Goal: Task Accomplishment & Management: Use online tool/utility

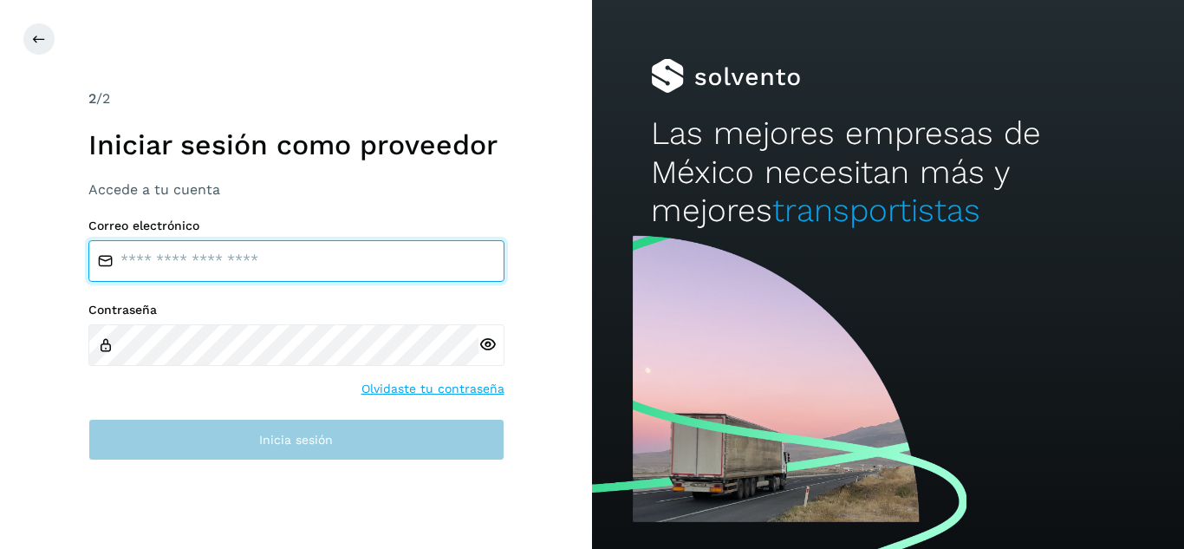
type input "**********"
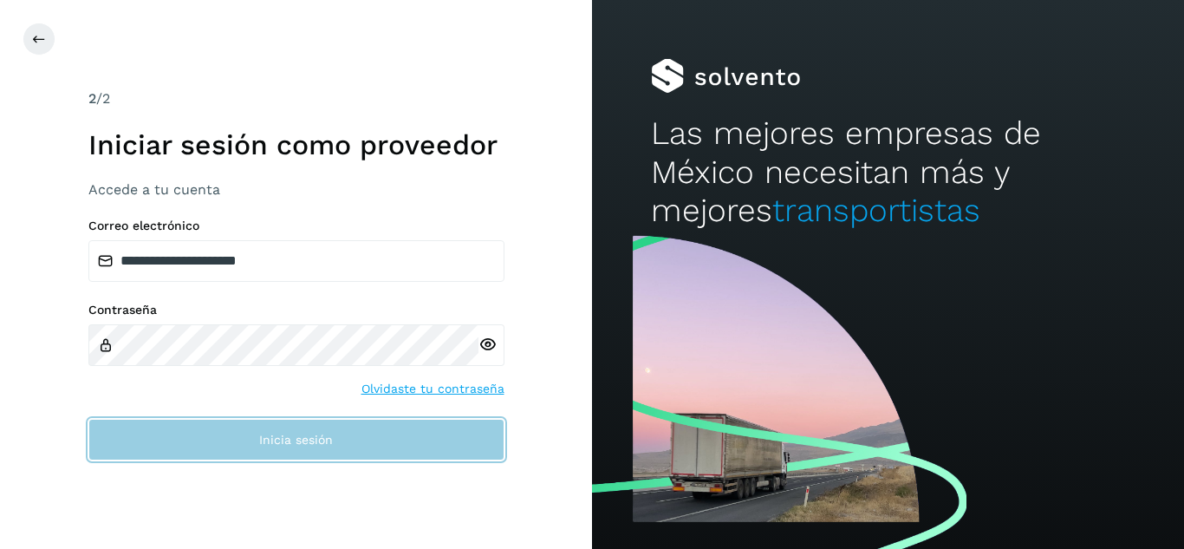
click at [294, 444] on span "Inicia sesión" at bounding box center [296, 439] width 74 height 12
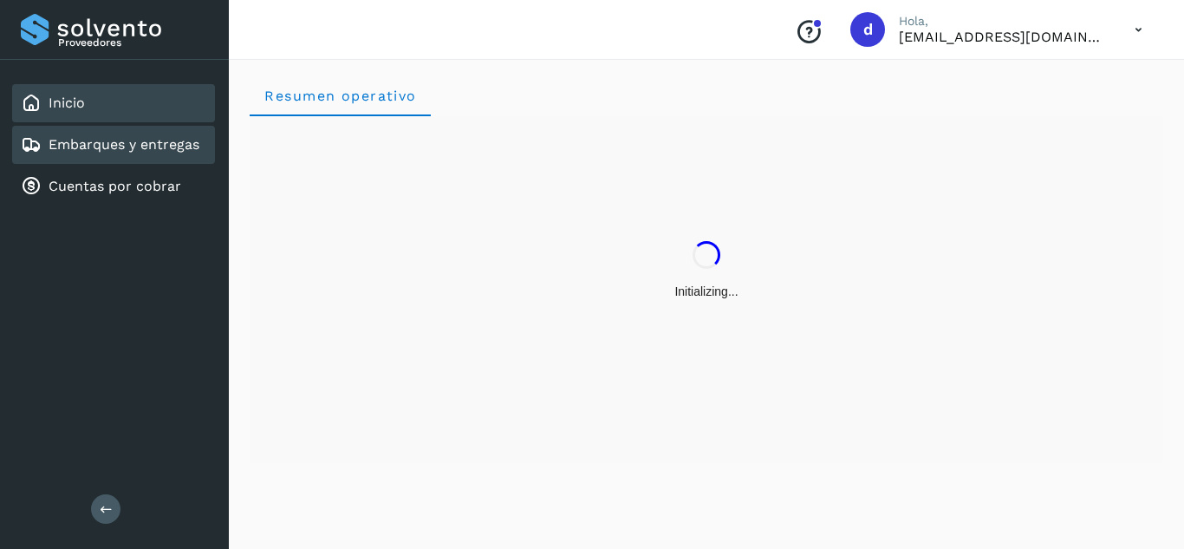
click at [154, 147] on link "Embarques y entregas" at bounding box center [124, 144] width 151 height 16
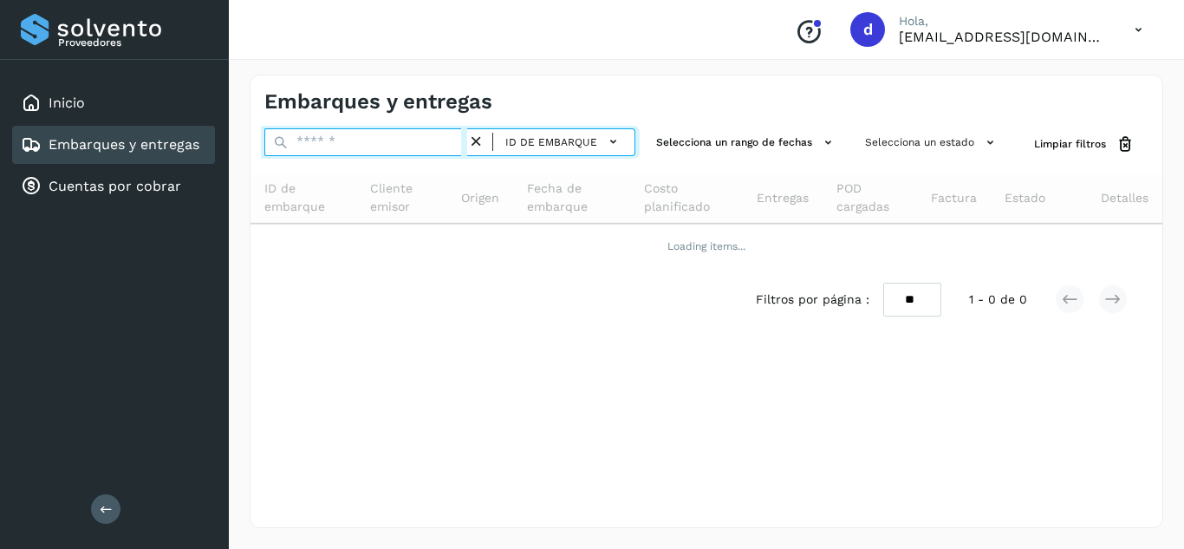
click at [412, 136] on input "text" at bounding box center [365, 142] width 203 height 28
paste input "**********"
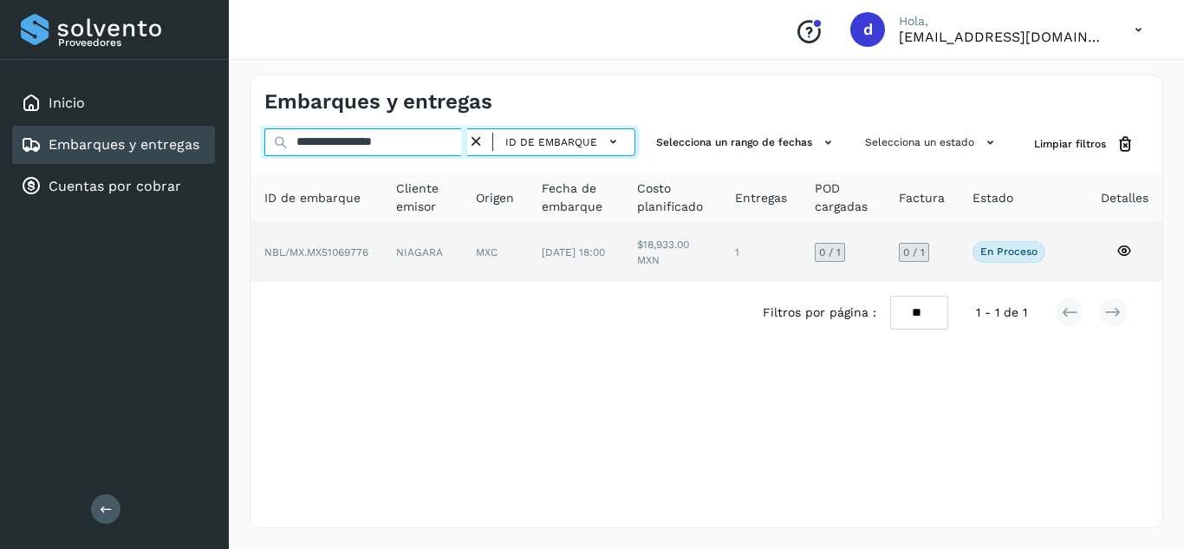
type input "**********"
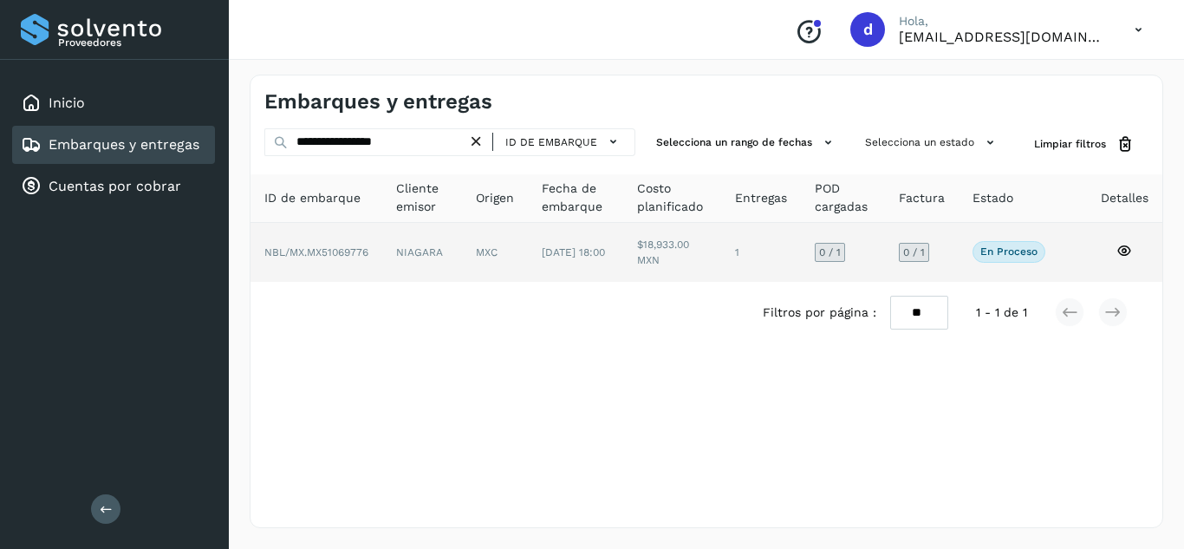
click at [1123, 250] on icon at bounding box center [1124, 251] width 16 height 16
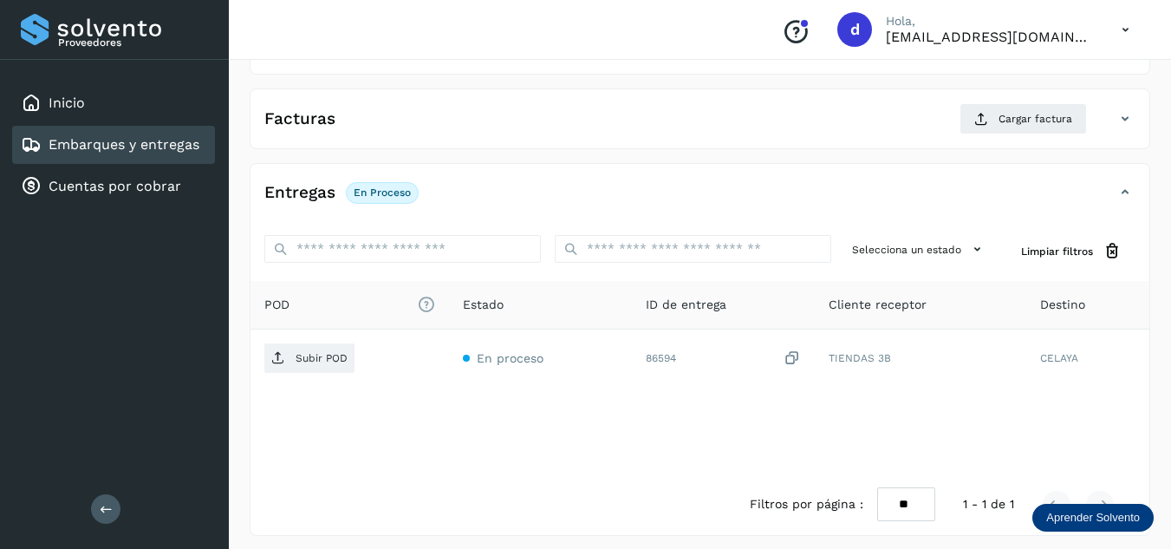
scroll to position [274, 0]
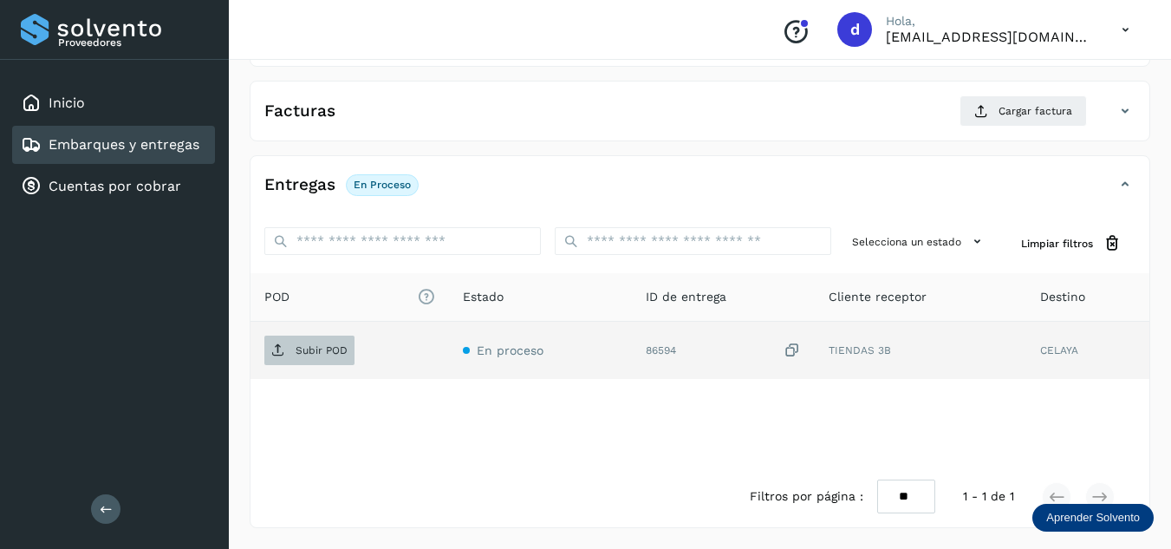
click at [325, 344] on p "Subir POD" at bounding box center [322, 350] width 52 height 12
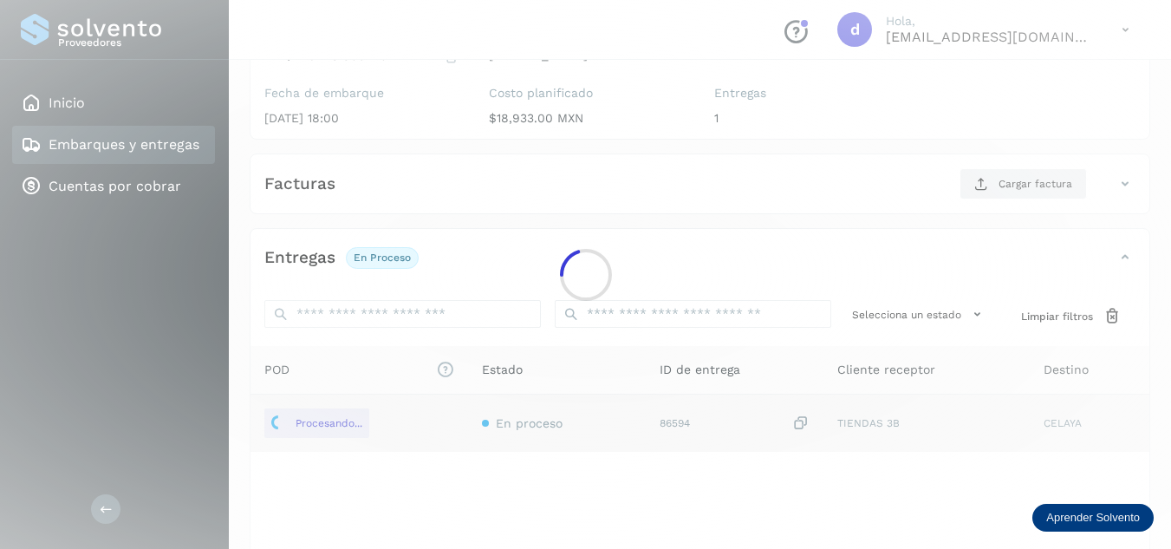
scroll to position [101, 0]
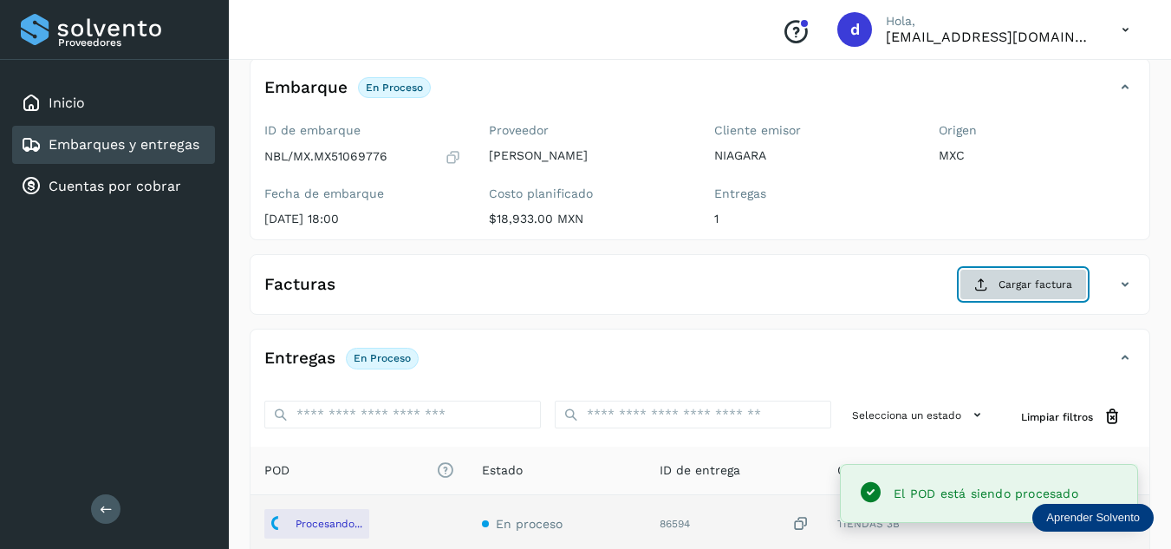
click at [1013, 289] on span "Cargar factura" at bounding box center [1035, 284] width 74 height 16
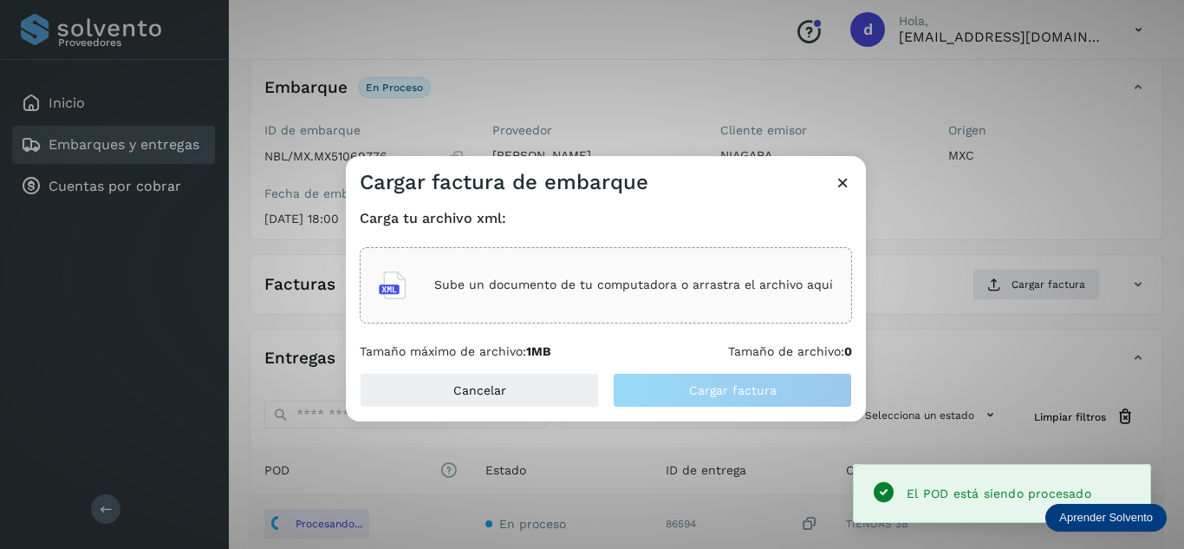
click at [442, 290] on p "Sube un documento de tu computadora o arrastra el archivo aquí" at bounding box center [633, 284] width 399 height 15
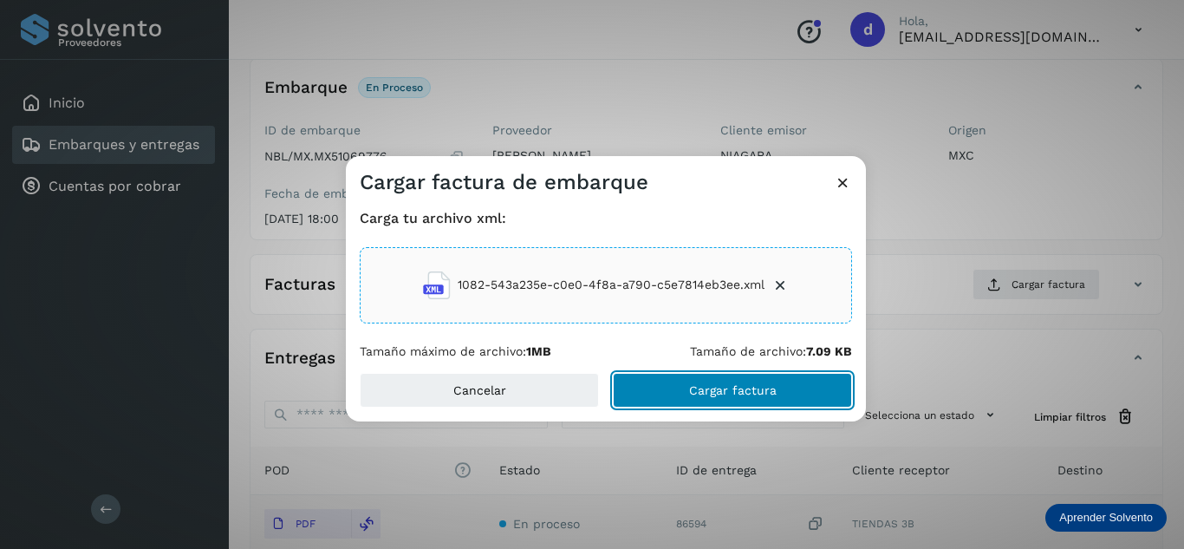
click at [761, 397] on button "Cargar factura" at bounding box center [732, 390] width 239 height 35
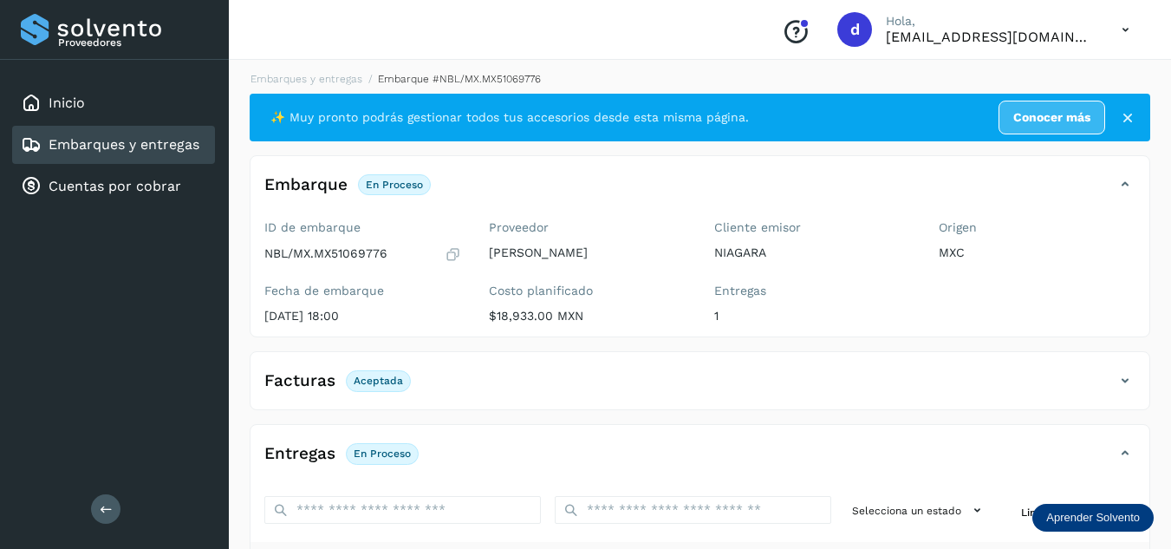
scroll to position [0, 0]
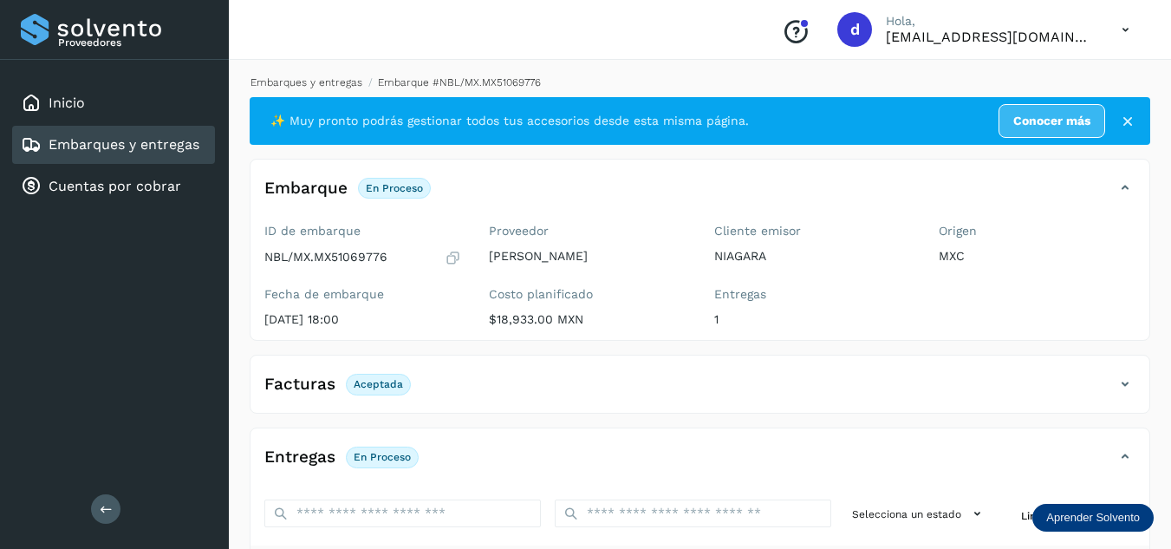
click at [337, 81] on link "Embarques y entregas" at bounding box center [306, 82] width 112 height 12
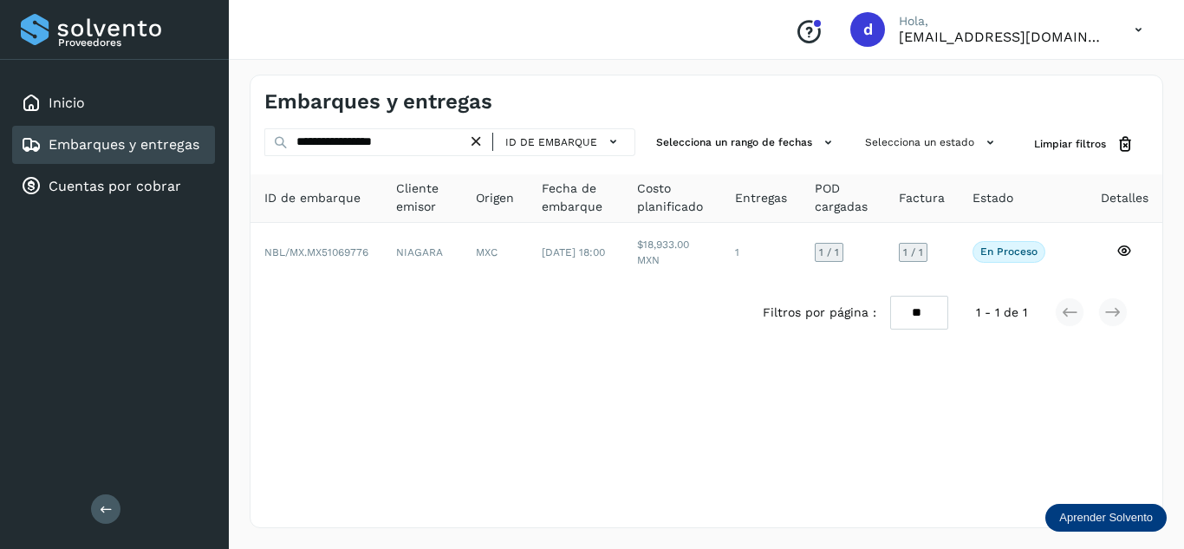
click at [484, 145] on icon at bounding box center [476, 142] width 18 height 18
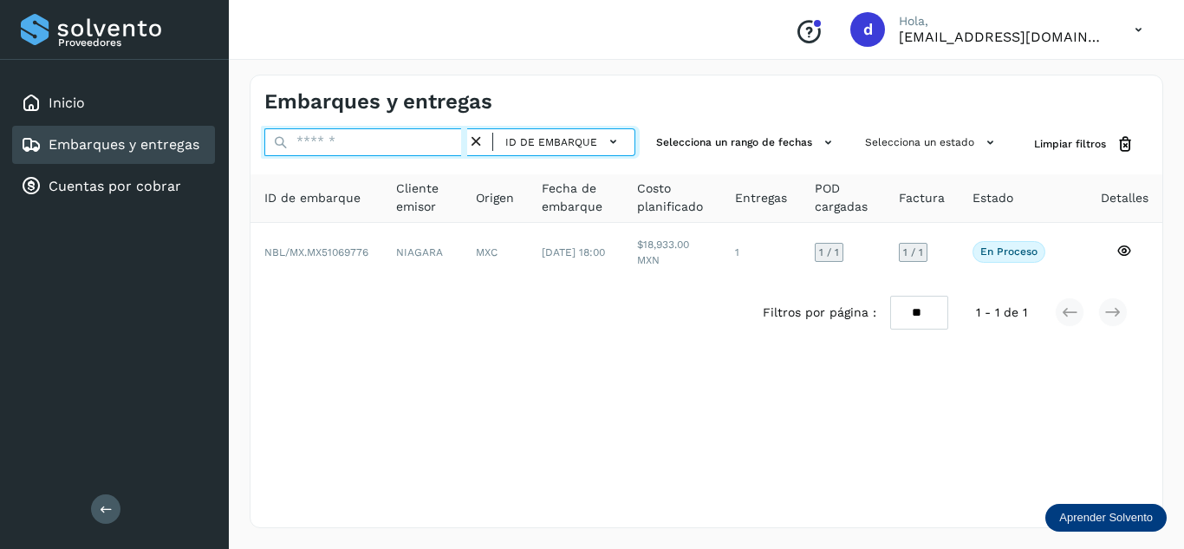
click at [450, 146] on input "text" at bounding box center [365, 142] width 203 height 28
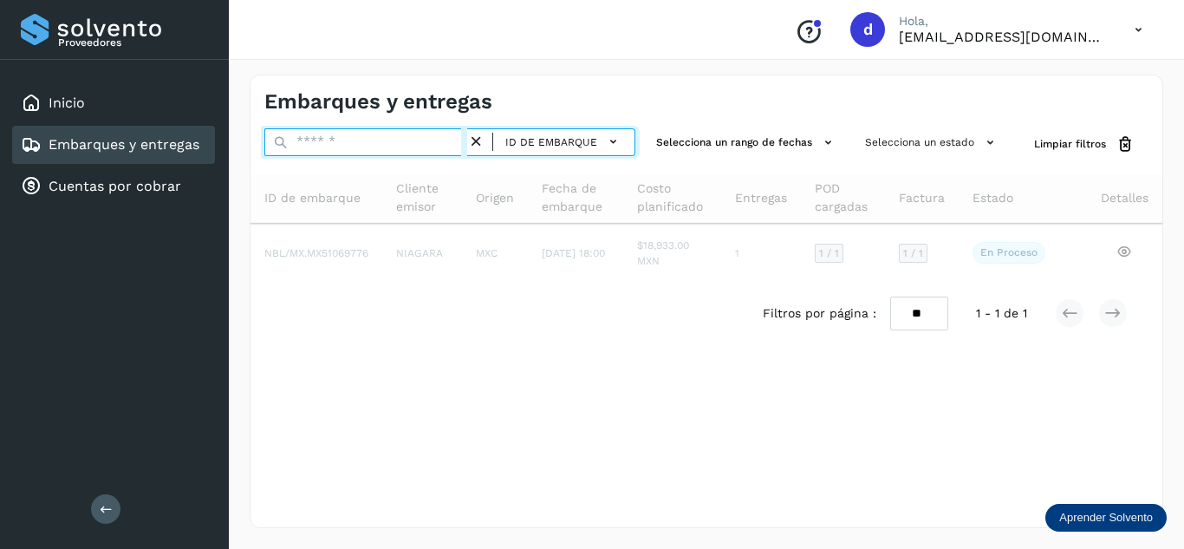
paste input "**********"
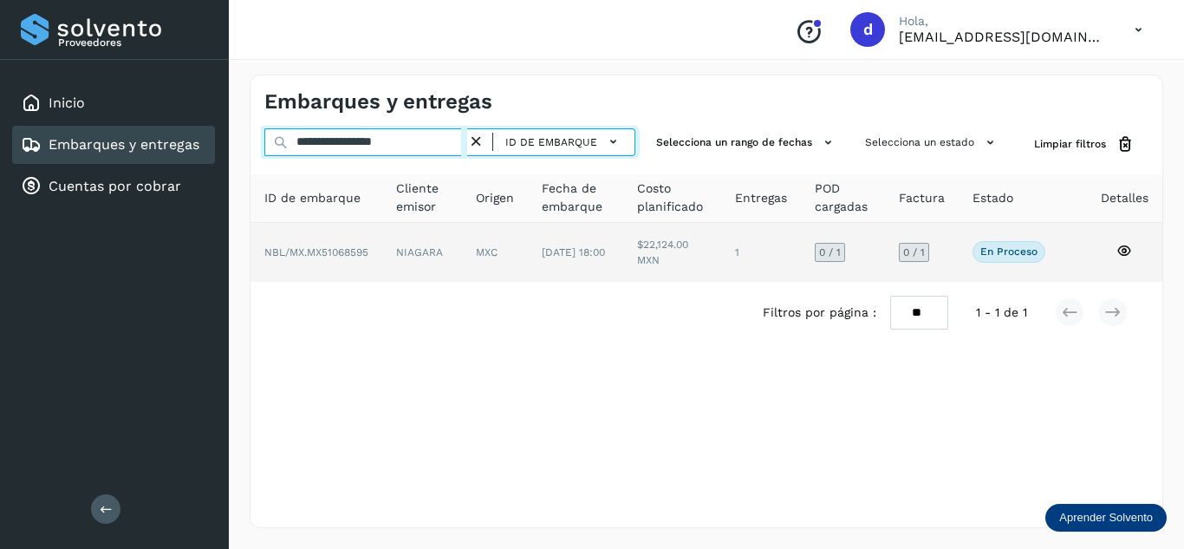
type input "**********"
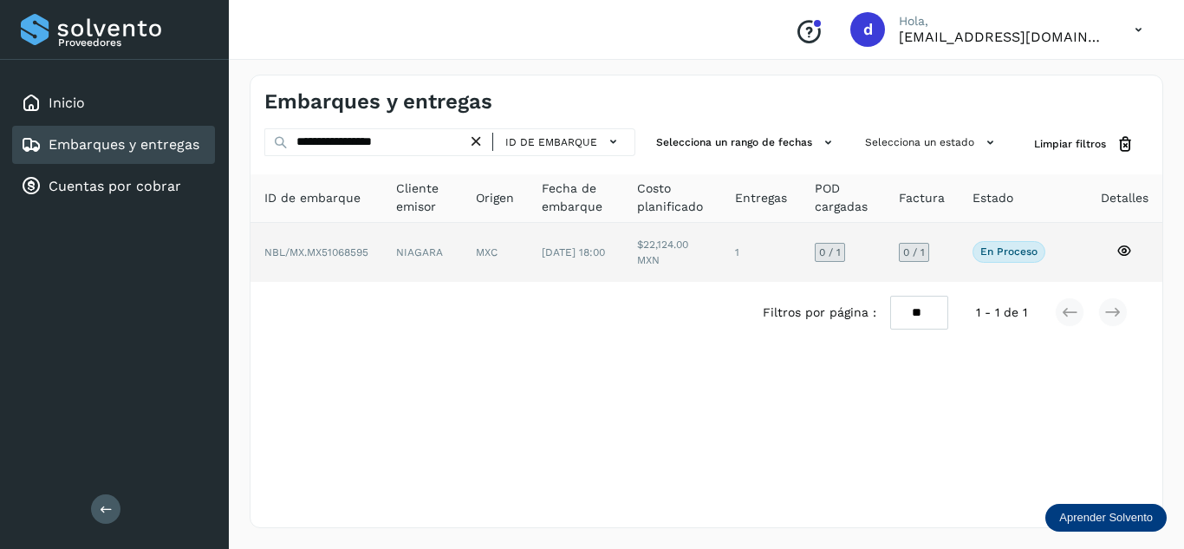
click at [1125, 247] on icon at bounding box center [1124, 251] width 16 height 16
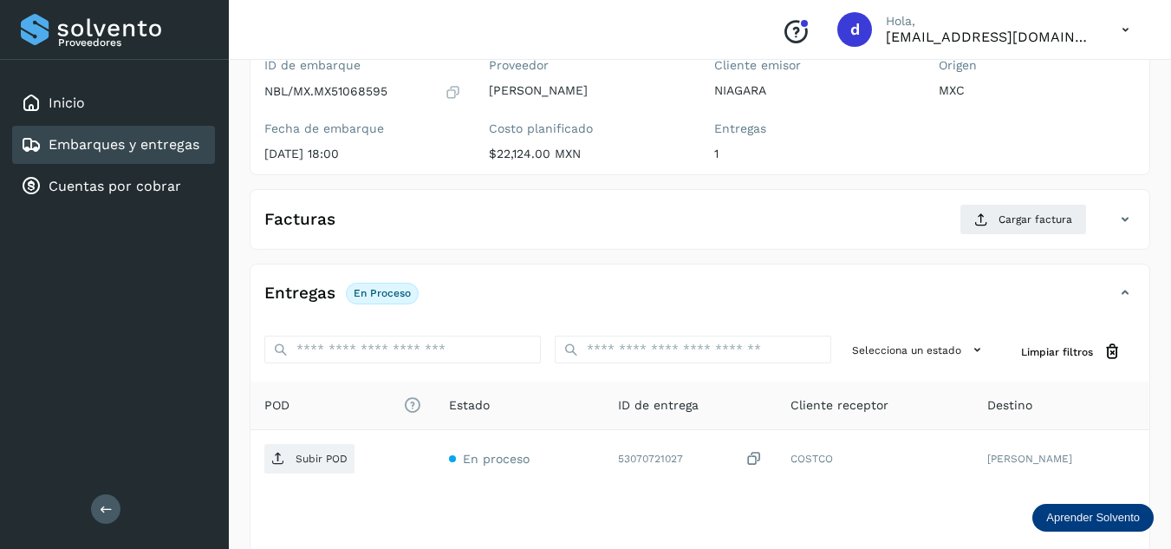
scroll to position [173, 0]
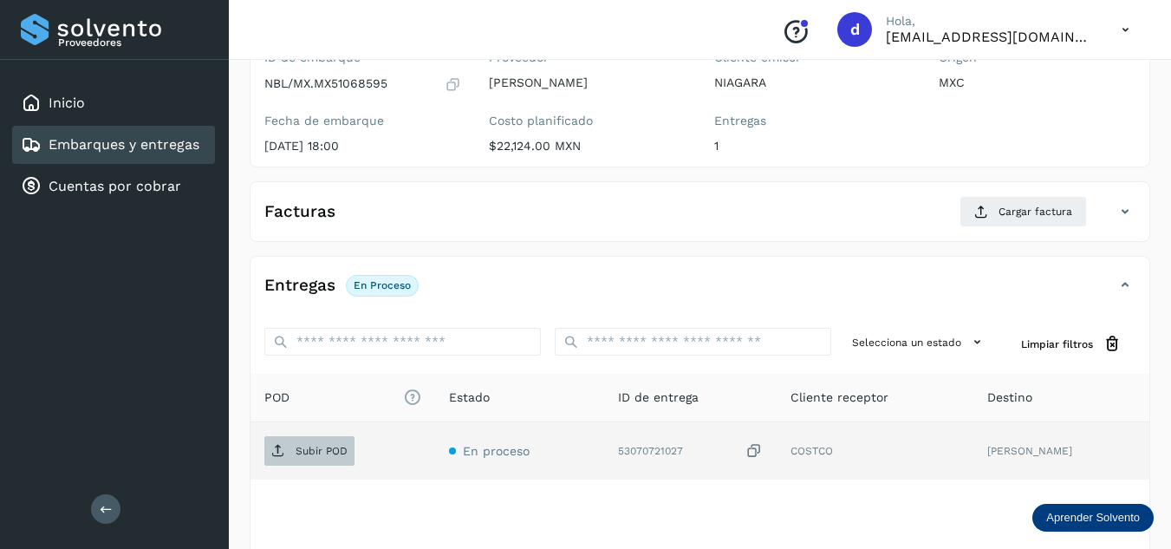
click at [312, 455] on p "Subir POD" at bounding box center [322, 451] width 52 height 12
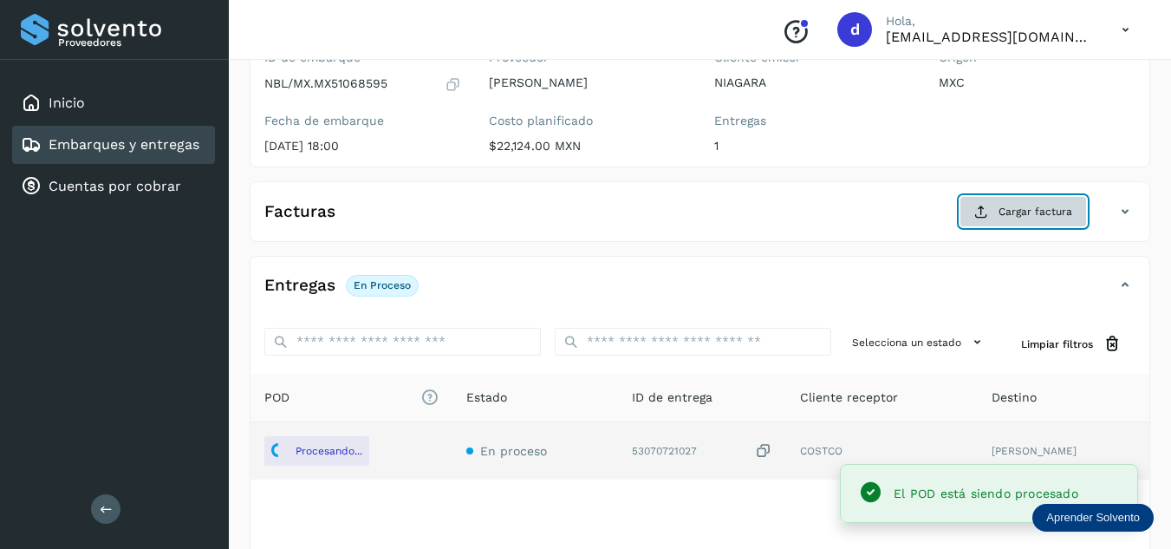
click at [1012, 213] on span "Cargar factura" at bounding box center [1035, 212] width 74 height 16
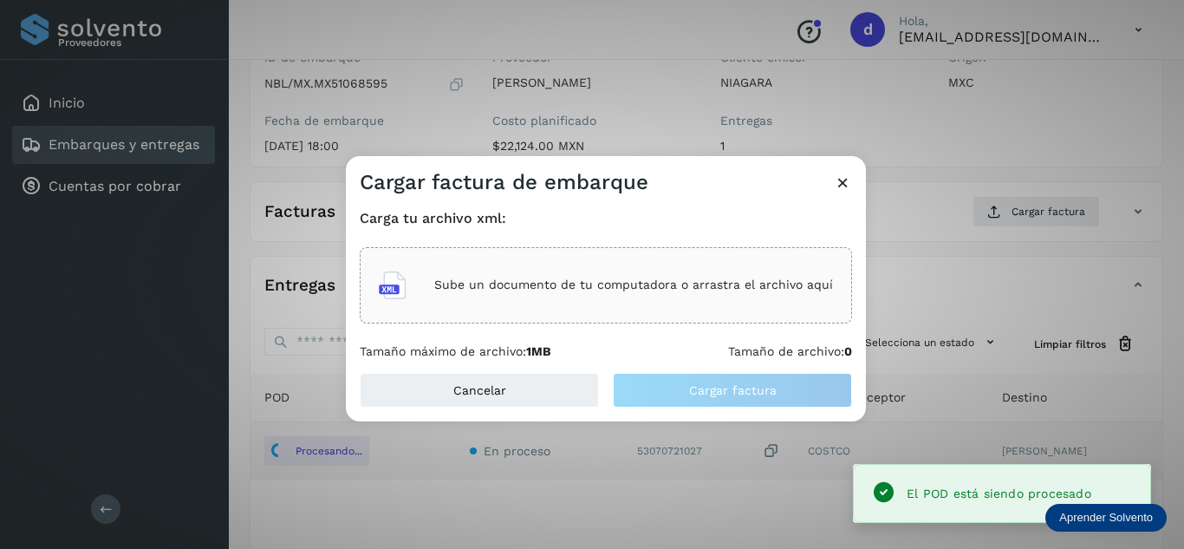
click at [588, 274] on div "Sube un documento de tu computadora o arrastra el archivo aquí" at bounding box center [606, 285] width 454 height 47
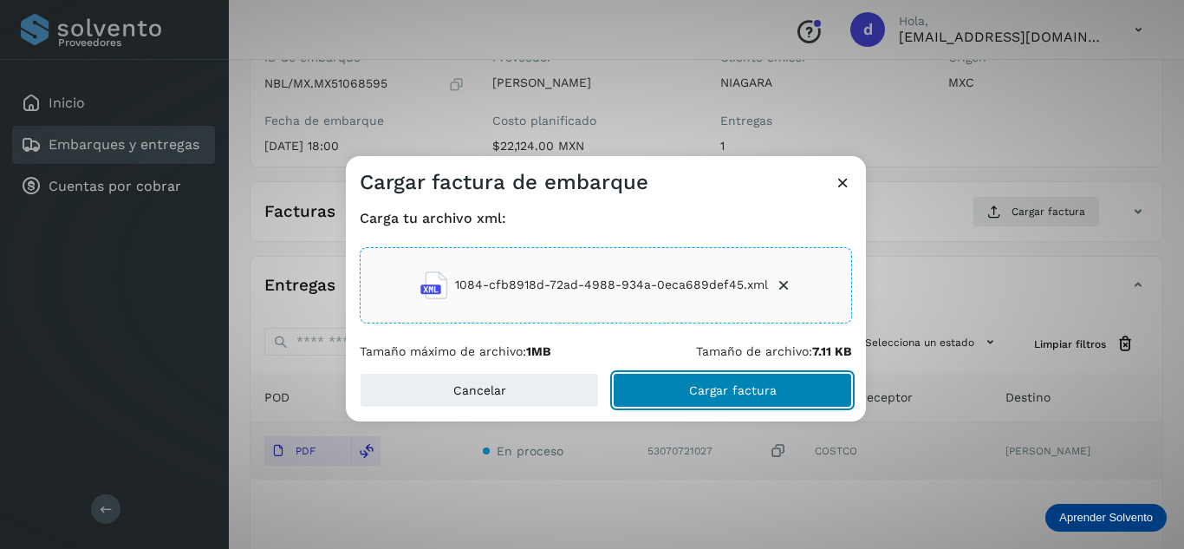
click at [684, 391] on button "Cargar factura" at bounding box center [732, 390] width 239 height 35
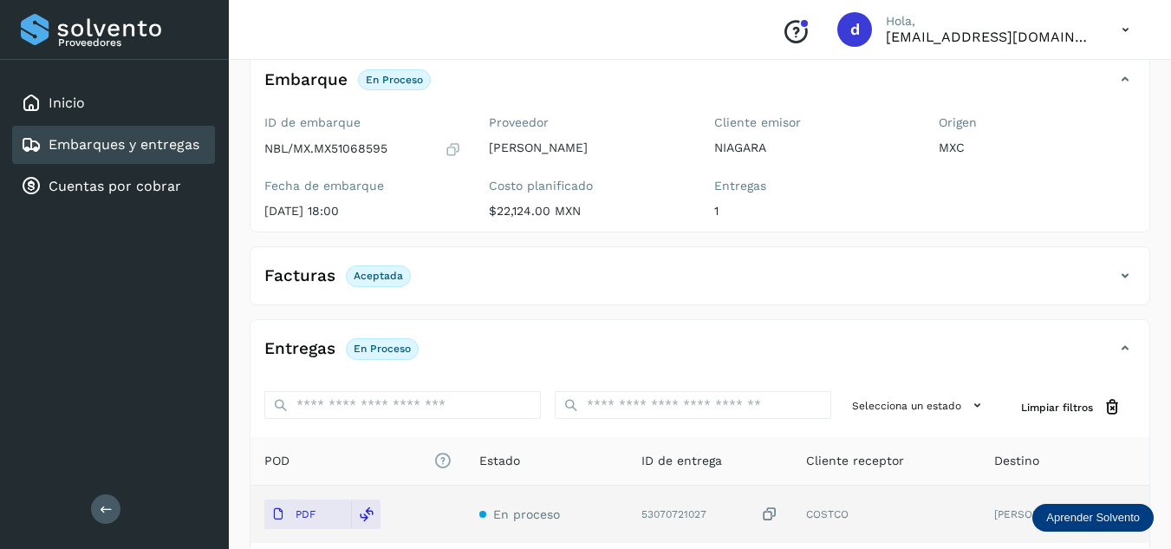
scroll to position [0, 0]
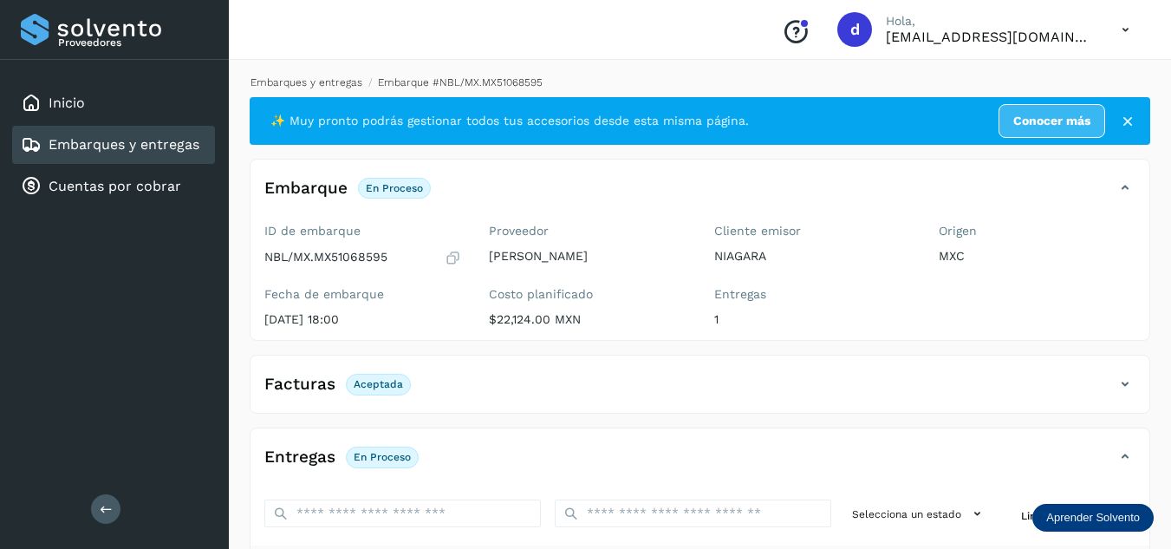
click at [348, 86] on link "Embarques y entregas" at bounding box center [306, 82] width 112 height 12
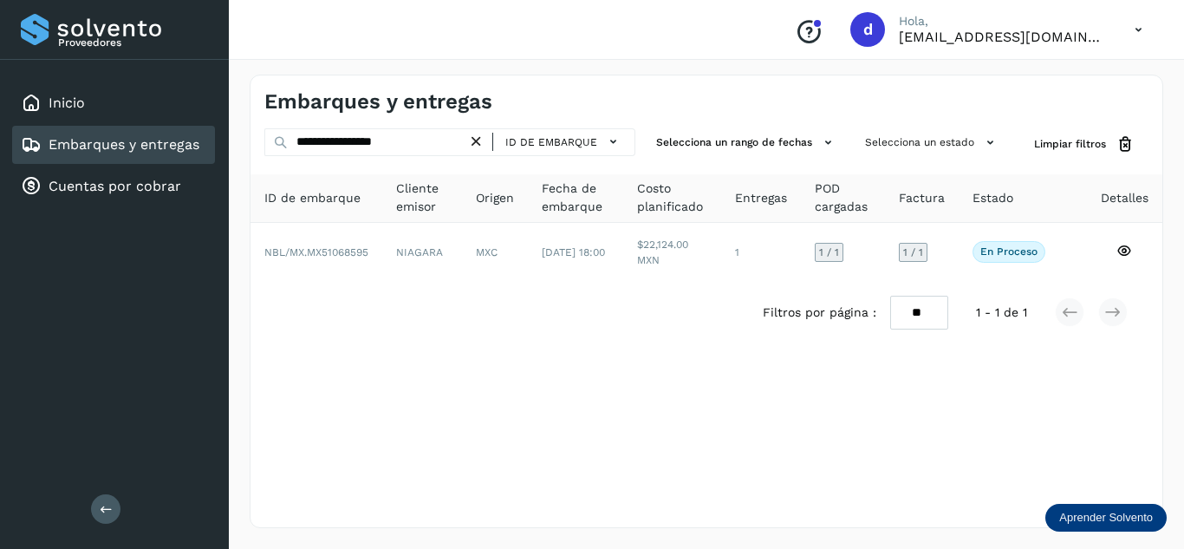
click at [485, 140] on icon at bounding box center [476, 142] width 18 height 18
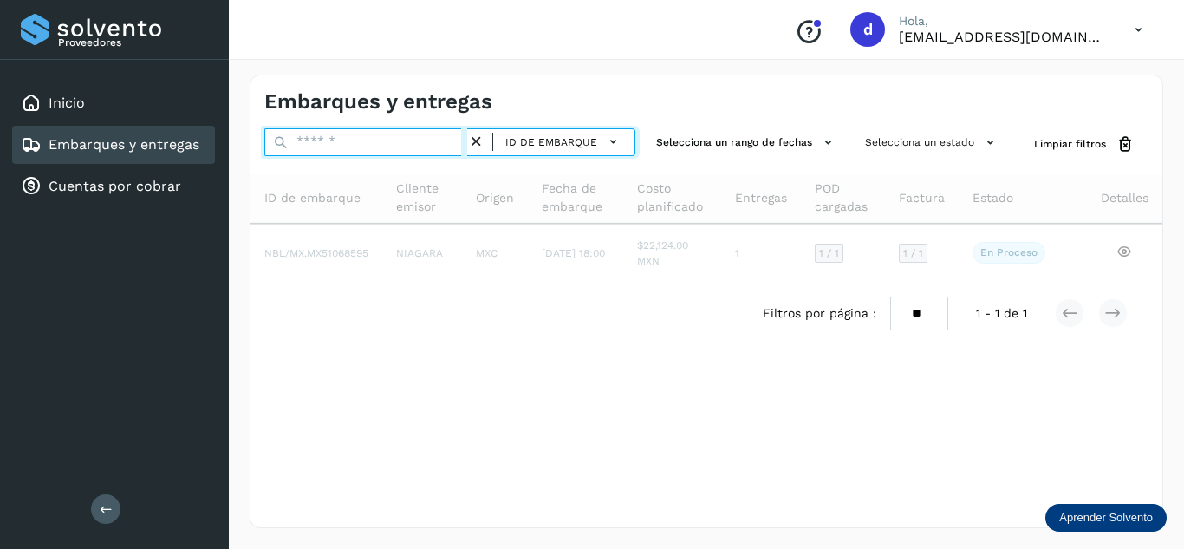
click at [420, 149] on input "text" at bounding box center [365, 142] width 203 height 28
paste input "**********"
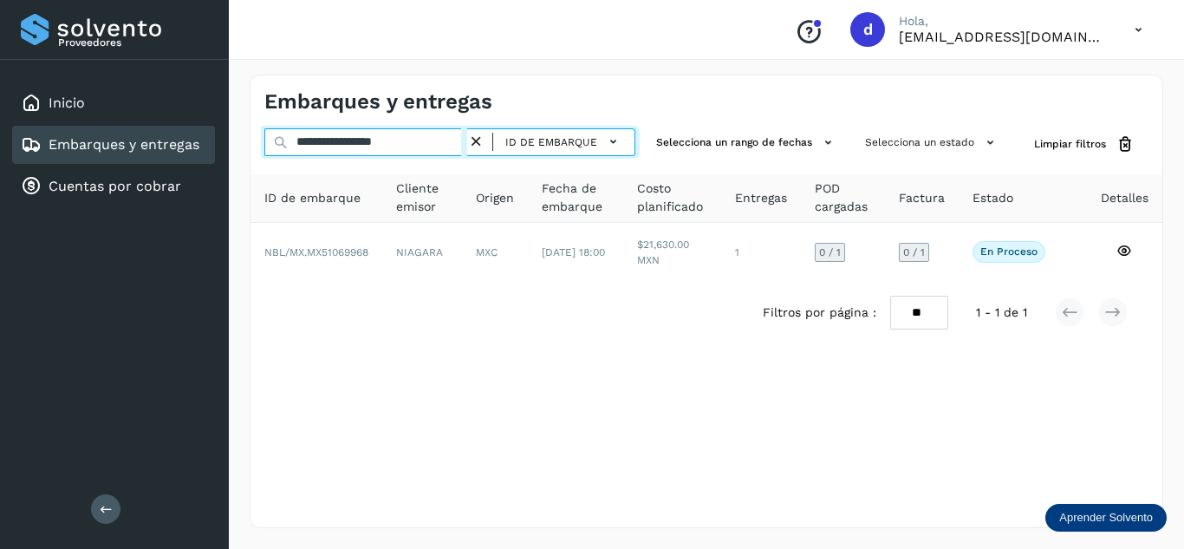
type input "**********"
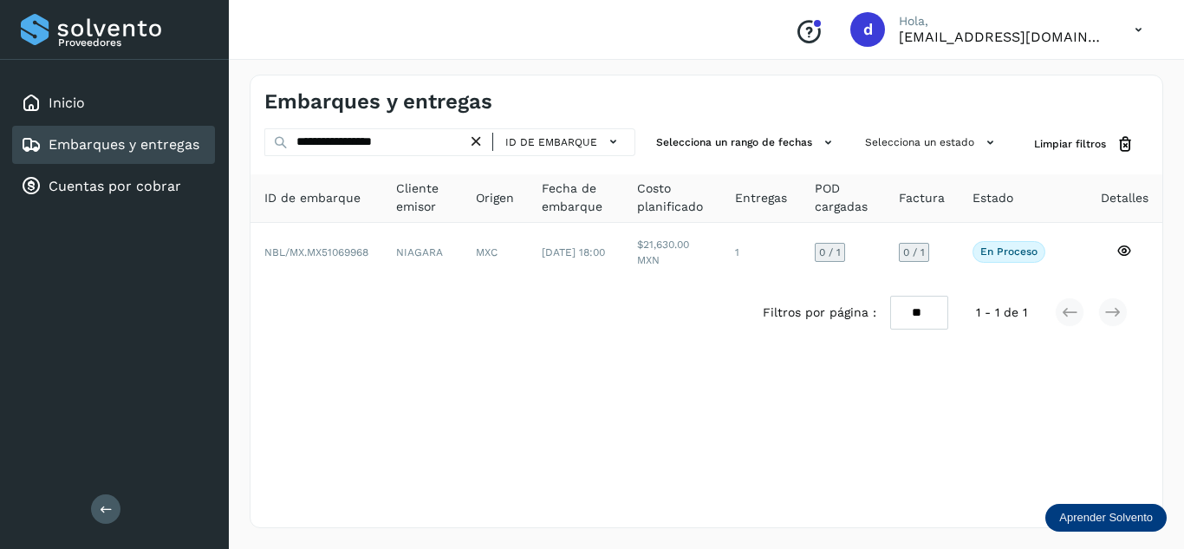
drag, startPoint x: 498, startPoint y: 198, endPoint x: 487, endPoint y: 215, distance: 20.7
drag, startPoint x: 487, startPoint y: 215, endPoint x: 915, endPoint y: 394, distance: 464.2
click at [901, 419] on div "**********" at bounding box center [706, 301] width 913 height 453
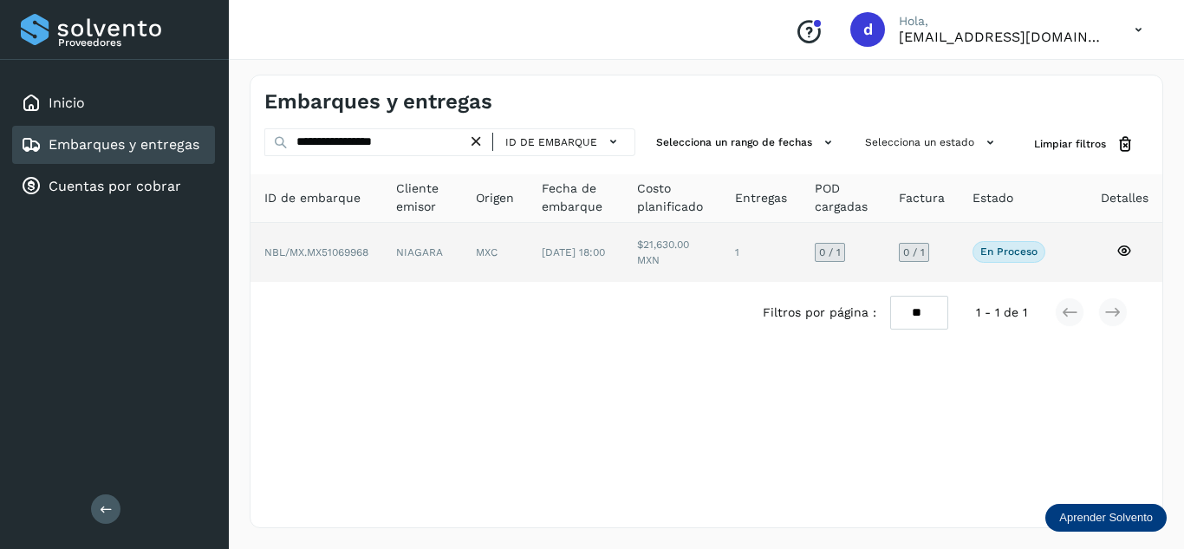
click at [1125, 250] on icon at bounding box center [1124, 251] width 16 height 16
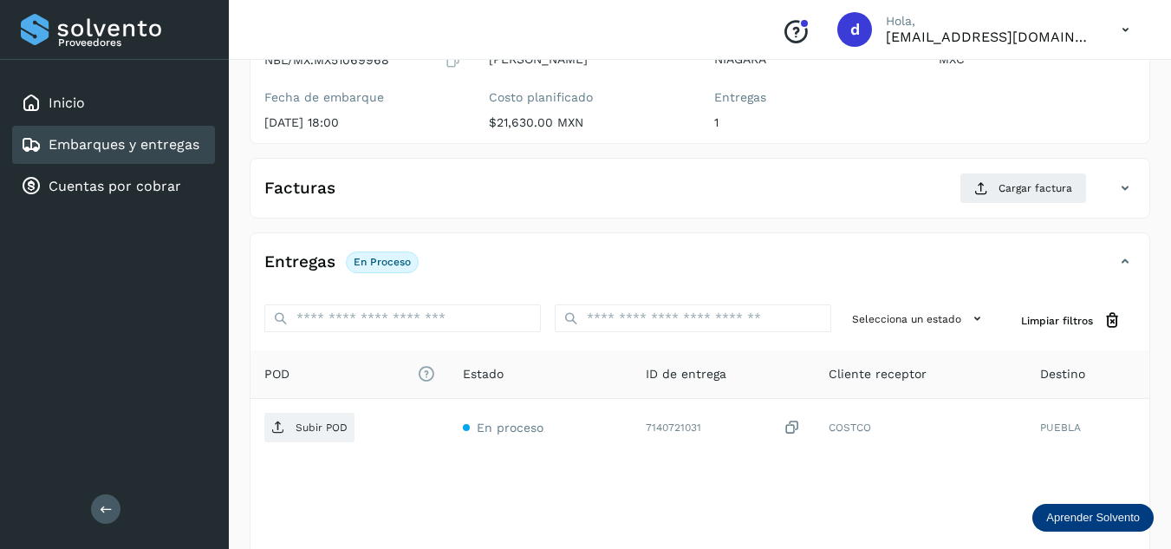
scroll to position [260, 0]
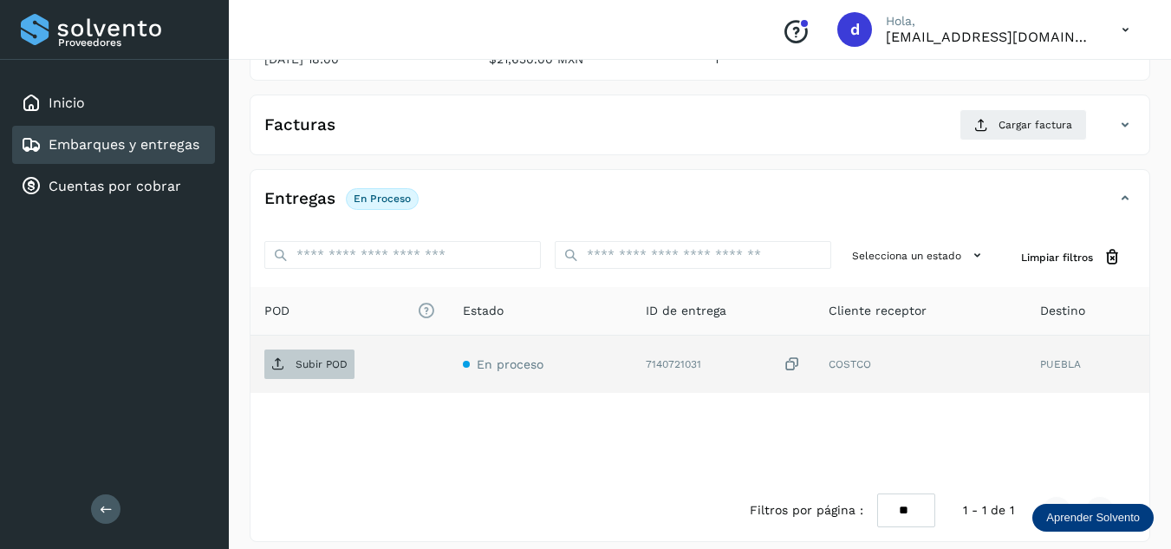
click at [328, 361] on p "Subir POD" at bounding box center [322, 364] width 52 height 12
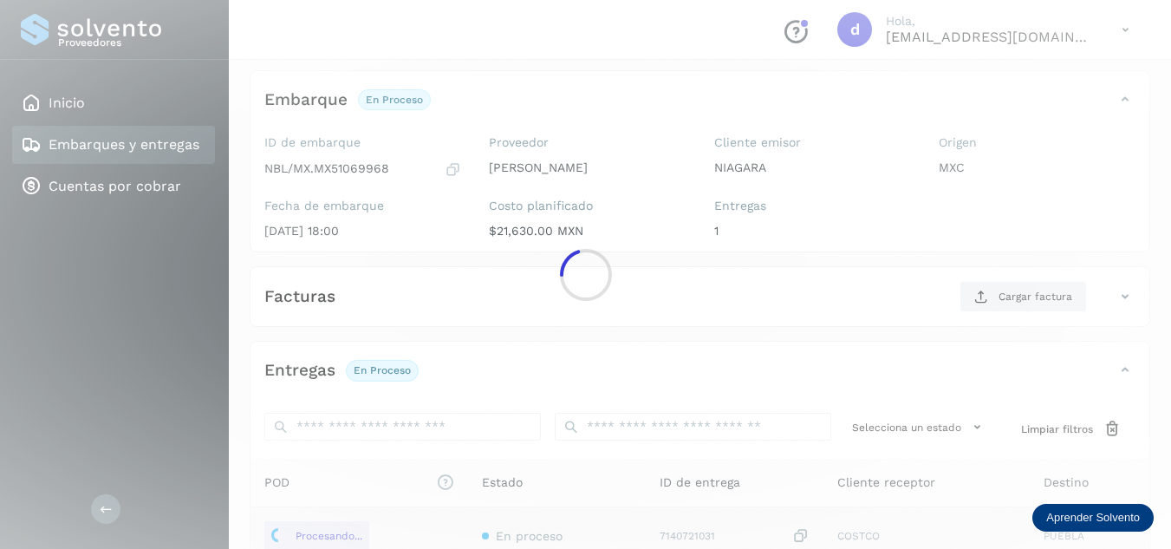
scroll to position [87, 0]
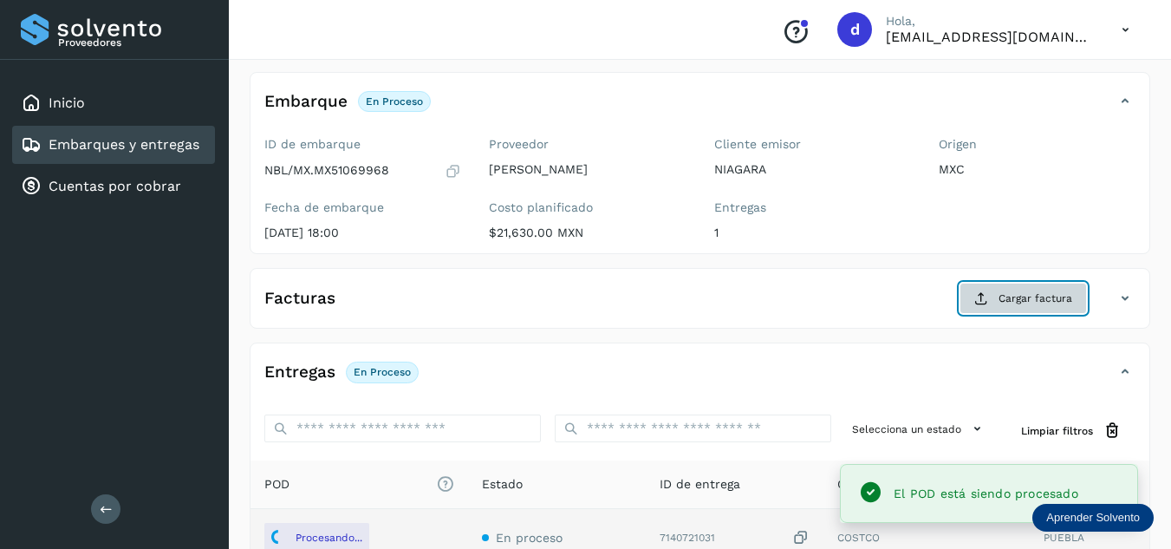
click at [1028, 298] on span "Cargar factura" at bounding box center [1035, 298] width 74 height 16
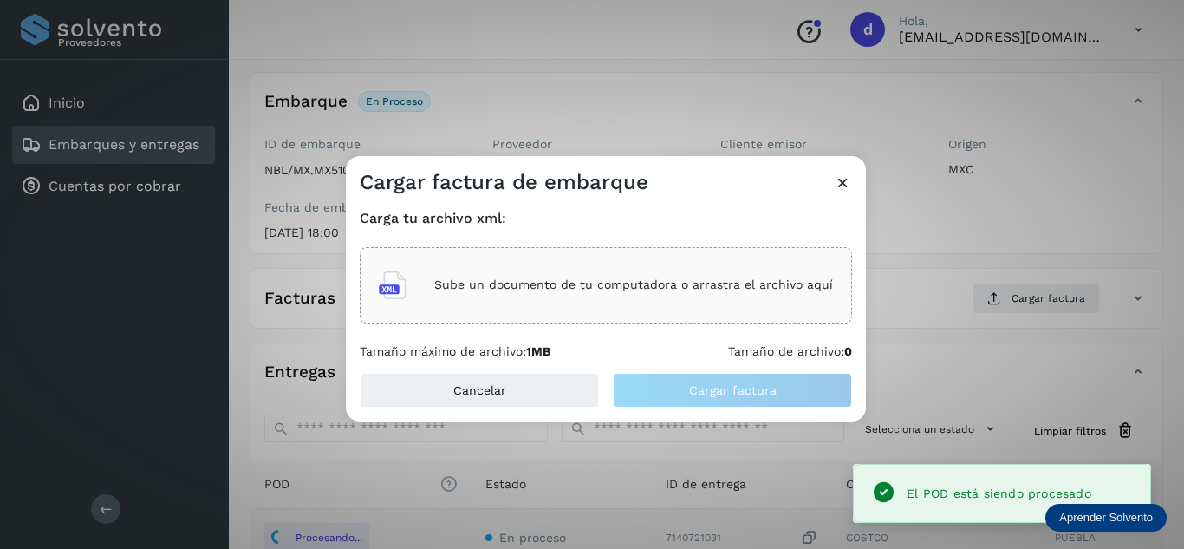
click at [734, 283] on p "Sube un documento de tu computadora o arrastra el archivo aquí" at bounding box center [633, 284] width 399 height 15
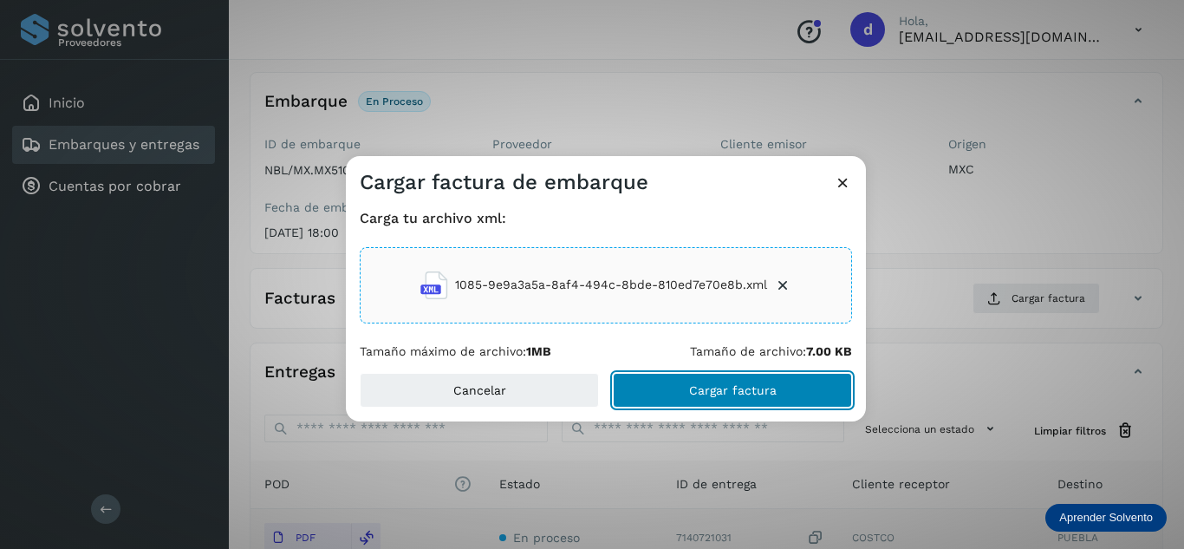
click at [757, 401] on button "Cargar factura" at bounding box center [732, 390] width 239 height 35
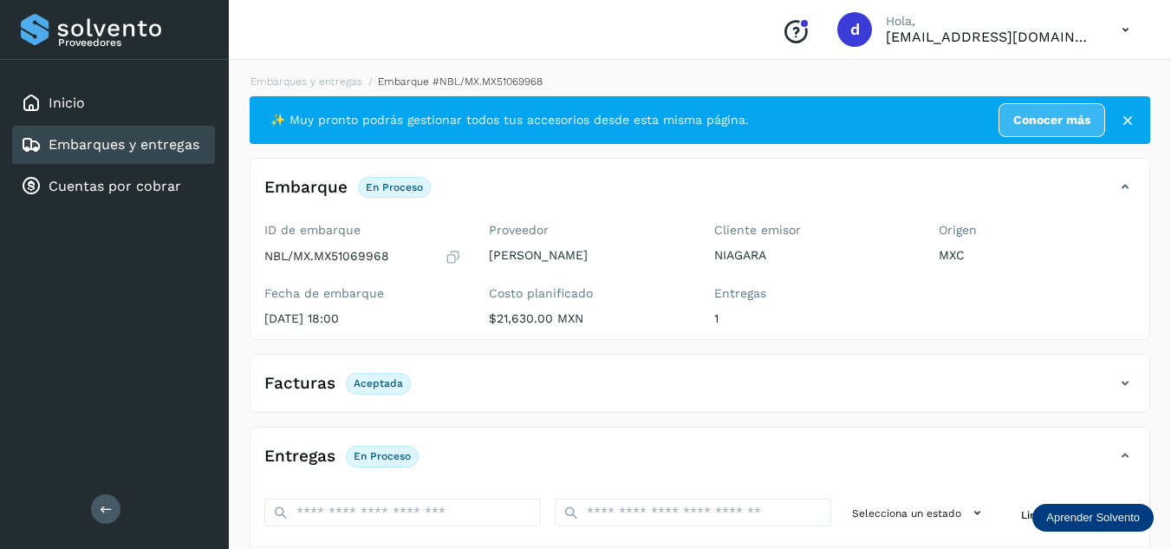
scroll to position [0, 0]
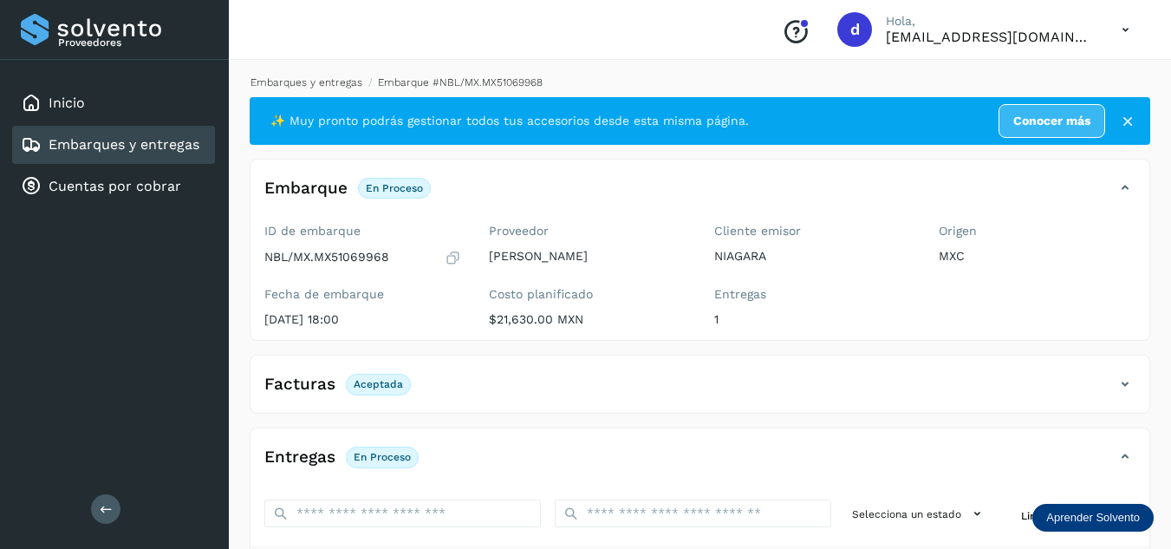
click at [340, 84] on link "Embarques y entregas" at bounding box center [306, 82] width 112 height 12
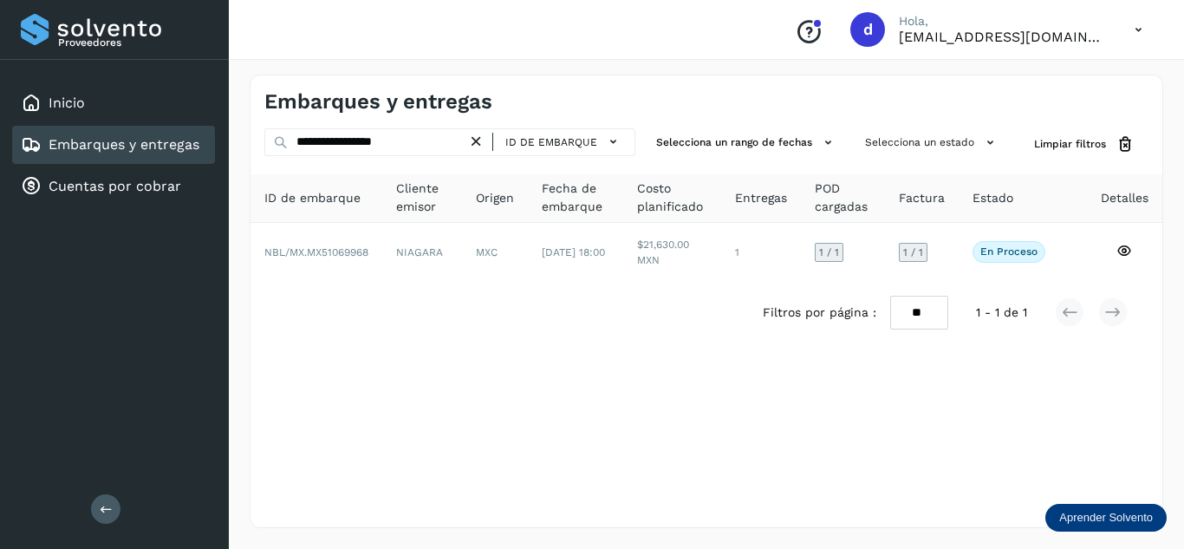
drag, startPoint x: 482, startPoint y: 142, endPoint x: 473, endPoint y: 138, distance: 9.7
click at [482, 141] on icon at bounding box center [476, 142] width 18 height 18
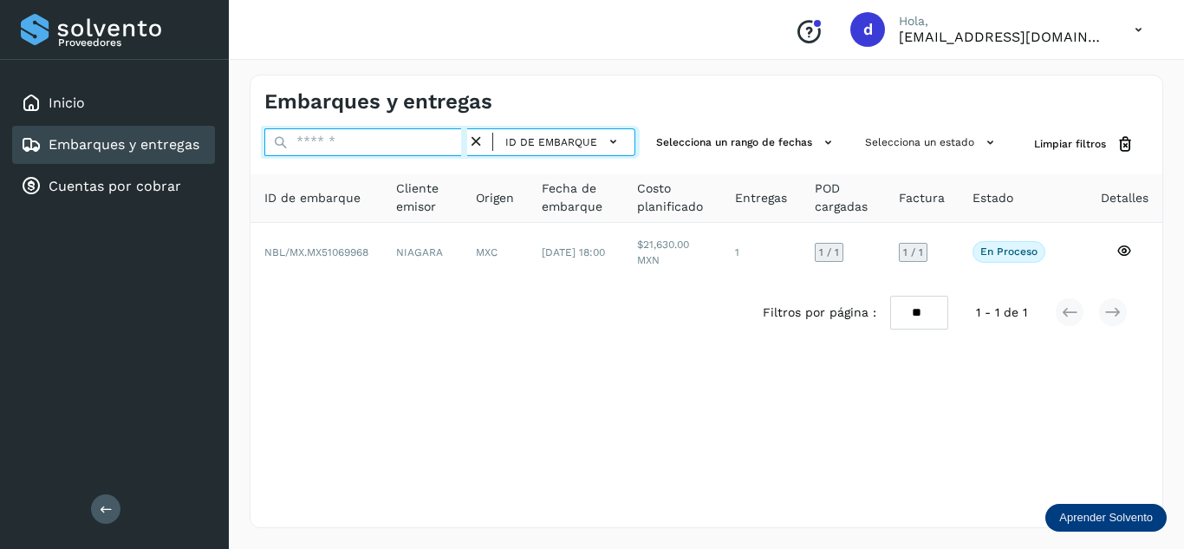
click at [446, 135] on input "text" at bounding box center [365, 142] width 203 height 28
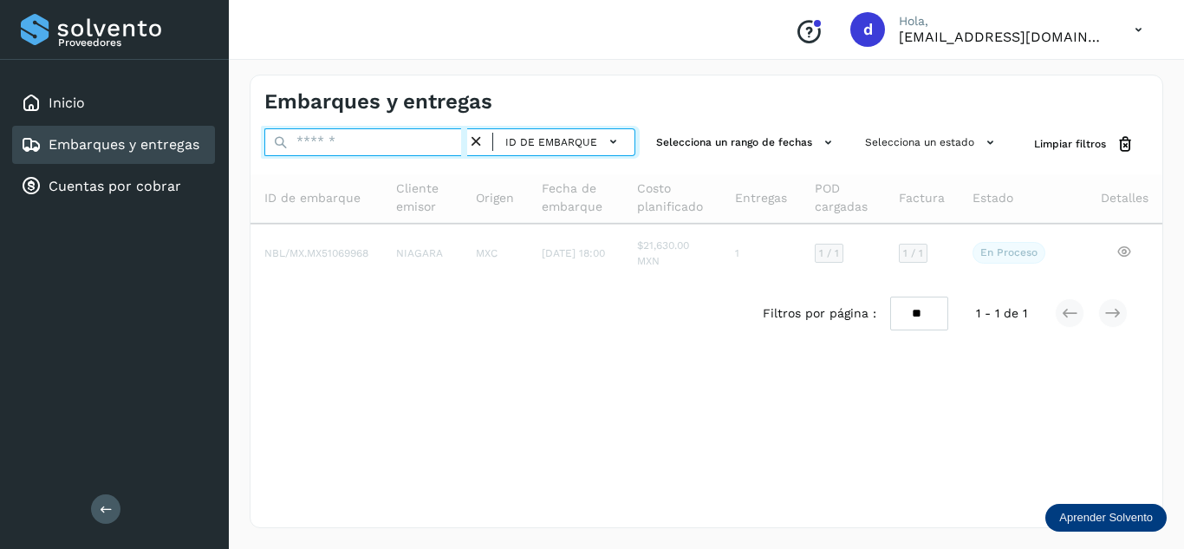
paste input "**********"
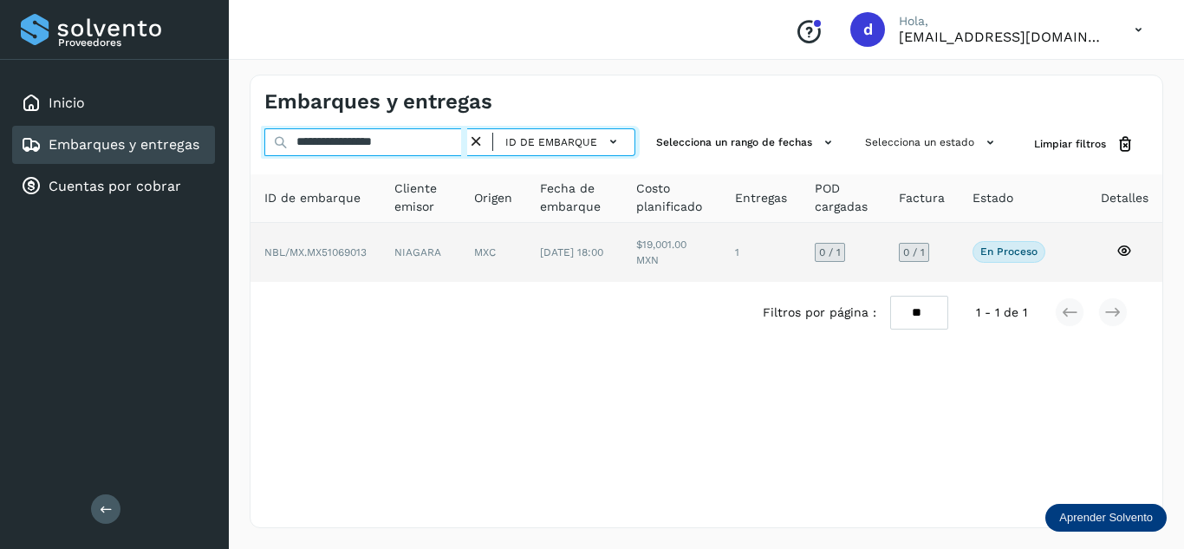
type input "**********"
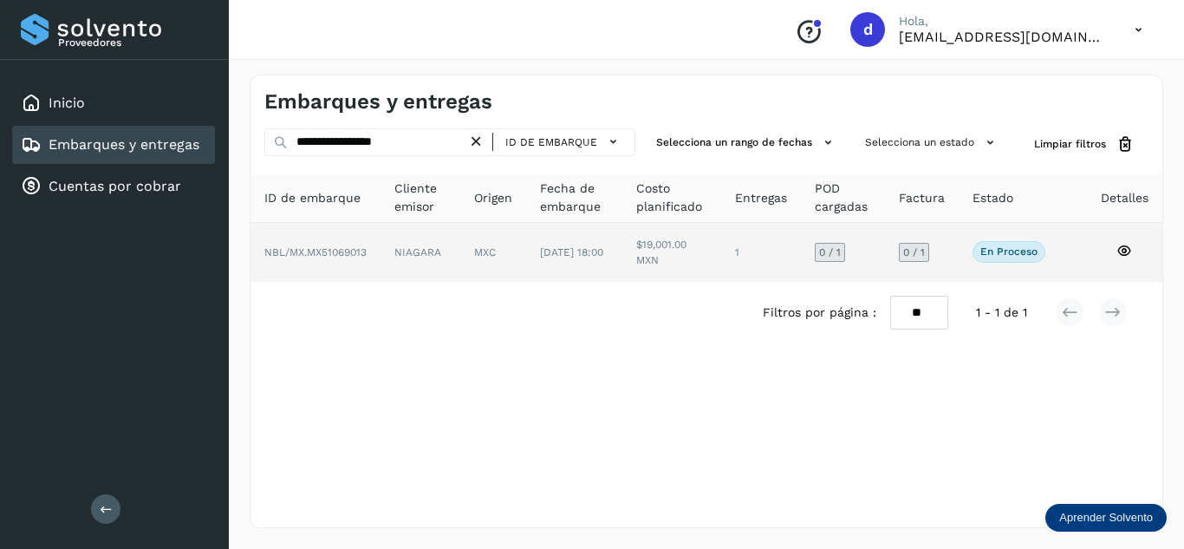
click at [1128, 243] on icon at bounding box center [1124, 251] width 16 height 16
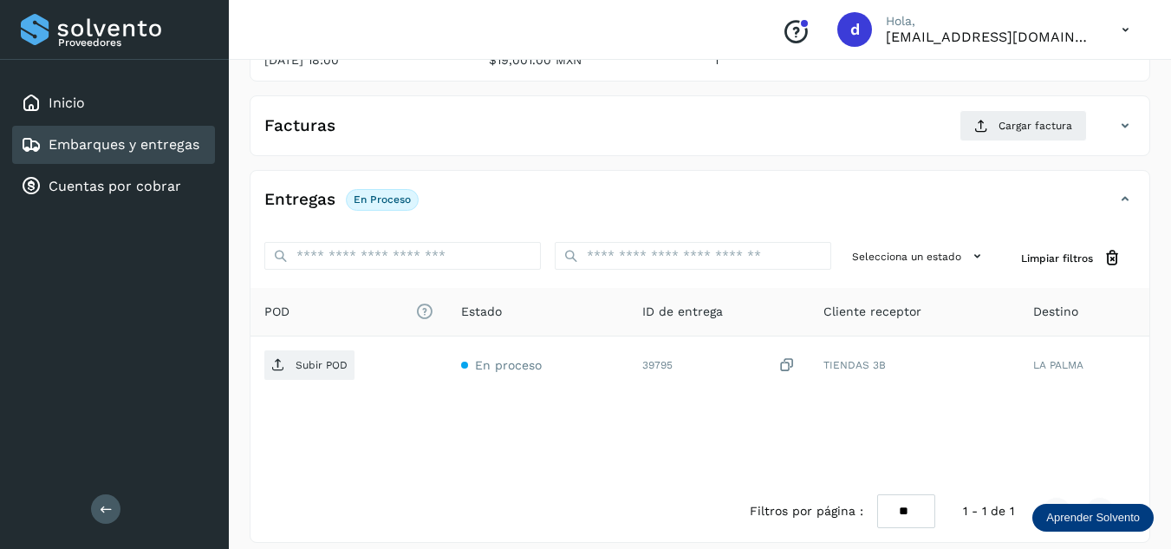
scroll to position [260, 0]
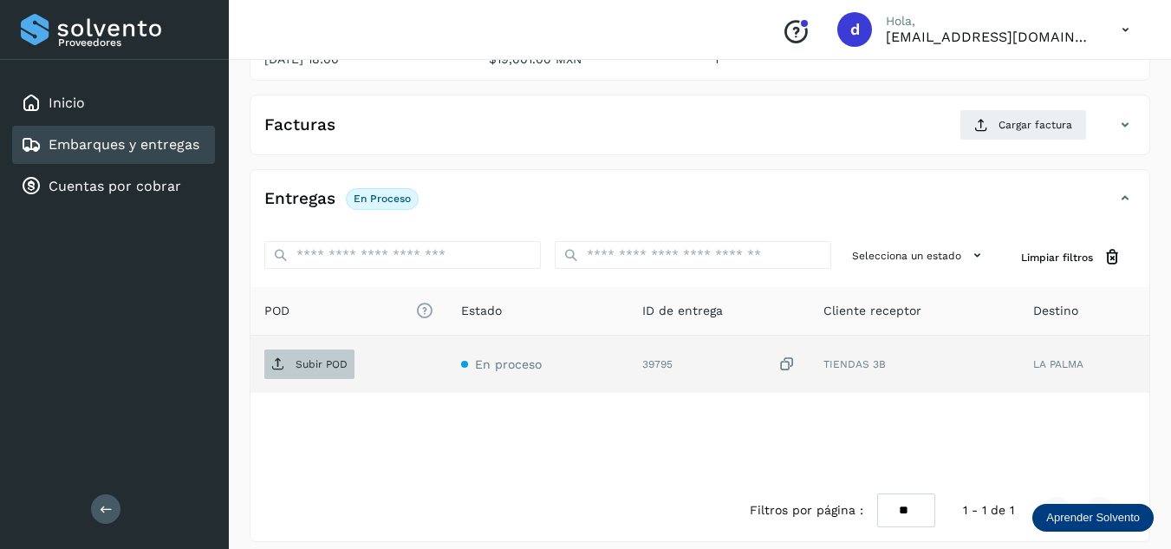
click at [332, 367] on p "Subir POD" at bounding box center [322, 364] width 52 height 12
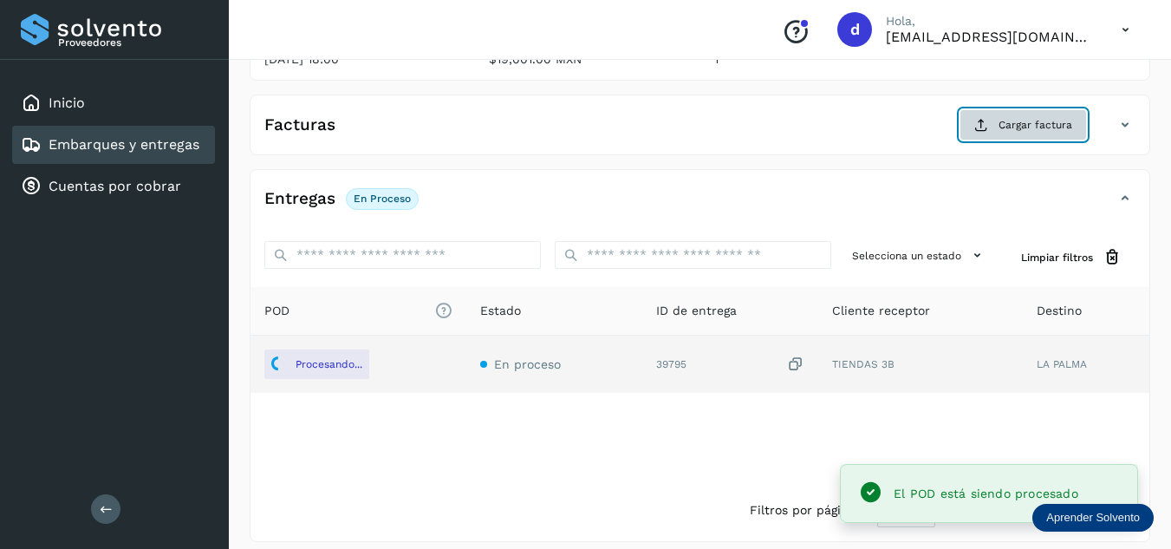
click at [1034, 133] on button "Cargar factura" at bounding box center [1022, 124] width 127 height 31
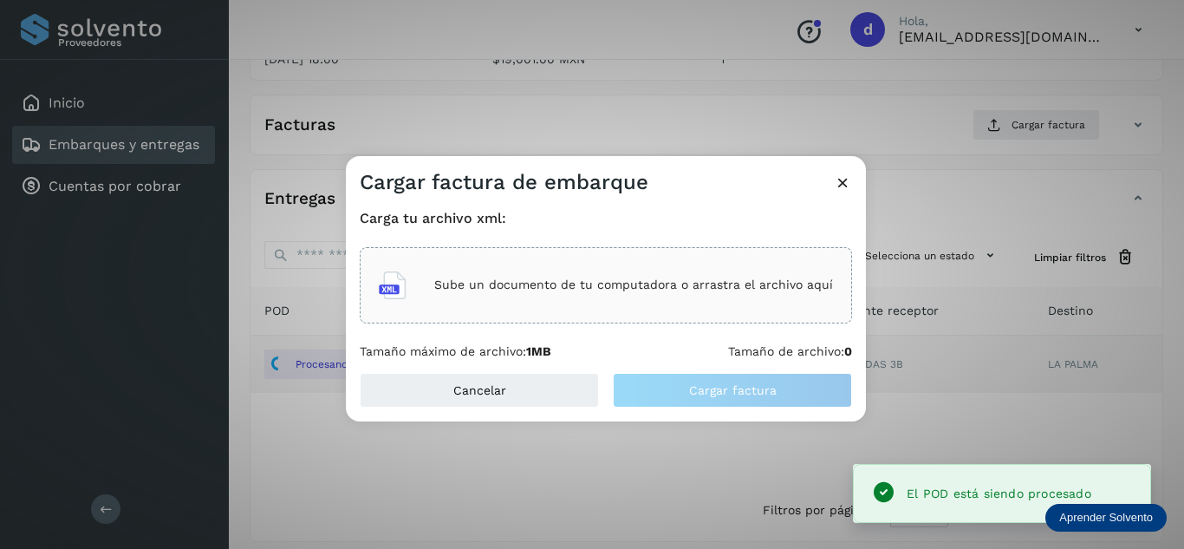
click at [667, 266] on div "Sube un documento de tu computadora o arrastra el archivo aquí" at bounding box center [606, 285] width 454 height 47
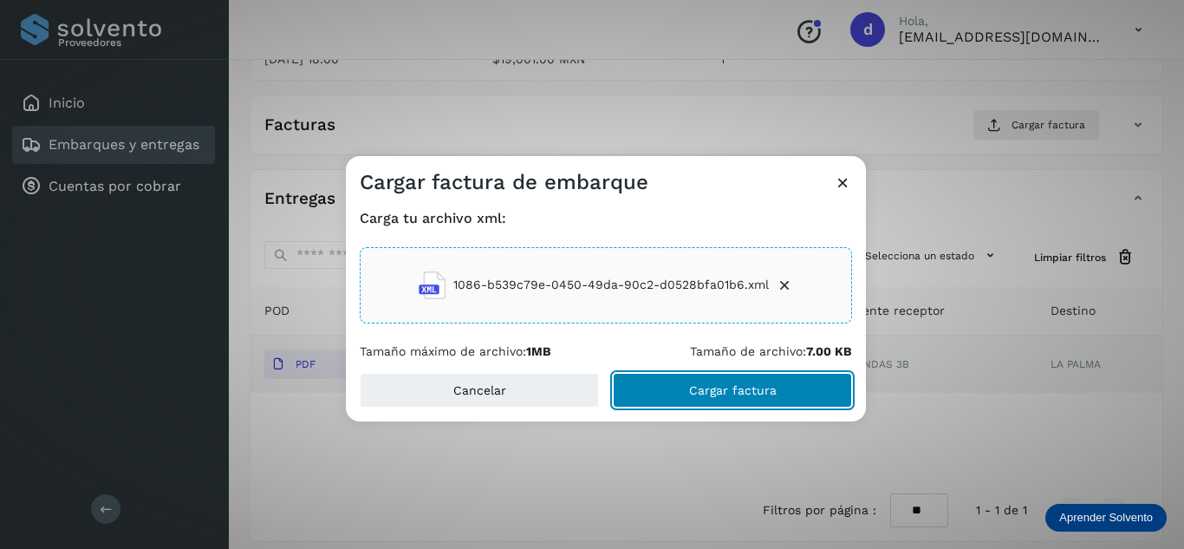
click at [775, 397] on button "Cargar factura" at bounding box center [732, 390] width 239 height 35
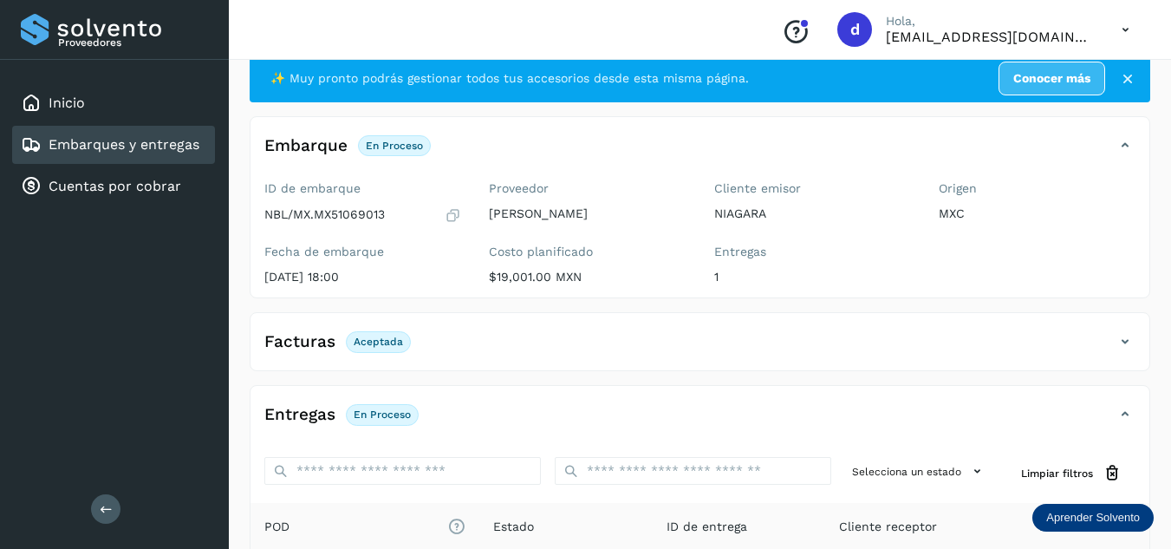
scroll to position [0, 0]
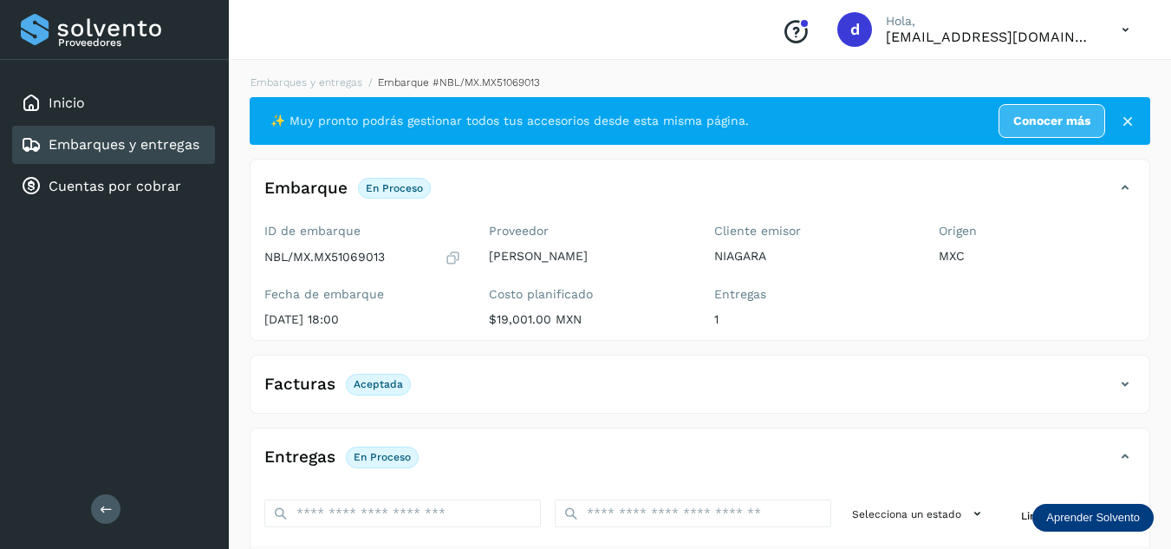
click at [362, 75] on li "Embarques y entregas" at bounding box center [451, 83] width 178 height 16
click at [346, 87] on link "Embarques y entregas" at bounding box center [306, 82] width 112 height 12
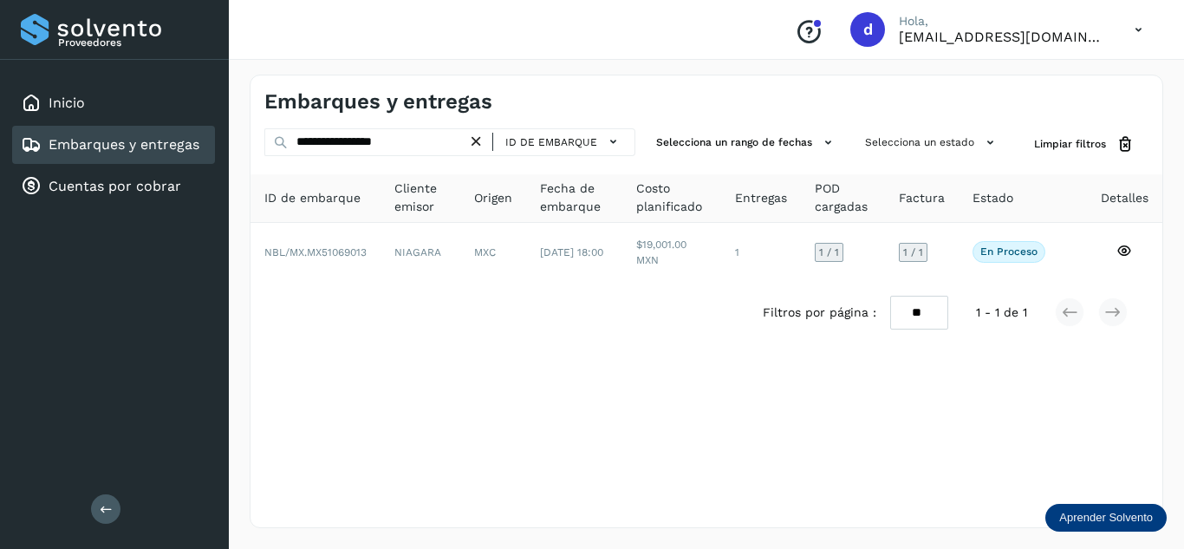
click at [480, 147] on icon at bounding box center [476, 142] width 18 height 18
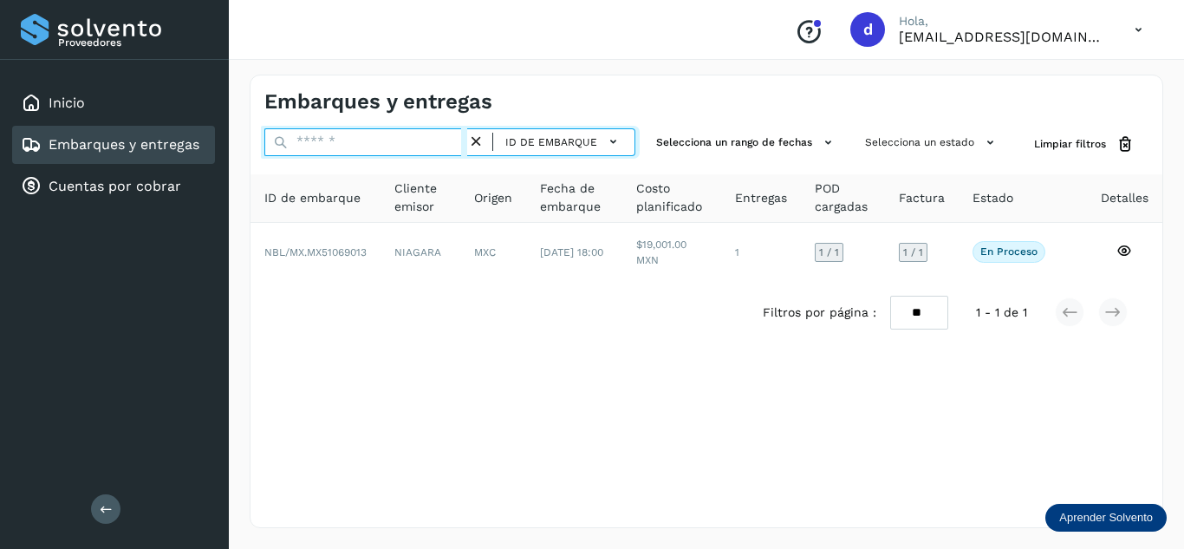
click at [462, 144] on input "text" at bounding box center [365, 142] width 203 height 28
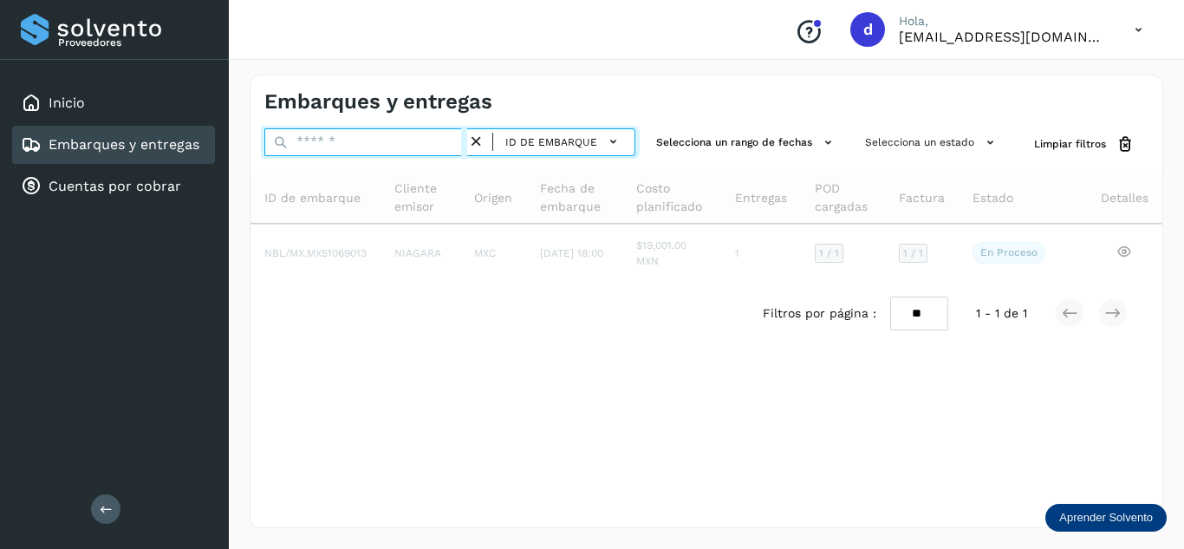
paste input "**********"
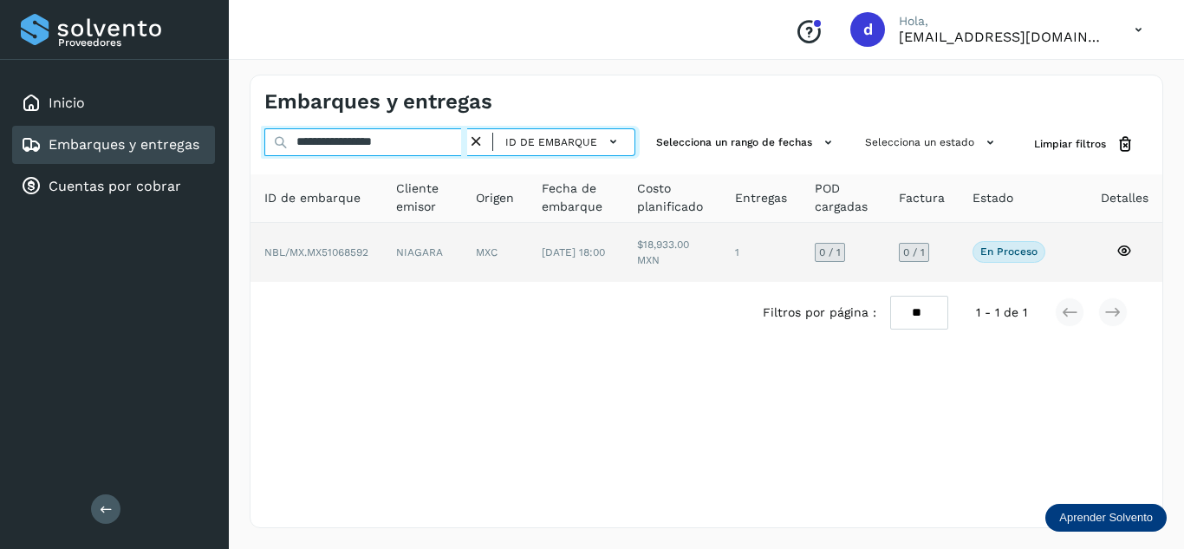
type input "**********"
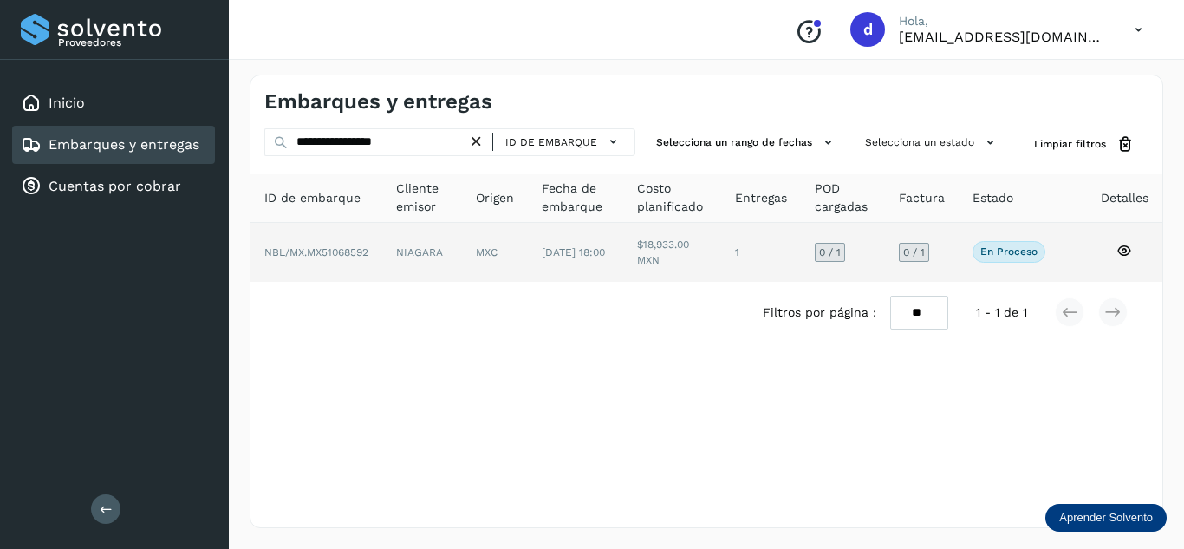
click at [1126, 244] on icon at bounding box center [1124, 251] width 16 height 16
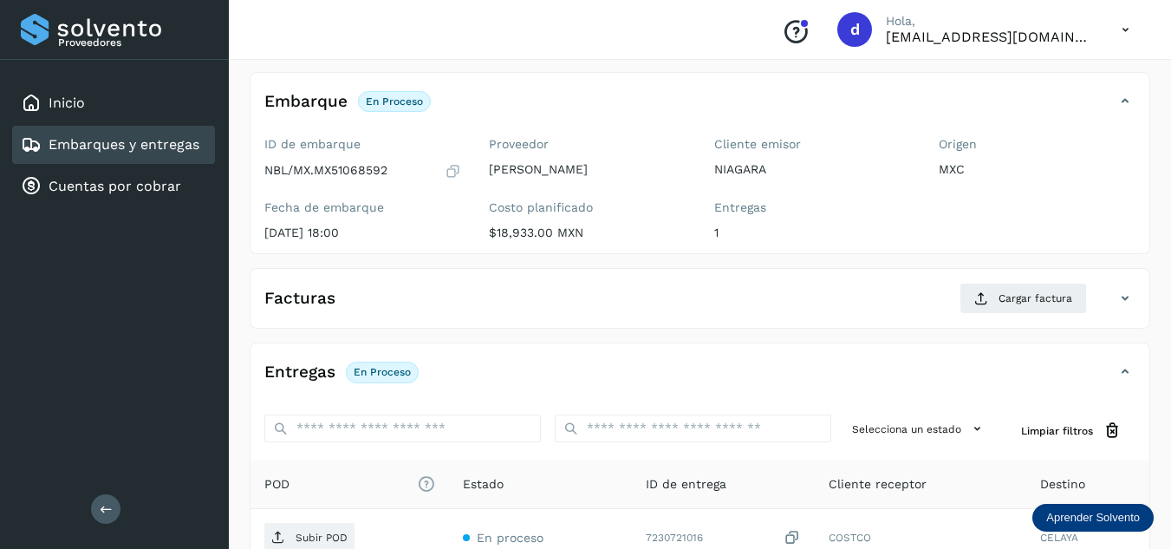
scroll to position [173, 0]
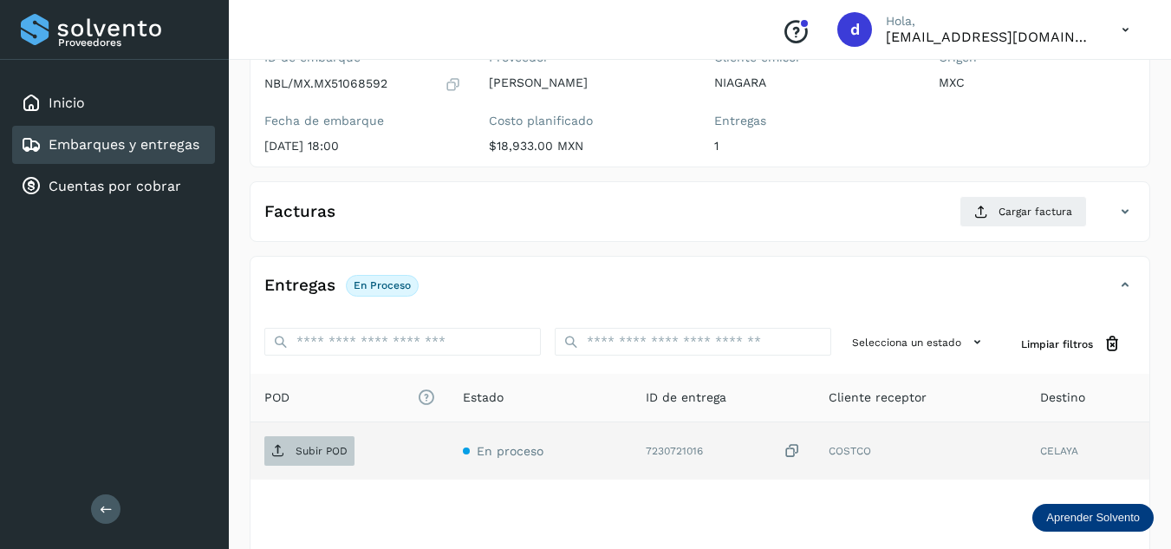
click at [320, 446] on p "Subir POD" at bounding box center [322, 451] width 52 height 12
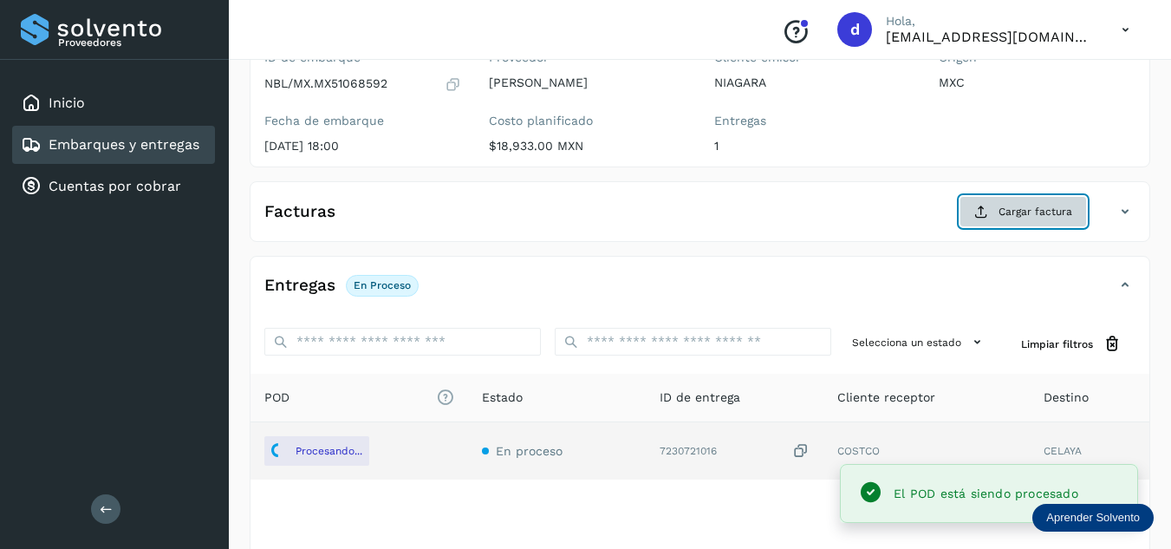
click at [1076, 214] on button "Cargar factura" at bounding box center [1022, 211] width 127 height 31
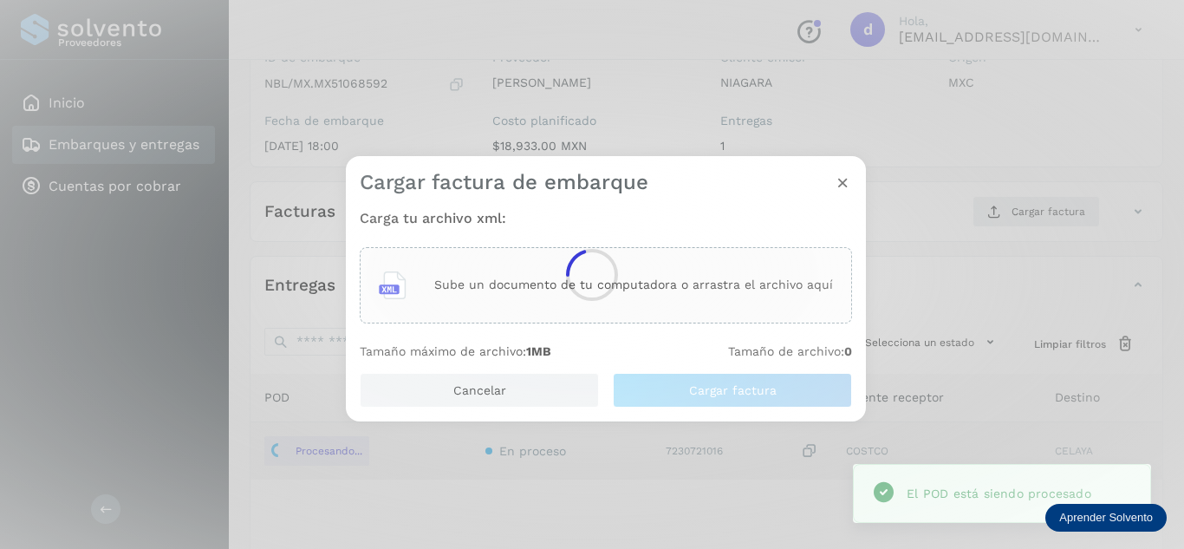
click at [496, 266] on div at bounding box center [592, 274] width 1184 height 549
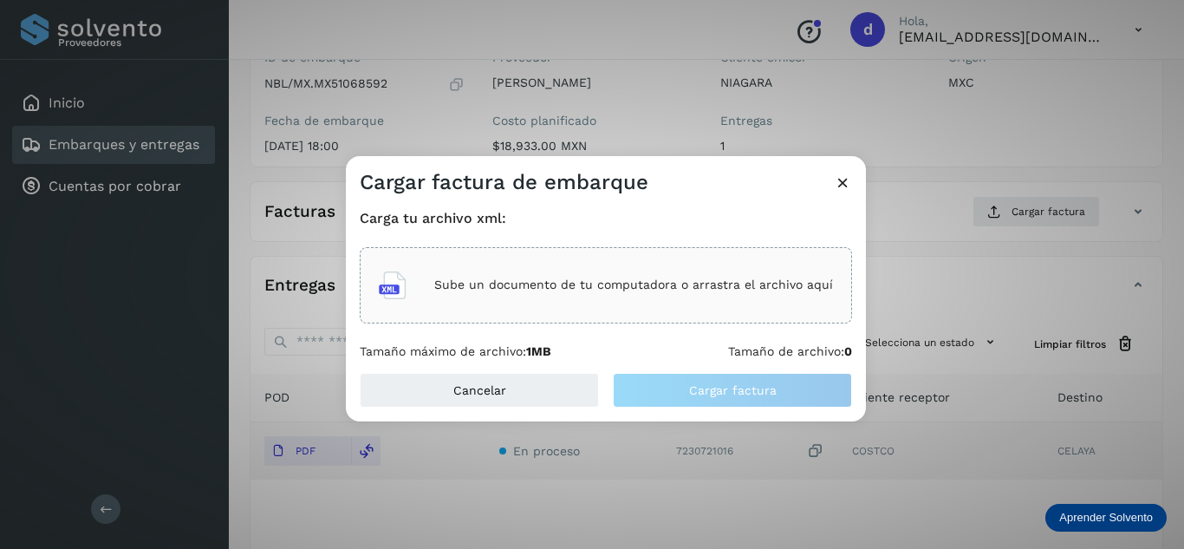
click at [519, 284] on p "Sube un documento de tu computadora o arrastra el archivo aquí" at bounding box center [633, 284] width 399 height 15
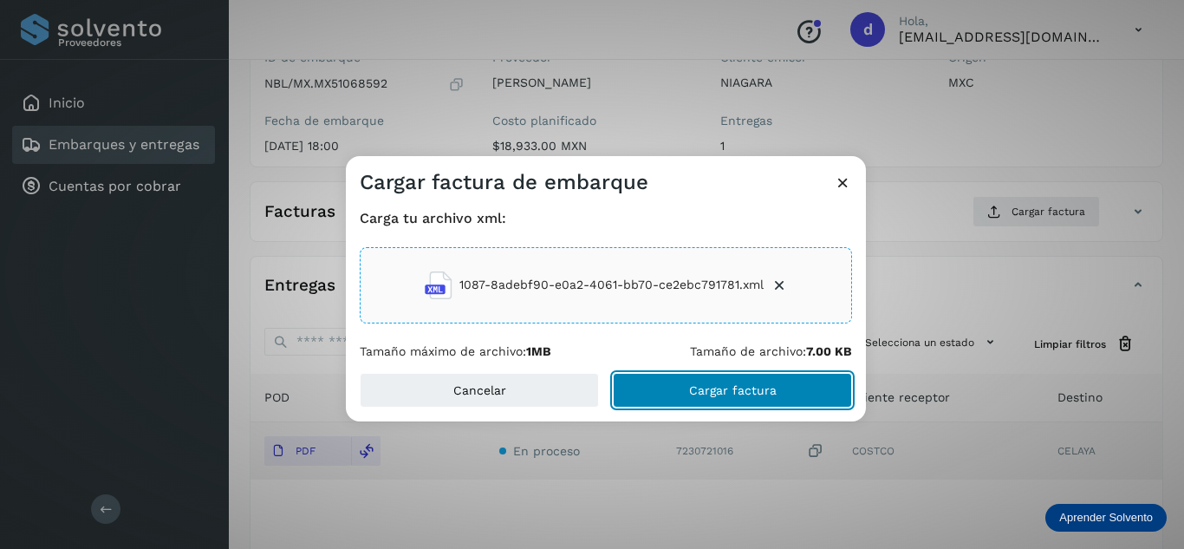
click at [748, 393] on span "Cargar factura" at bounding box center [733, 390] width 88 height 12
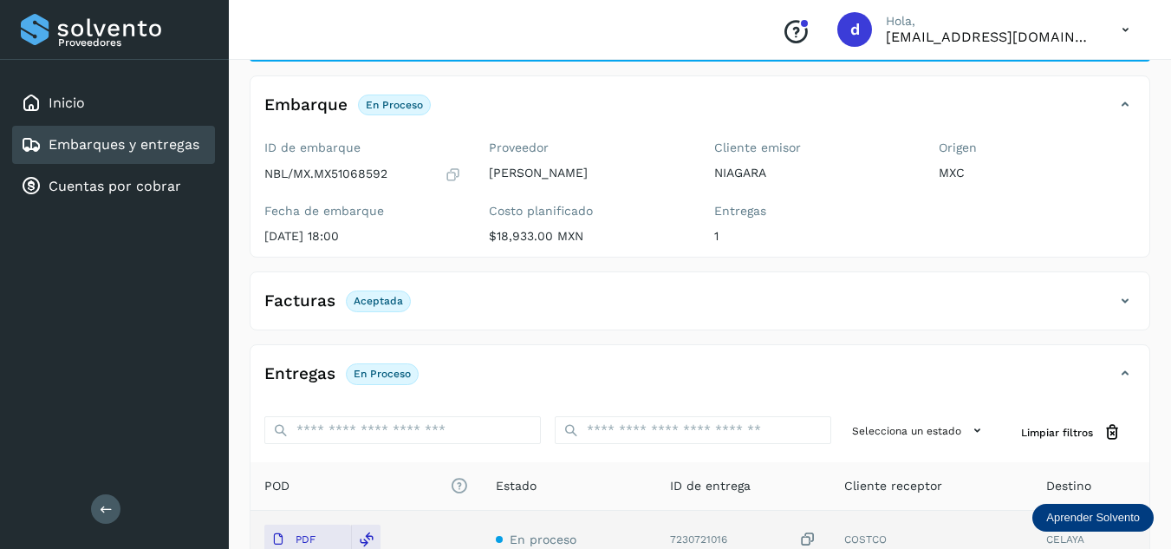
scroll to position [0, 0]
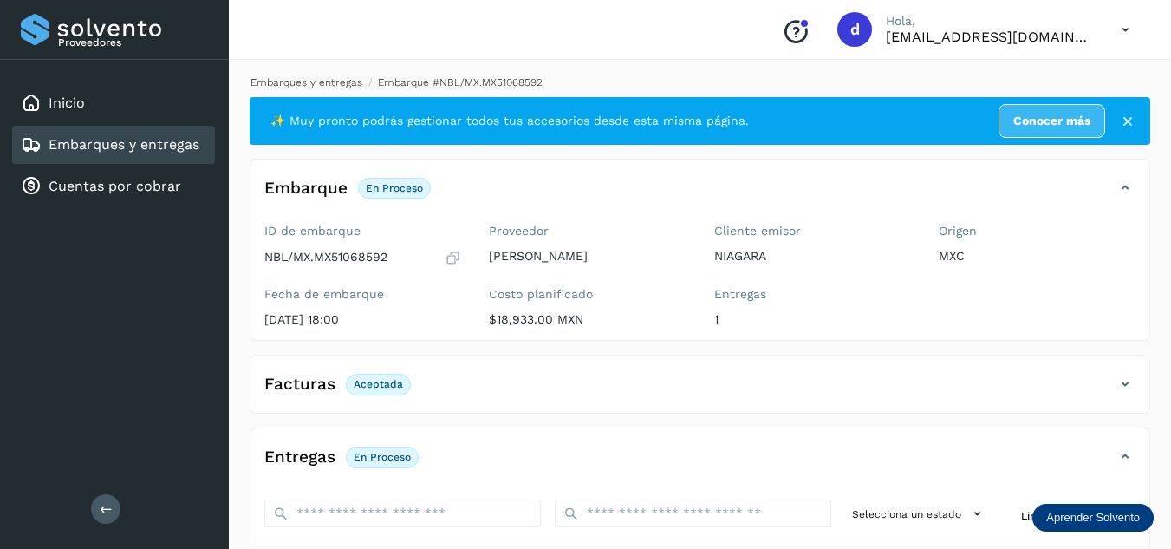
click at [317, 83] on link "Embarques y entregas" at bounding box center [306, 82] width 112 height 12
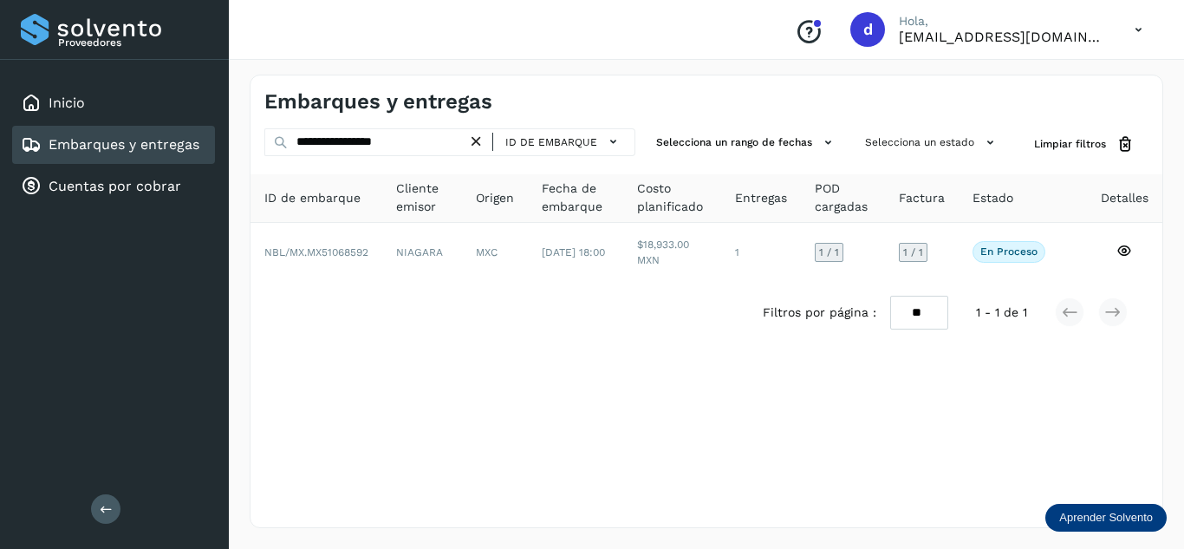
click at [483, 140] on icon at bounding box center [476, 142] width 18 height 18
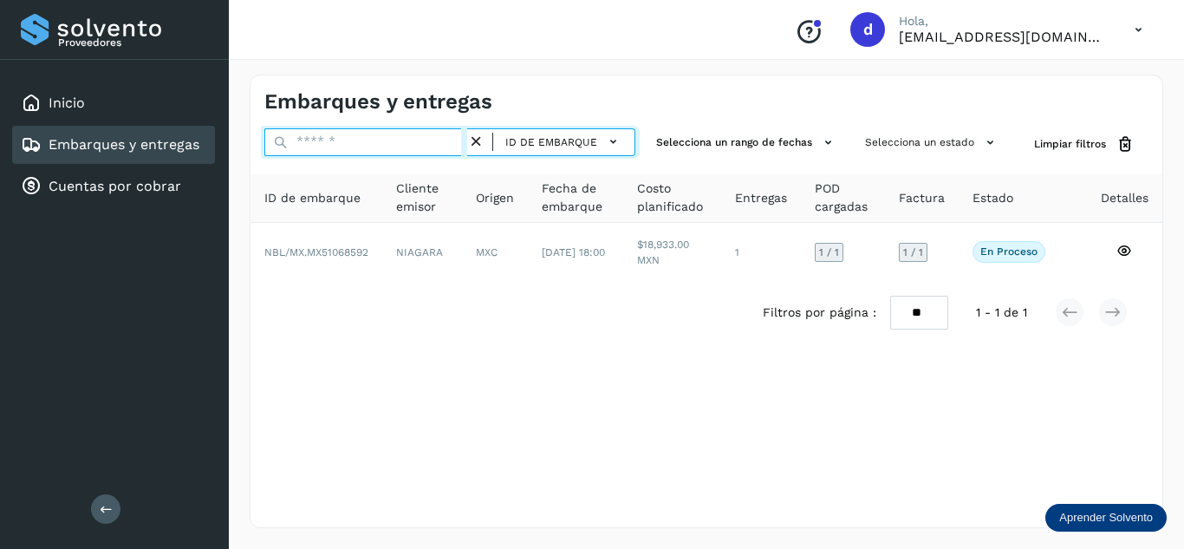
click at [464, 140] on input "text" at bounding box center [365, 142] width 203 height 28
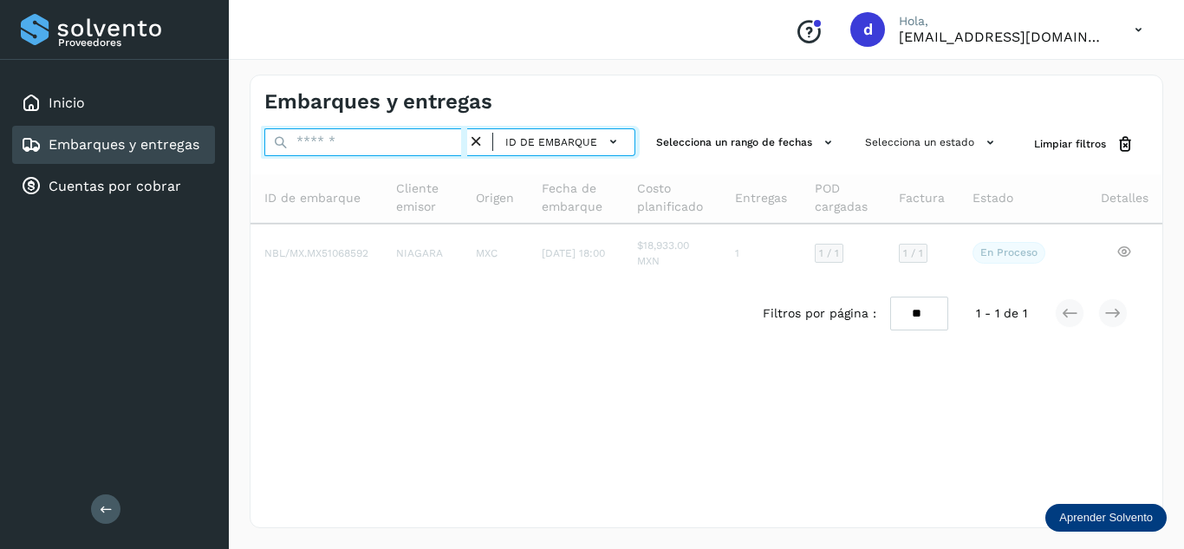
paste input "**********"
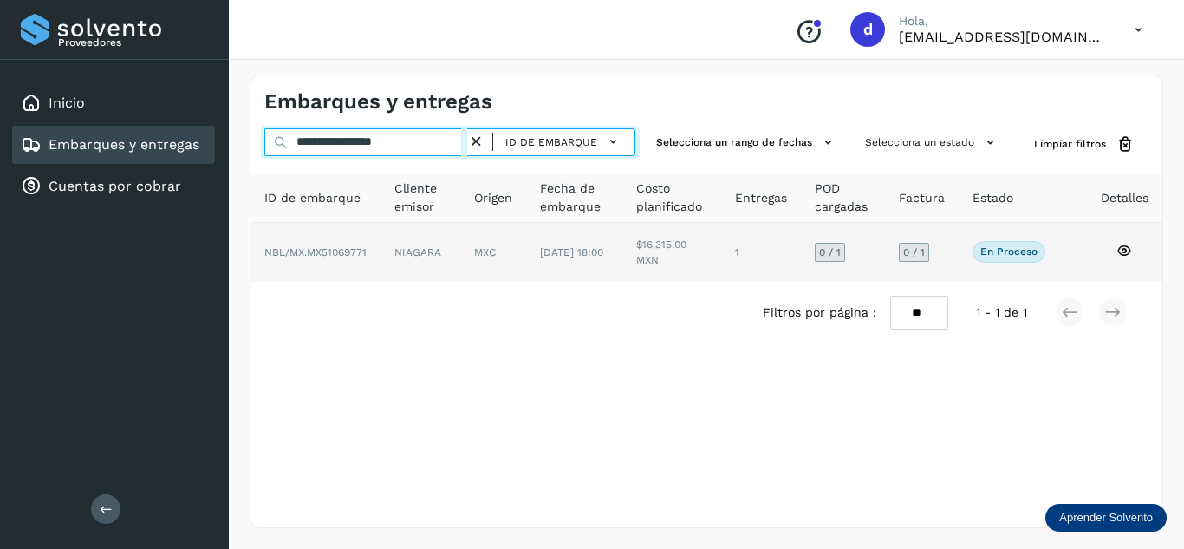
type input "**********"
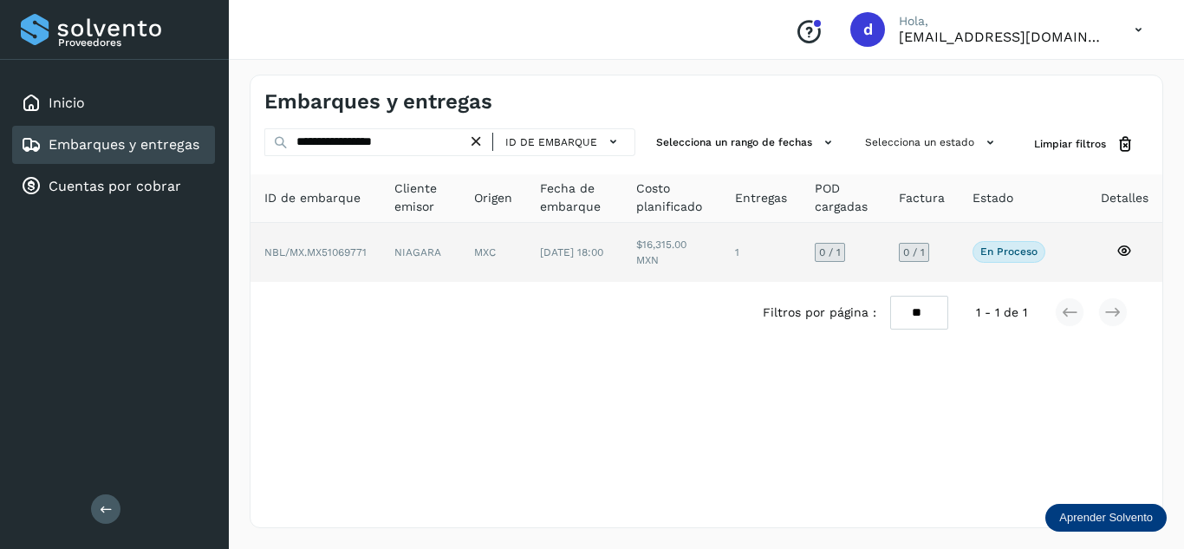
click at [1125, 256] on icon at bounding box center [1124, 251] width 16 height 16
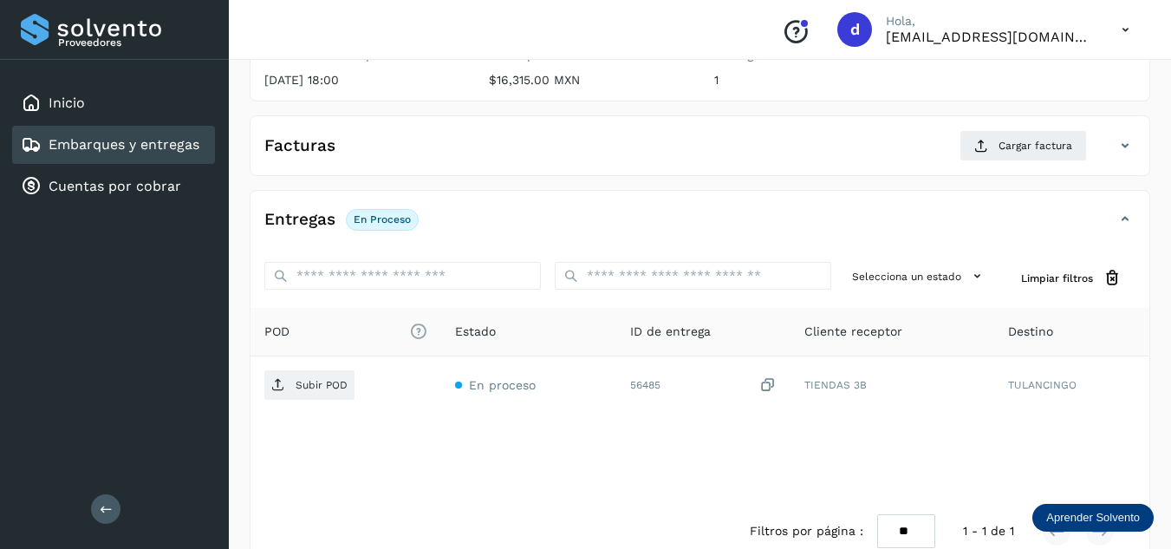
scroll to position [260, 0]
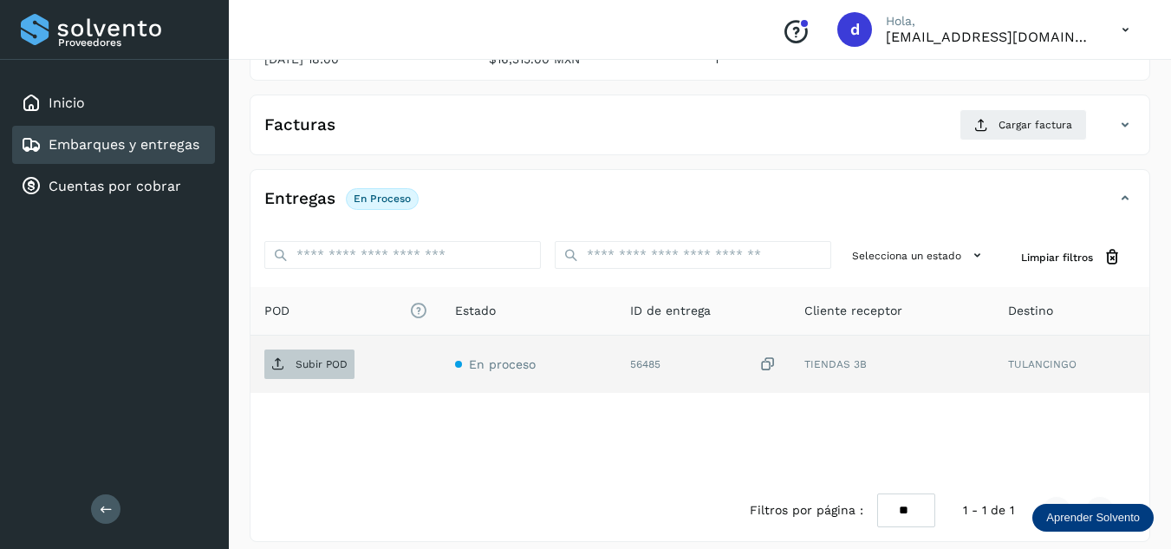
click at [315, 361] on p "Subir POD" at bounding box center [322, 364] width 52 height 12
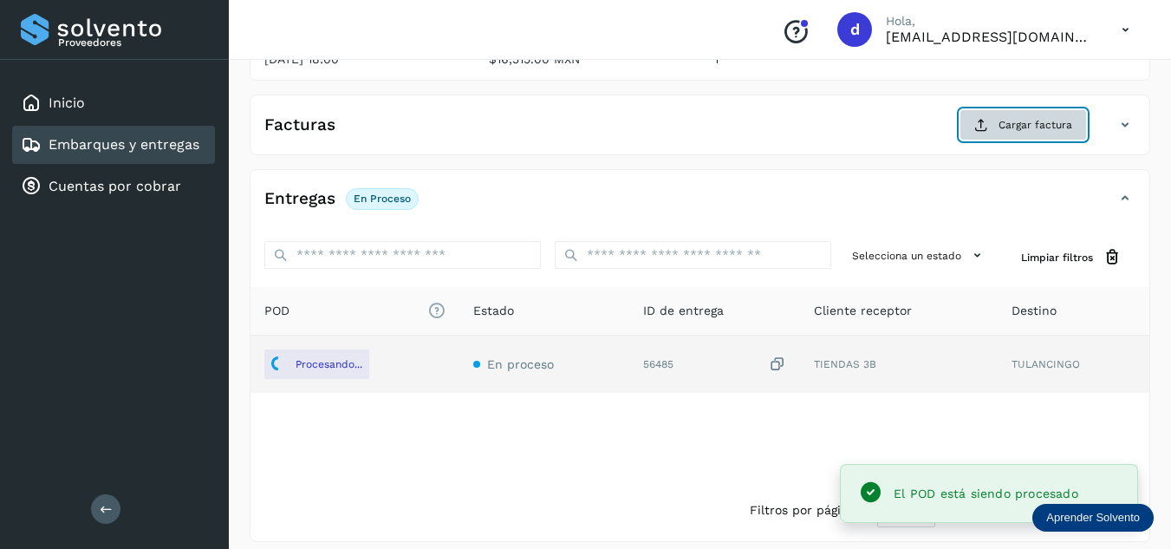
click at [1037, 127] on span "Cargar factura" at bounding box center [1035, 125] width 74 height 16
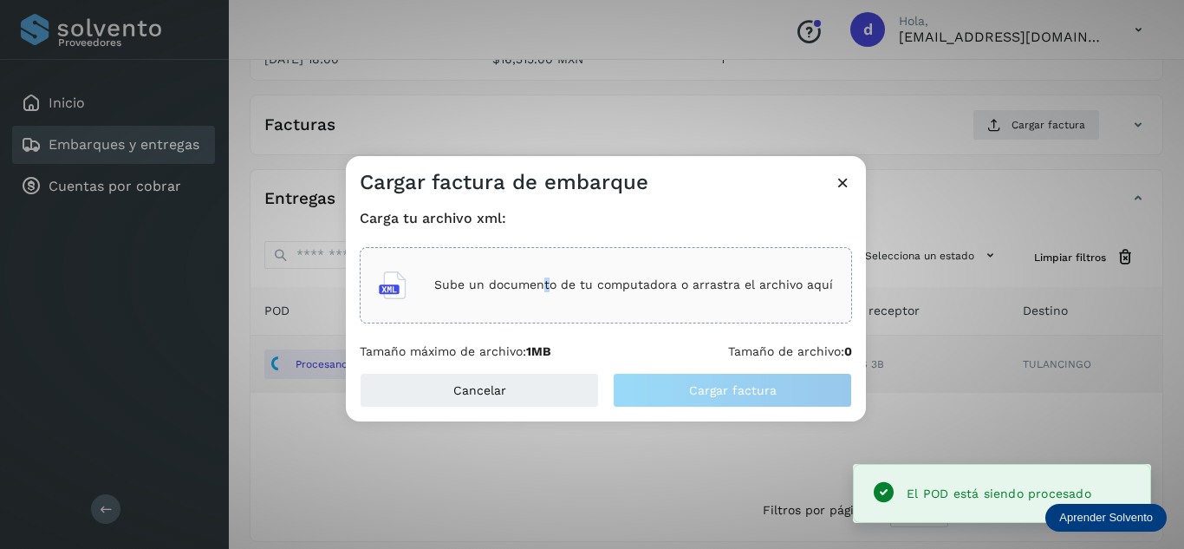
click at [549, 264] on div "Sube un documento de tu computadora o arrastra el archivo aquí" at bounding box center [606, 285] width 454 height 47
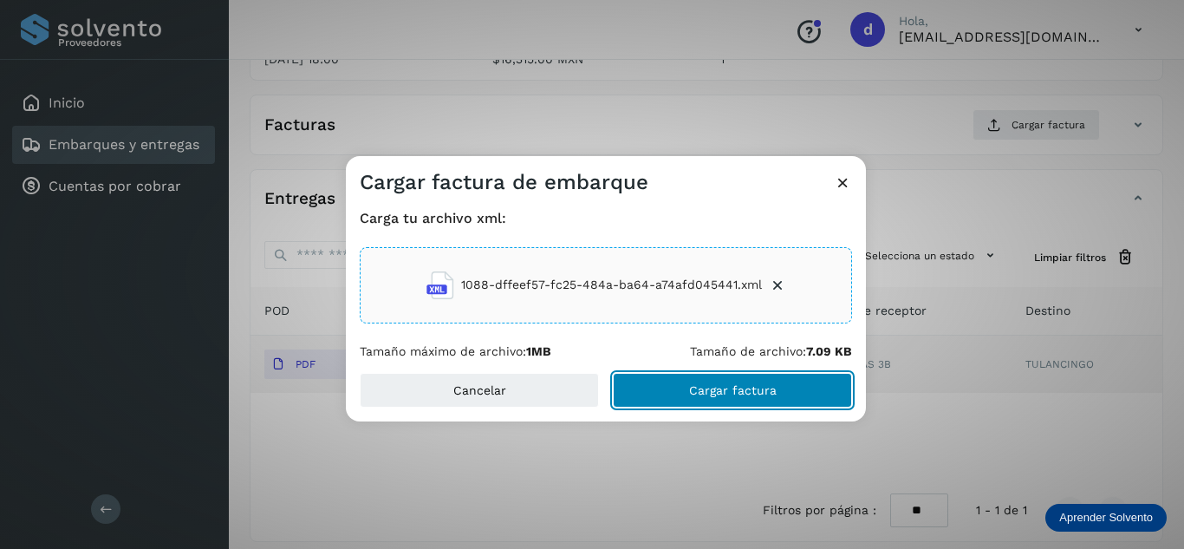
click at [766, 400] on button "Cargar factura" at bounding box center [732, 390] width 239 height 35
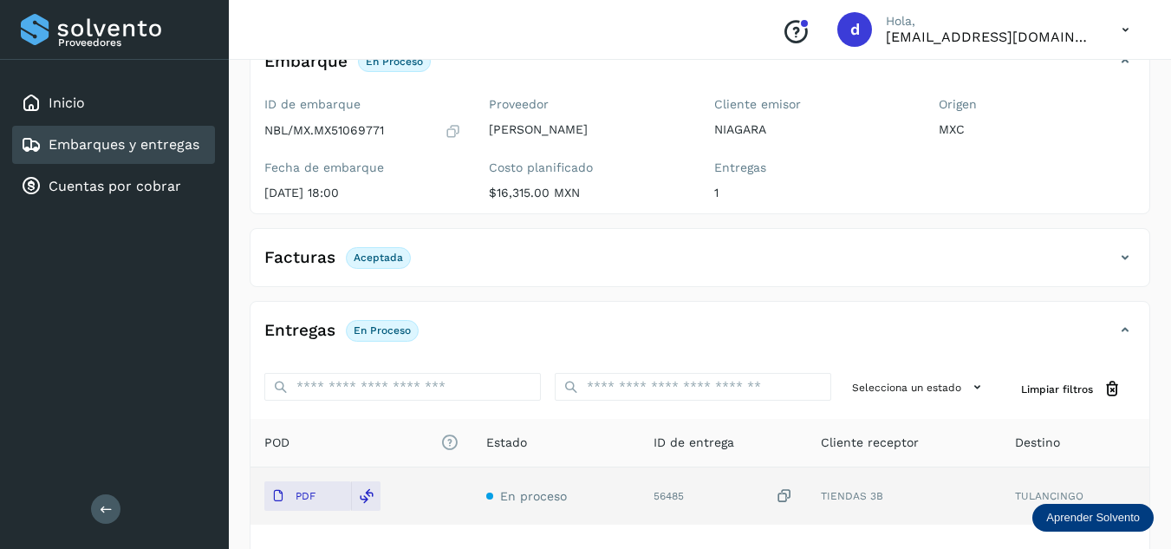
scroll to position [0, 0]
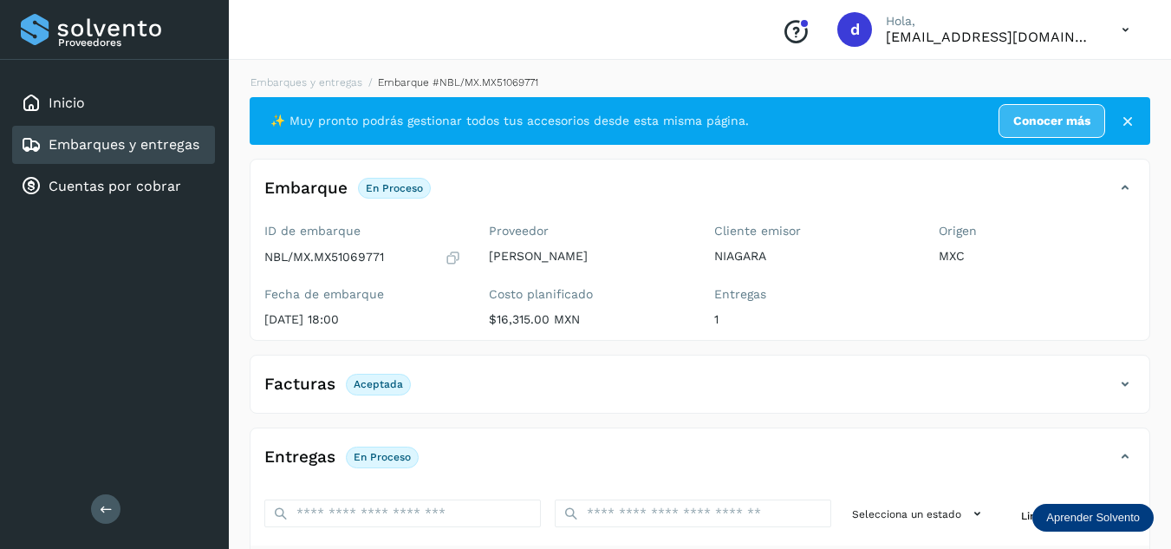
click at [362, 88] on li "Embarques y entregas" at bounding box center [450, 83] width 176 height 16
click at [344, 81] on link "Embarques y entregas" at bounding box center [306, 82] width 112 height 12
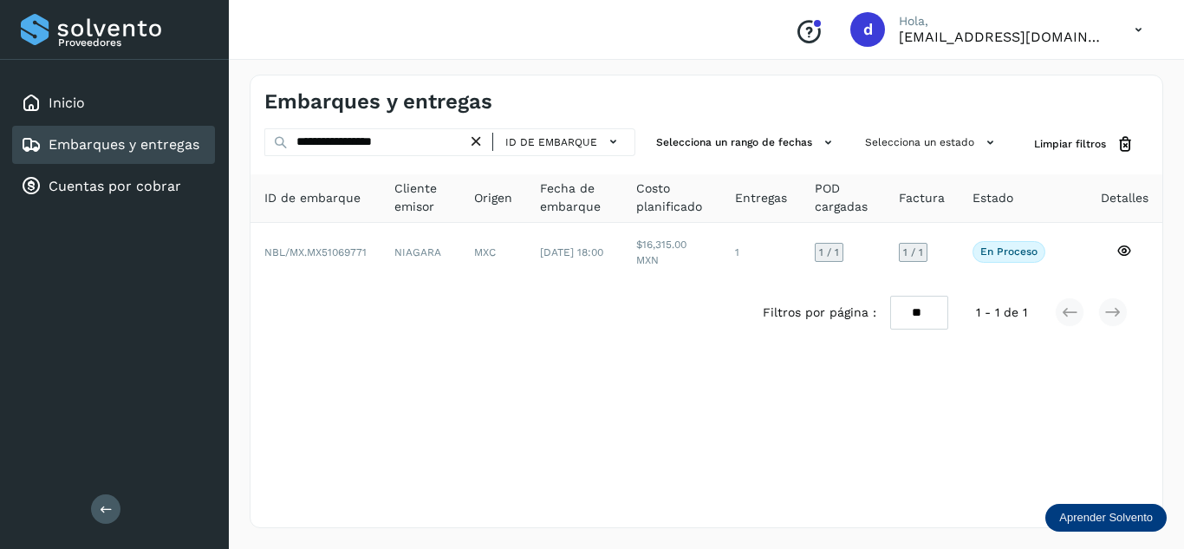
click at [478, 142] on icon at bounding box center [476, 142] width 18 height 18
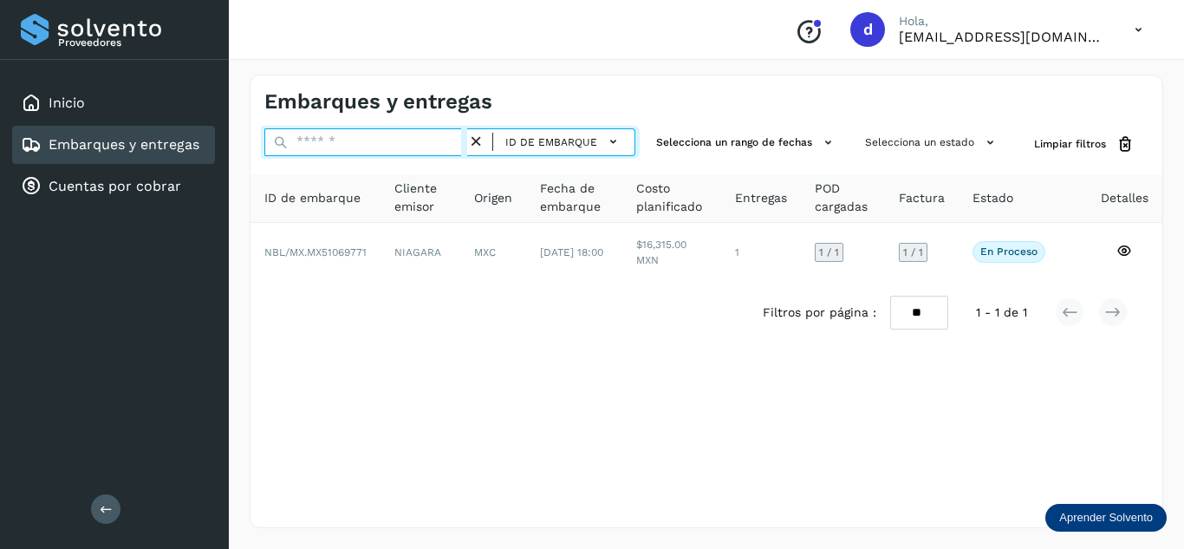
click at [434, 146] on input "text" at bounding box center [365, 142] width 203 height 28
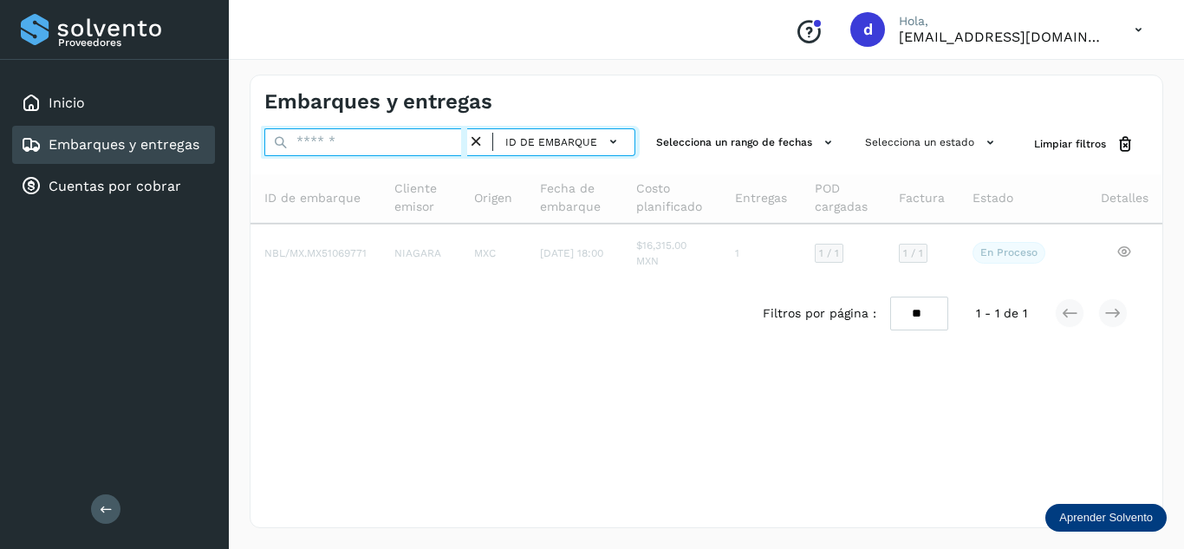
paste input "**********"
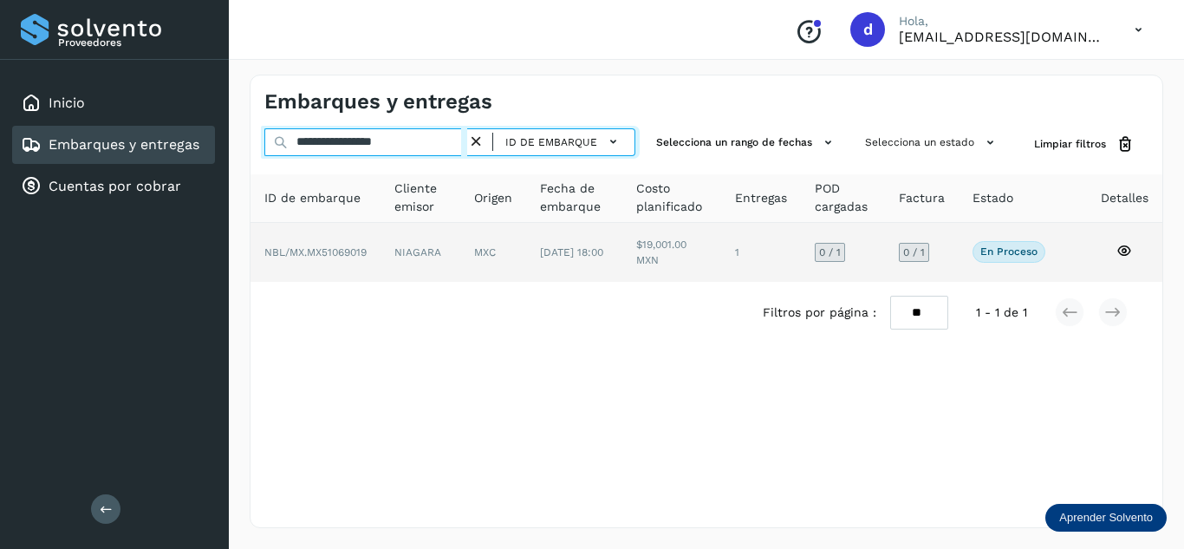
type input "**********"
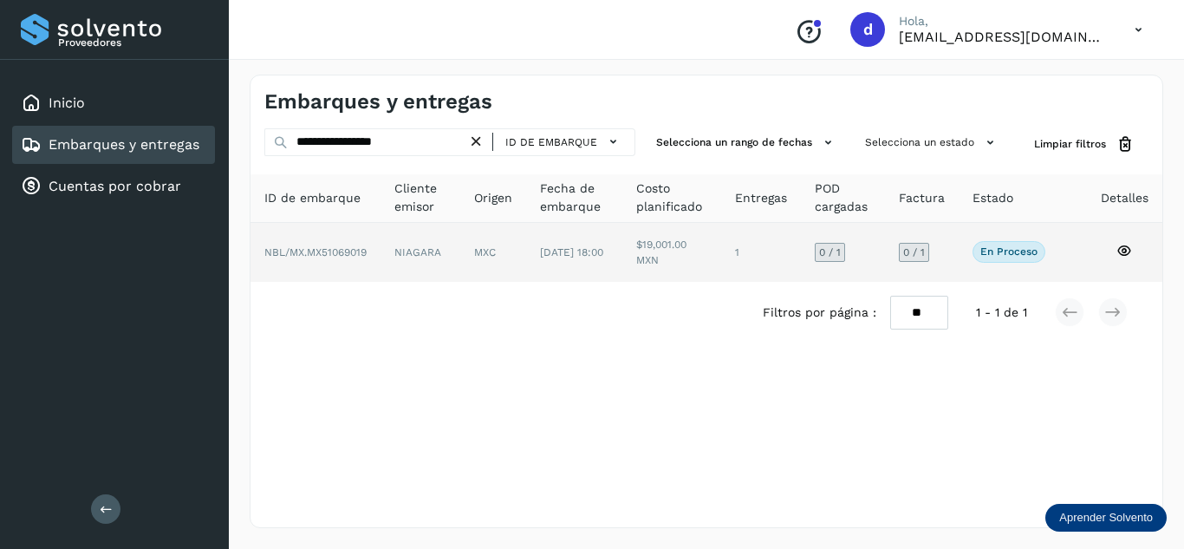
click at [1125, 247] on icon at bounding box center [1124, 251] width 16 height 16
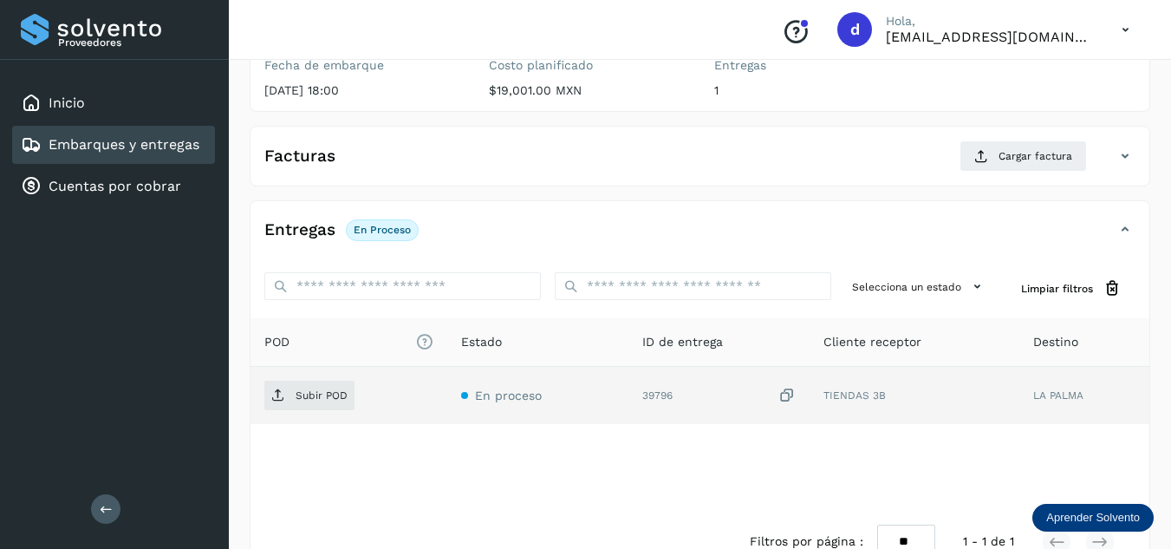
scroll to position [260, 0]
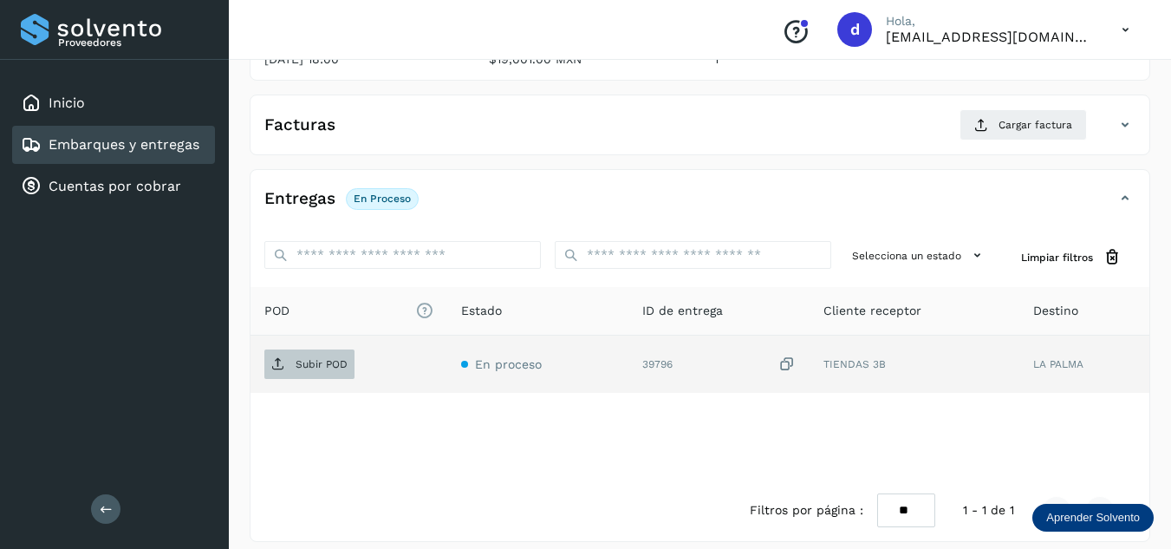
click at [343, 358] on p "Subir POD" at bounding box center [322, 364] width 52 height 12
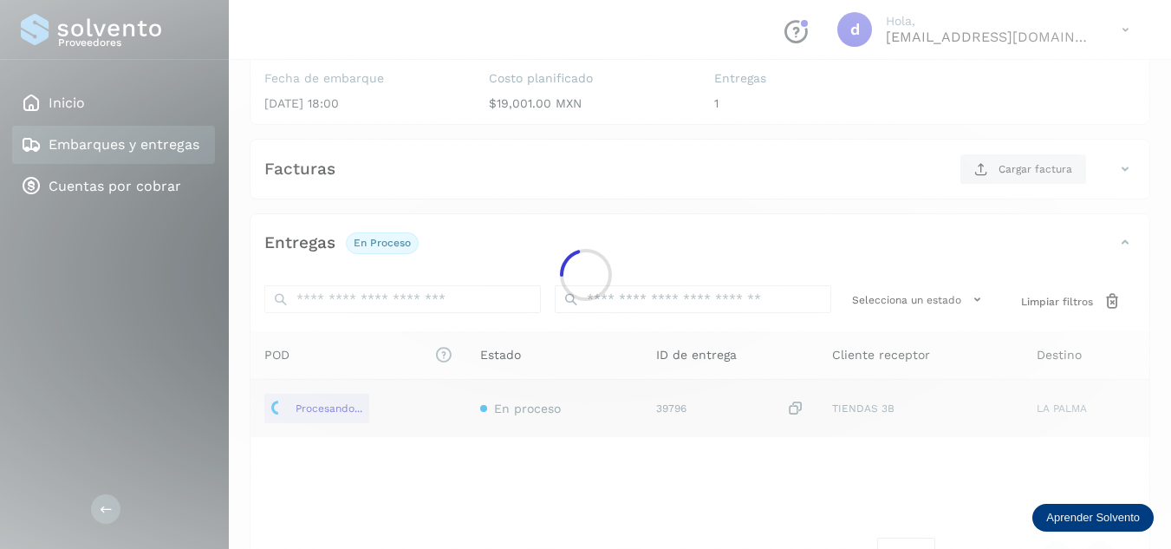
scroll to position [173, 0]
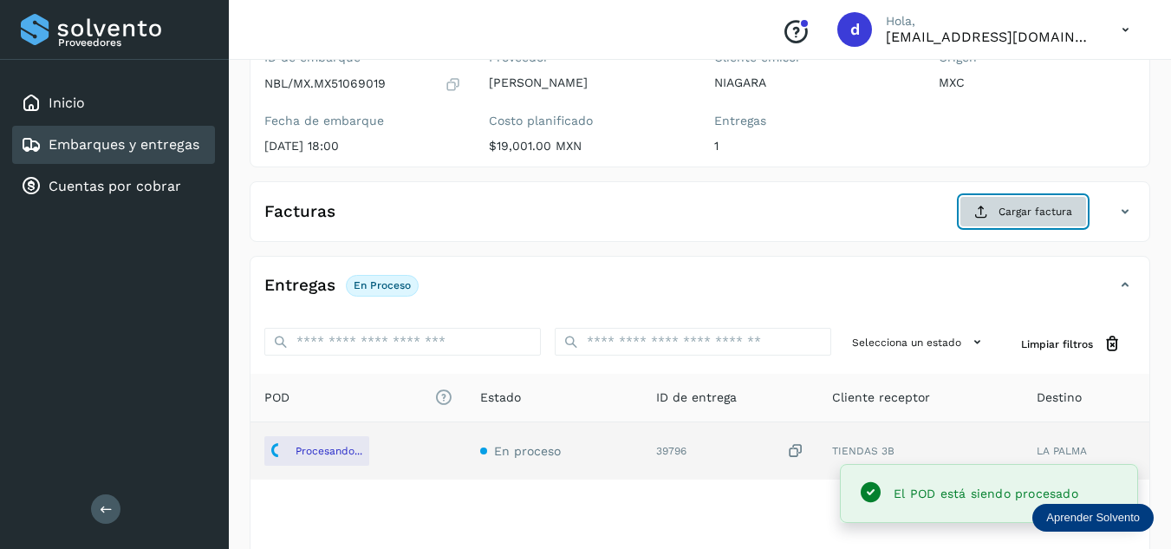
click at [1010, 214] on span "Cargar factura" at bounding box center [1035, 212] width 74 height 16
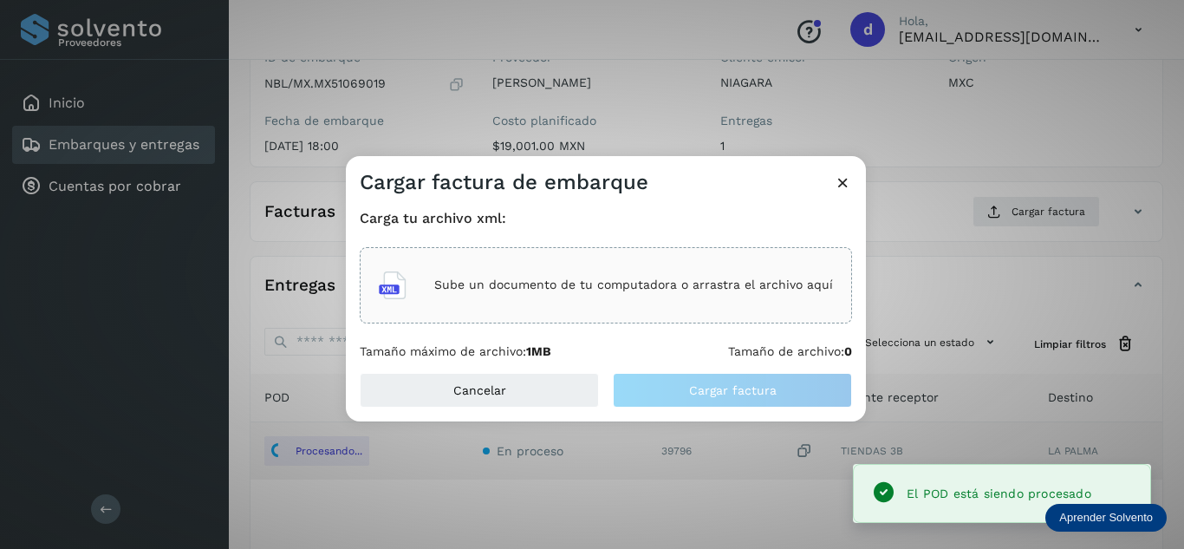
click at [729, 309] on div "Sube un documento de tu computadora o arrastra el archivo aquí" at bounding box center [606, 285] width 492 height 76
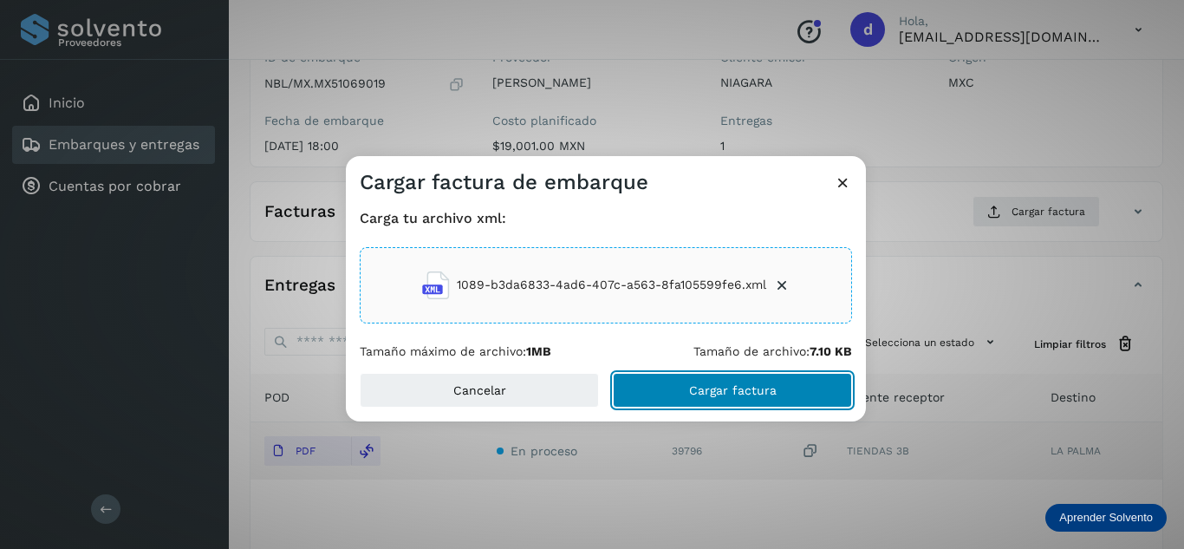
click at [783, 395] on button "Cargar factura" at bounding box center [732, 390] width 239 height 35
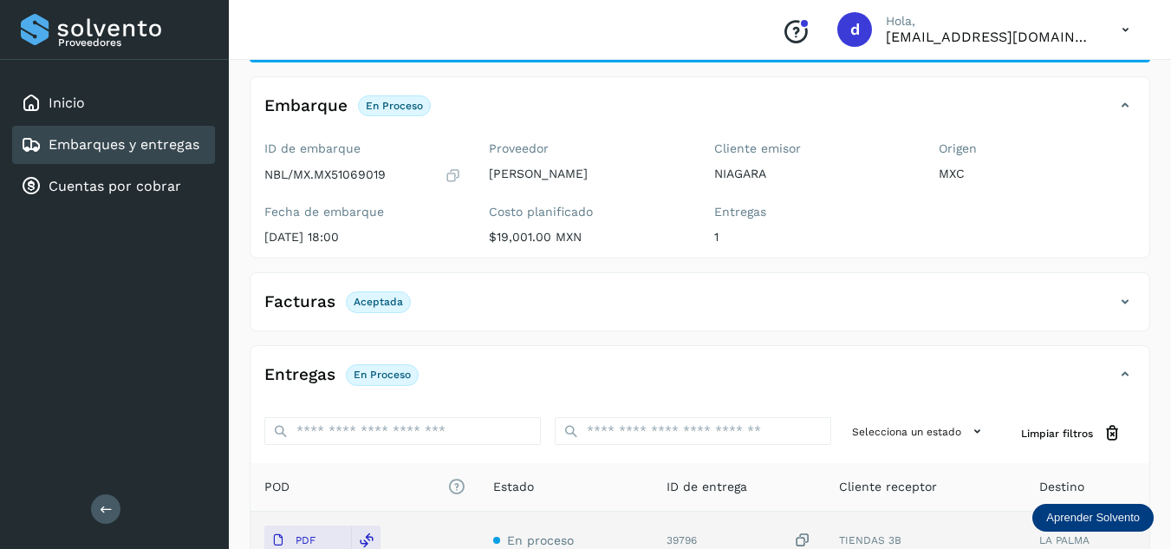
scroll to position [0, 0]
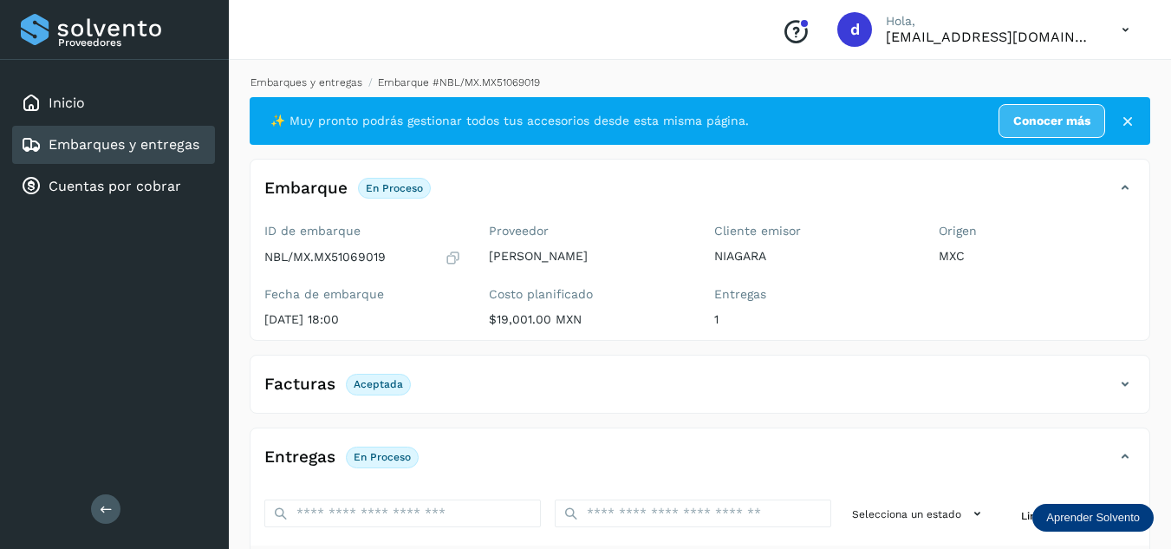
click at [328, 83] on link "Embarques y entregas" at bounding box center [306, 82] width 112 height 12
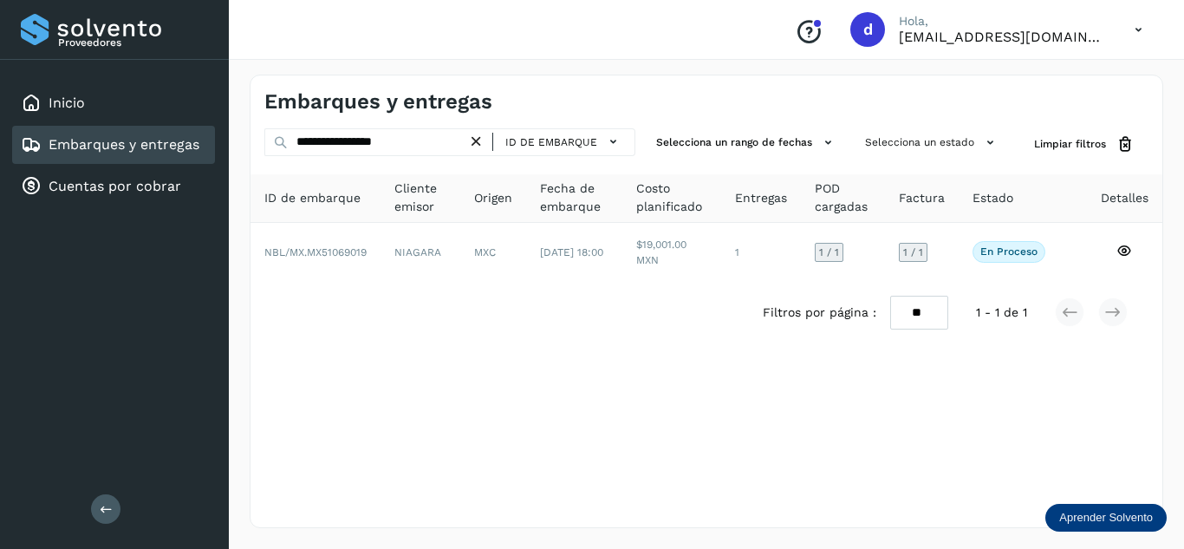
click at [482, 139] on icon at bounding box center [476, 142] width 18 height 18
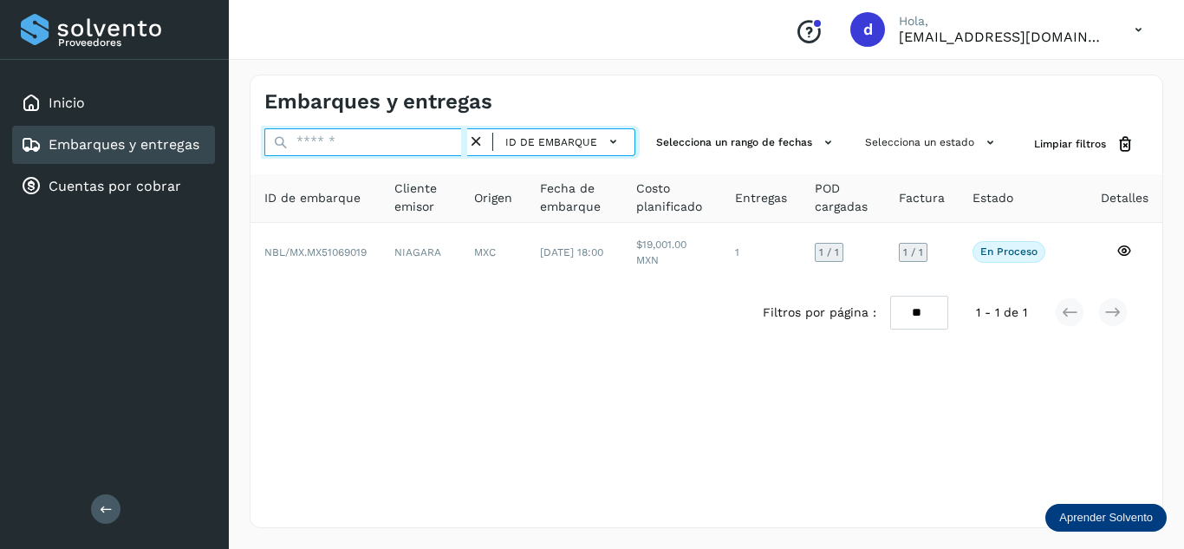
click at [452, 139] on input "text" at bounding box center [365, 142] width 203 height 28
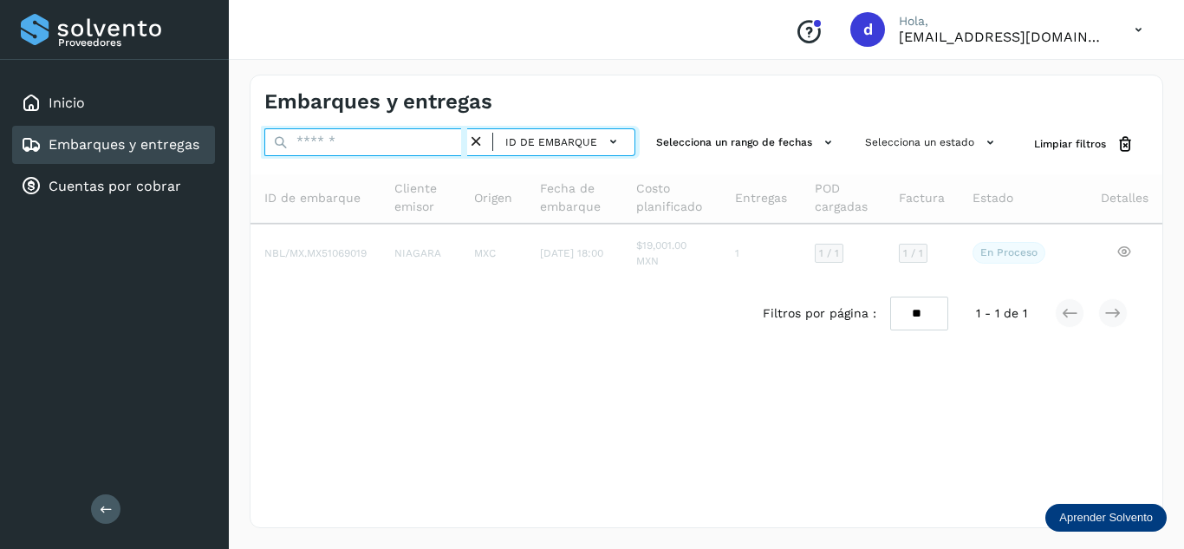
paste input "**********"
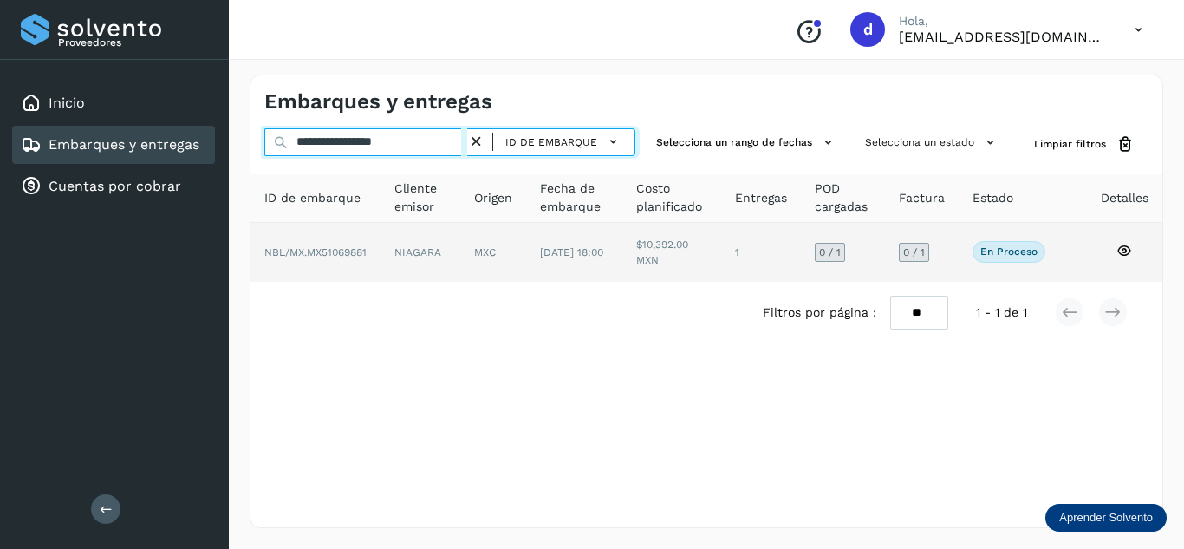
type input "**********"
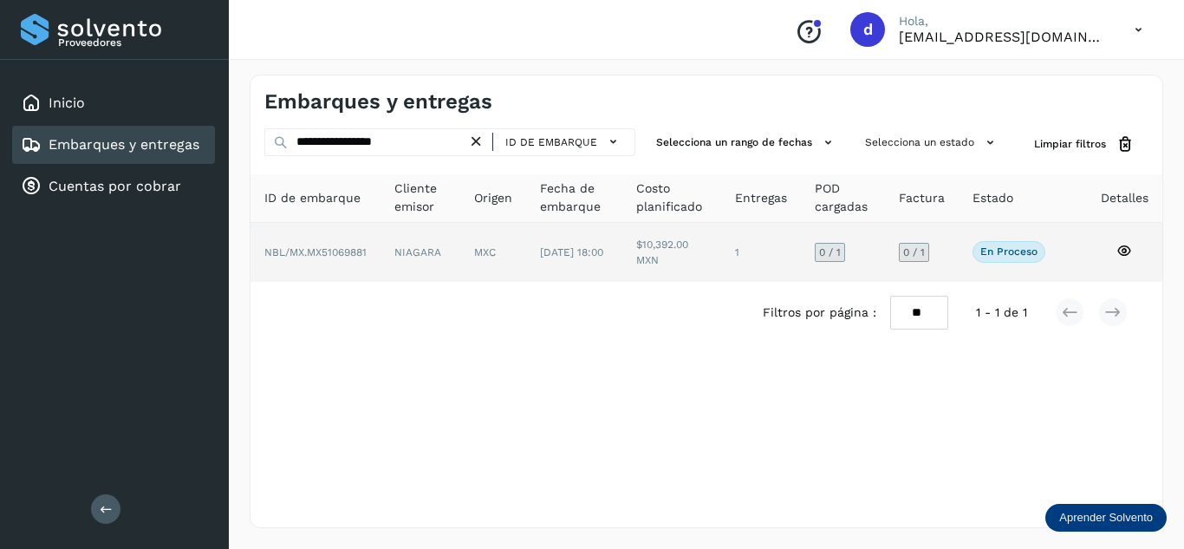
click at [1125, 250] on icon at bounding box center [1124, 251] width 16 height 16
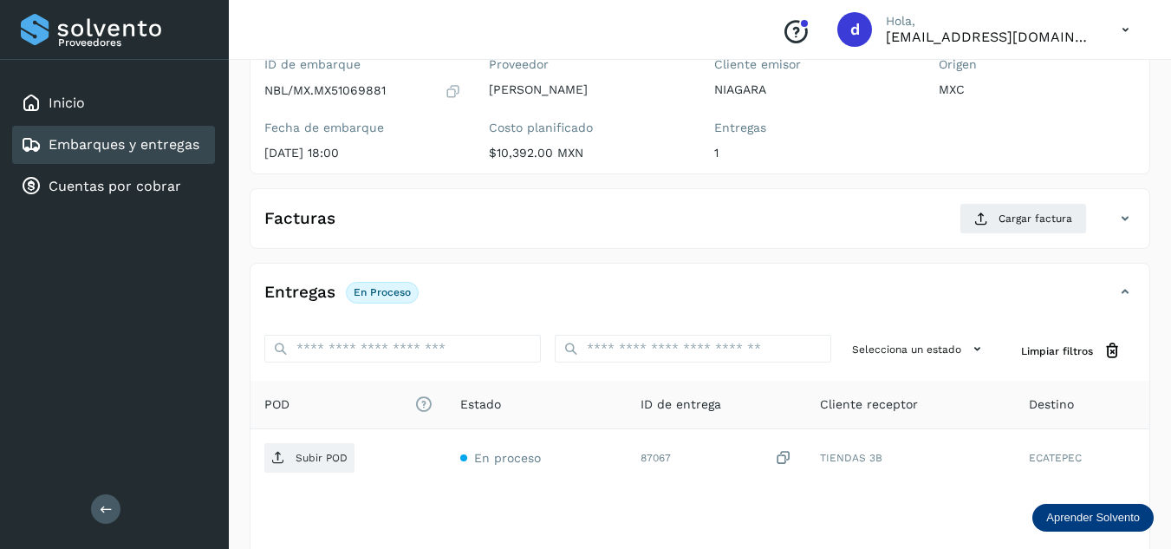
scroll to position [260, 0]
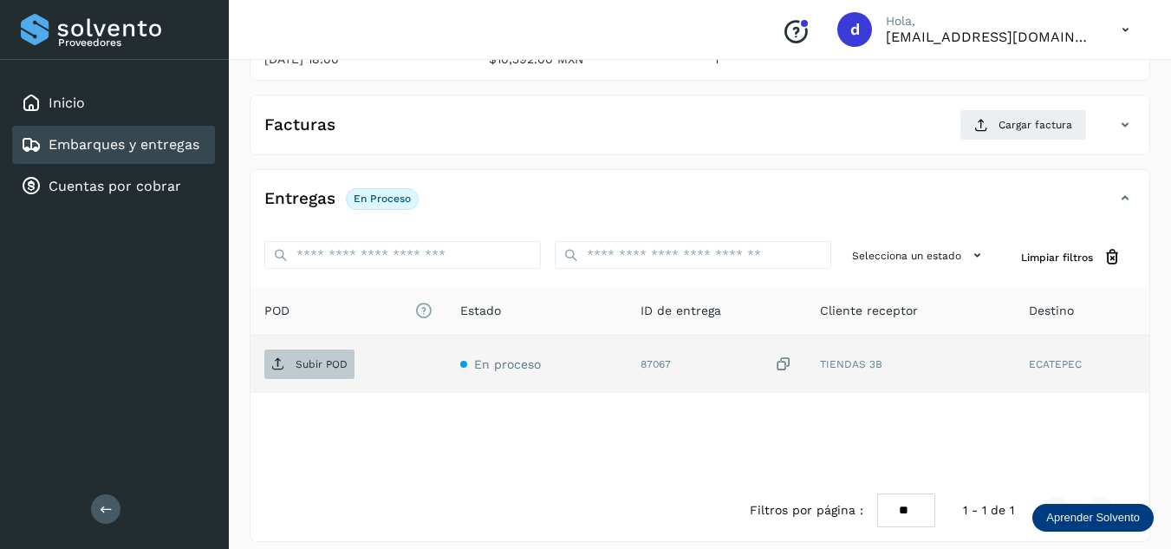
click at [302, 368] on p "Subir POD" at bounding box center [322, 364] width 52 height 12
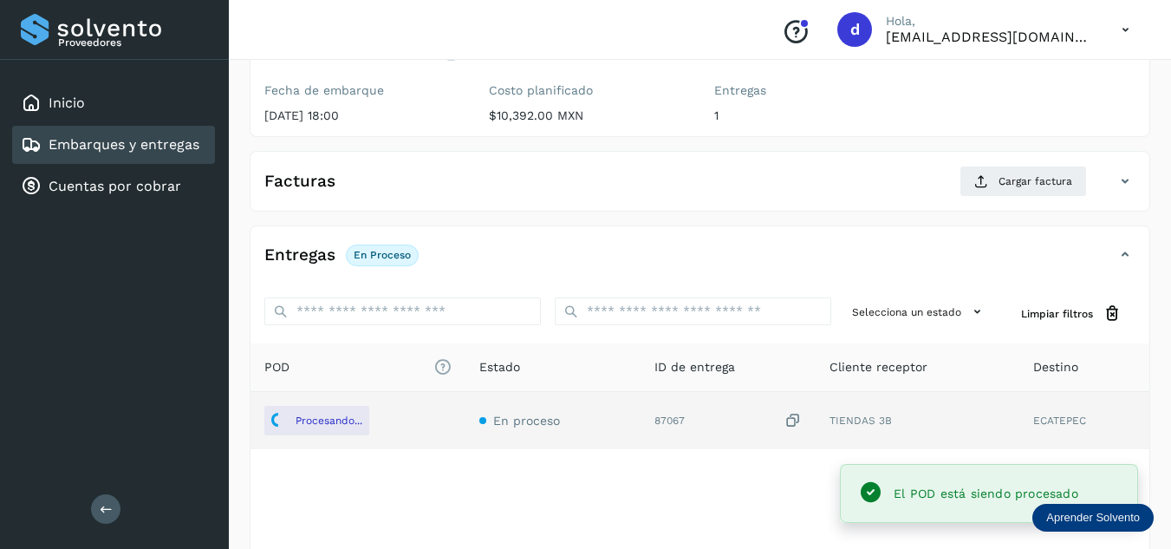
scroll to position [173, 0]
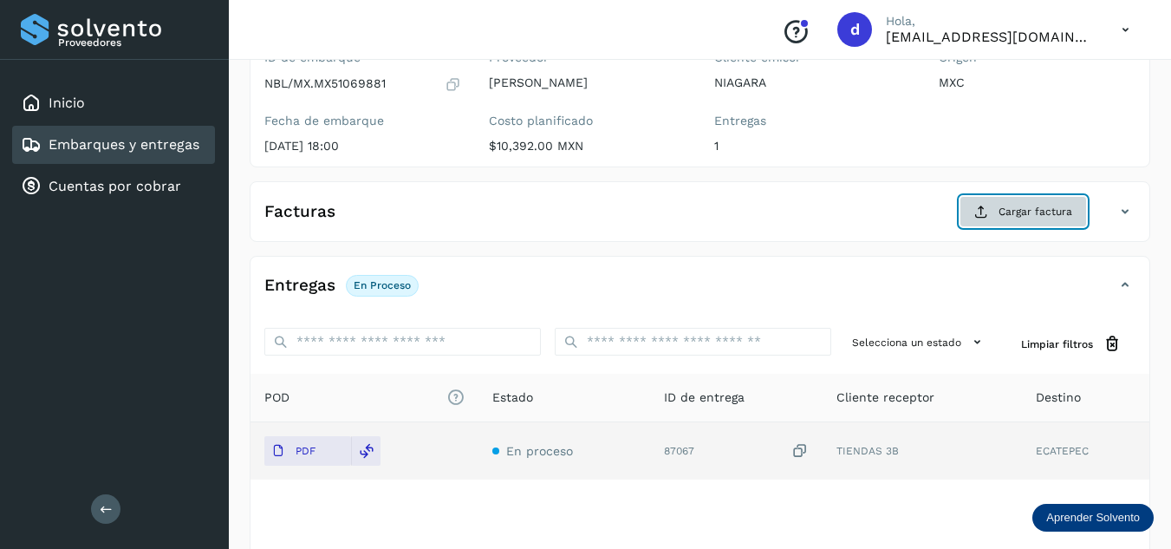
click at [1073, 211] on button "Cargar factura" at bounding box center [1022, 211] width 127 height 31
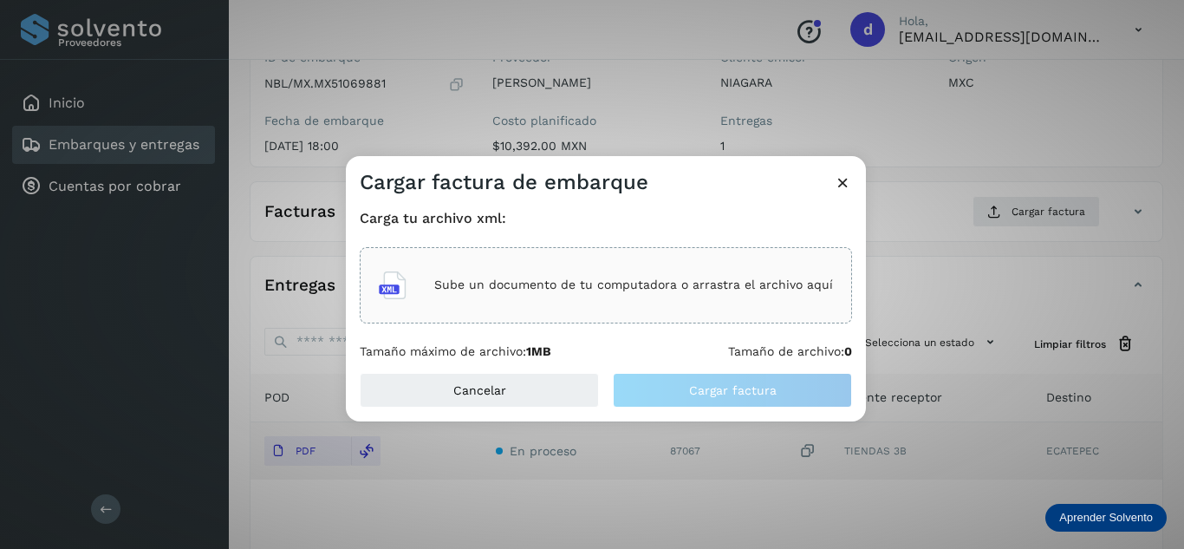
click at [535, 288] on p "Sube un documento de tu computadora o arrastra el archivo aquí" at bounding box center [633, 284] width 399 height 15
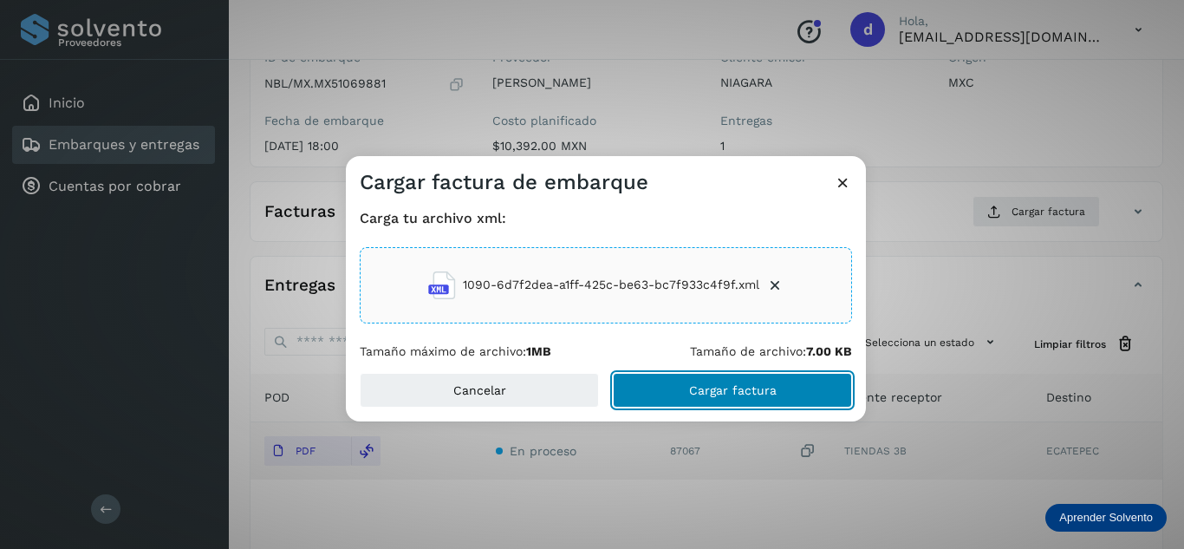
click at [719, 395] on span "Cargar factura" at bounding box center [733, 390] width 88 height 12
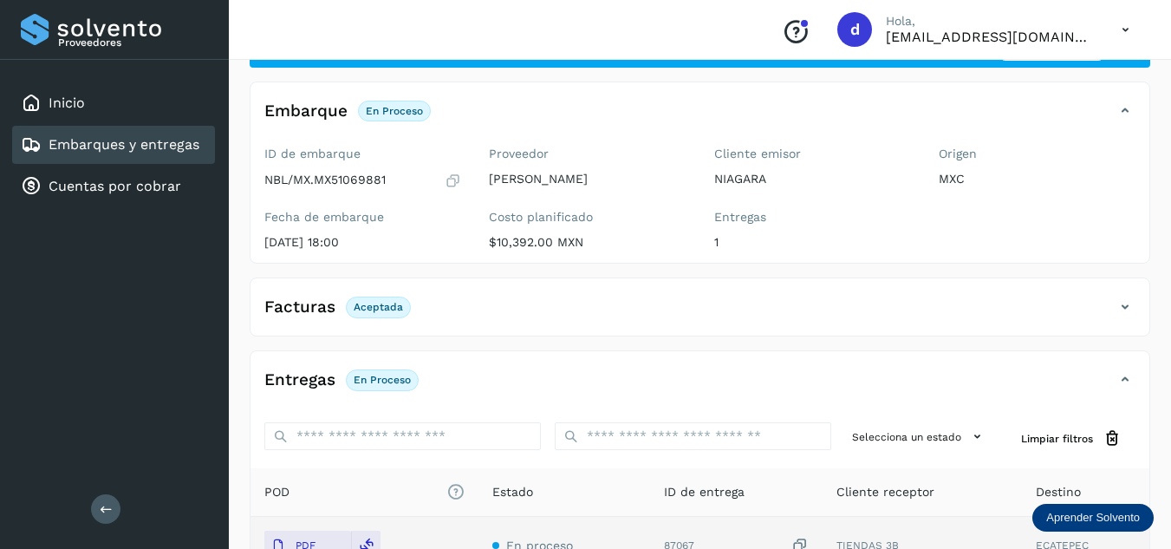
scroll to position [0, 0]
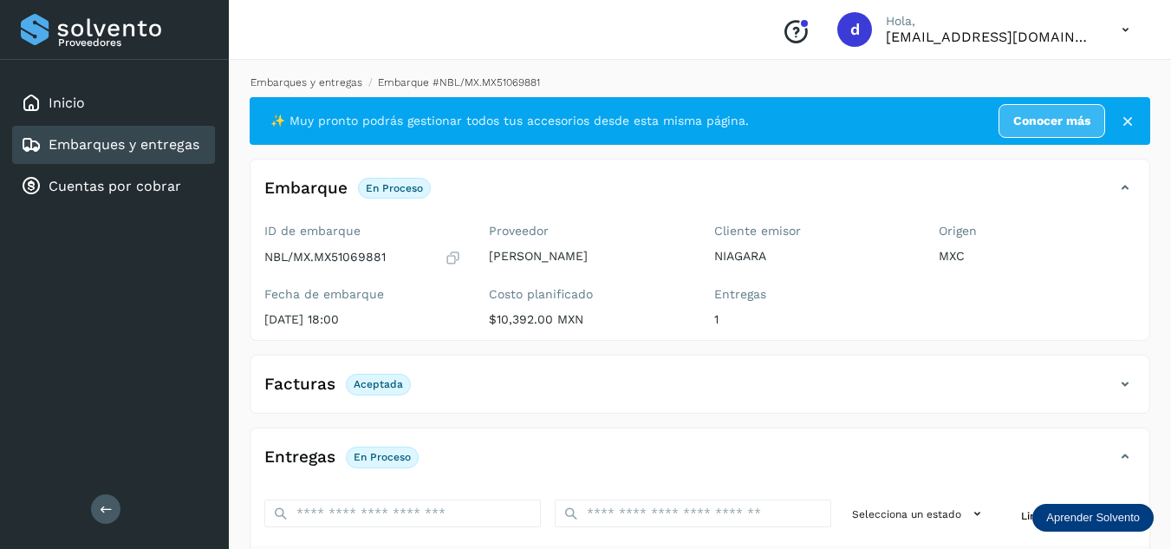
click at [315, 81] on link "Embarques y entregas" at bounding box center [306, 82] width 112 height 12
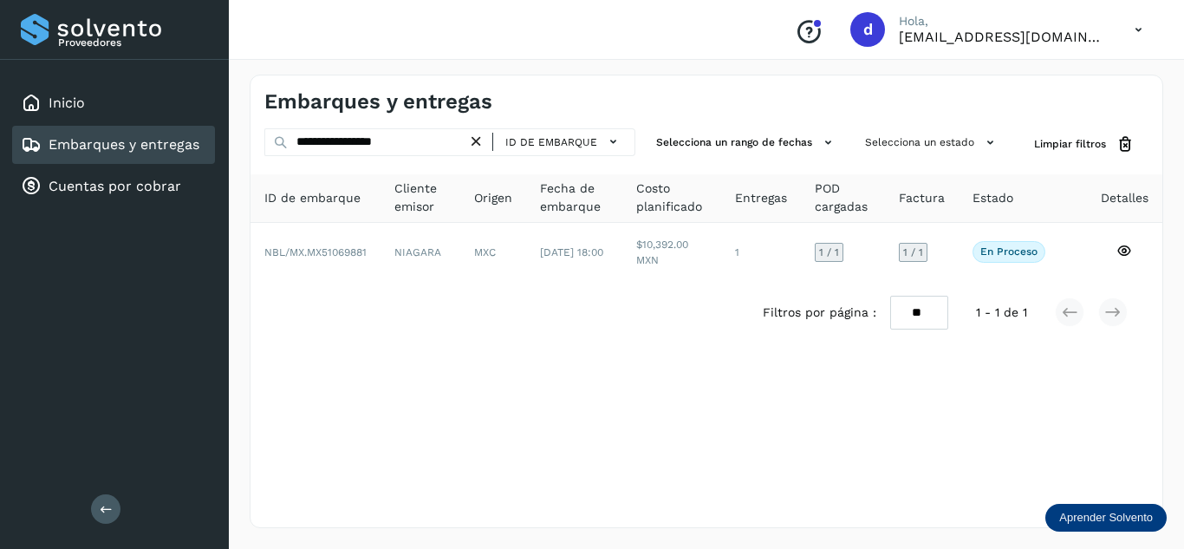
click at [482, 141] on icon at bounding box center [476, 142] width 18 height 18
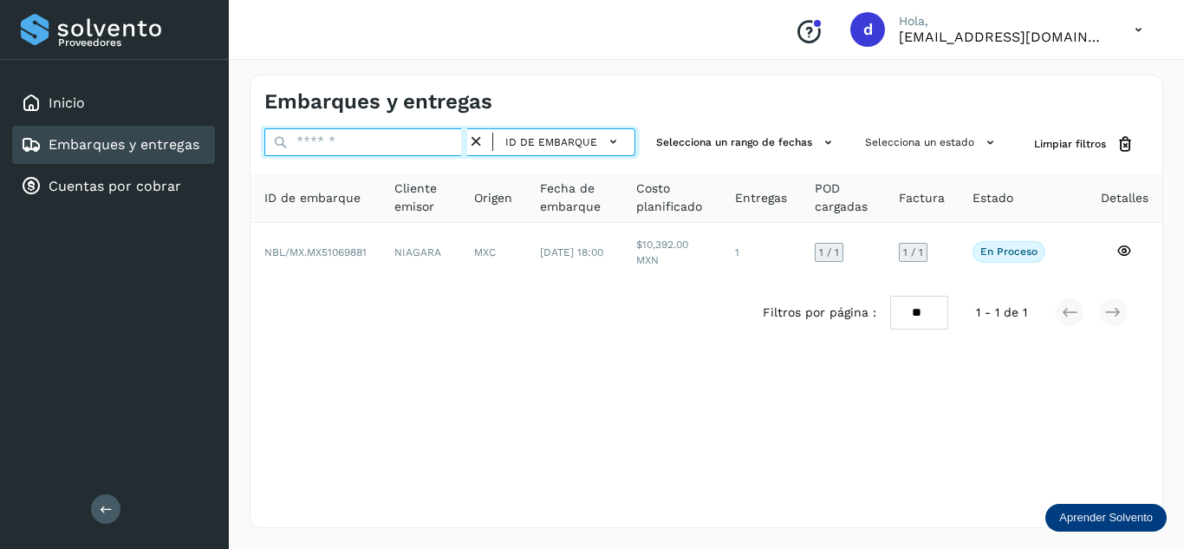
click at [446, 141] on input "text" at bounding box center [365, 142] width 203 height 28
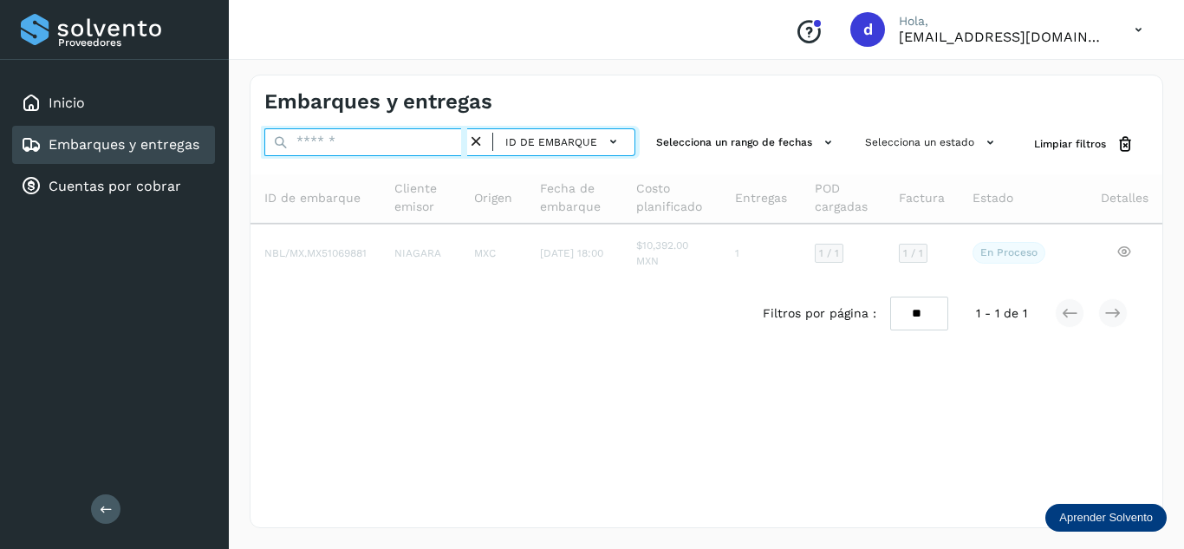
paste input "**********"
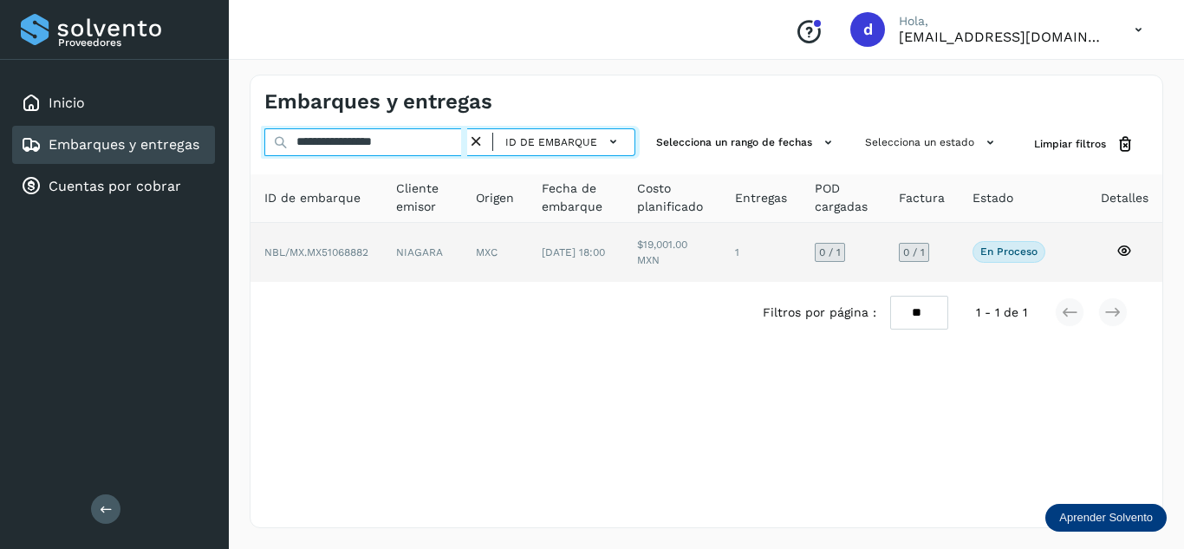
type input "**********"
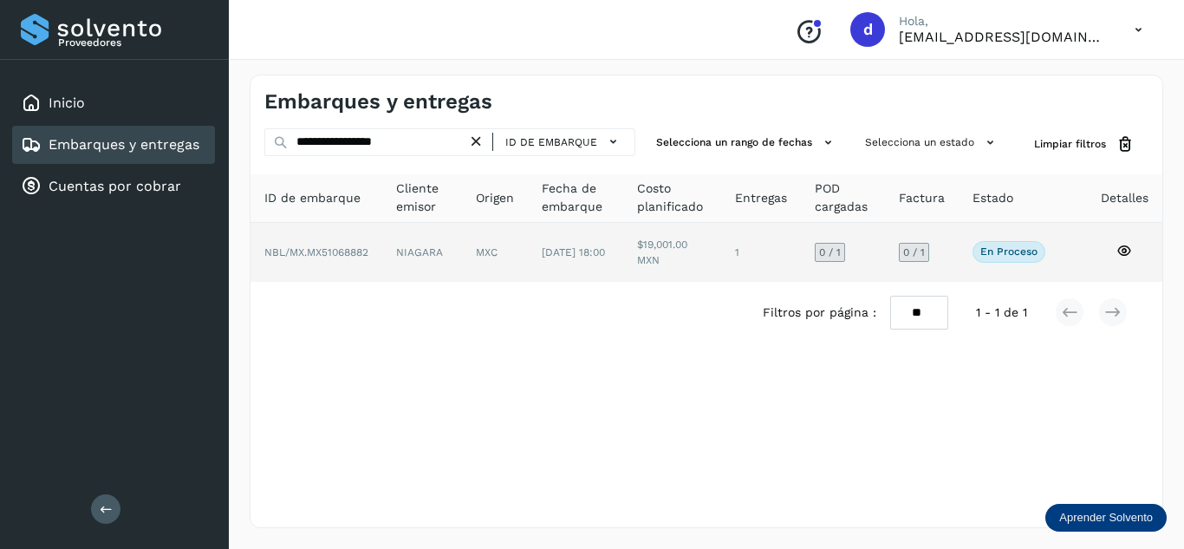
click at [1132, 251] on icon at bounding box center [1124, 251] width 16 height 16
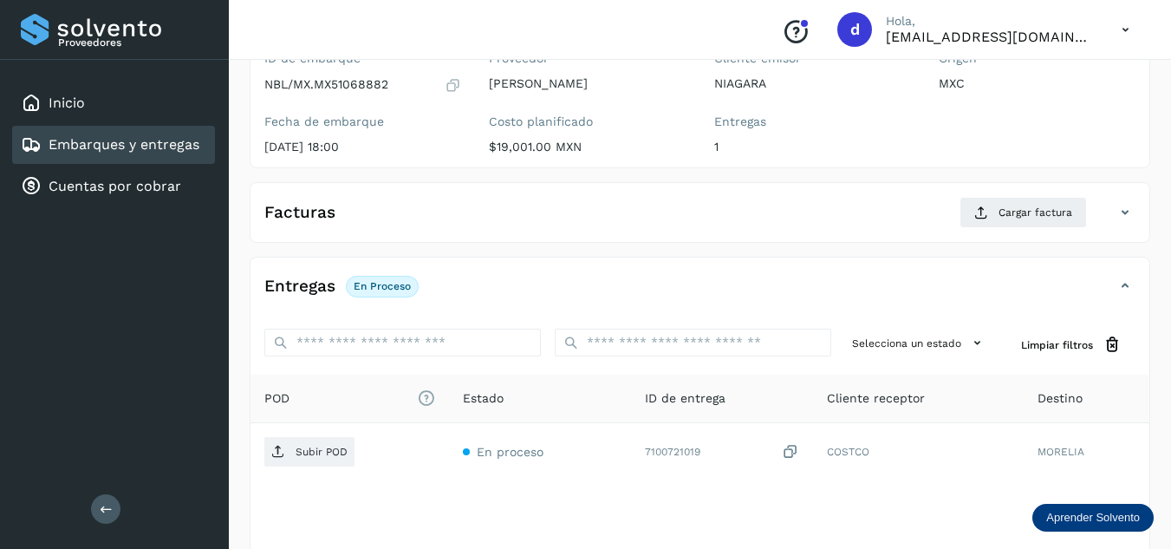
scroll to position [173, 0]
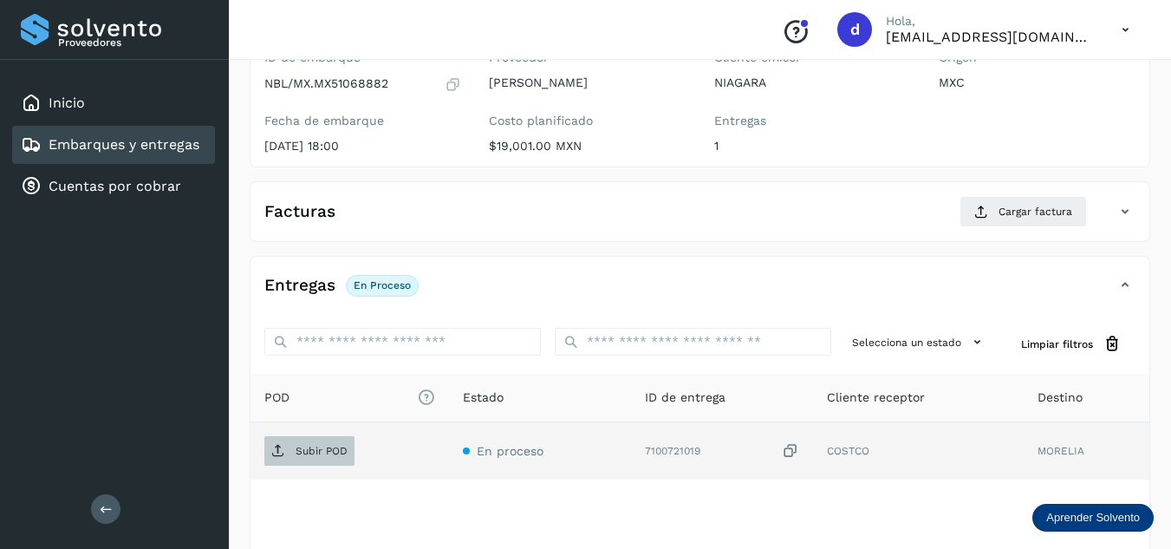
click at [279, 447] on icon at bounding box center [278, 451] width 14 height 14
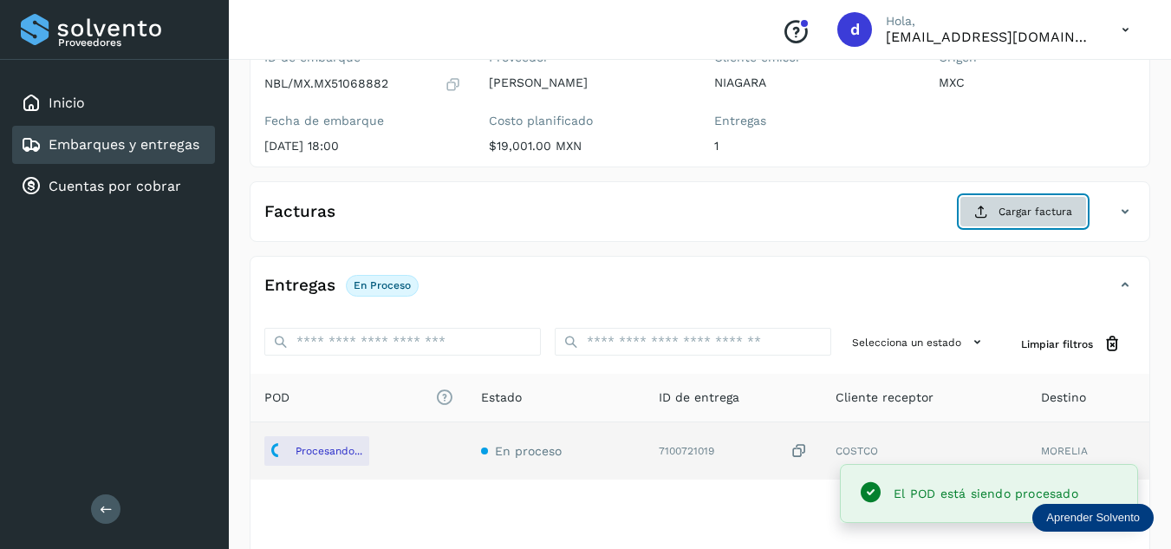
click at [991, 212] on button "Cargar factura" at bounding box center [1022, 211] width 127 height 31
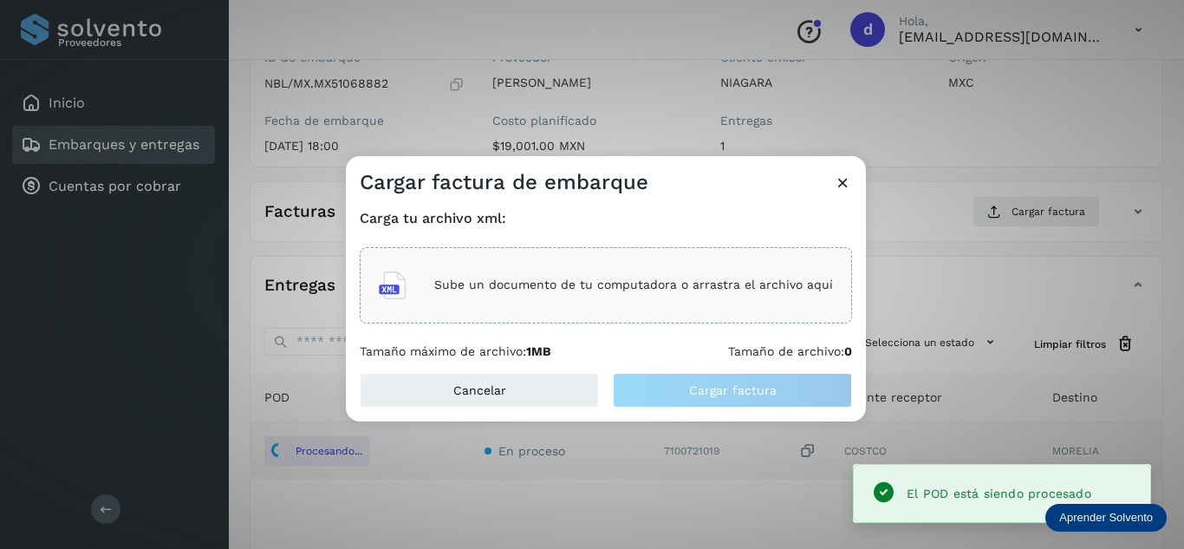
click at [650, 279] on p "Sube un documento de tu computadora o arrastra el archivo aquí" at bounding box center [633, 284] width 399 height 15
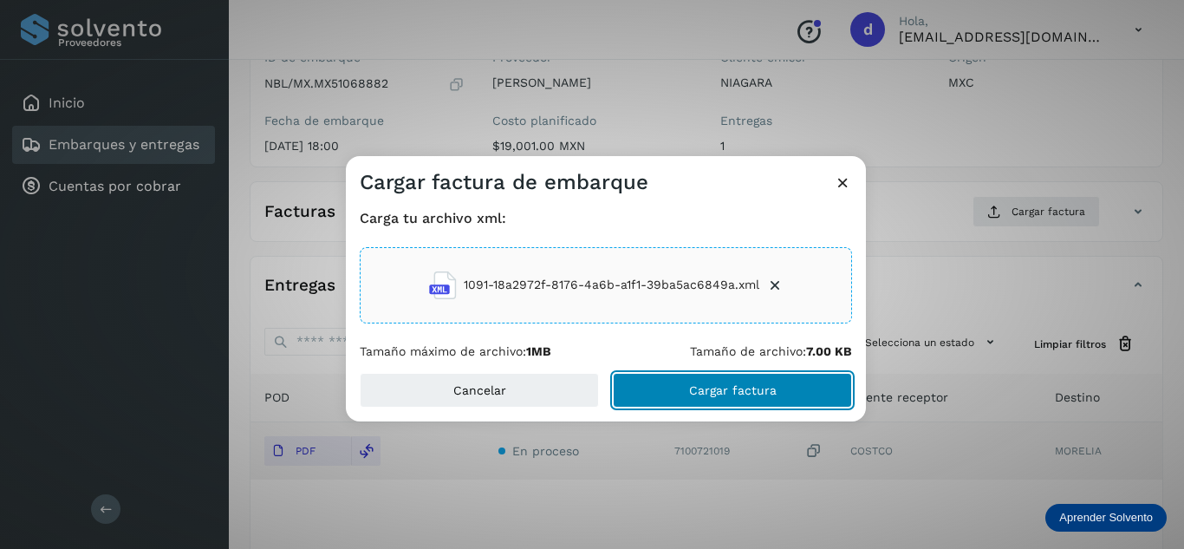
click at [794, 393] on button "Cargar factura" at bounding box center [732, 390] width 239 height 35
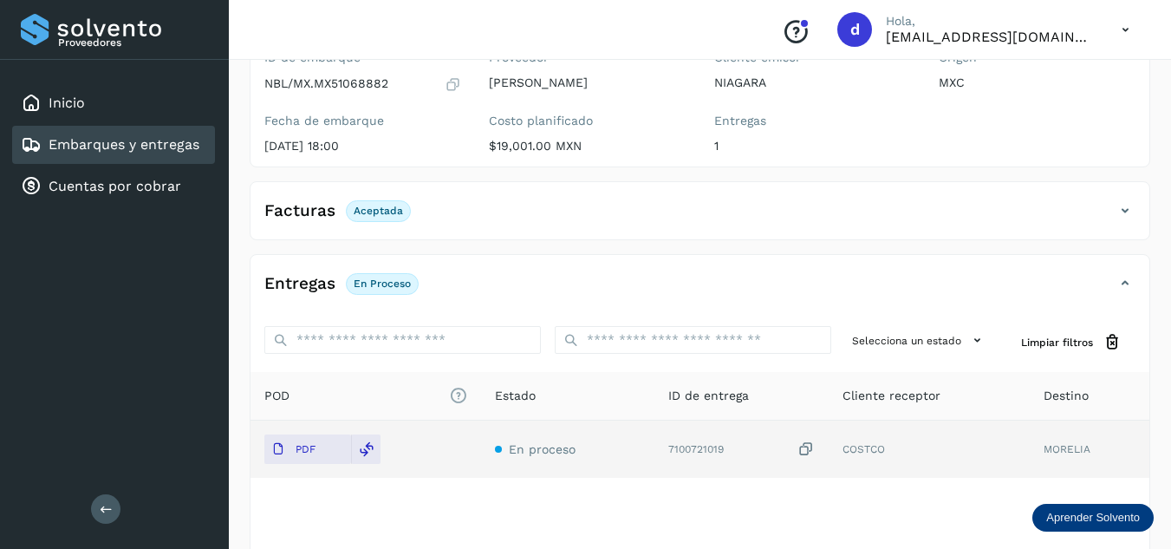
scroll to position [0, 0]
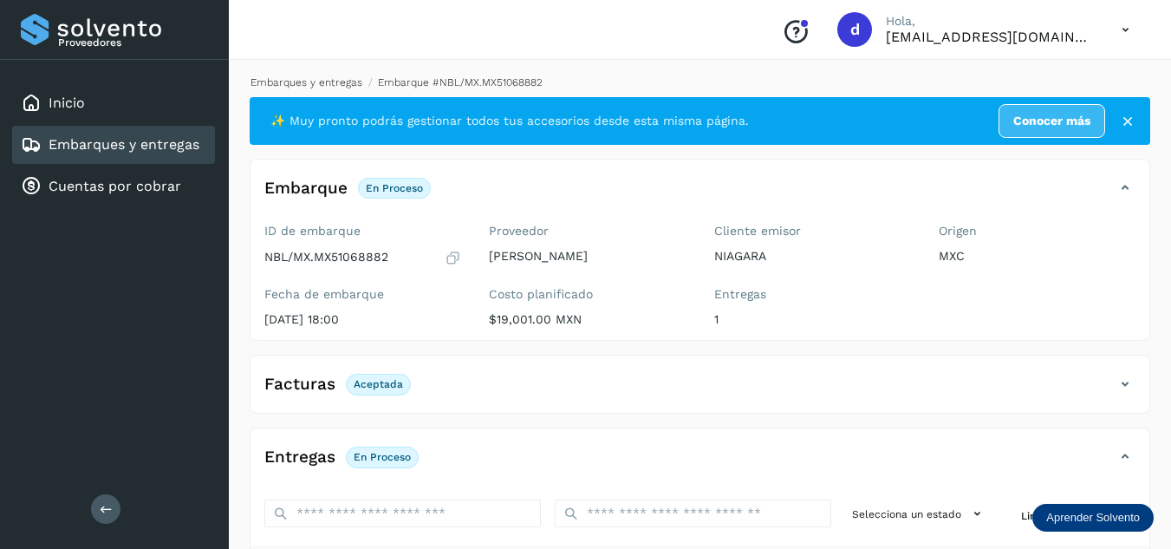
click at [311, 80] on link "Embarques y entregas" at bounding box center [306, 82] width 112 height 12
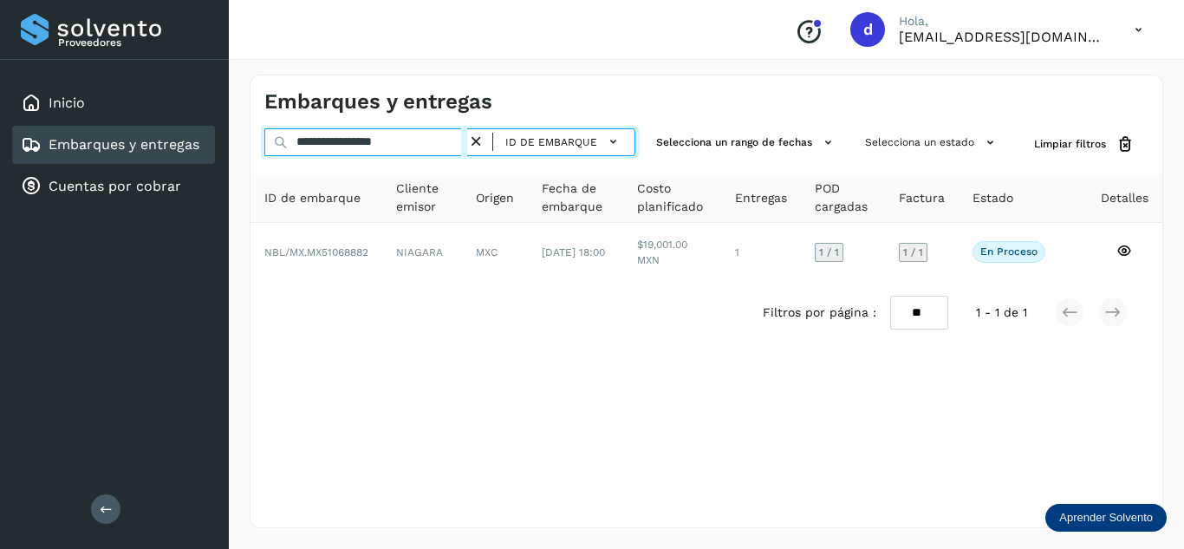
click at [458, 140] on input "**********" at bounding box center [365, 142] width 203 height 28
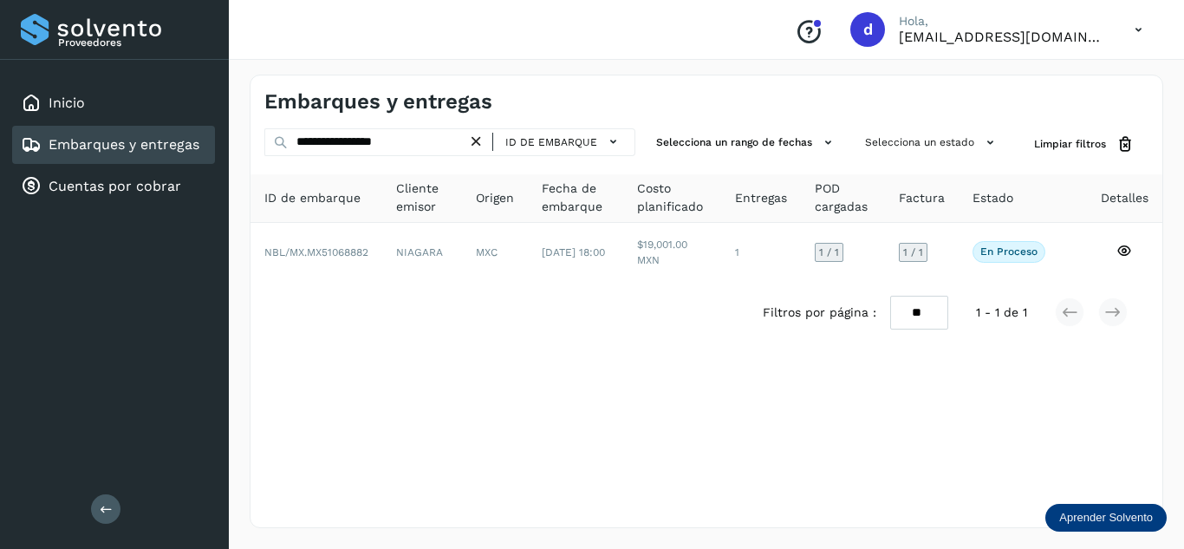
click at [479, 141] on icon at bounding box center [476, 142] width 18 height 18
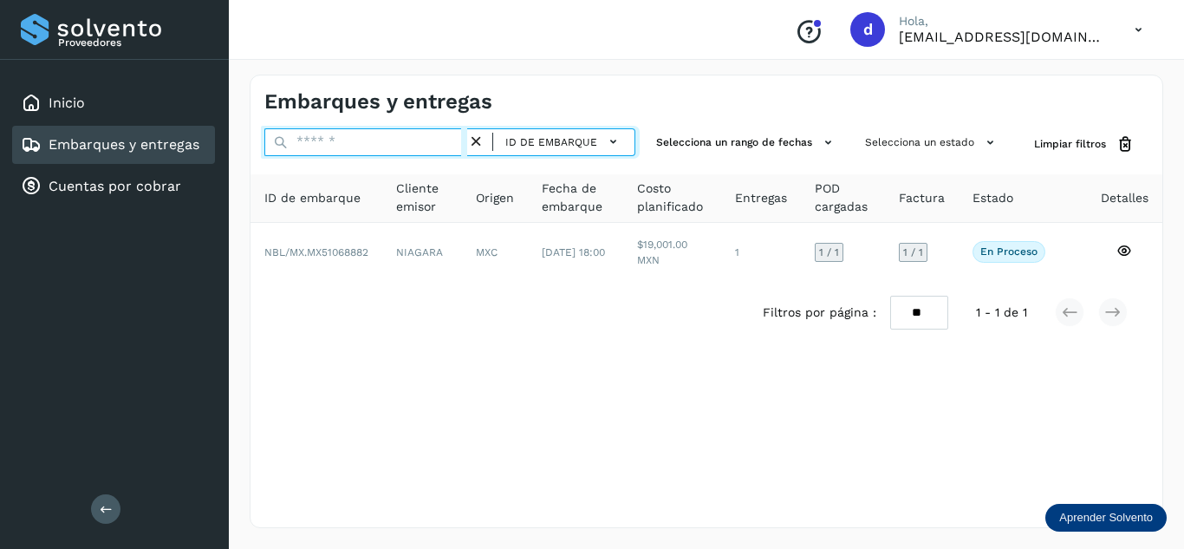
click at [465, 144] on input "text" at bounding box center [365, 142] width 203 height 28
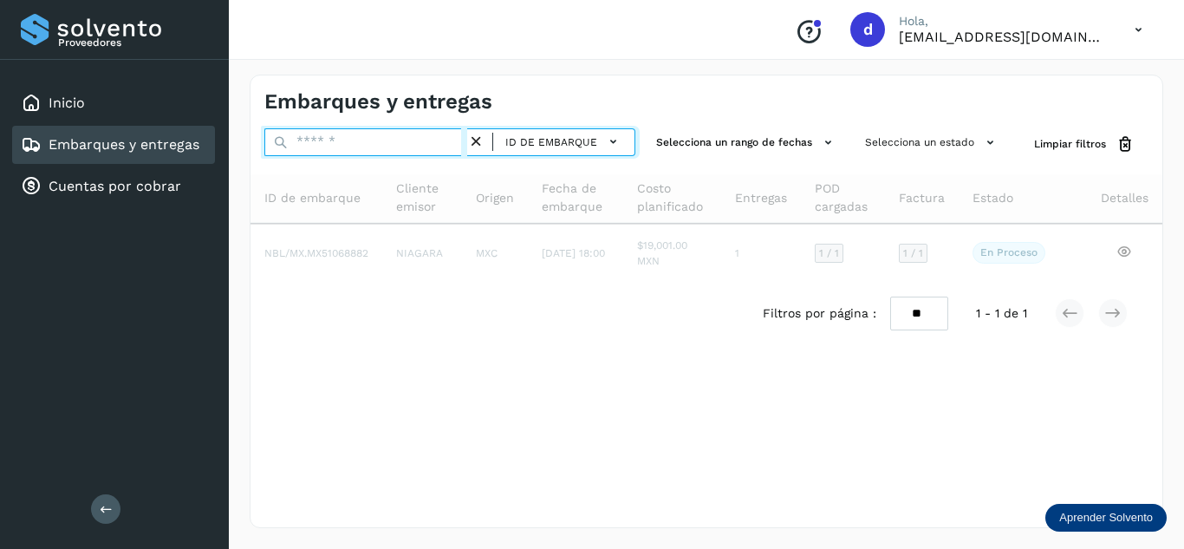
paste input "**********"
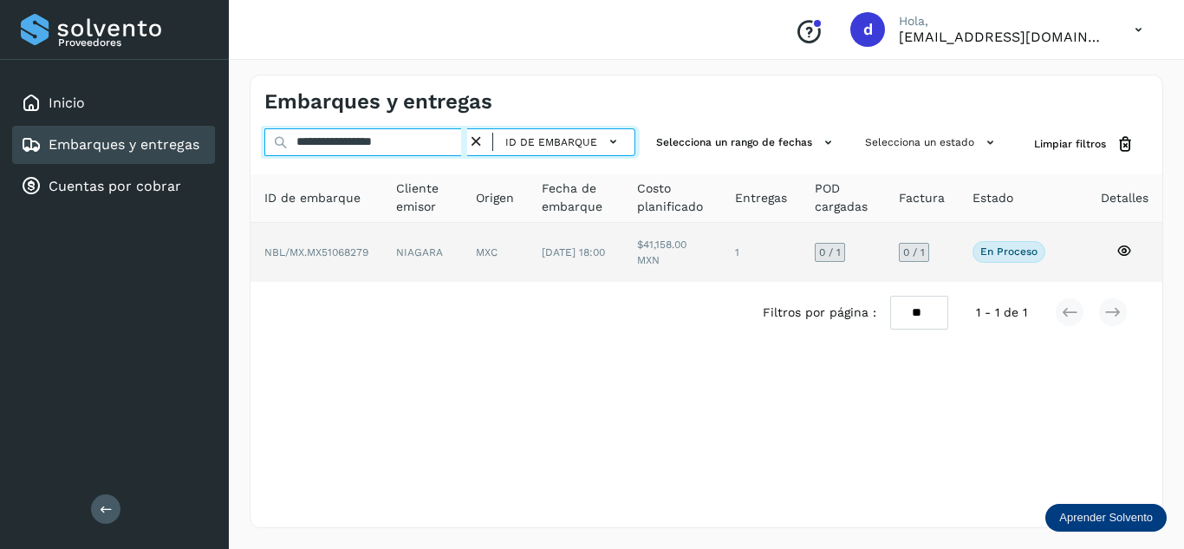
type input "**********"
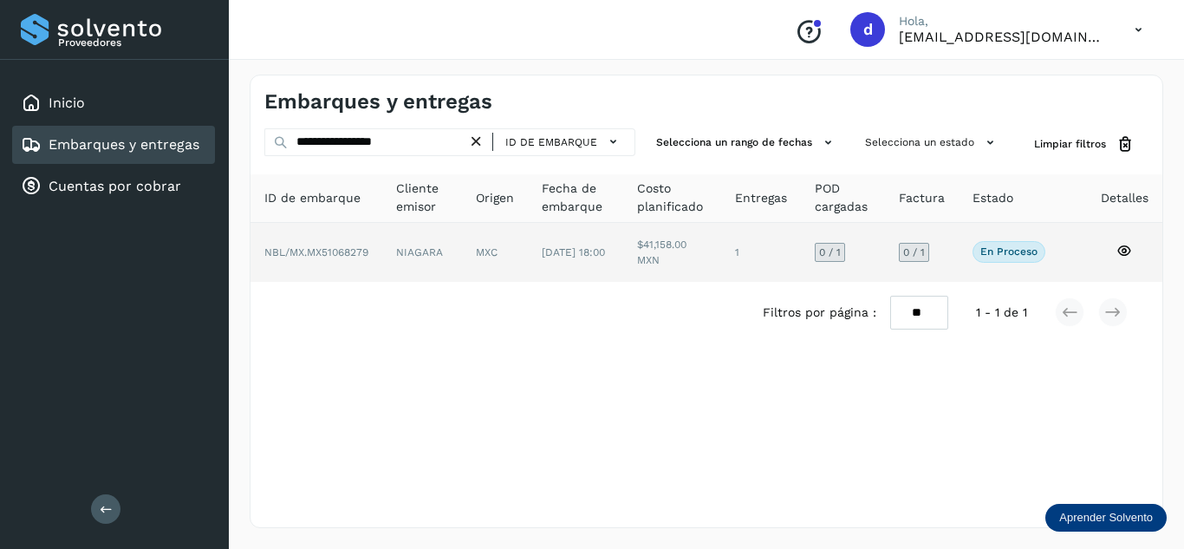
click at [1124, 248] on icon at bounding box center [1124, 251] width 16 height 16
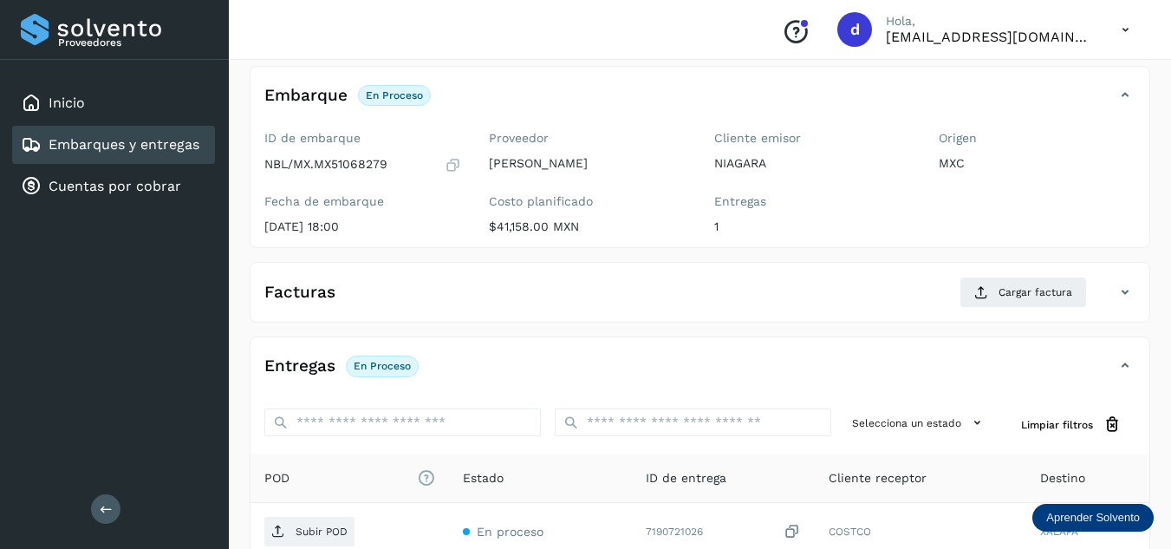
scroll to position [260, 0]
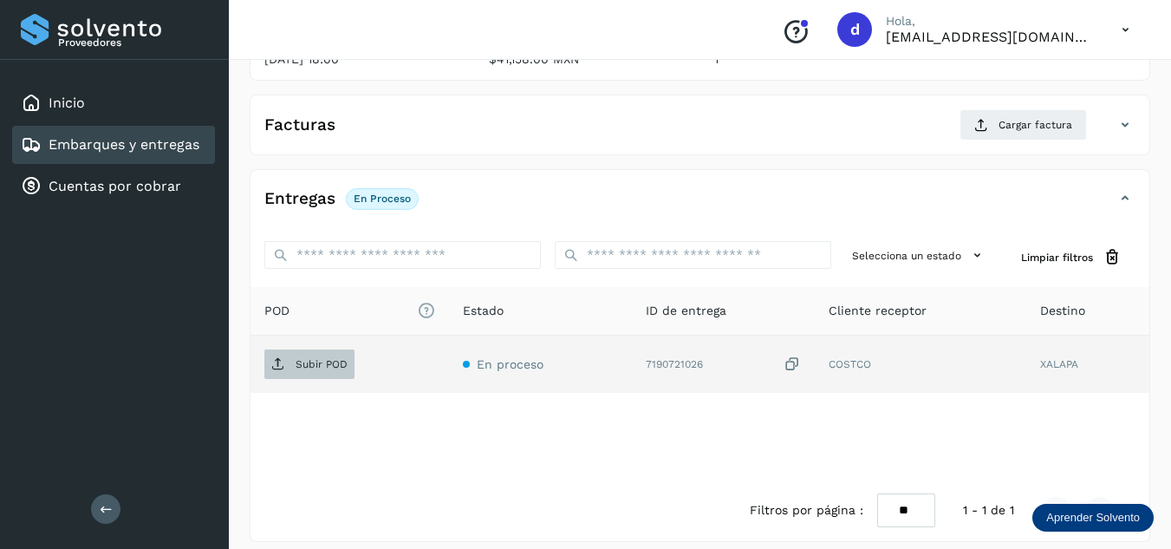
click at [328, 361] on p "Subir POD" at bounding box center [322, 364] width 52 height 12
click at [329, 358] on p "Subir POD" at bounding box center [322, 364] width 52 height 12
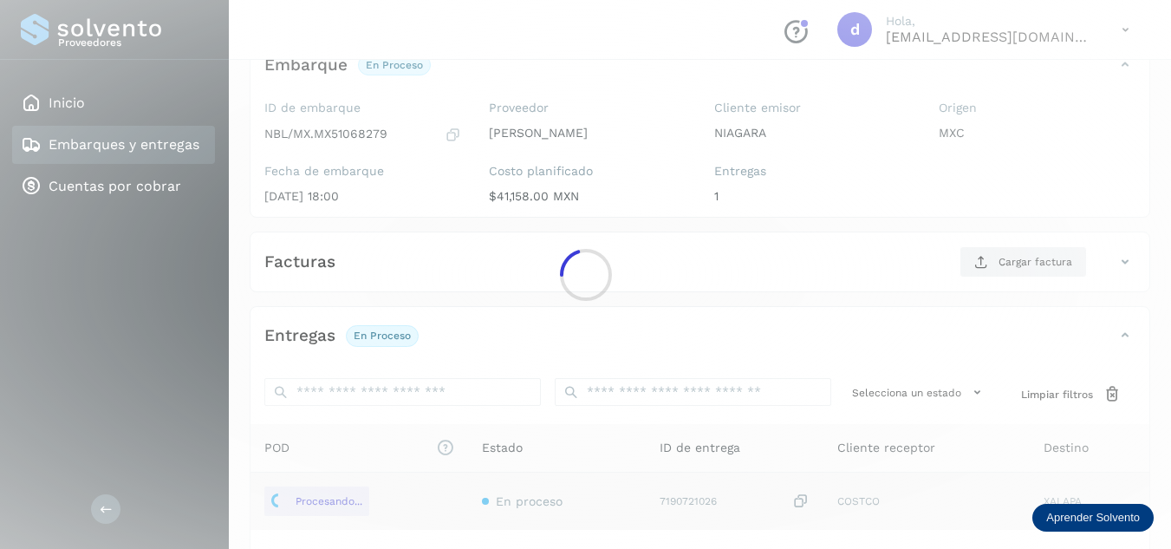
scroll to position [0, 0]
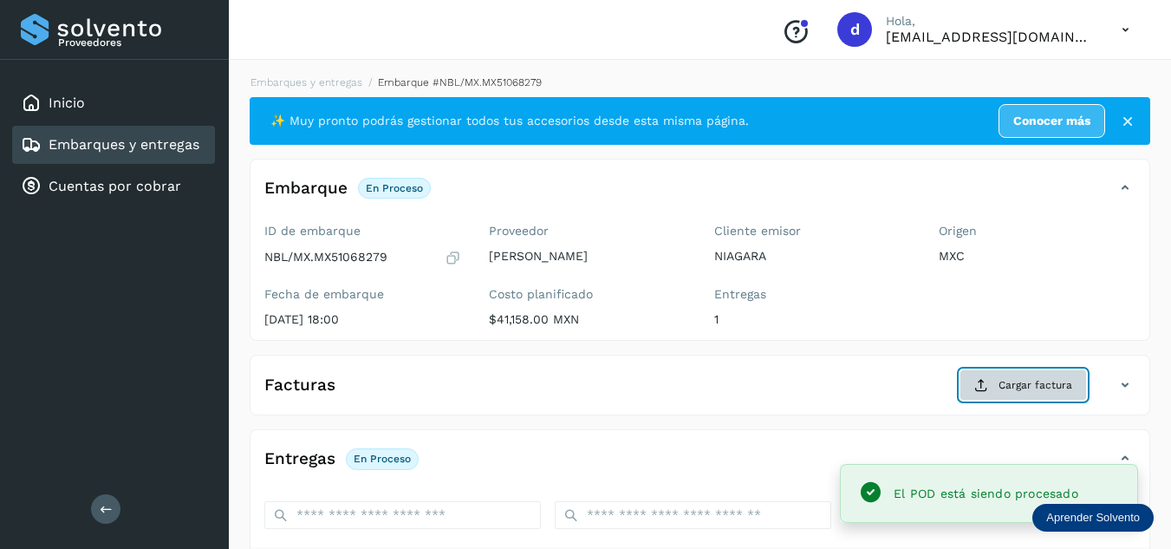
click at [1011, 393] on span "Cargar factura" at bounding box center [1035, 385] width 74 height 16
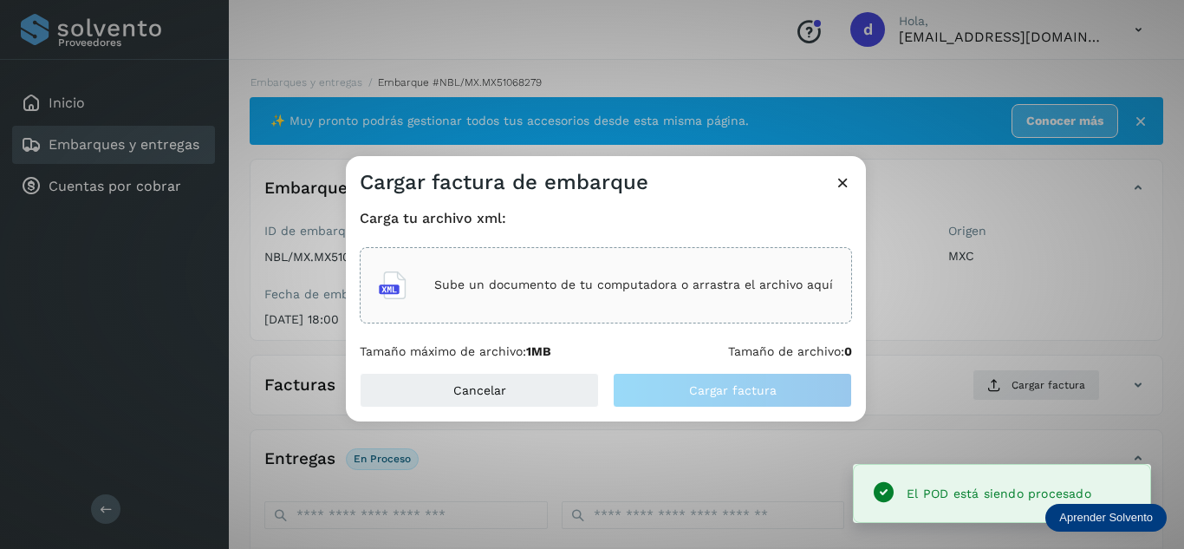
click at [642, 285] on p "Sube un documento de tu computadora o arrastra el archivo aquí" at bounding box center [633, 284] width 399 height 15
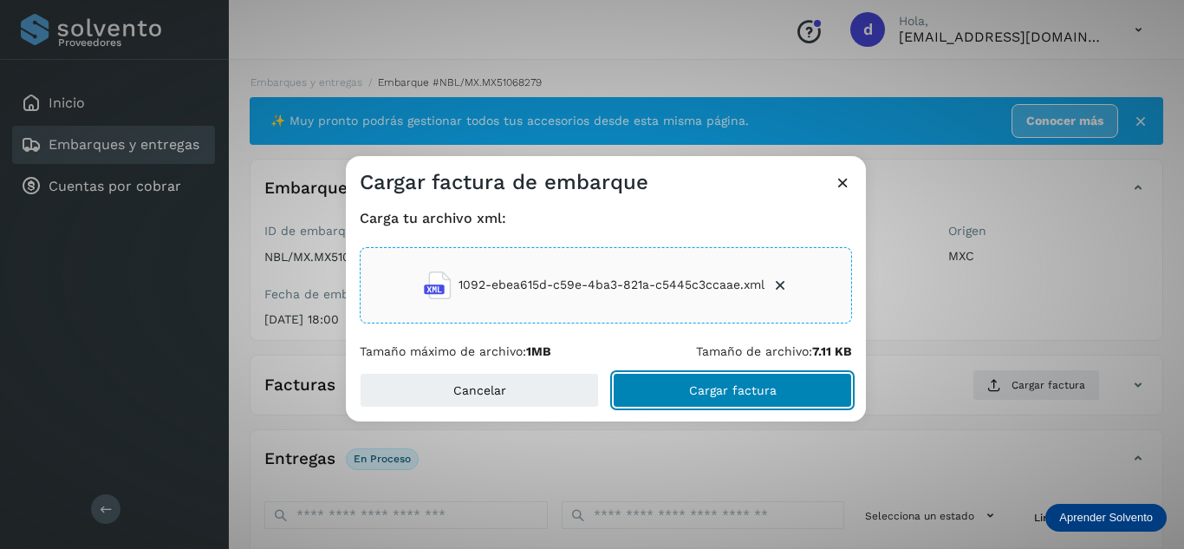
click at [745, 389] on span "Cargar factura" at bounding box center [733, 390] width 88 height 12
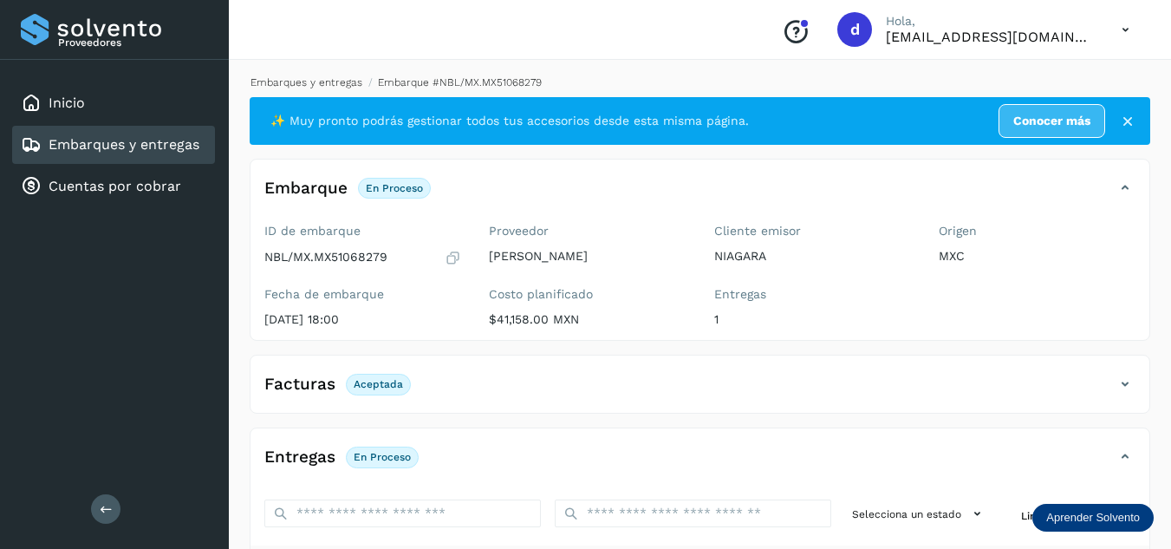
click at [343, 85] on link "Embarques y entregas" at bounding box center [306, 82] width 112 height 12
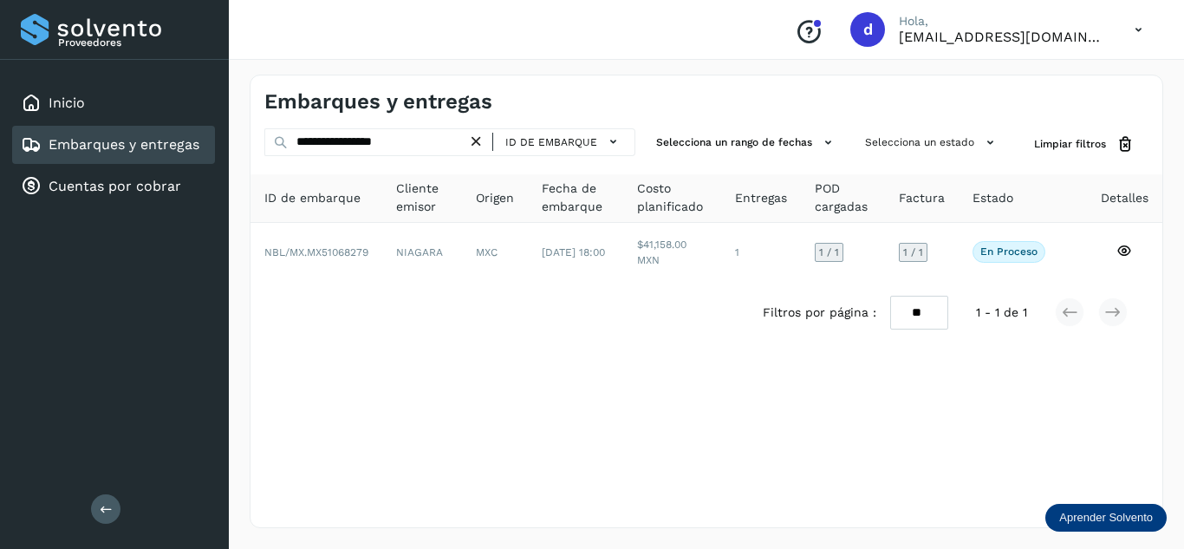
click at [484, 143] on icon at bounding box center [476, 142] width 18 height 18
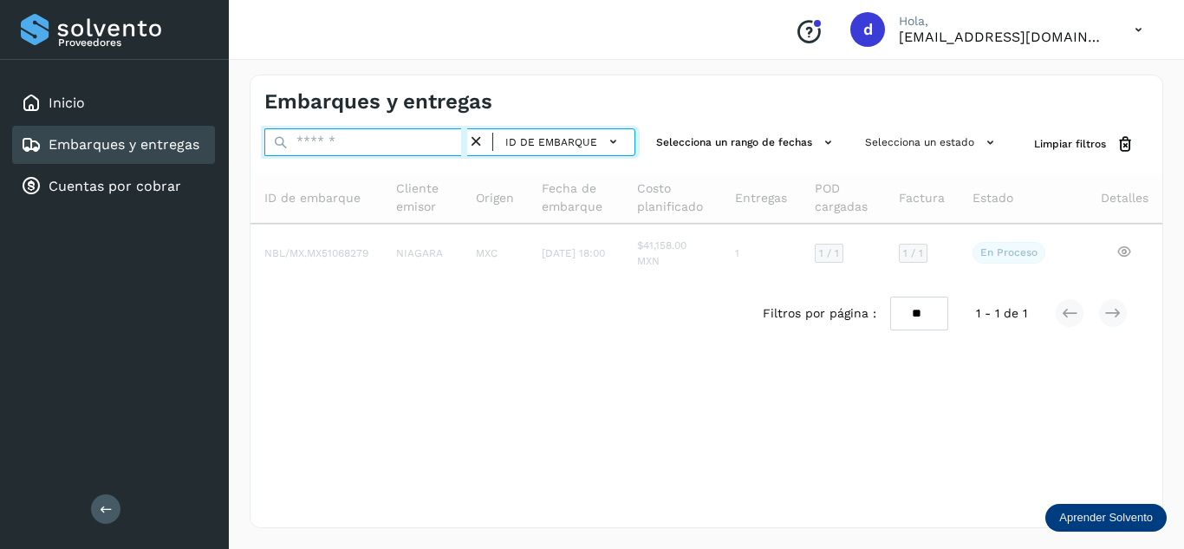
click at [461, 143] on input "text" at bounding box center [365, 142] width 203 height 28
paste input "**********"
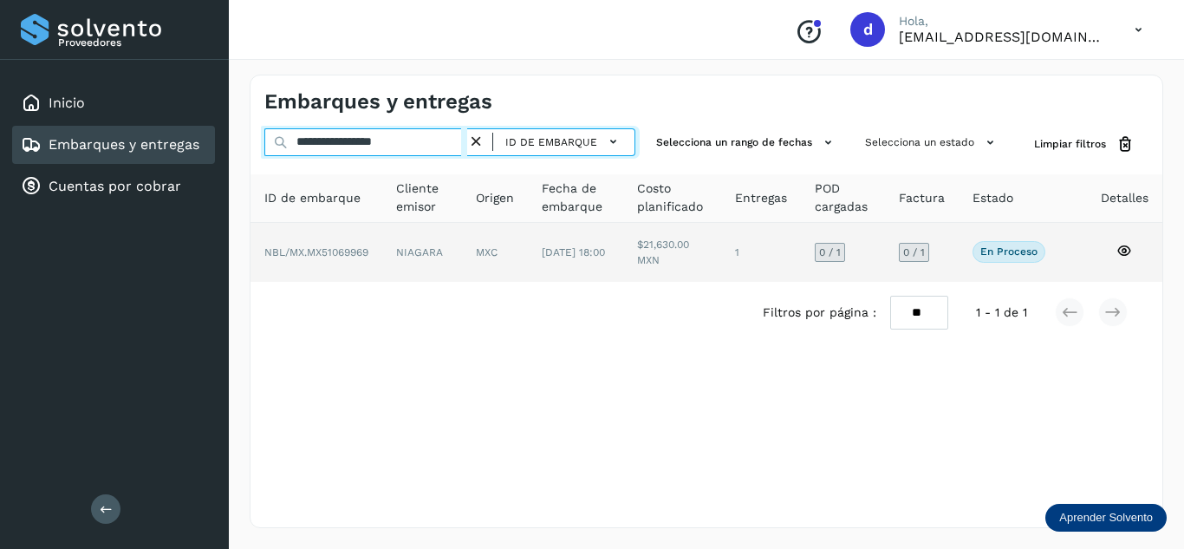
type input "**********"
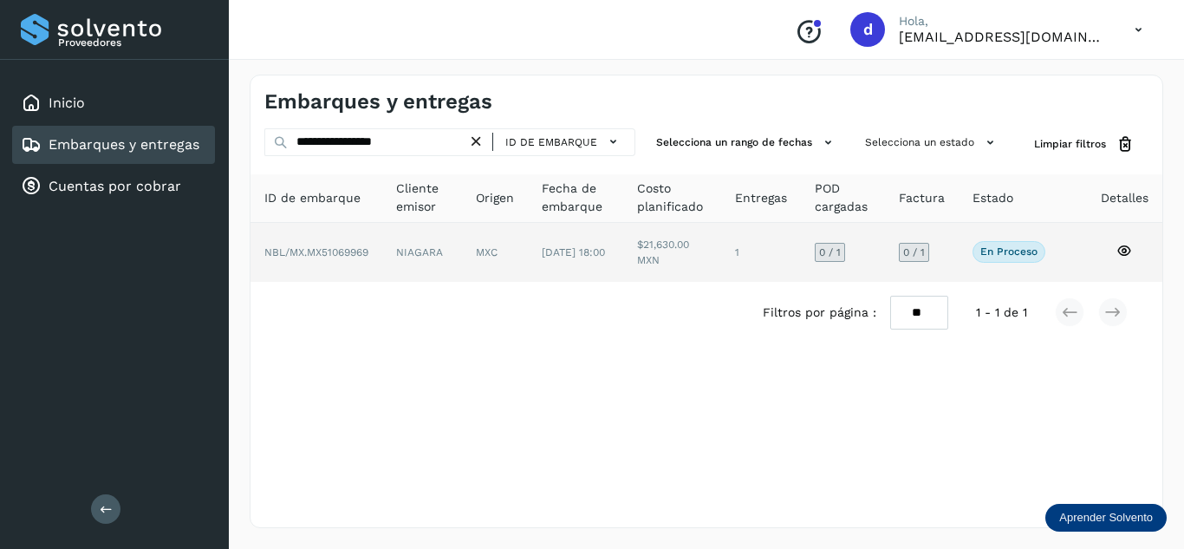
click at [1123, 247] on icon at bounding box center [1124, 251] width 16 height 16
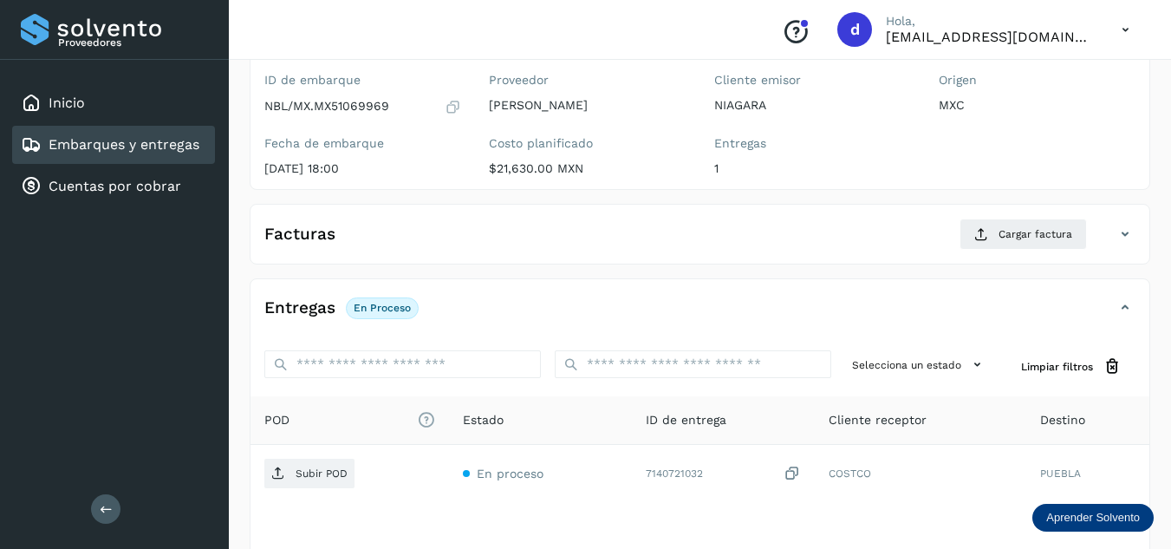
scroll to position [260, 0]
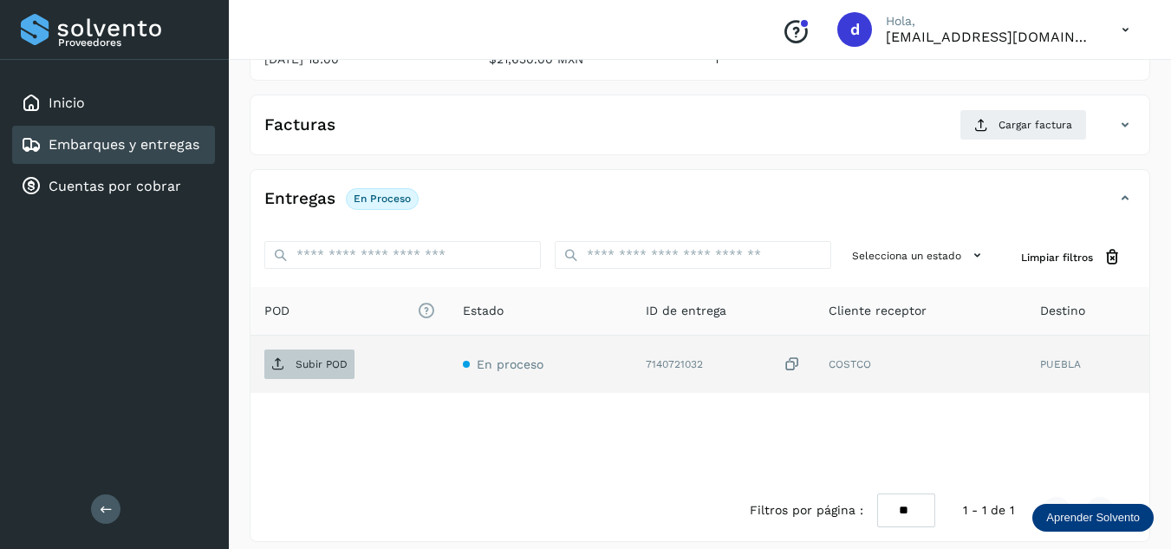
click at [318, 366] on p "Subir POD" at bounding box center [322, 364] width 52 height 12
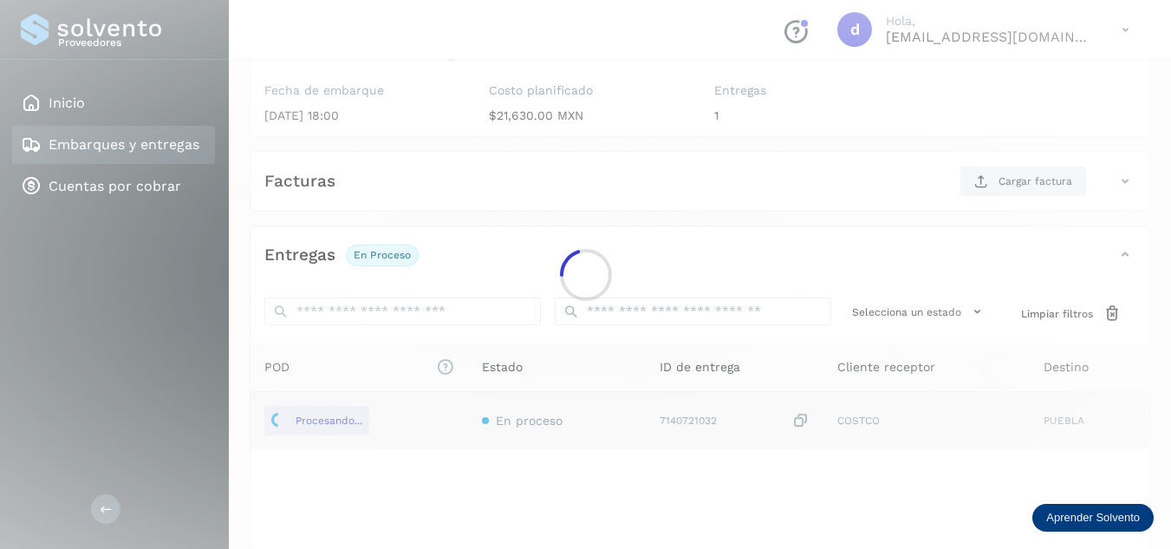
scroll to position [173, 0]
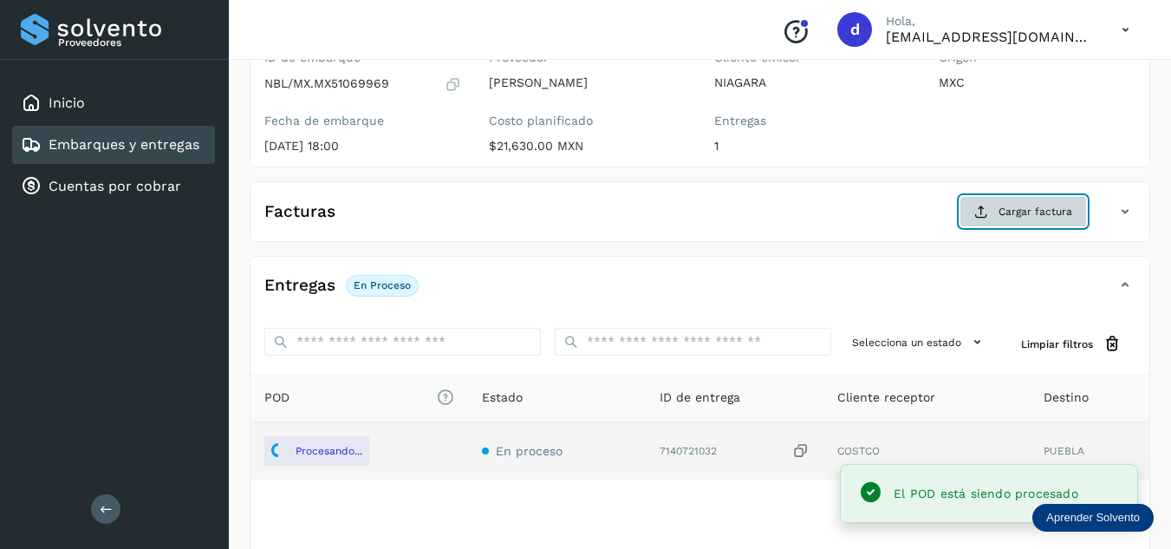
click at [1037, 210] on span "Cargar factura" at bounding box center [1035, 212] width 74 height 16
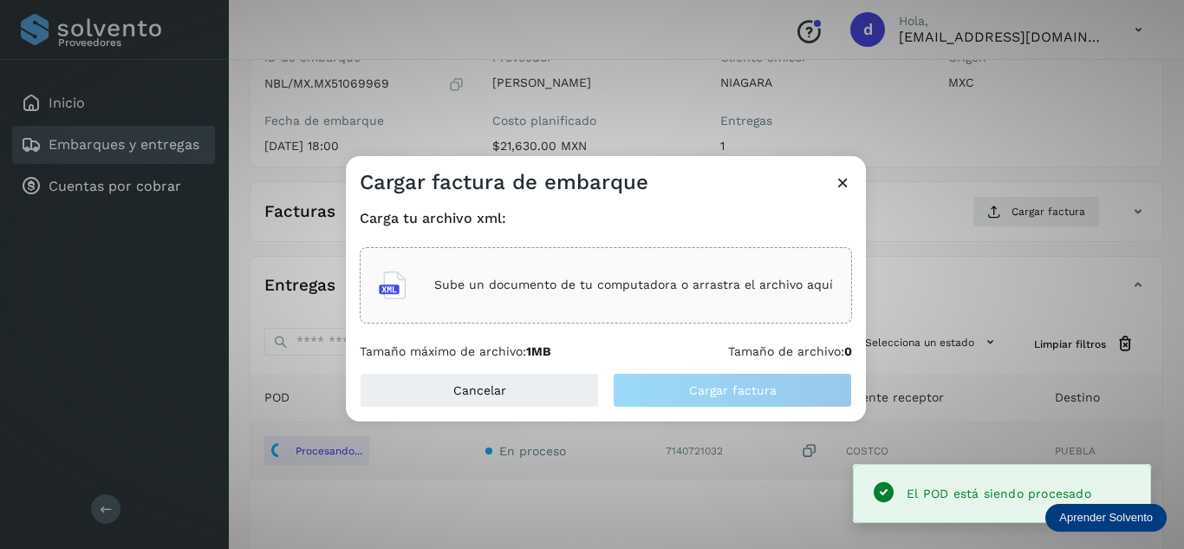
click at [679, 289] on p "Sube un documento de tu computadora o arrastra el archivo aquí" at bounding box center [633, 284] width 399 height 15
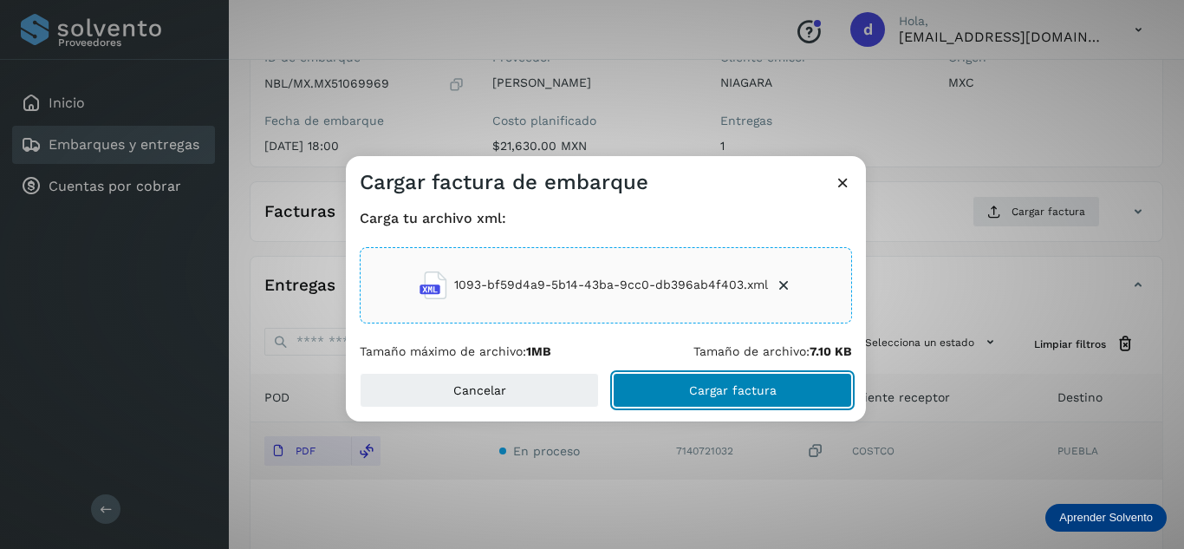
click at [736, 390] on span "Cargar factura" at bounding box center [733, 390] width 88 height 12
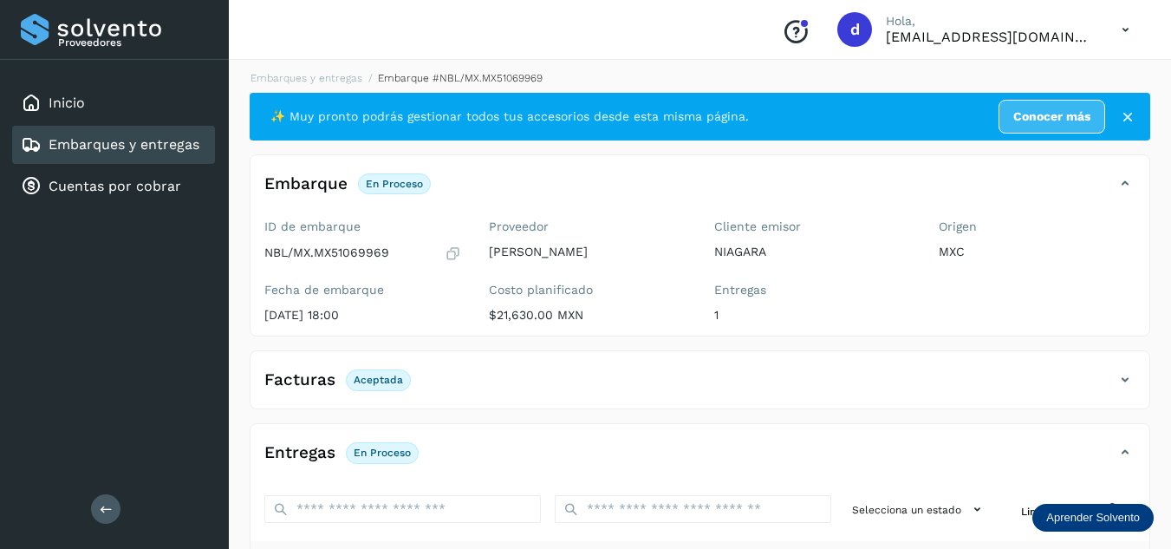
scroll to position [0, 0]
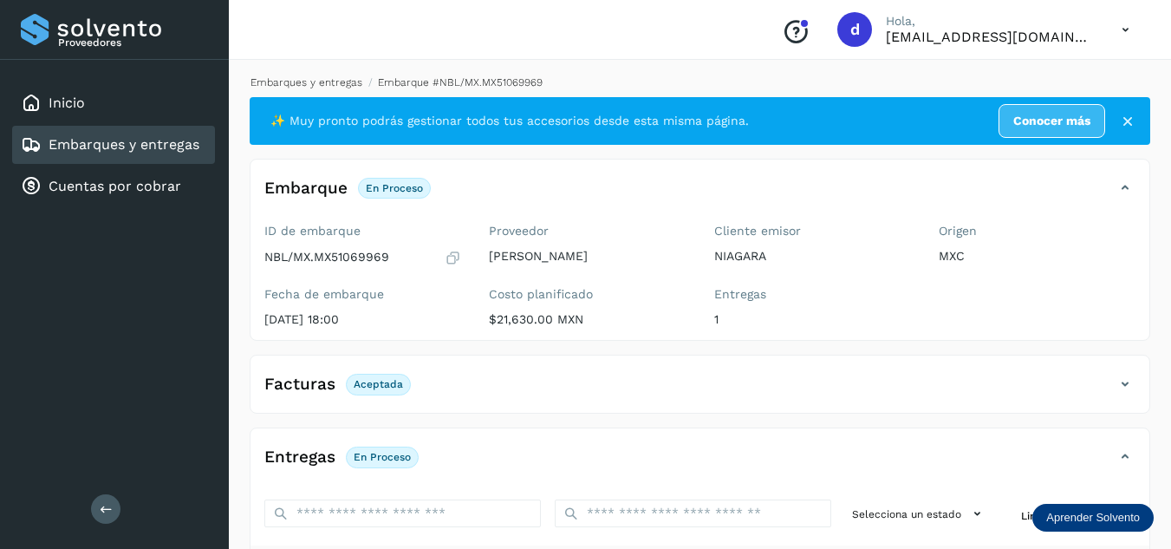
click at [328, 80] on link "Embarques y entregas" at bounding box center [306, 82] width 112 height 12
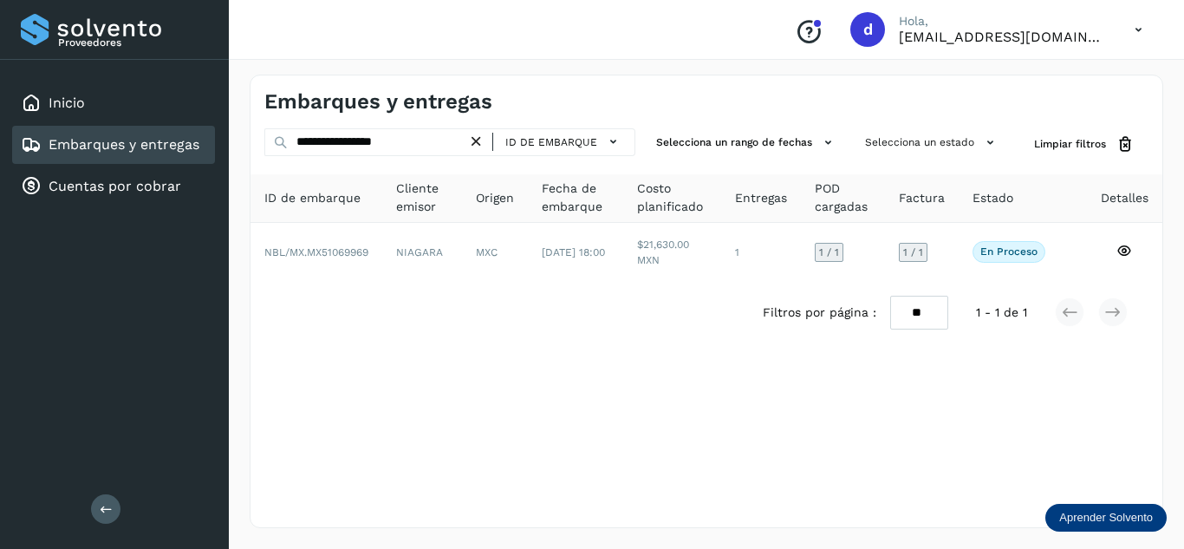
click at [480, 140] on icon at bounding box center [476, 142] width 18 height 18
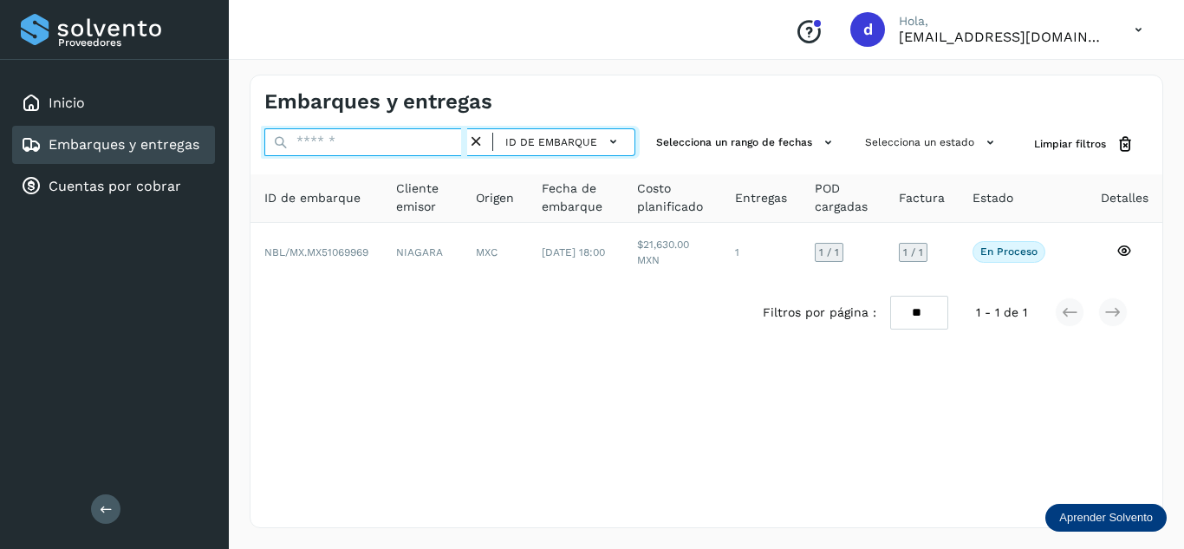
click at [432, 142] on input "text" at bounding box center [365, 142] width 203 height 28
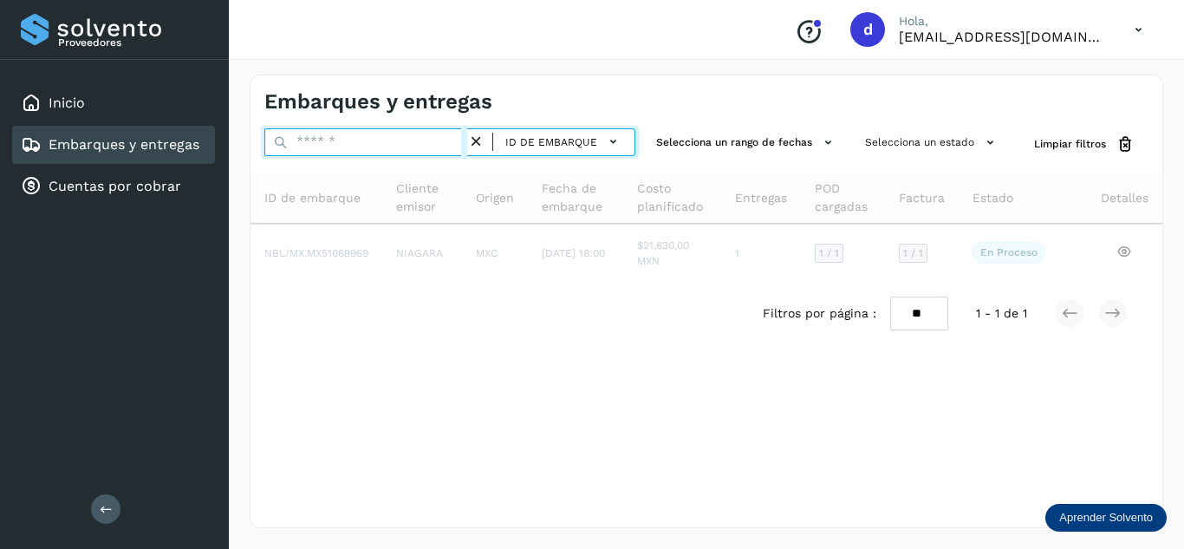
click at [432, 142] on input "text" at bounding box center [365, 142] width 203 height 28
paste input "**********"
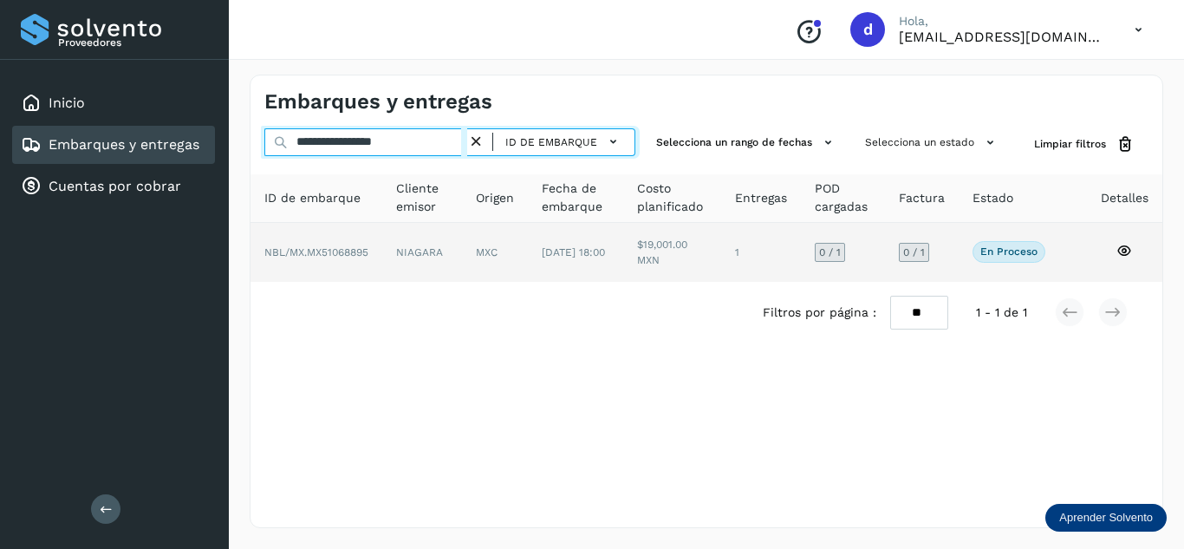
type input "**********"
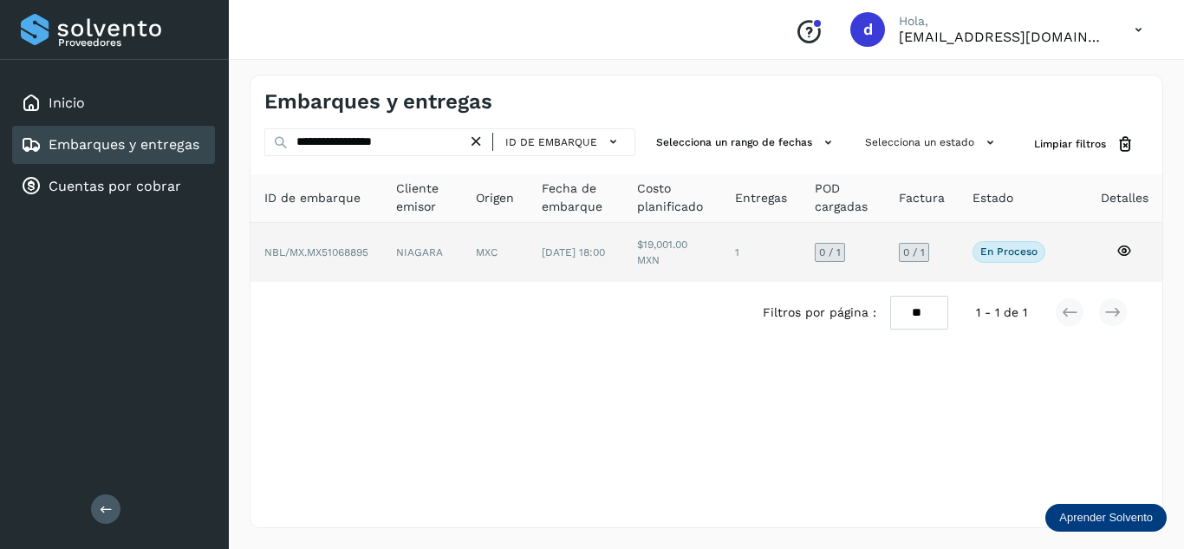
click at [1122, 250] on icon at bounding box center [1124, 251] width 16 height 16
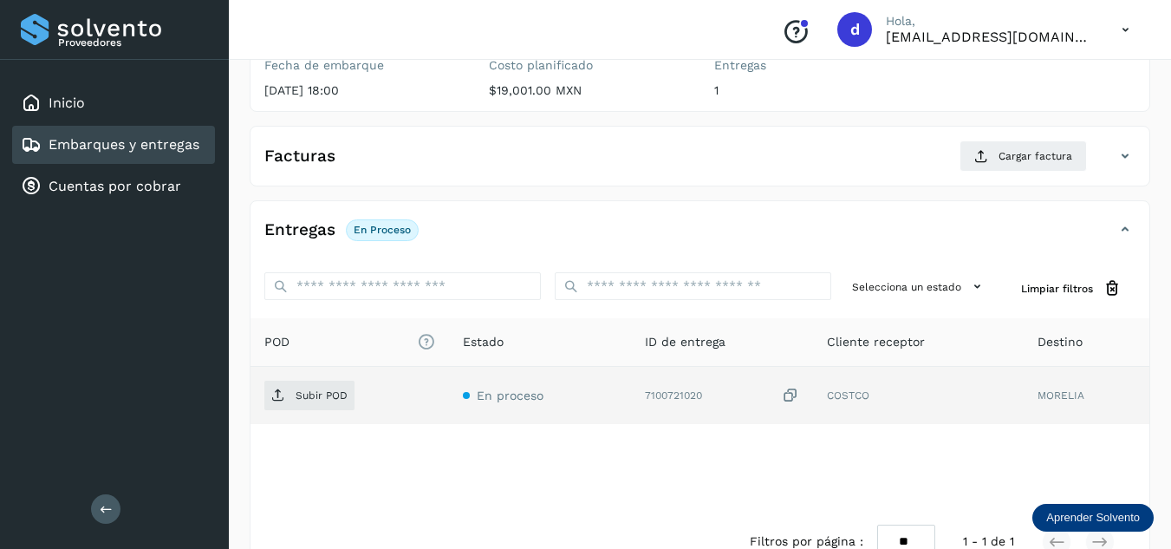
scroll to position [260, 0]
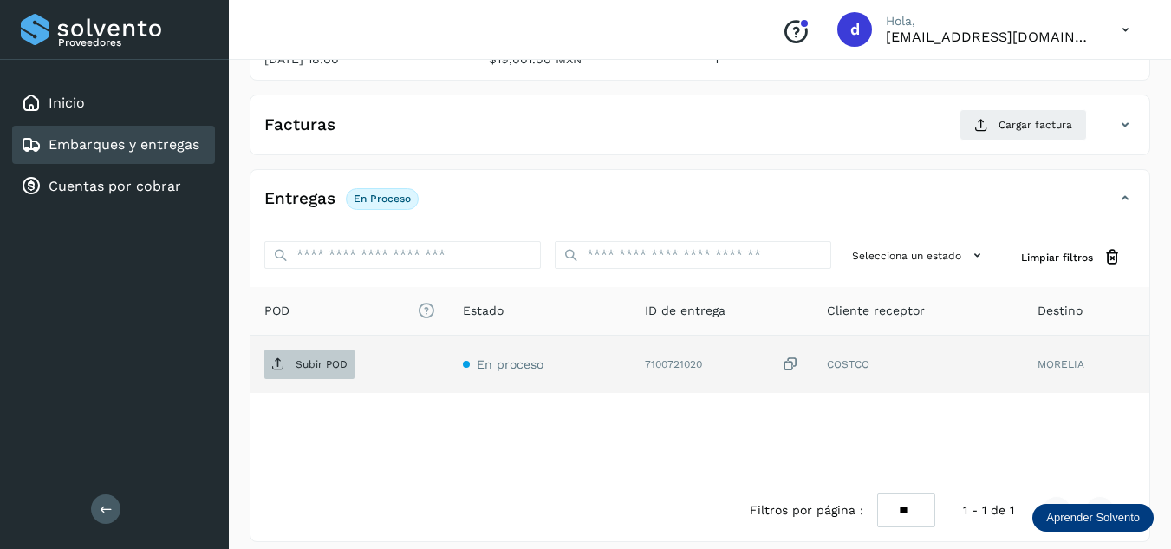
click at [335, 369] on p "Subir POD" at bounding box center [322, 364] width 52 height 12
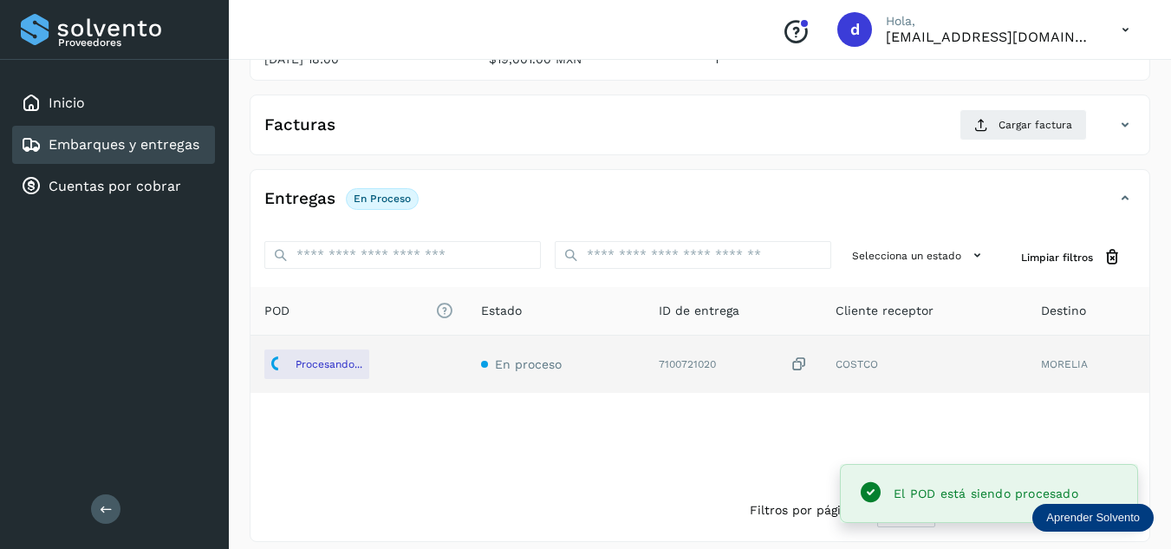
scroll to position [0, 0]
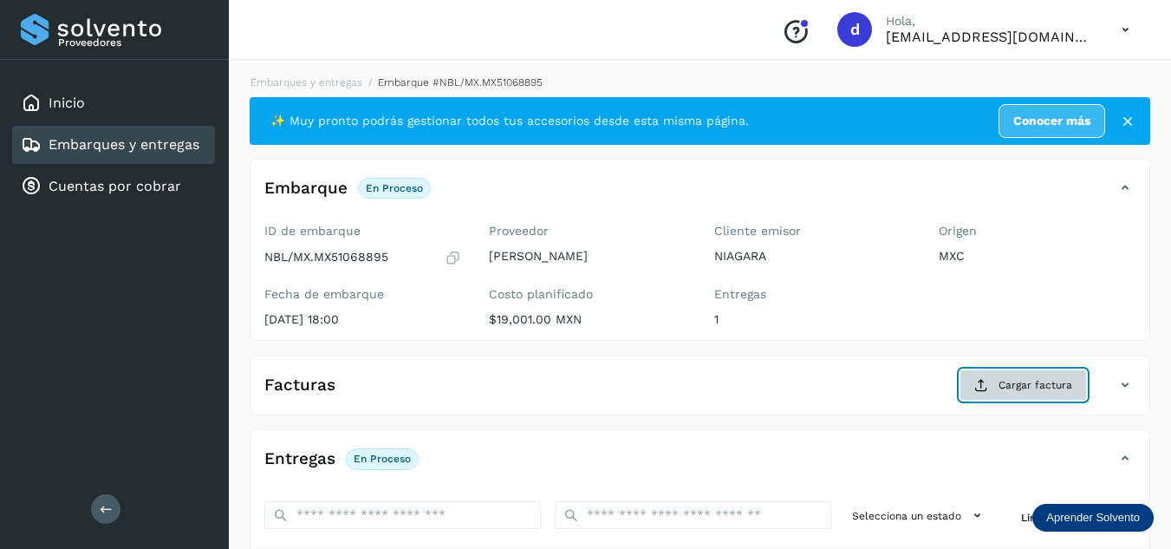
click at [992, 395] on button "Cargar factura" at bounding box center [1022, 384] width 127 height 31
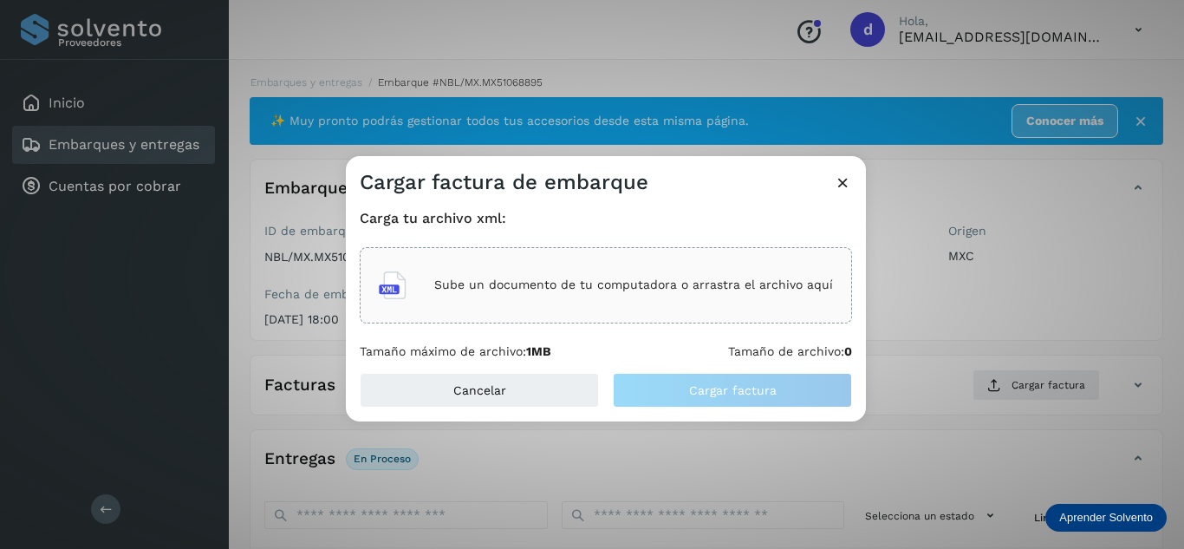
click at [568, 291] on p "Sube un documento de tu computadora o arrastra el archivo aquí" at bounding box center [633, 284] width 399 height 15
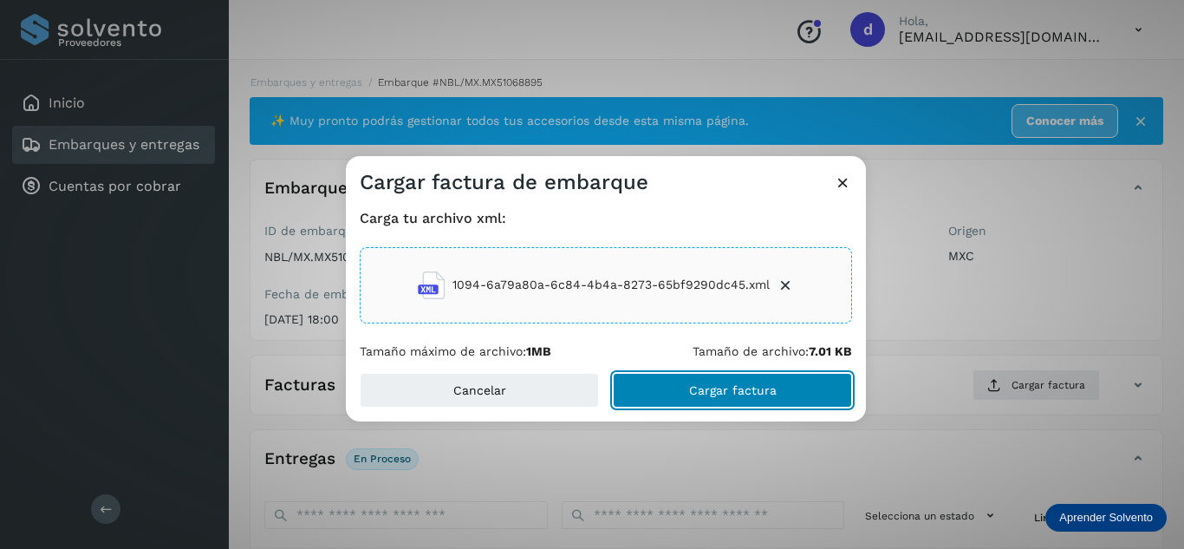
click at [751, 398] on button "Cargar factura" at bounding box center [732, 390] width 239 height 35
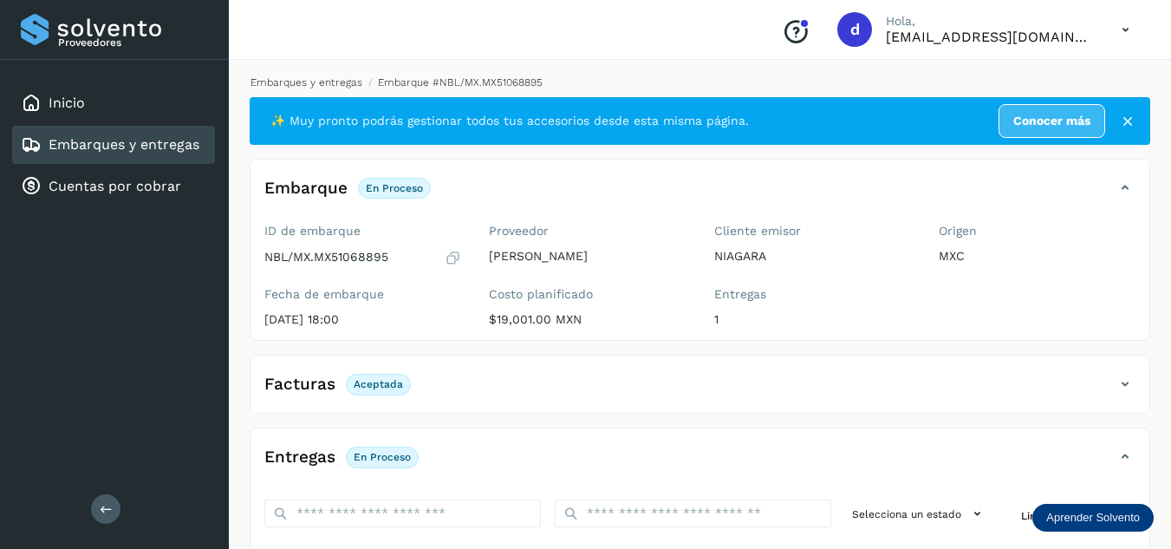
click at [331, 79] on link "Embarques y entregas" at bounding box center [306, 82] width 112 height 12
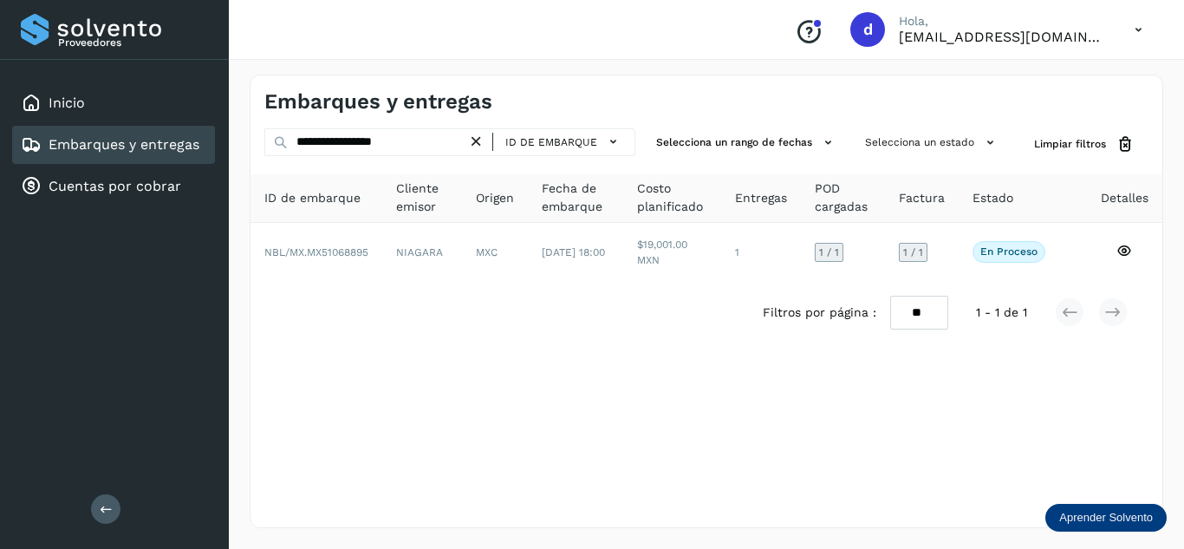
click at [480, 141] on icon at bounding box center [476, 142] width 18 height 18
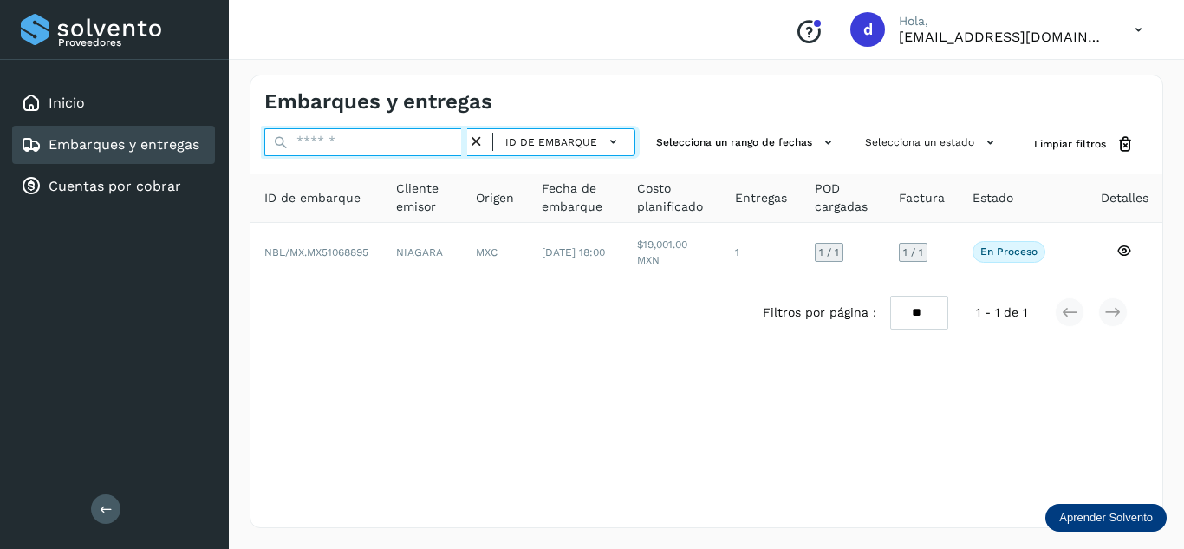
click at [429, 142] on input "text" at bounding box center [365, 142] width 203 height 28
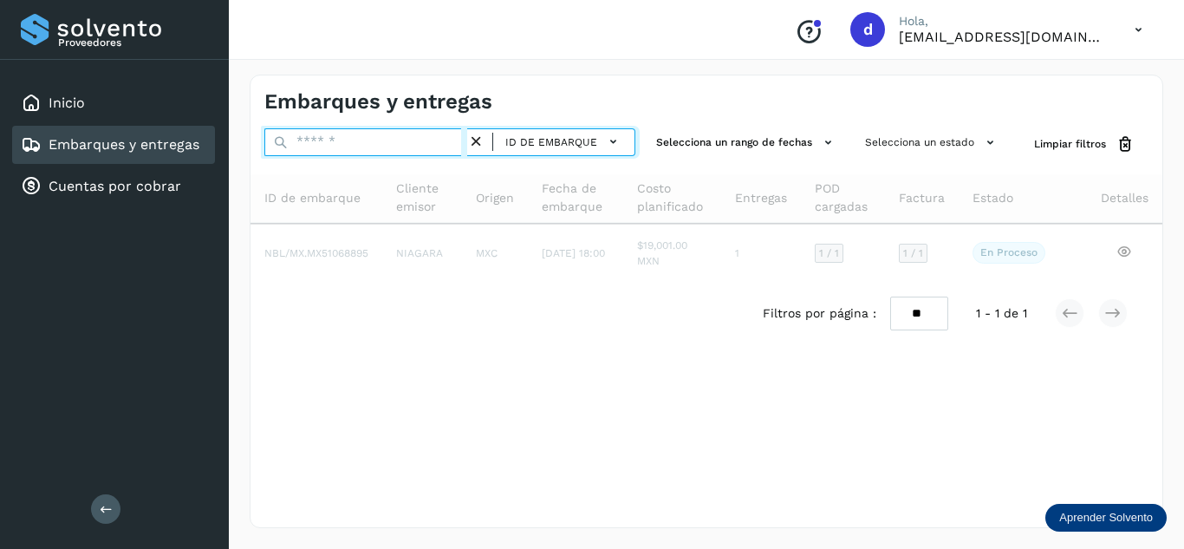
paste input "**********"
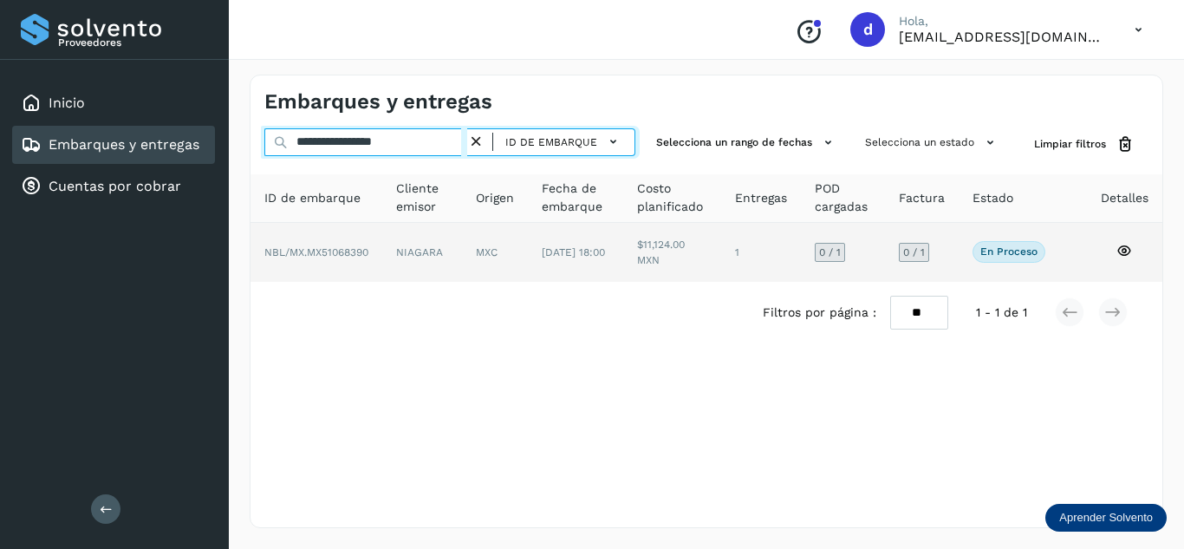
type input "**********"
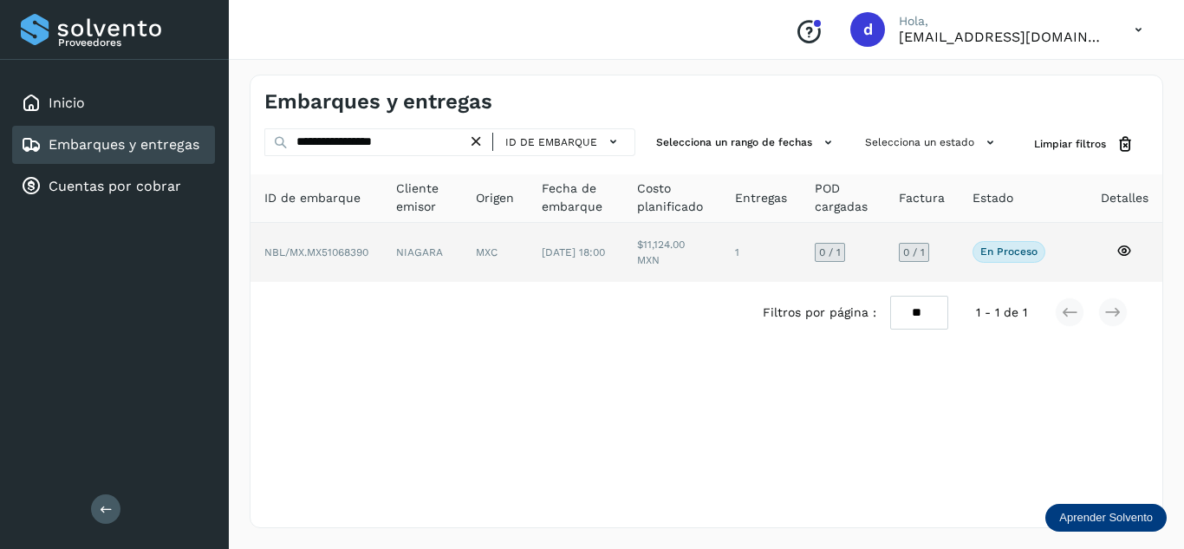
click at [1125, 246] on icon at bounding box center [1124, 251] width 16 height 16
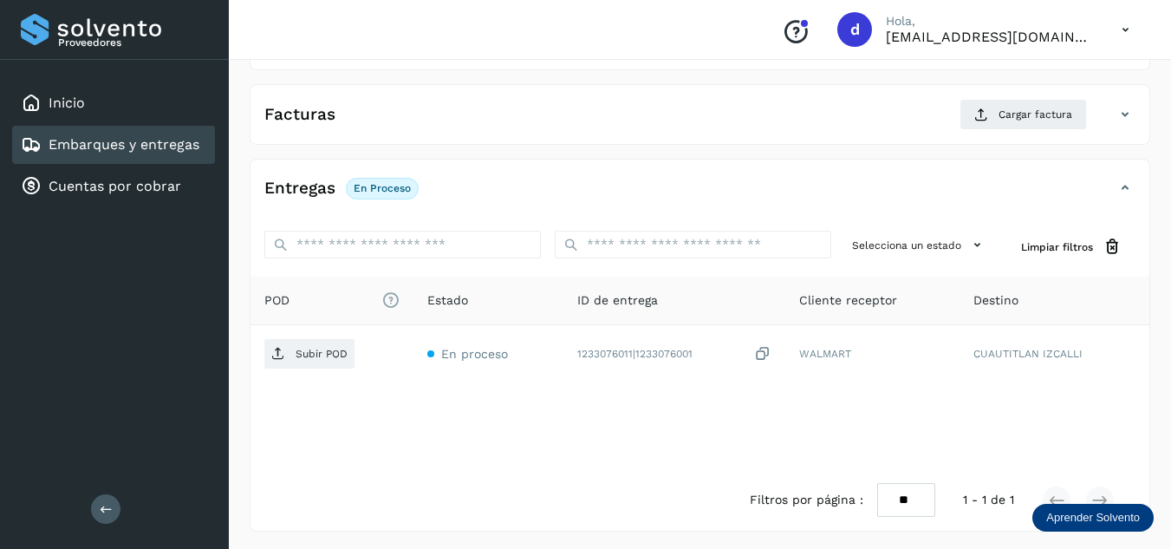
scroll to position [274, 0]
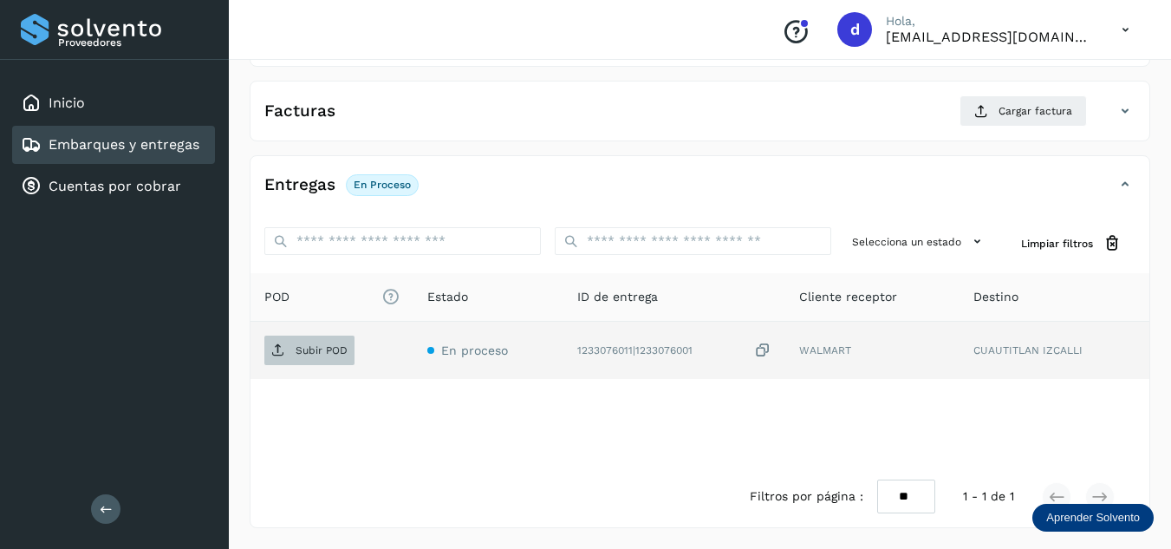
click at [326, 344] on p "Subir POD" at bounding box center [322, 350] width 52 height 12
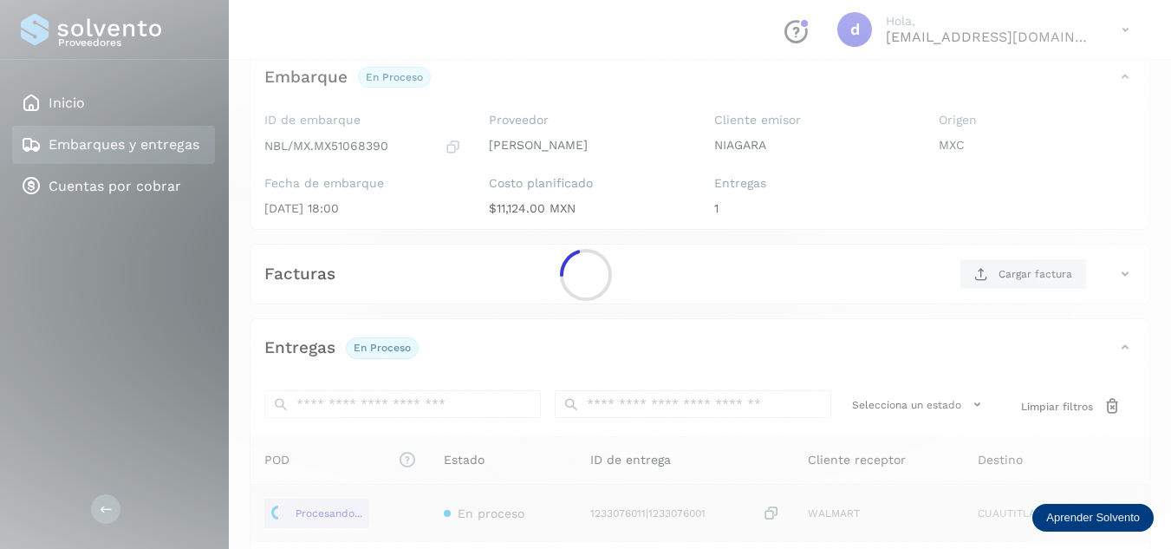
scroll to position [101, 0]
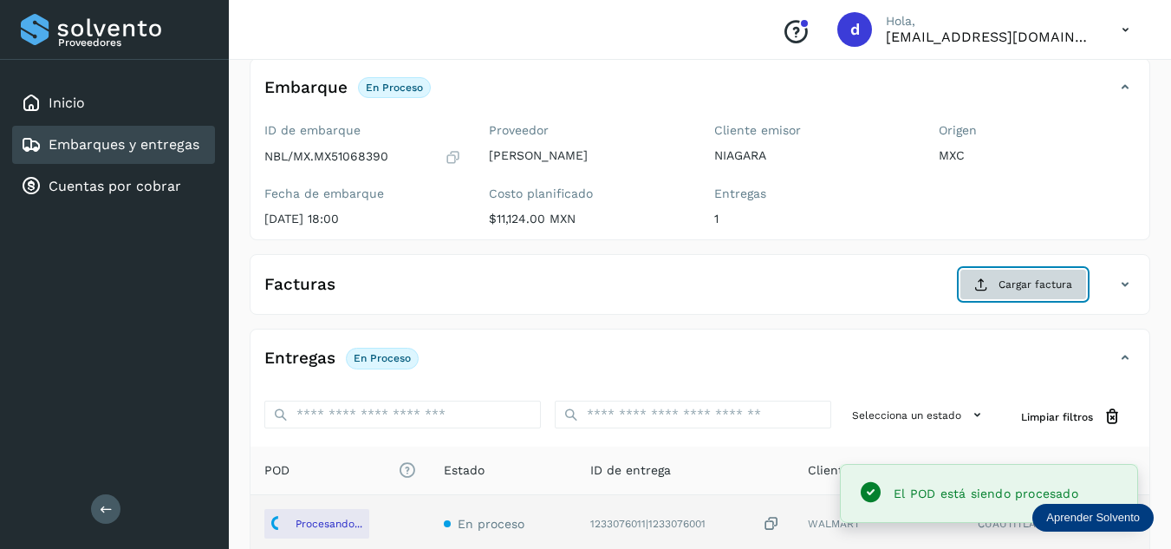
click at [1011, 288] on span "Cargar factura" at bounding box center [1035, 284] width 74 height 16
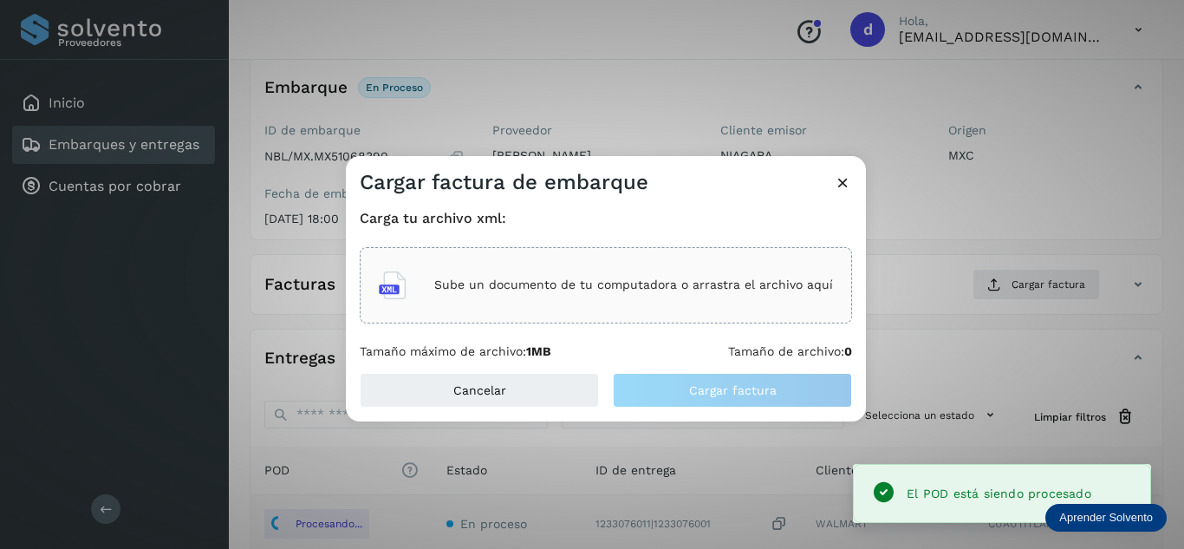
click at [488, 303] on div "Sube un documento de tu computadora o arrastra el archivo aquí" at bounding box center [606, 285] width 454 height 47
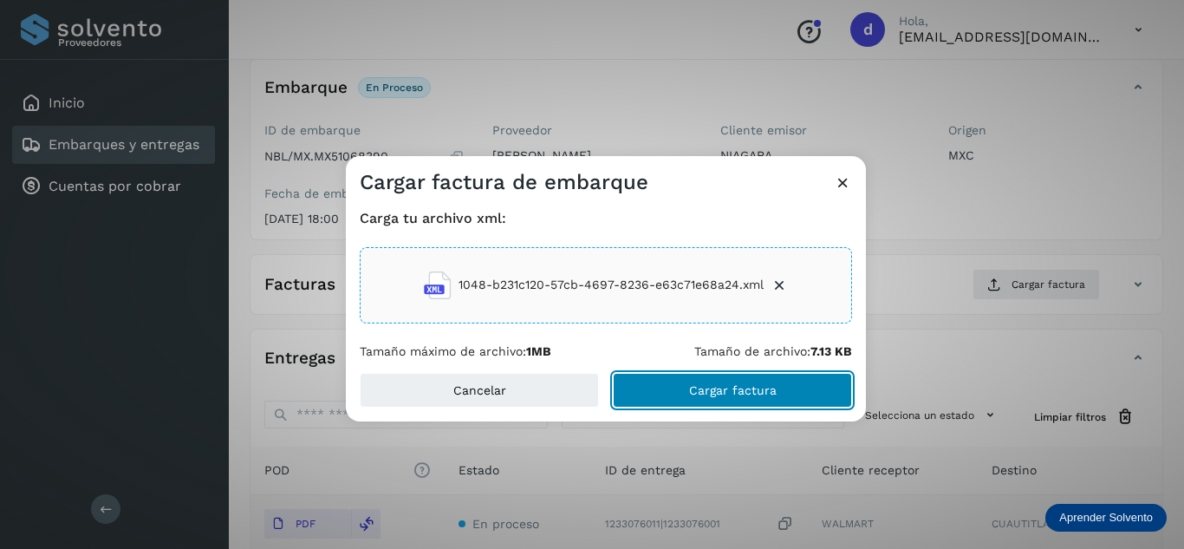
click at [801, 403] on button "Cargar factura" at bounding box center [732, 390] width 239 height 35
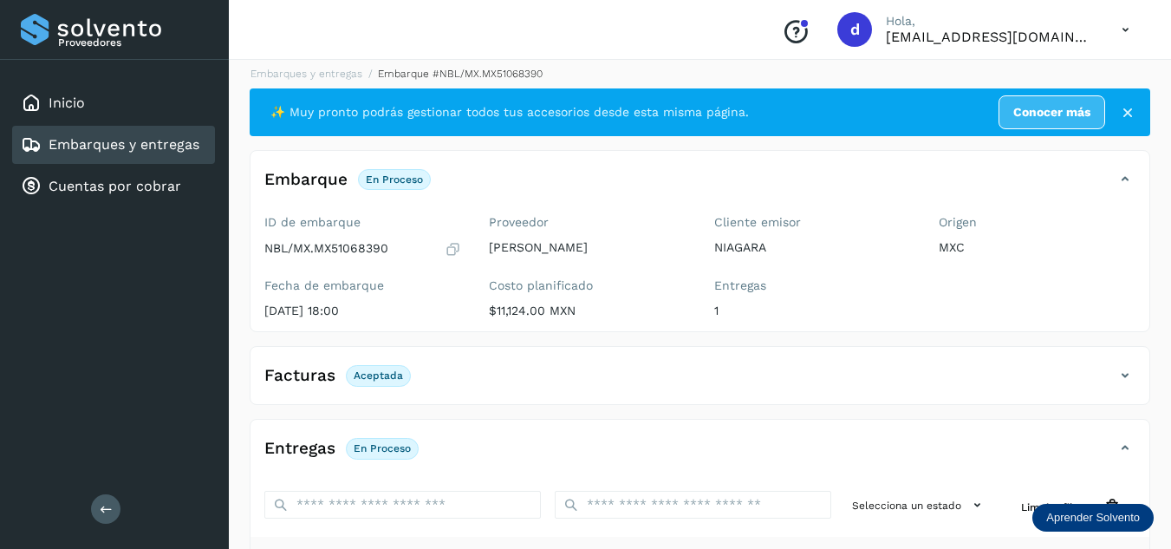
scroll to position [0, 0]
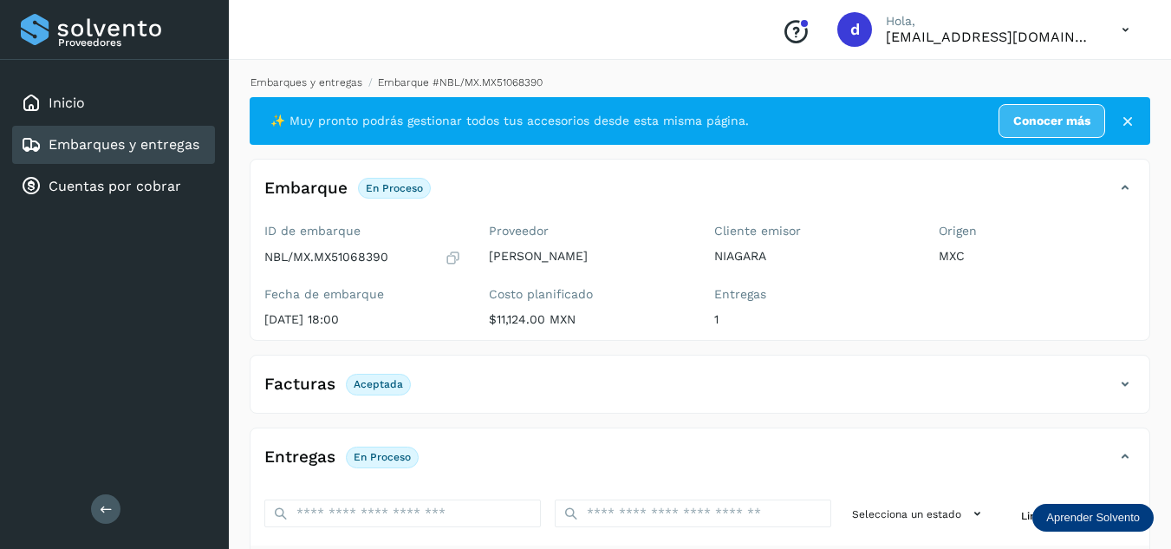
click at [283, 82] on link "Embarques y entregas" at bounding box center [306, 82] width 112 height 12
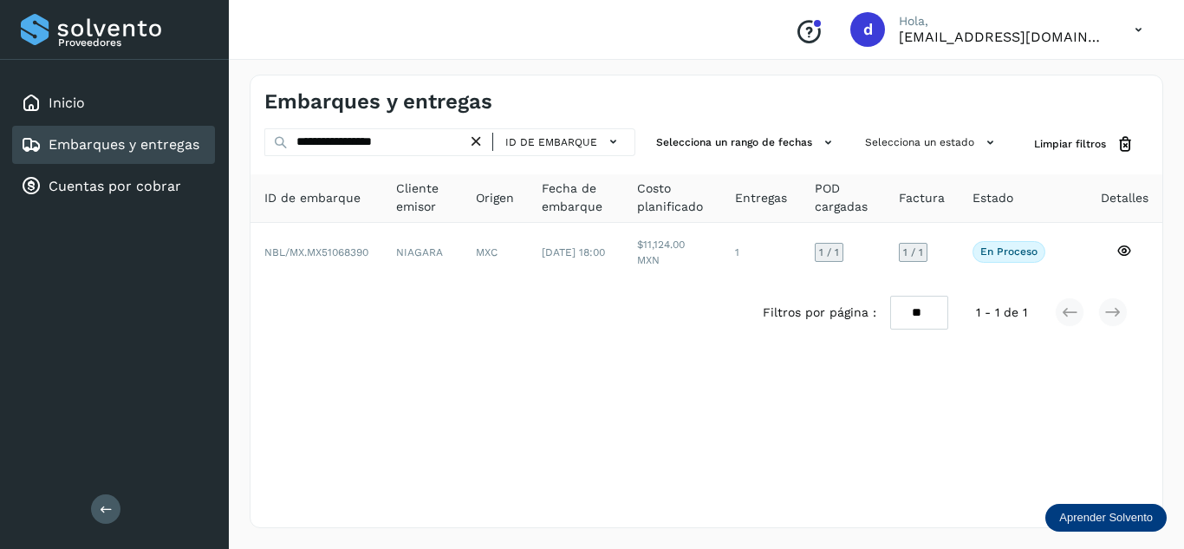
click at [473, 140] on icon at bounding box center [476, 142] width 18 height 18
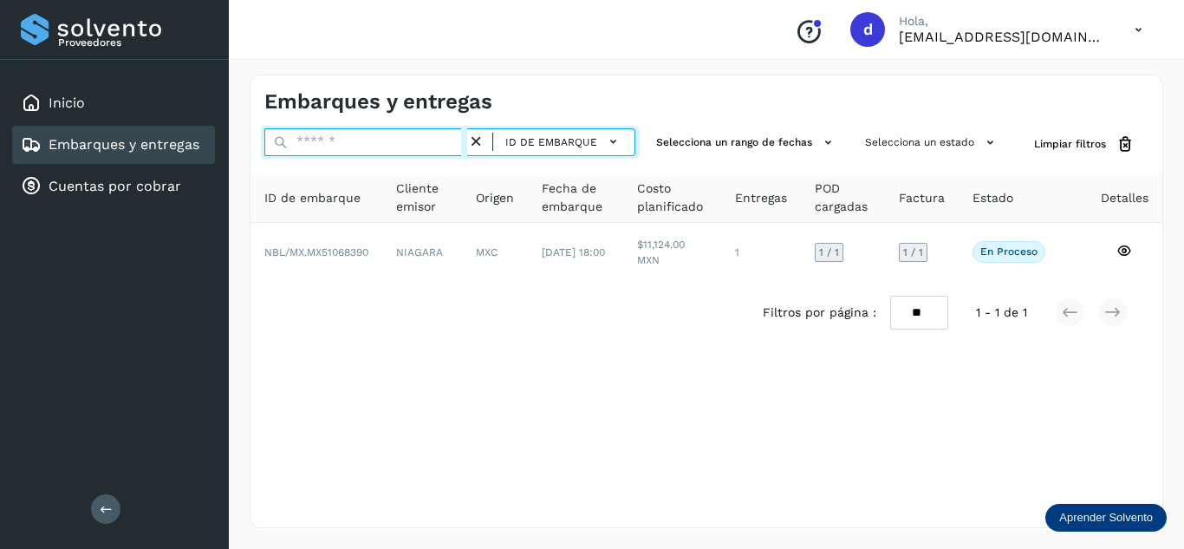
click at [454, 140] on input "text" at bounding box center [365, 142] width 203 height 28
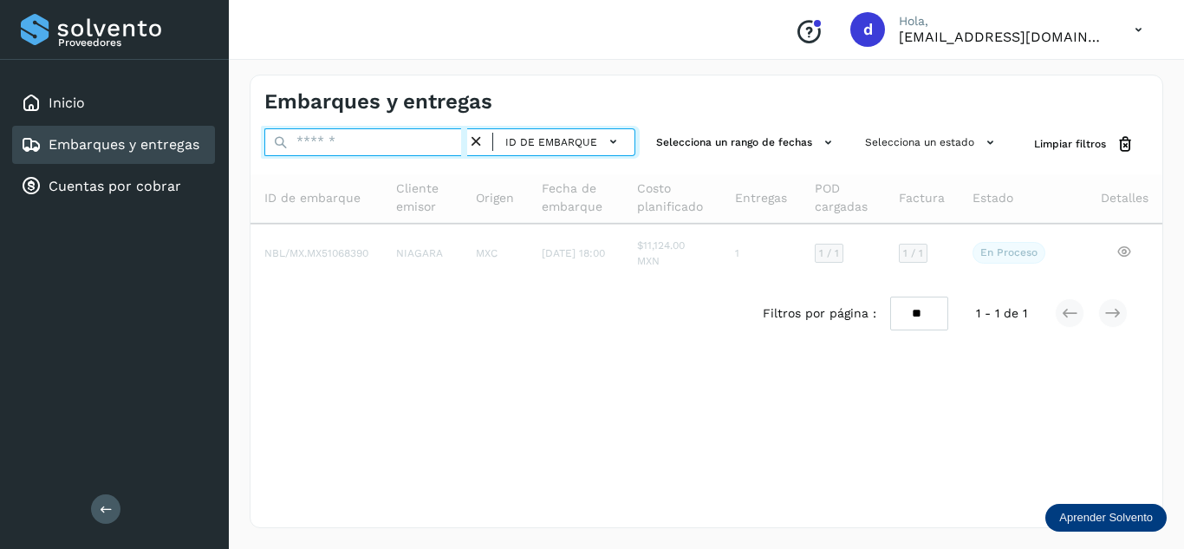
paste input "**********"
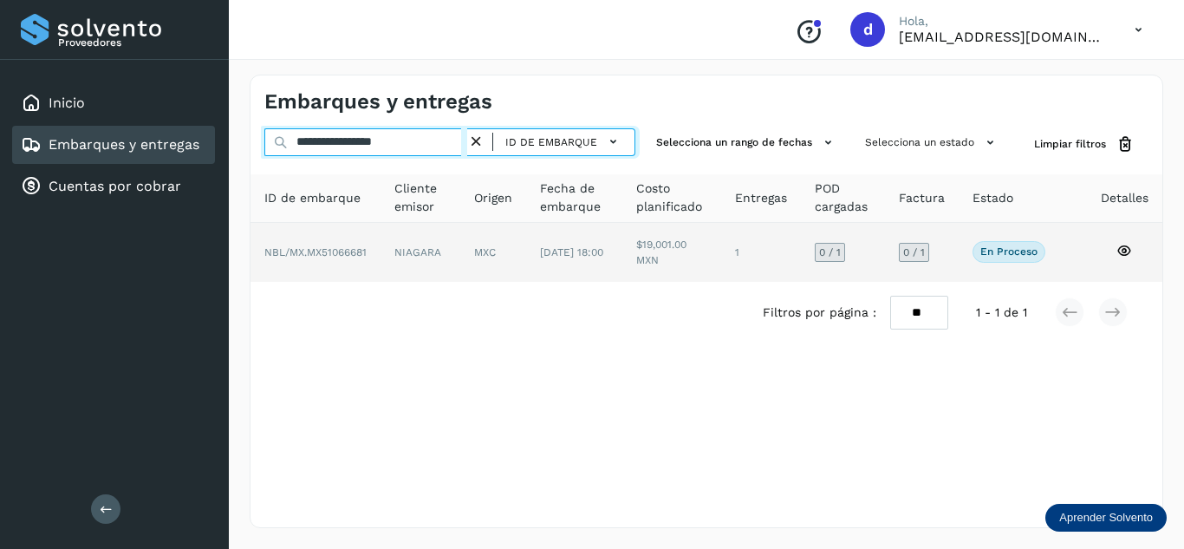
type input "**********"
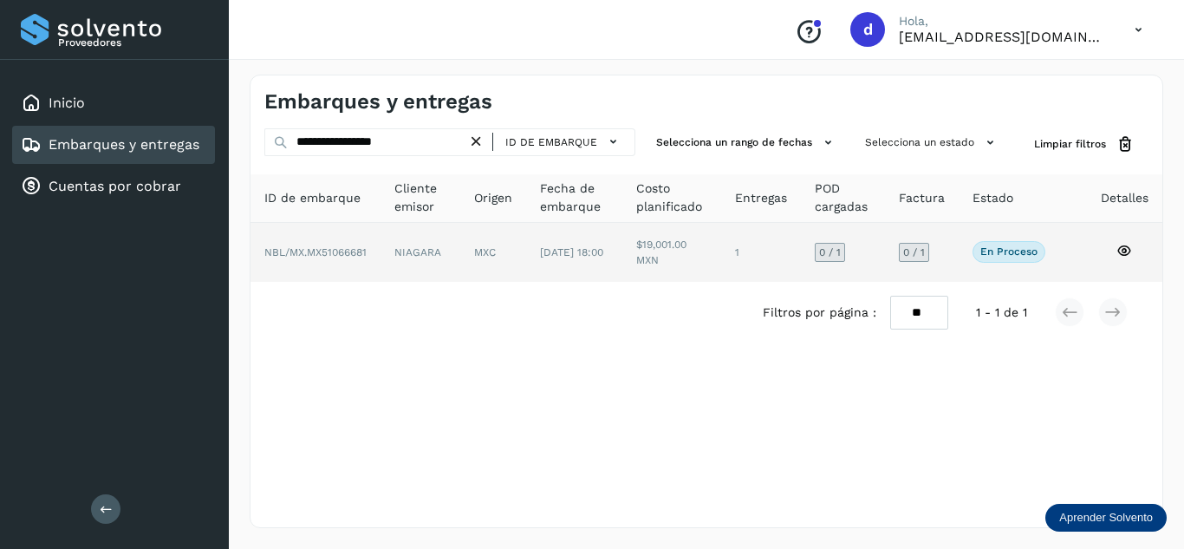
click at [1123, 250] on icon at bounding box center [1124, 251] width 16 height 16
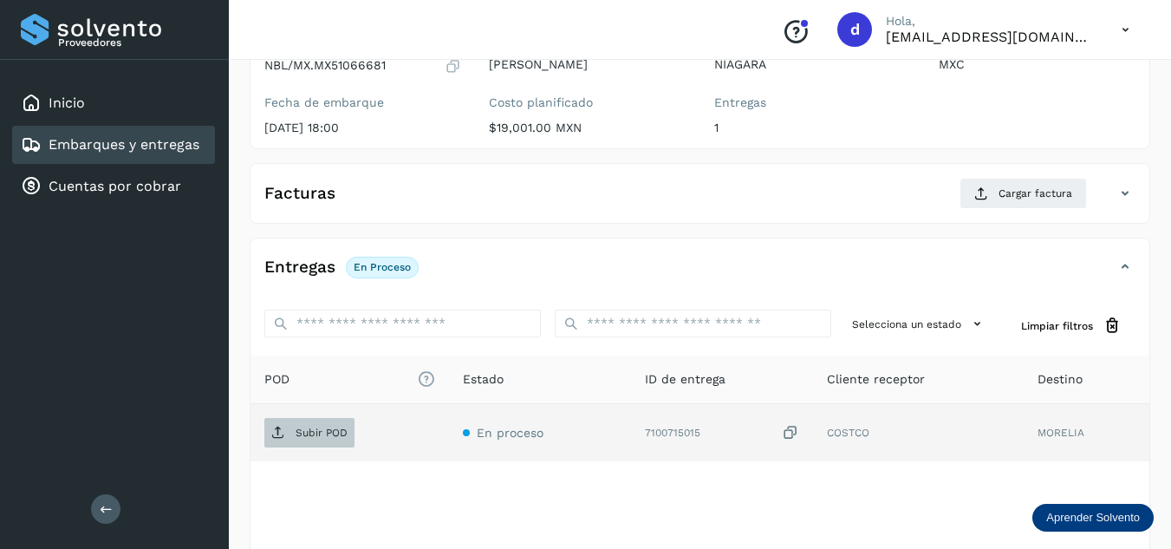
scroll to position [260, 0]
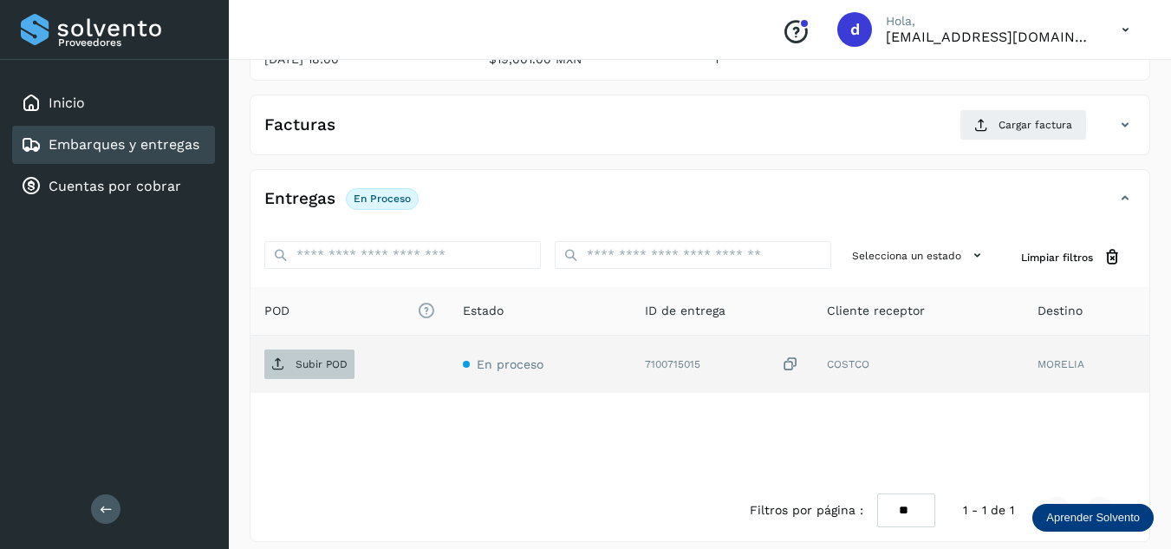
click at [311, 354] on span "Subir POD" at bounding box center [309, 364] width 90 height 28
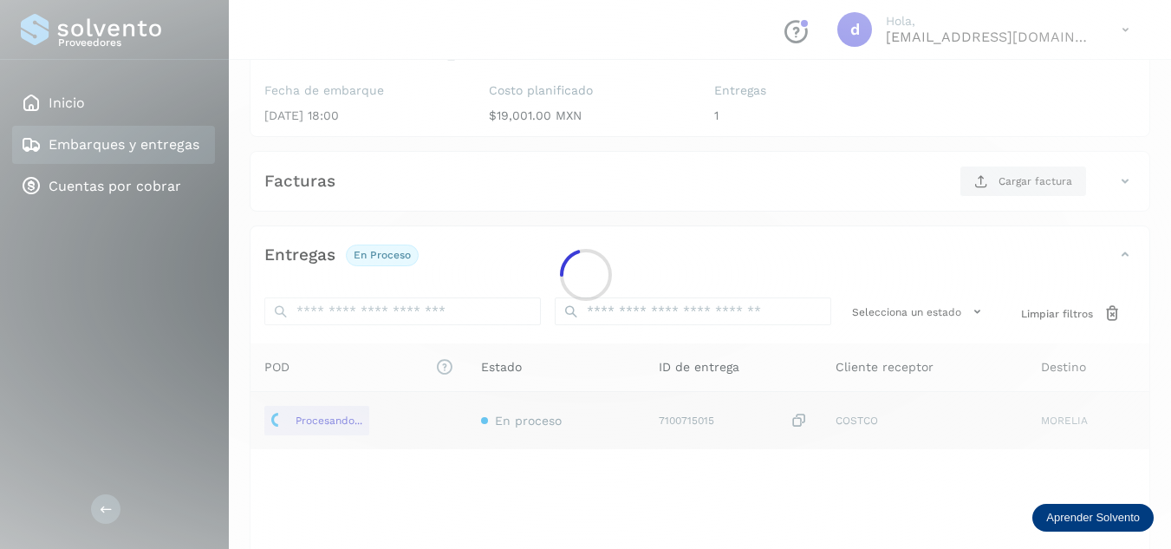
scroll to position [173, 0]
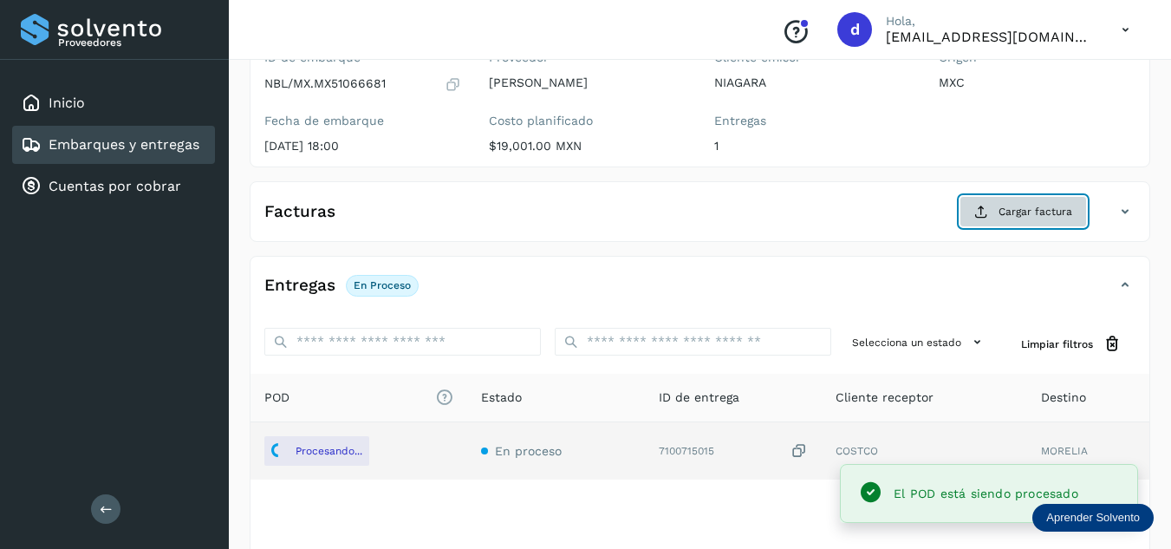
click at [988, 211] on icon at bounding box center [981, 212] width 14 height 14
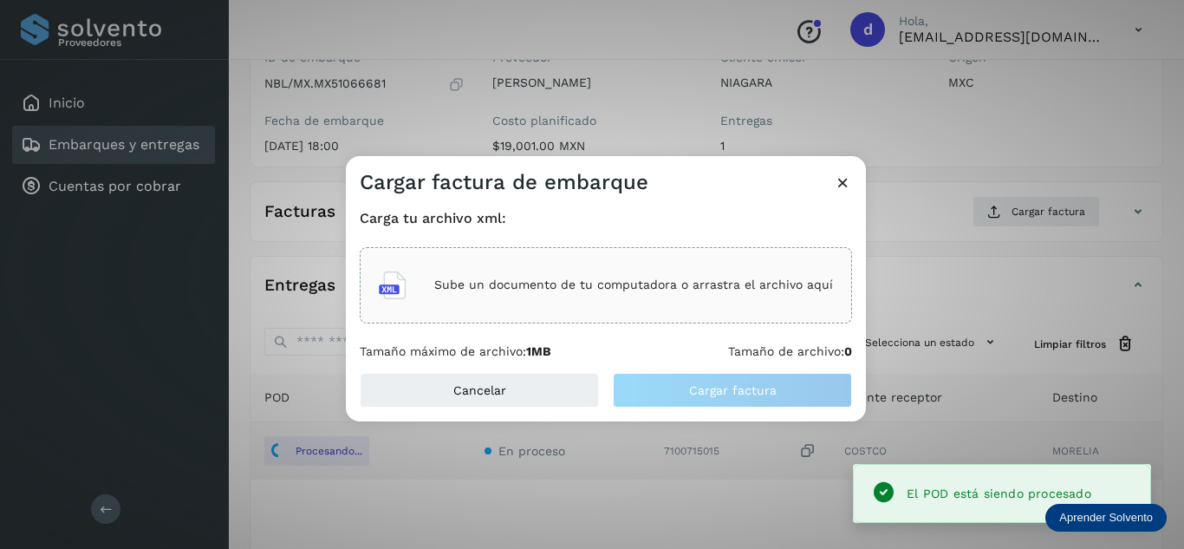
click at [586, 281] on p "Sube un documento de tu computadora o arrastra el archivo aquí" at bounding box center [633, 284] width 399 height 15
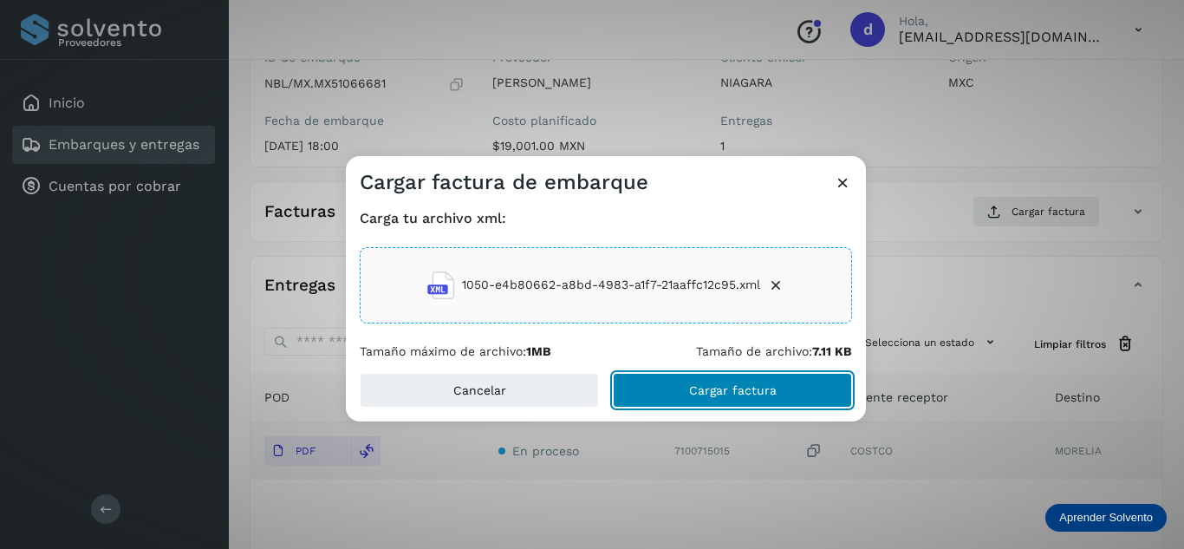
click at [749, 385] on span "Cargar factura" at bounding box center [733, 390] width 88 height 12
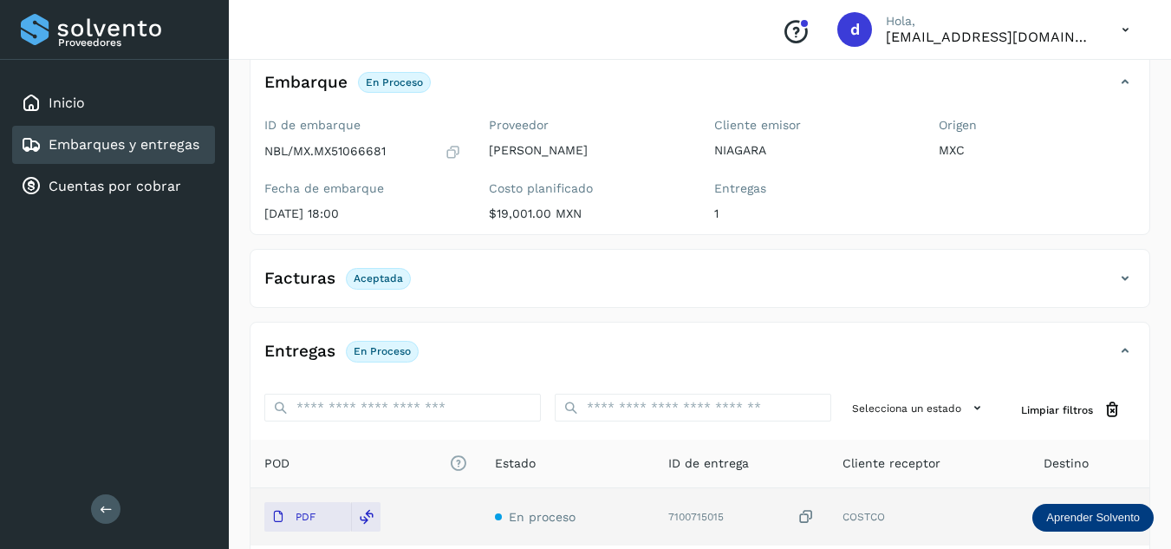
scroll to position [0, 0]
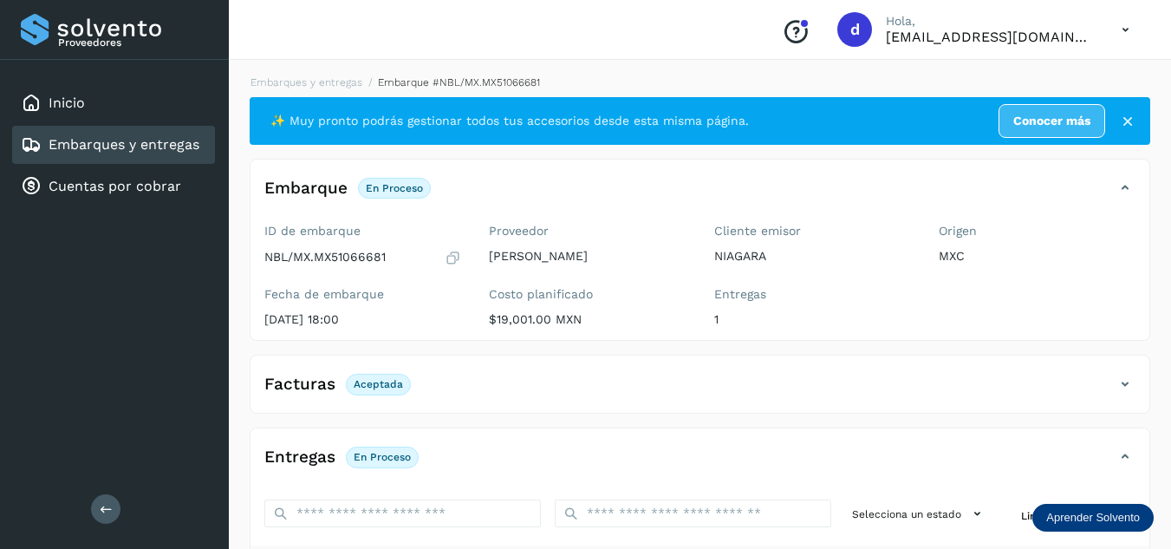
click at [362, 88] on li "Embarques y entregas" at bounding box center [451, 83] width 178 height 16
click at [340, 84] on link "Embarques y entregas" at bounding box center [306, 82] width 112 height 12
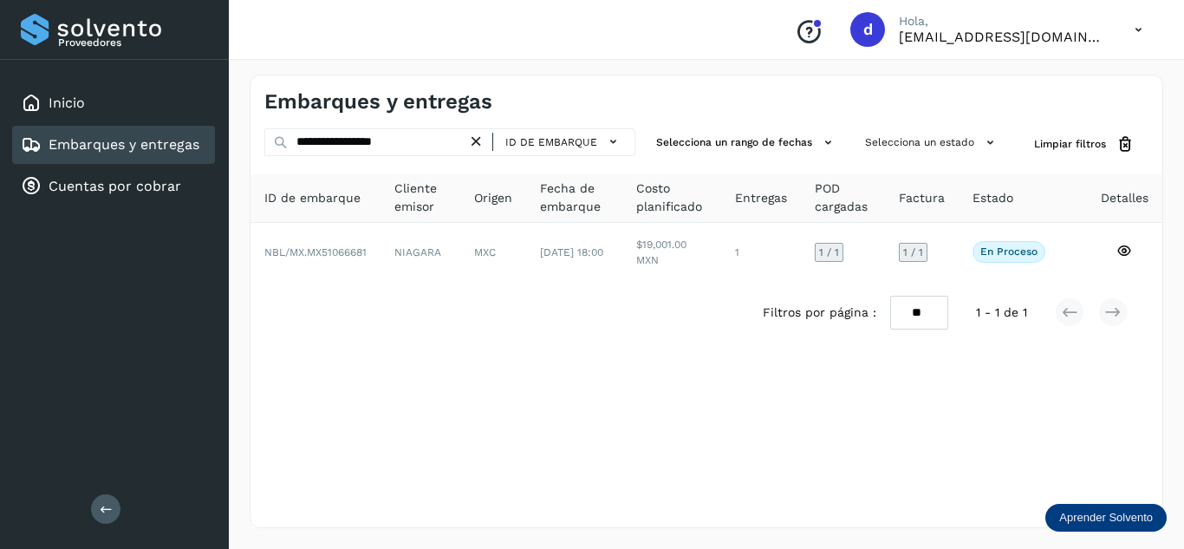
click at [478, 142] on icon at bounding box center [476, 142] width 18 height 18
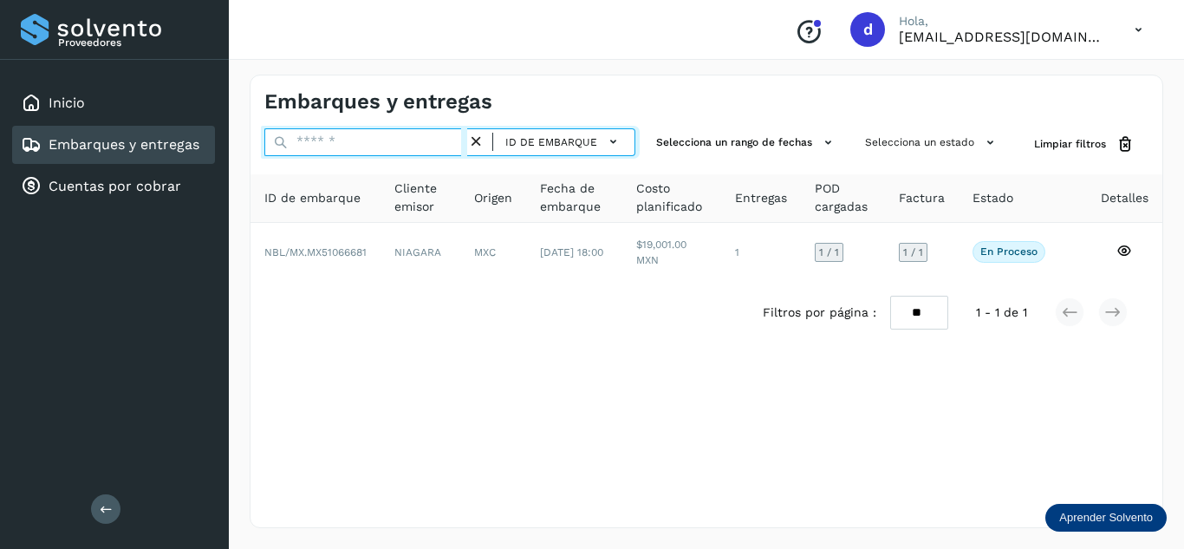
click at [422, 133] on input "text" at bounding box center [365, 142] width 203 height 28
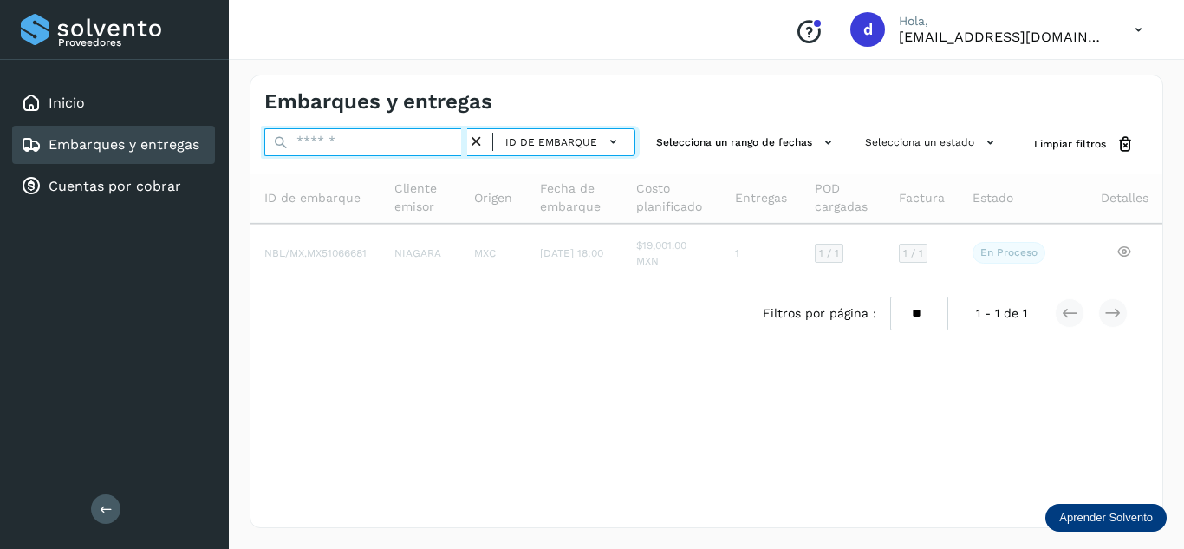
paste input "**********"
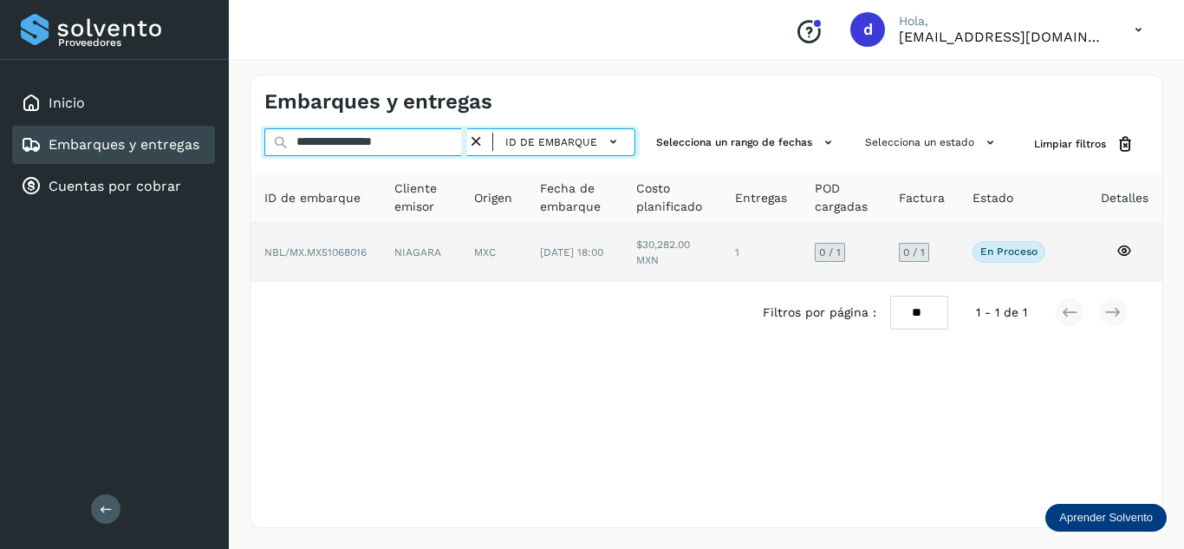
type input "**********"
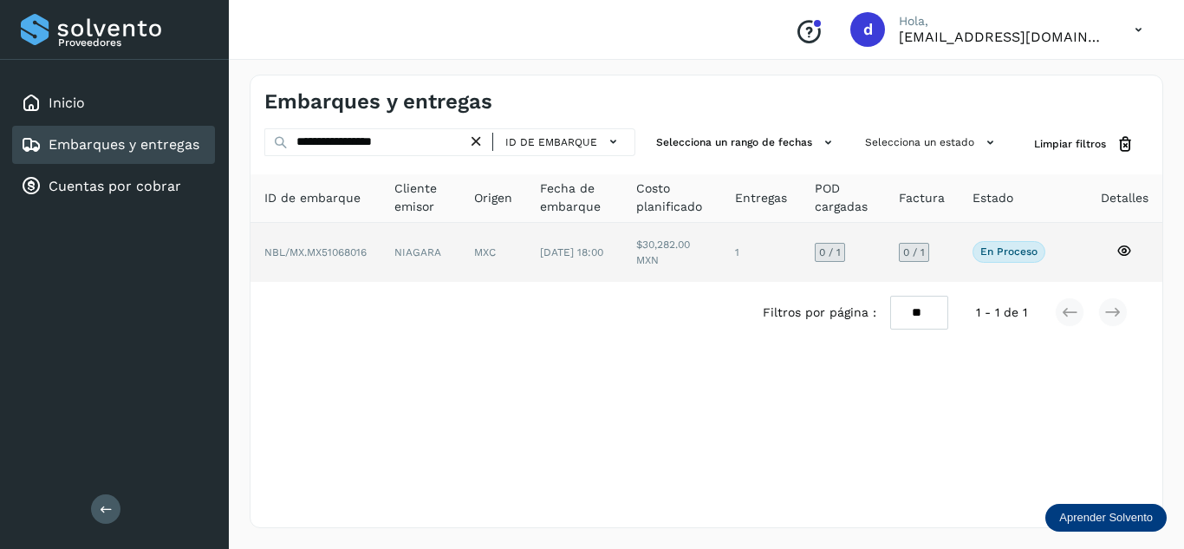
click at [1132, 244] on icon at bounding box center [1124, 251] width 16 height 16
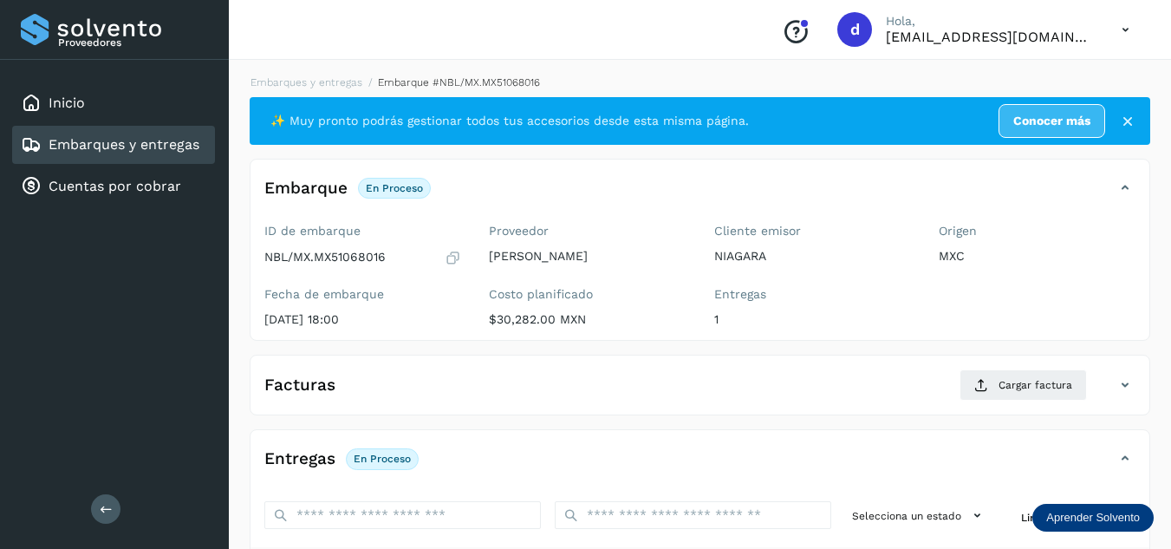
scroll to position [173, 0]
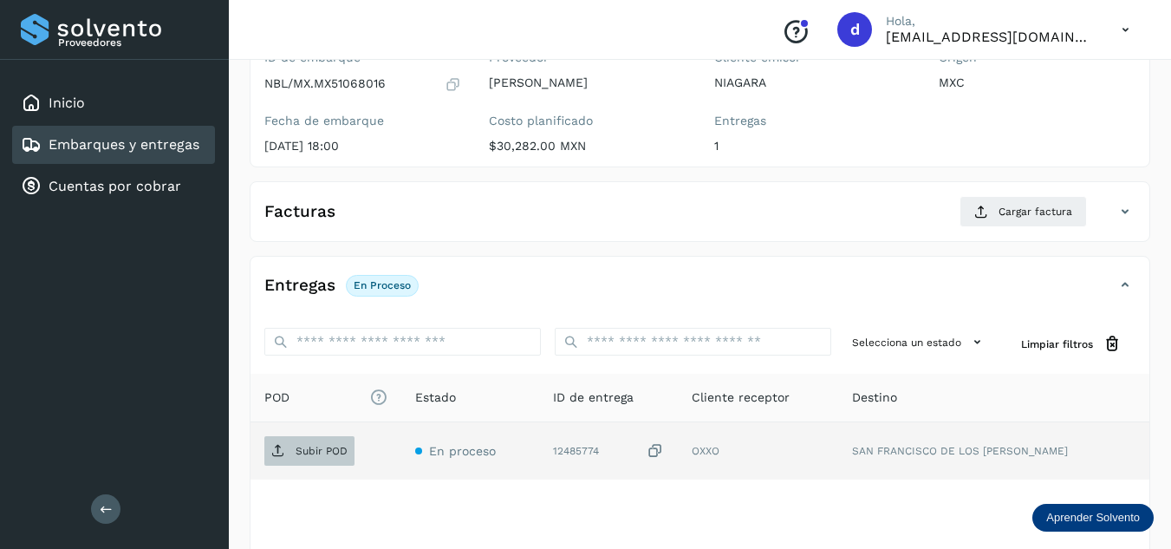
click at [337, 452] on p "Subir POD" at bounding box center [322, 451] width 52 height 12
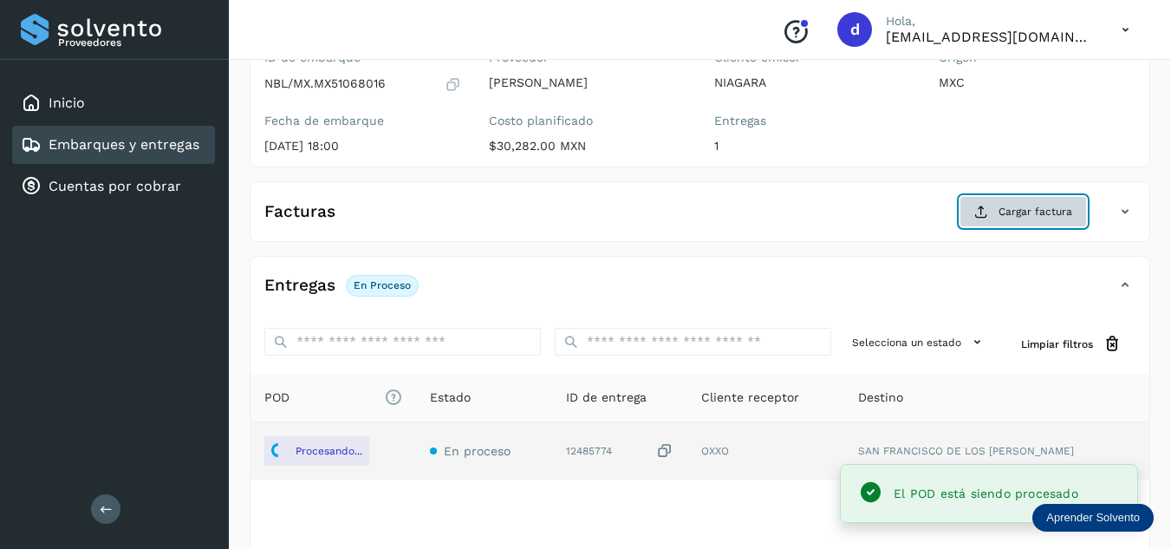
click at [1058, 208] on span "Cargar factura" at bounding box center [1035, 212] width 74 height 16
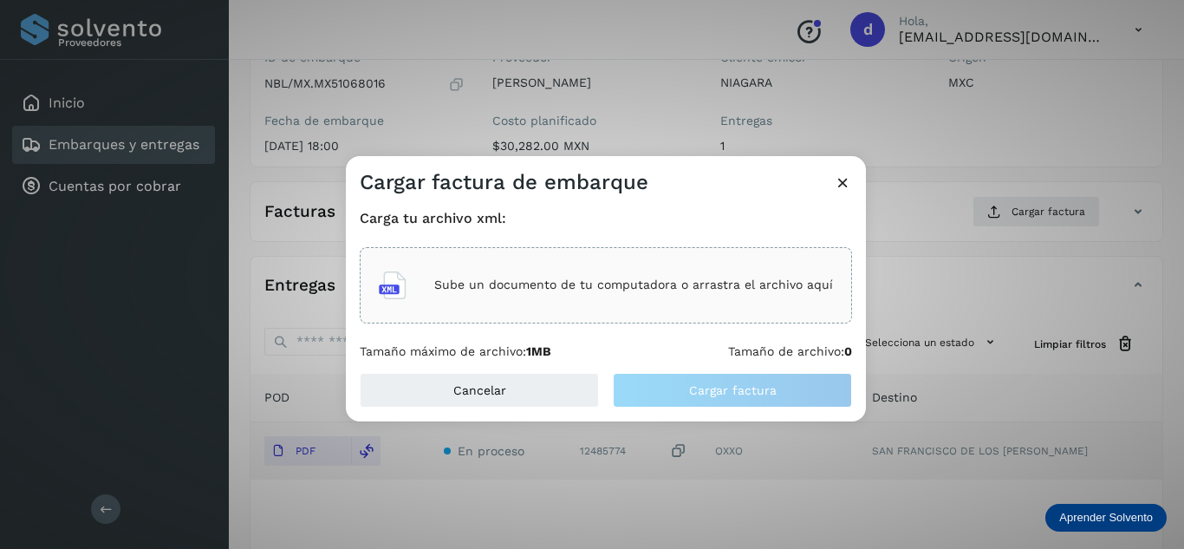
click at [575, 279] on p "Sube un documento de tu computadora o arrastra el archivo aquí" at bounding box center [633, 284] width 399 height 15
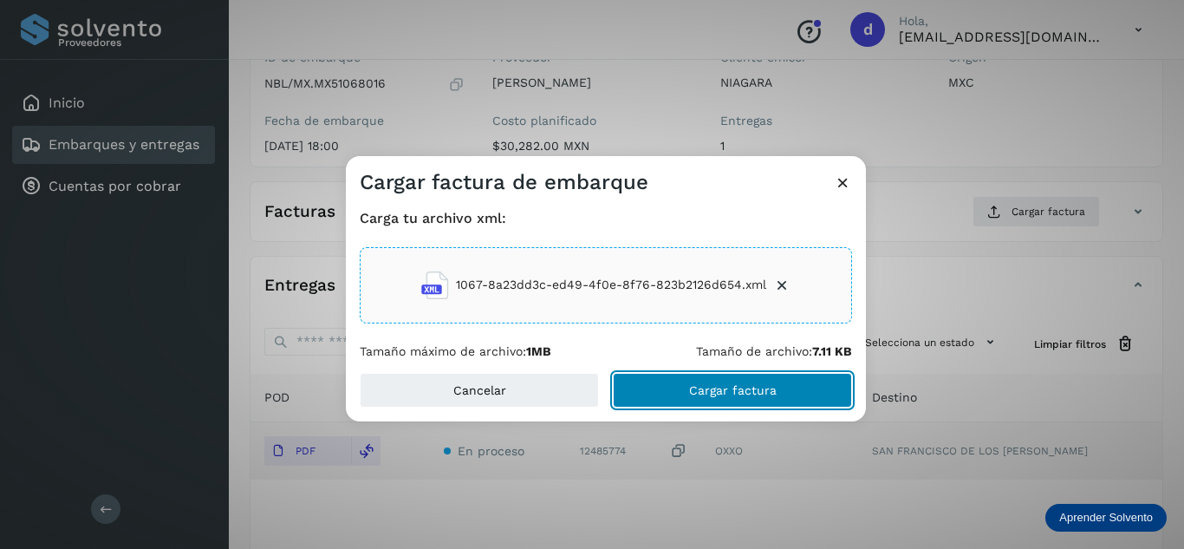
click at [687, 391] on button "Cargar factura" at bounding box center [732, 390] width 239 height 35
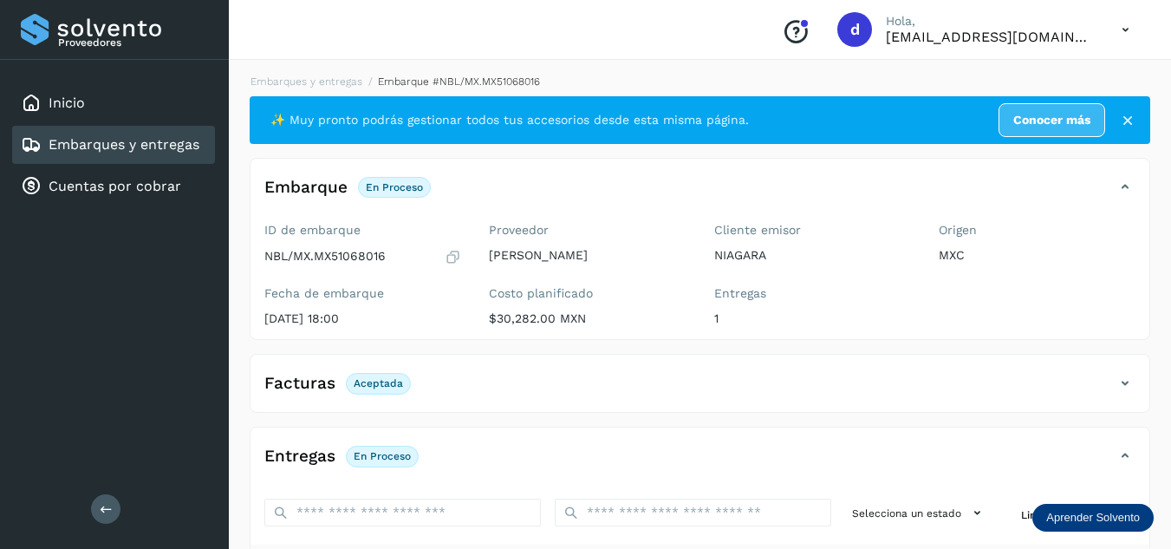
scroll to position [0, 0]
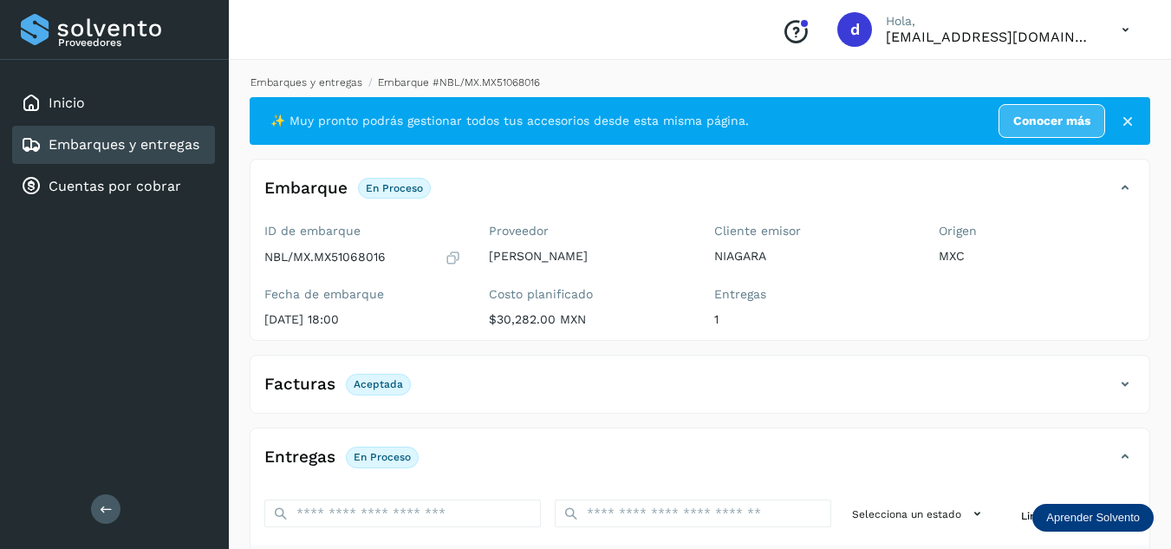
click at [317, 79] on link "Embarques y entregas" at bounding box center [306, 82] width 112 height 12
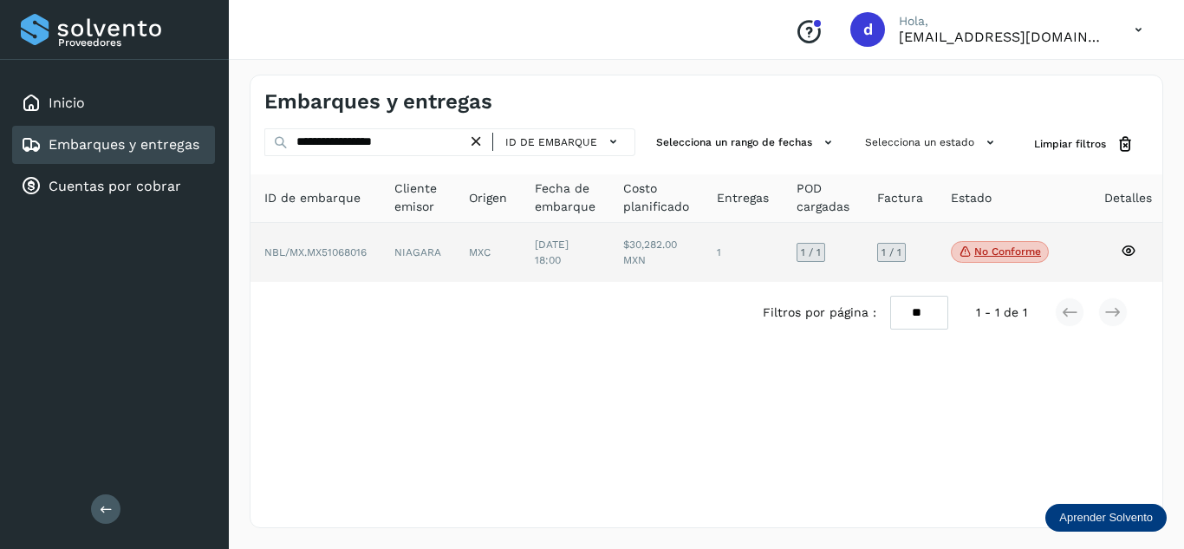
click at [1124, 245] on icon at bounding box center [1129, 251] width 16 height 16
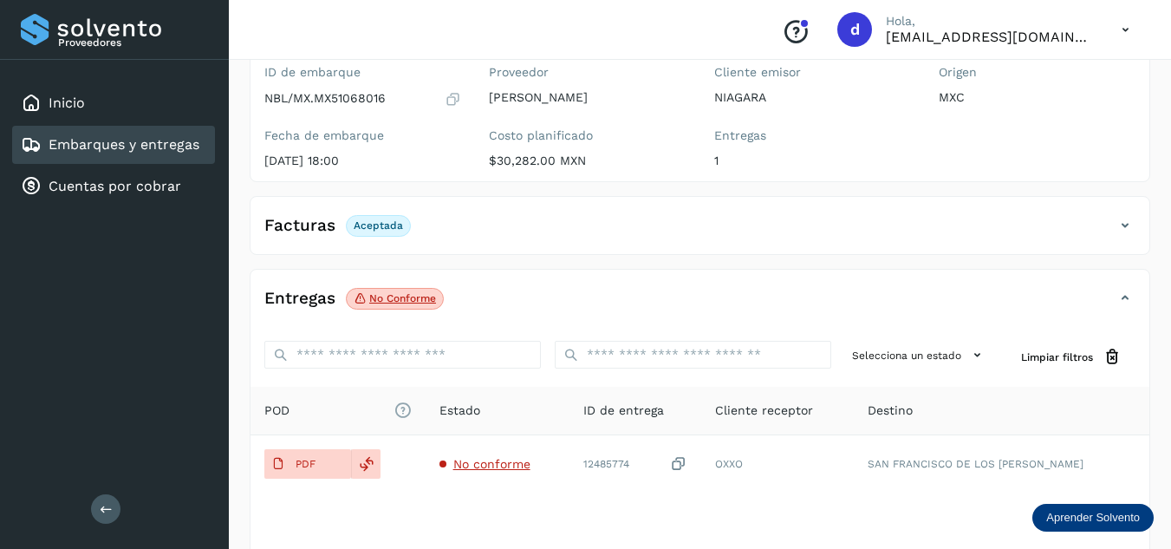
scroll to position [173, 0]
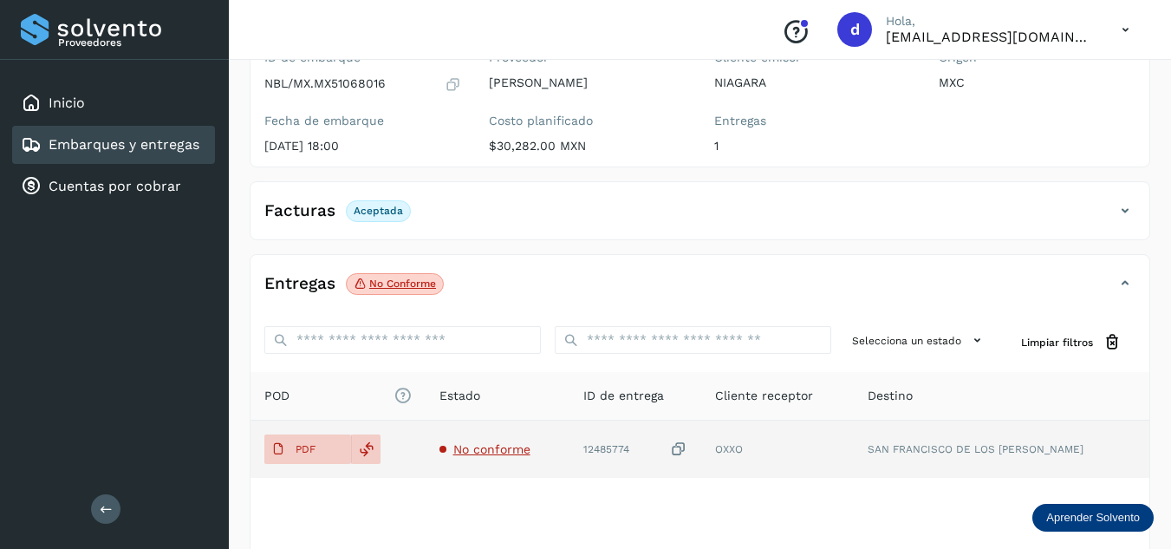
click at [522, 451] on span "No conforme" at bounding box center [491, 449] width 77 height 14
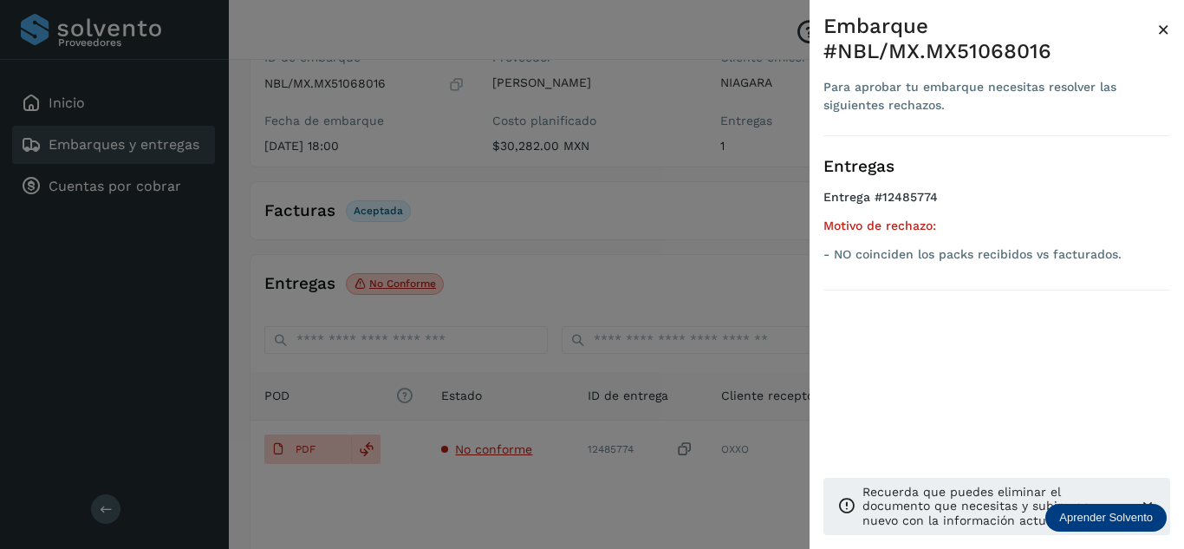
click at [538, 490] on div at bounding box center [592, 274] width 1184 height 549
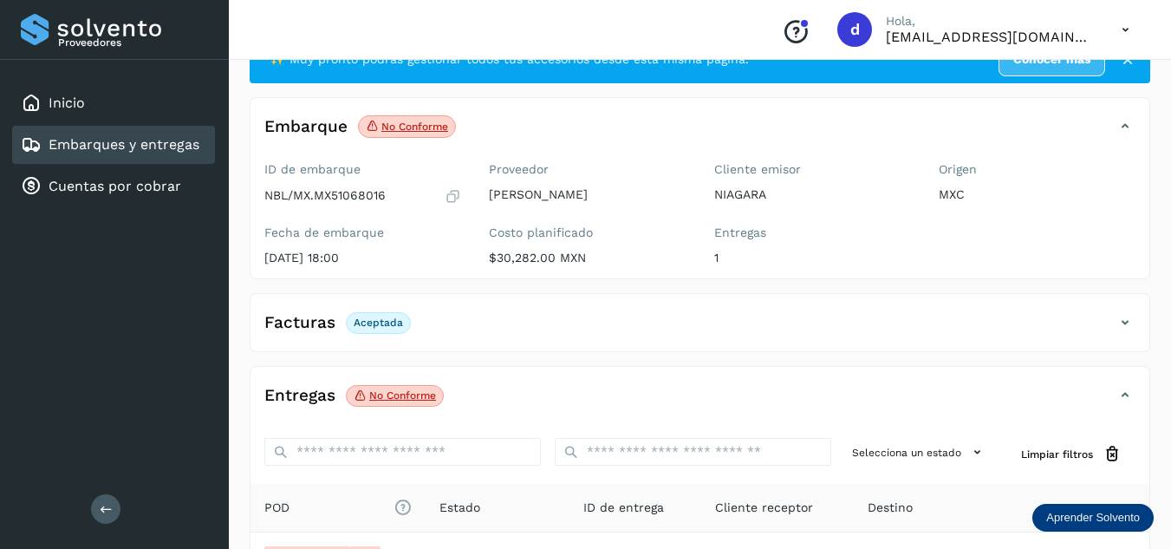
scroll to position [0, 0]
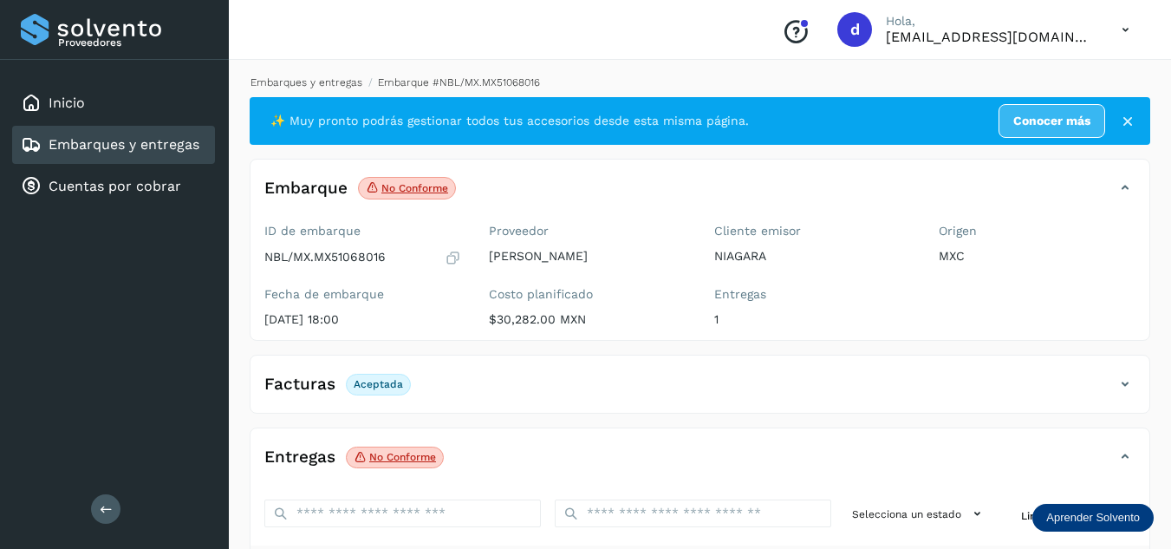
click at [356, 84] on link "Embarques y entregas" at bounding box center [306, 82] width 112 height 12
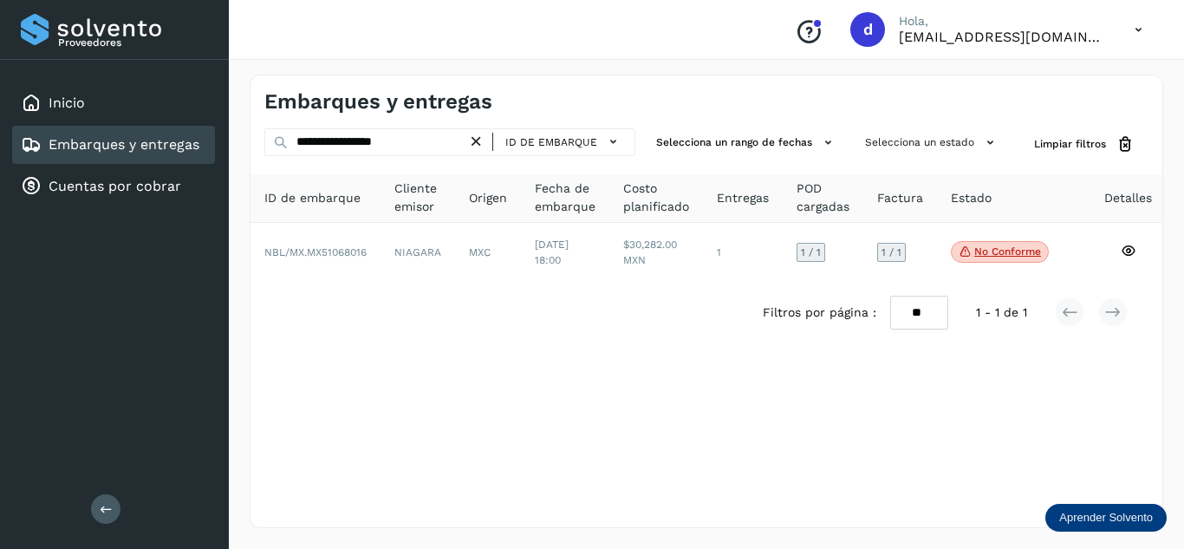
click at [478, 145] on icon at bounding box center [476, 142] width 18 height 18
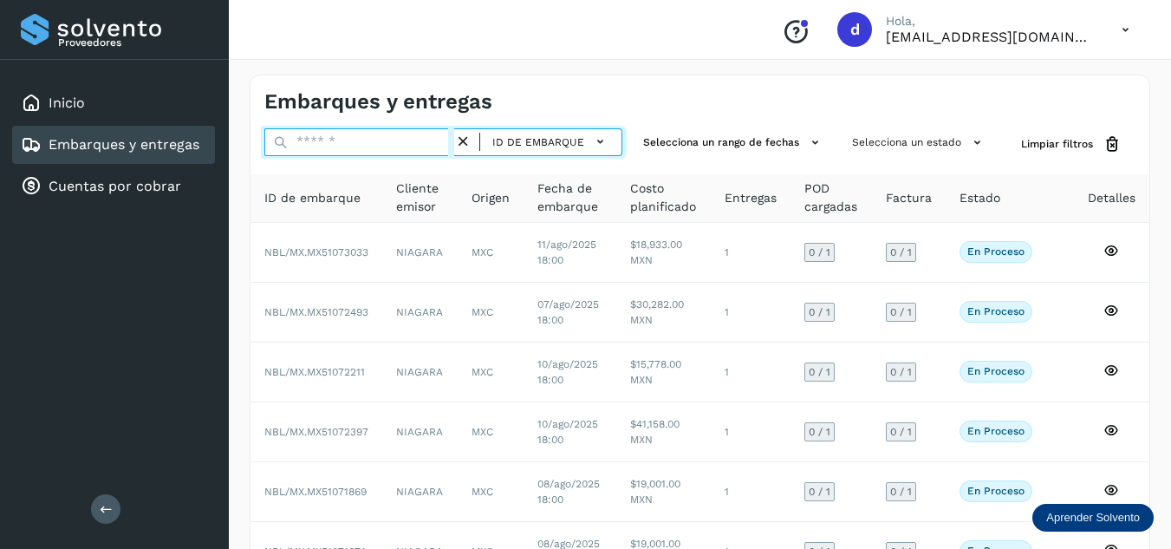
click at [348, 142] on input "text" at bounding box center [359, 142] width 190 height 28
paste input "**********"
type input "**********"
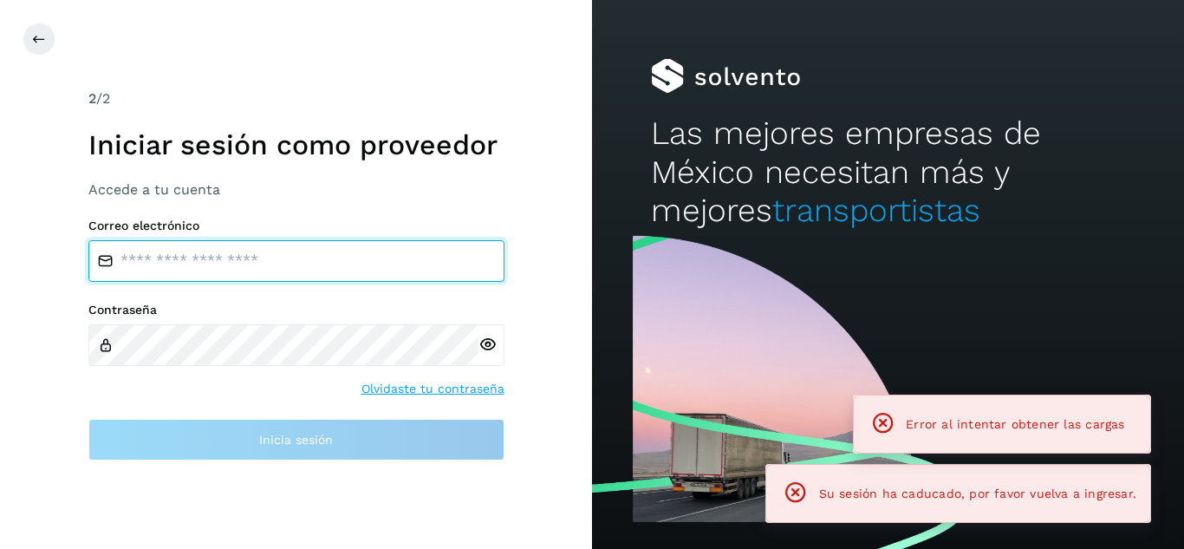
type input "**********"
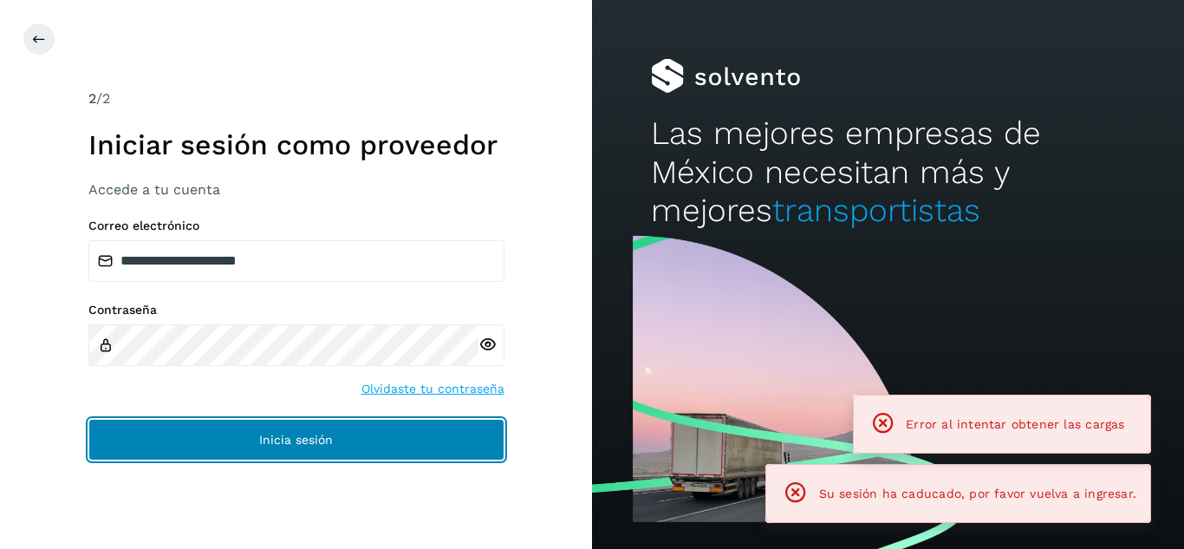
click at [421, 440] on button "Inicia sesión" at bounding box center [296, 440] width 416 height 42
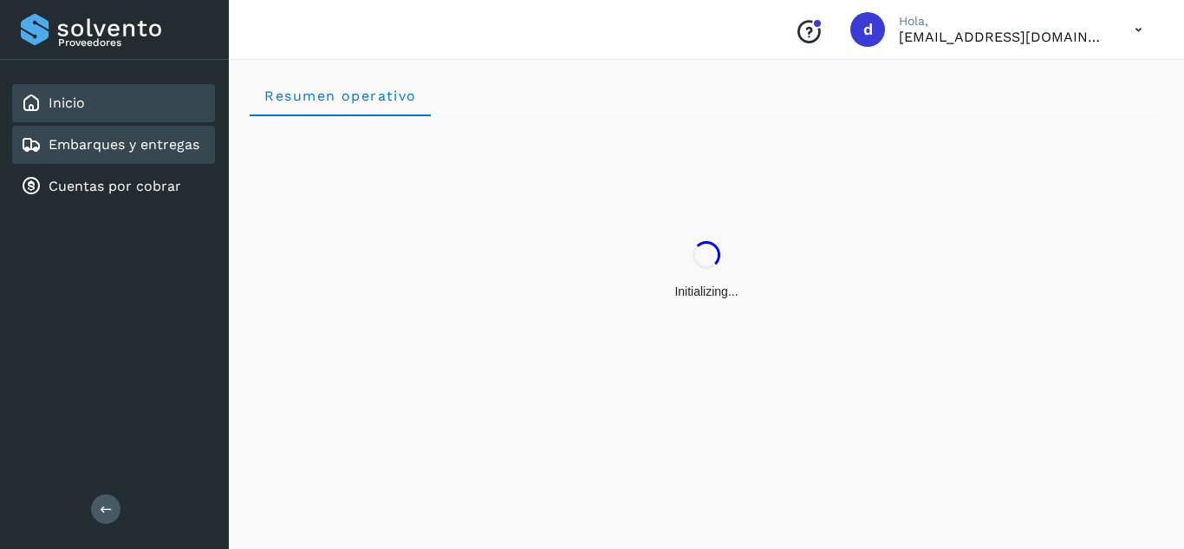
click at [167, 155] on div "Embarques y entregas" at bounding box center [113, 145] width 203 height 38
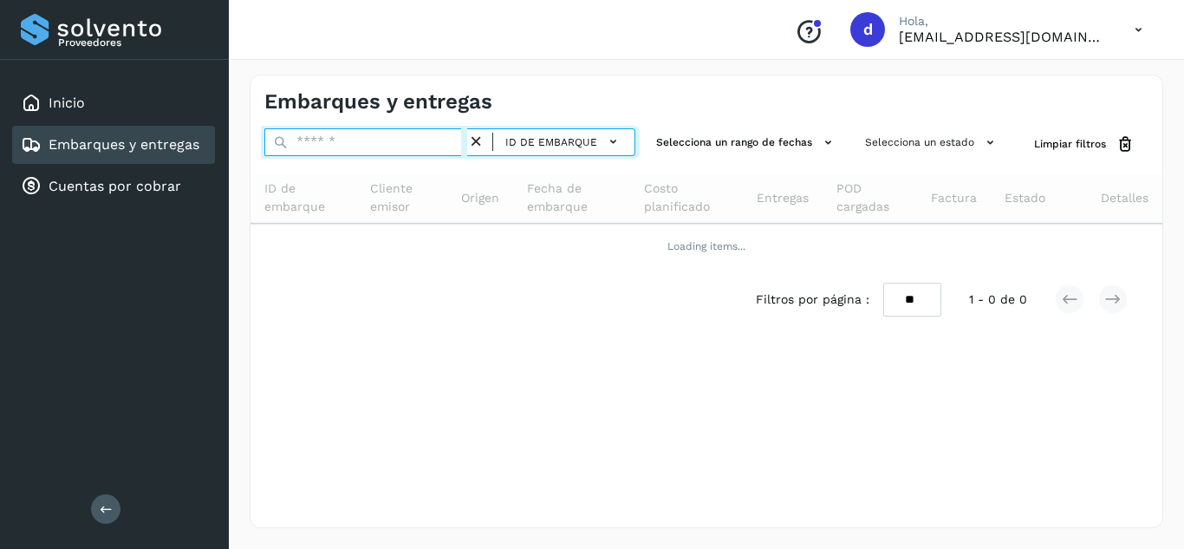
click at [349, 145] on input "text" at bounding box center [365, 142] width 203 height 28
paste input "**********"
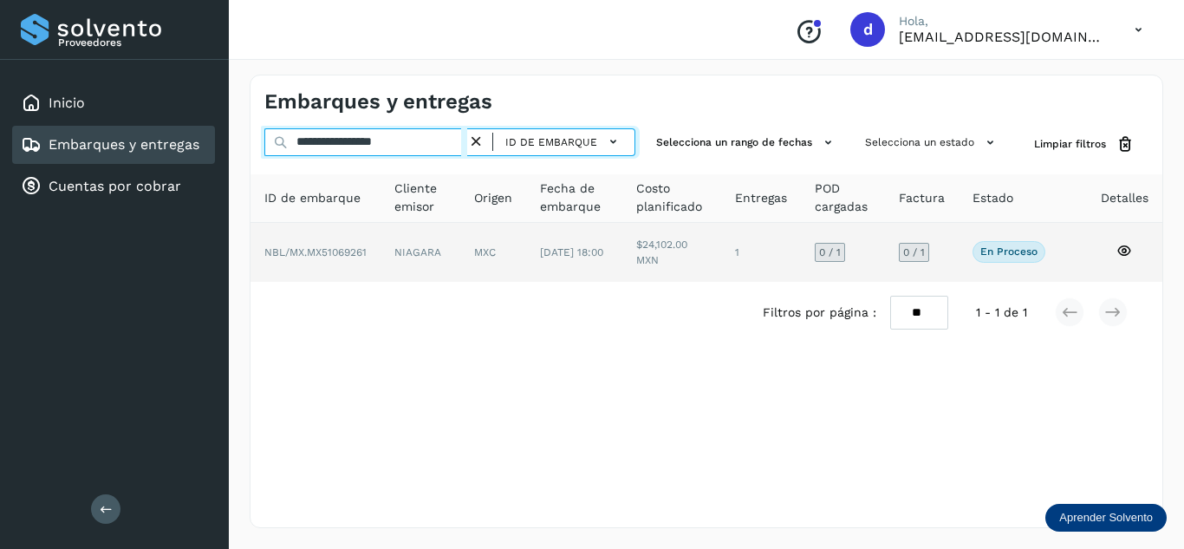
type input "**********"
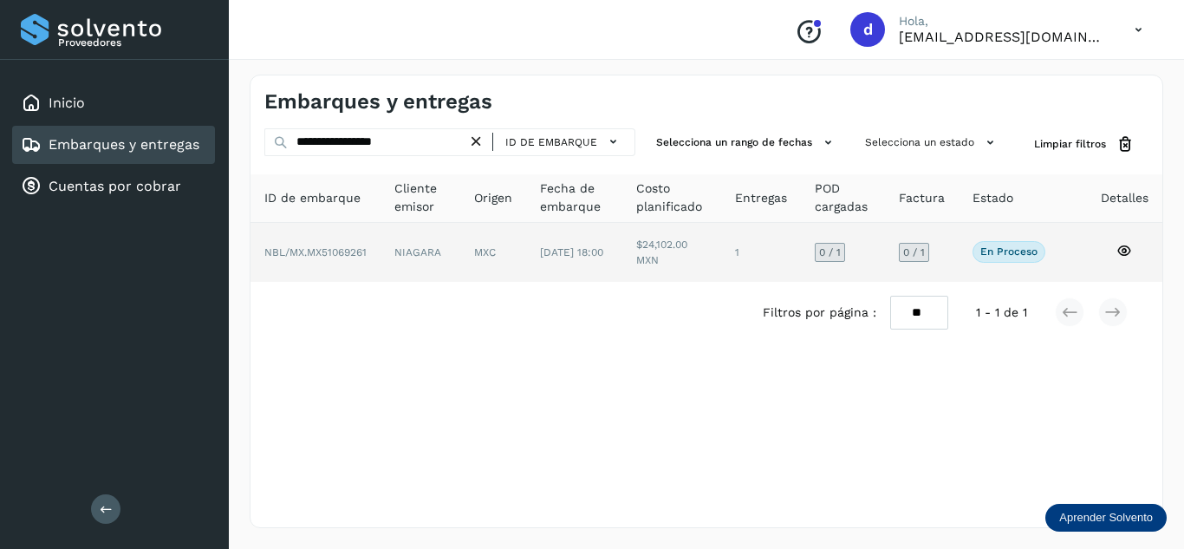
click at [1134, 246] on td at bounding box center [1124, 252] width 75 height 59
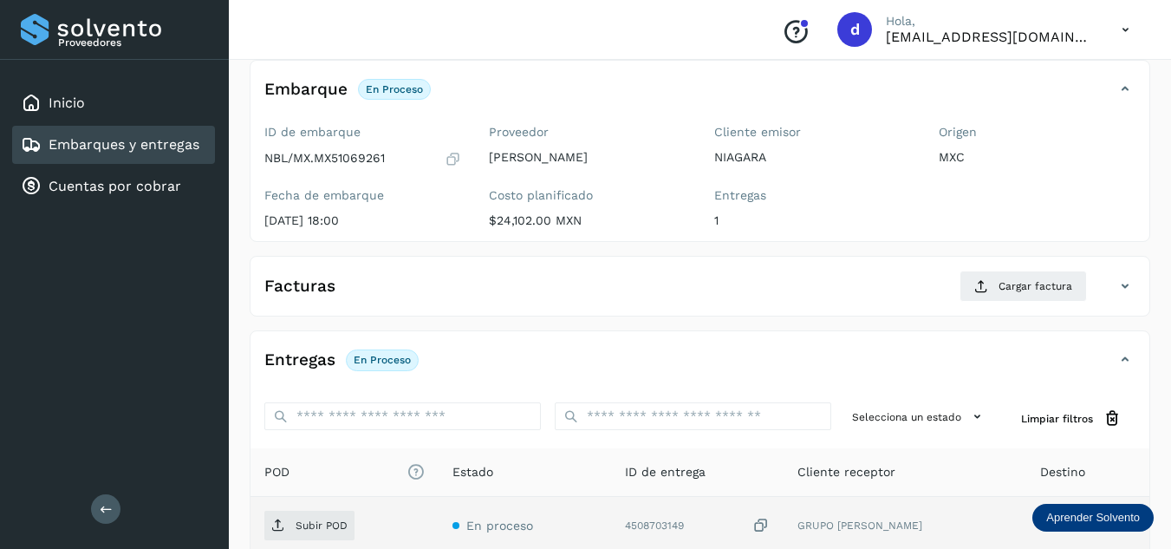
scroll to position [274, 0]
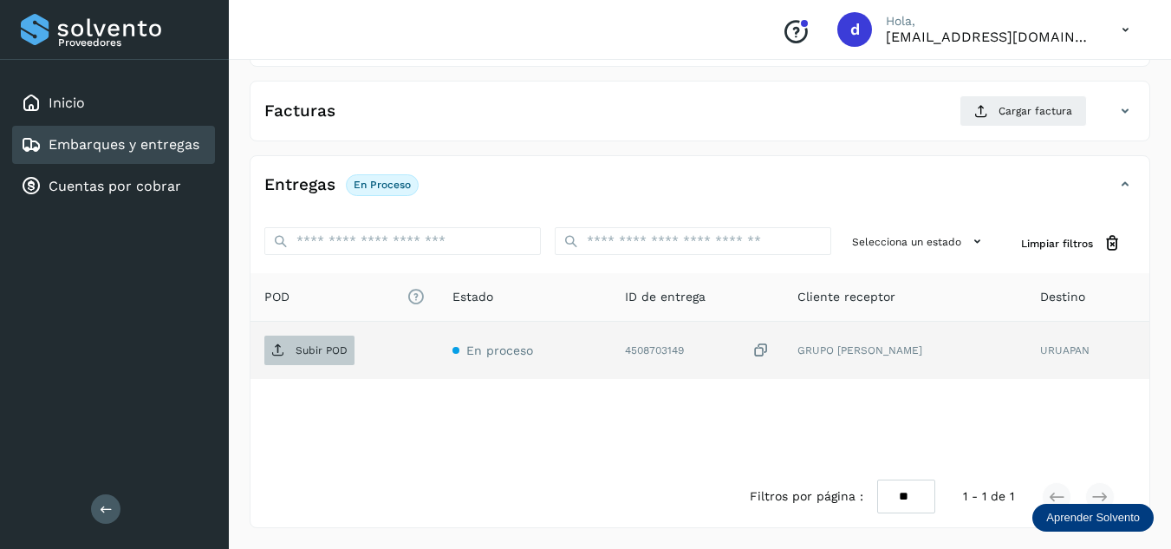
click at [327, 346] on p "Subir POD" at bounding box center [322, 350] width 52 height 12
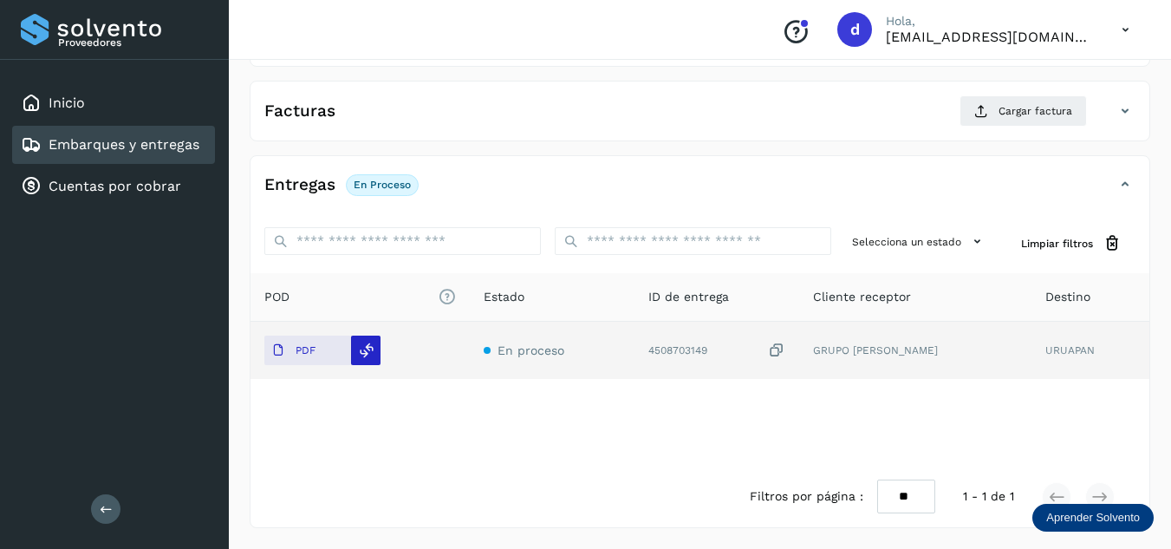
click at [370, 349] on icon at bounding box center [367, 350] width 16 height 16
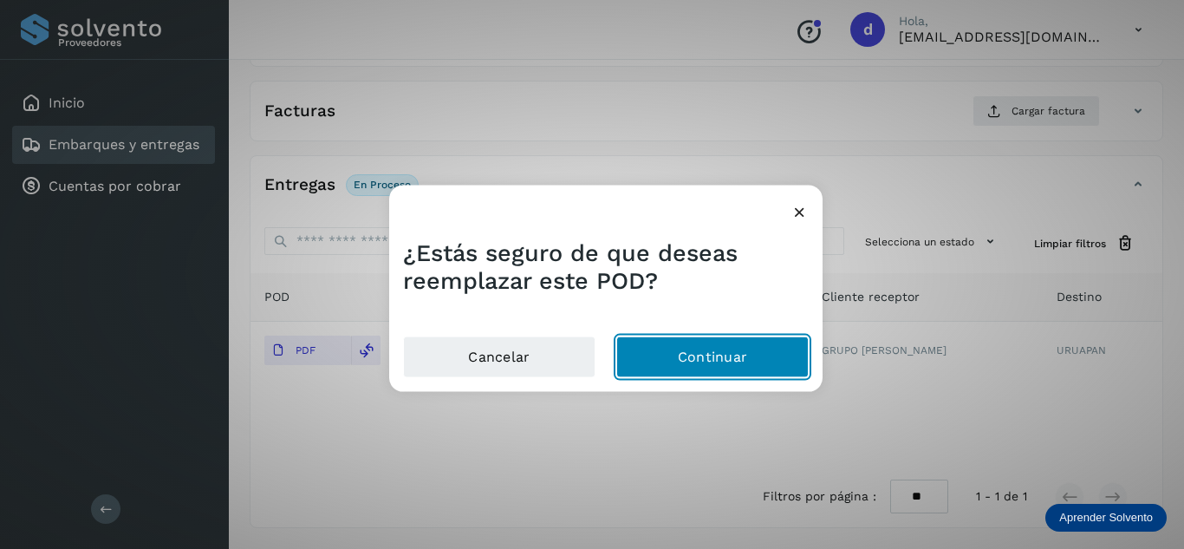
click at [680, 366] on button "Continuar" at bounding box center [712, 357] width 192 height 42
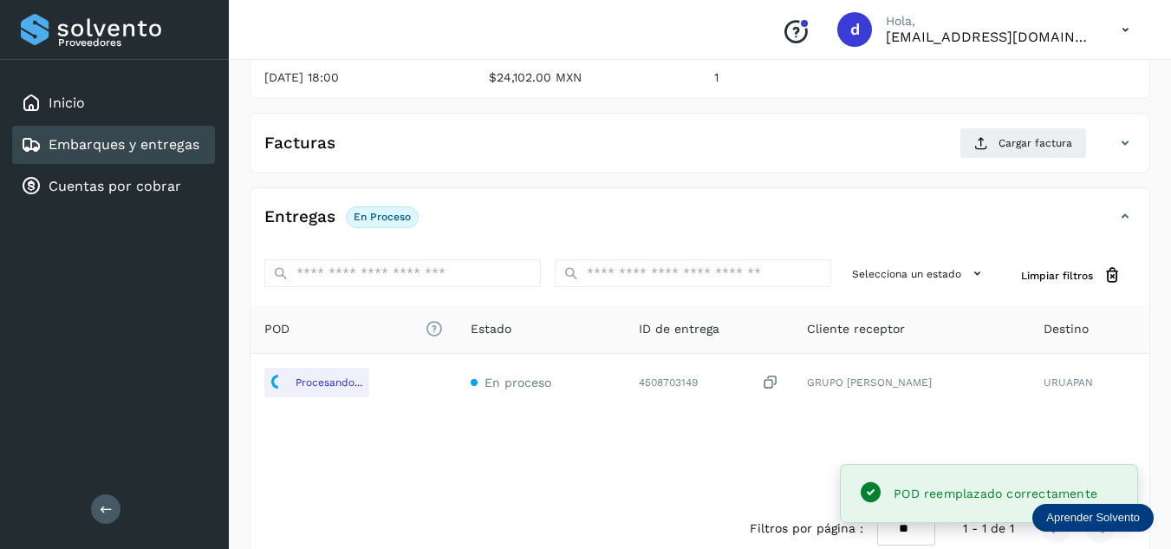
scroll to position [187, 0]
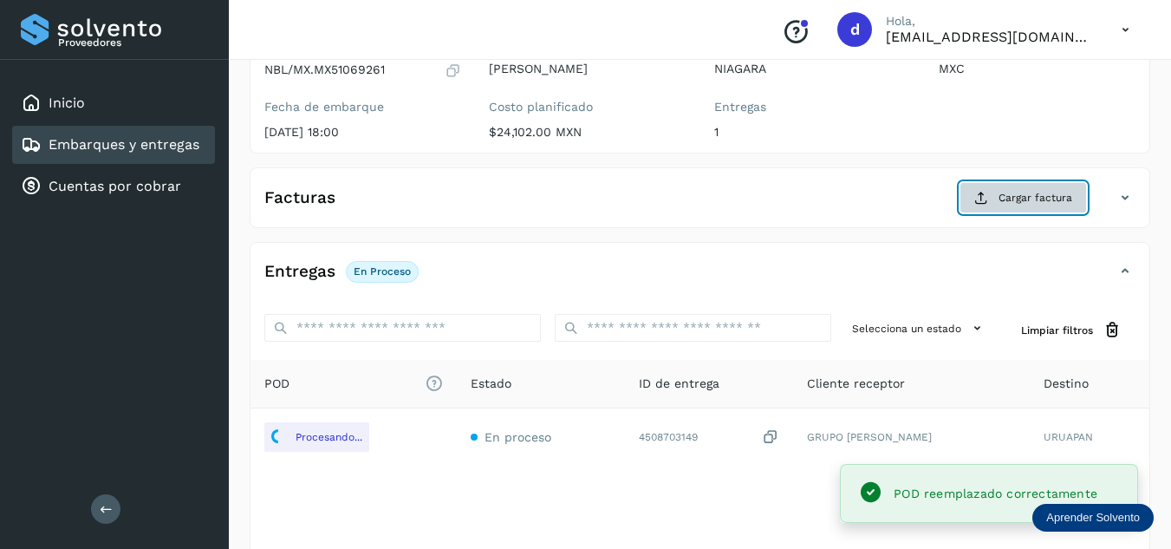
click at [1011, 205] on span "Cargar factura" at bounding box center [1035, 198] width 74 height 16
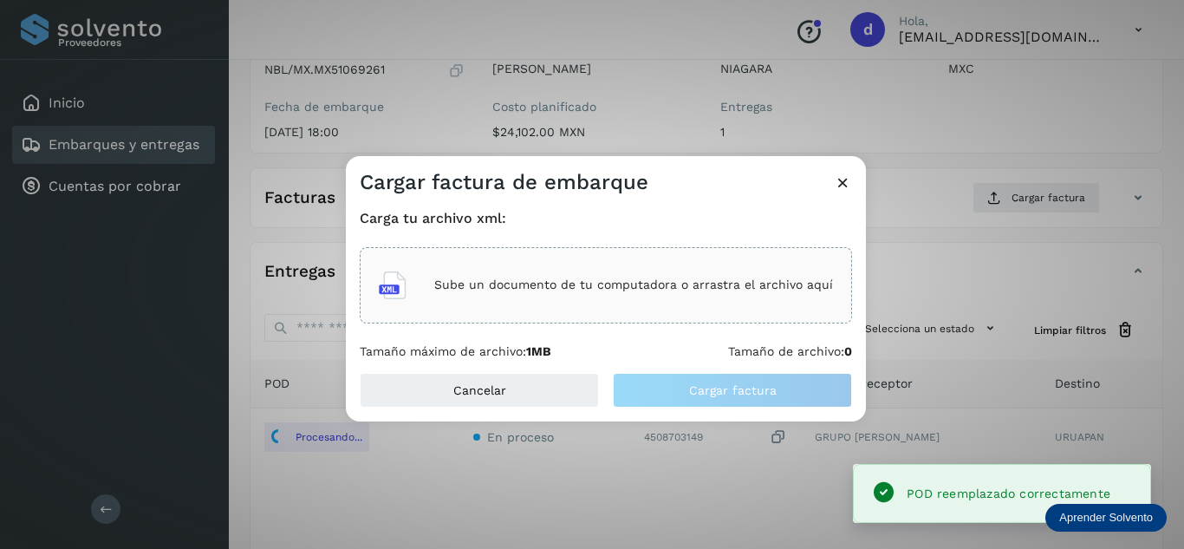
click at [690, 326] on div "Carga tu archivo xml: Sube un documento de tu computadora o arrastra el archivo…" at bounding box center [606, 284] width 492 height 149
click at [687, 290] on p "Sube un documento de tu computadora o arrastra el archivo aquí" at bounding box center [633, 284] width 399 height 15
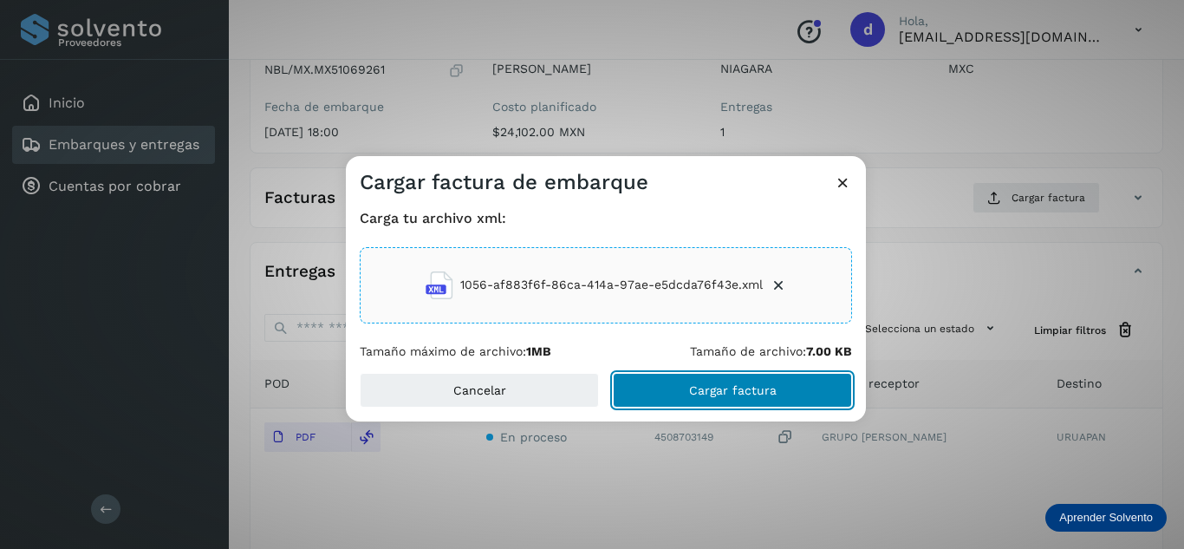
click at [758, 389] on span "Cargar factura" at bounding box center [733, 390] width 88 height 12
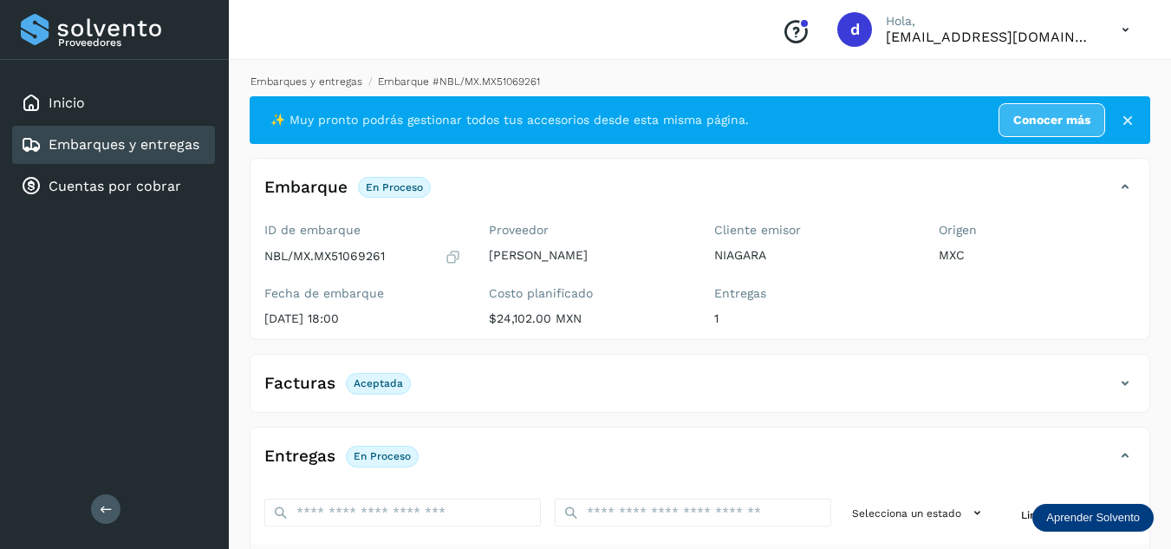
scroll to position [0, 0]
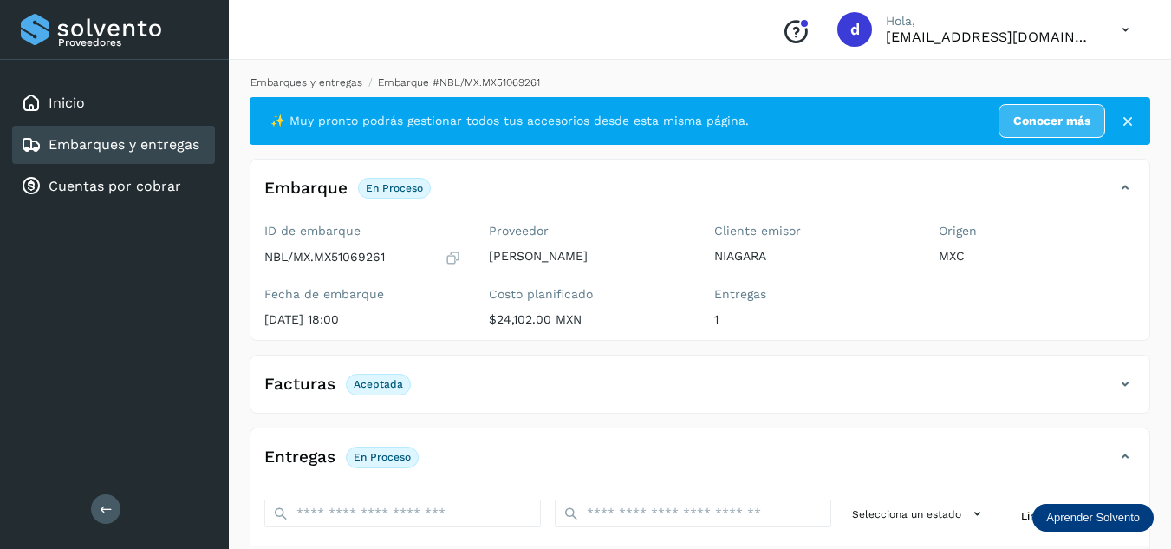
click at [309, 81] on link "Embarques y entregas" at bounding box center [306, 82] width 112 height 12
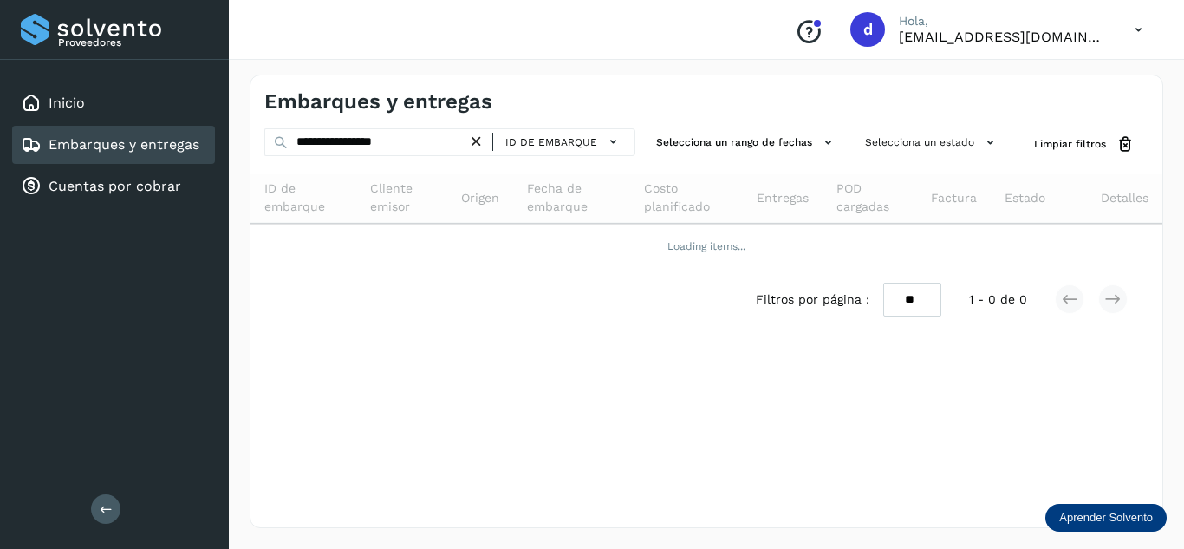
click at [478, 146] on icon at bounding box center [476, 142] width 18 height 18
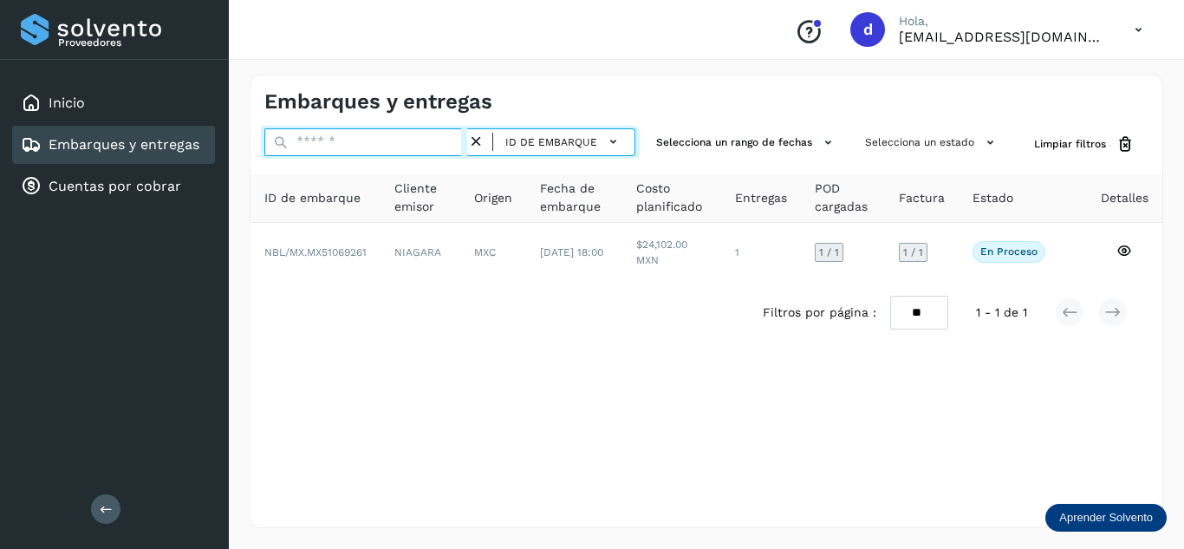
click at [435, 145] on input "text" at bounding box center [365, 142] width 203 height 28
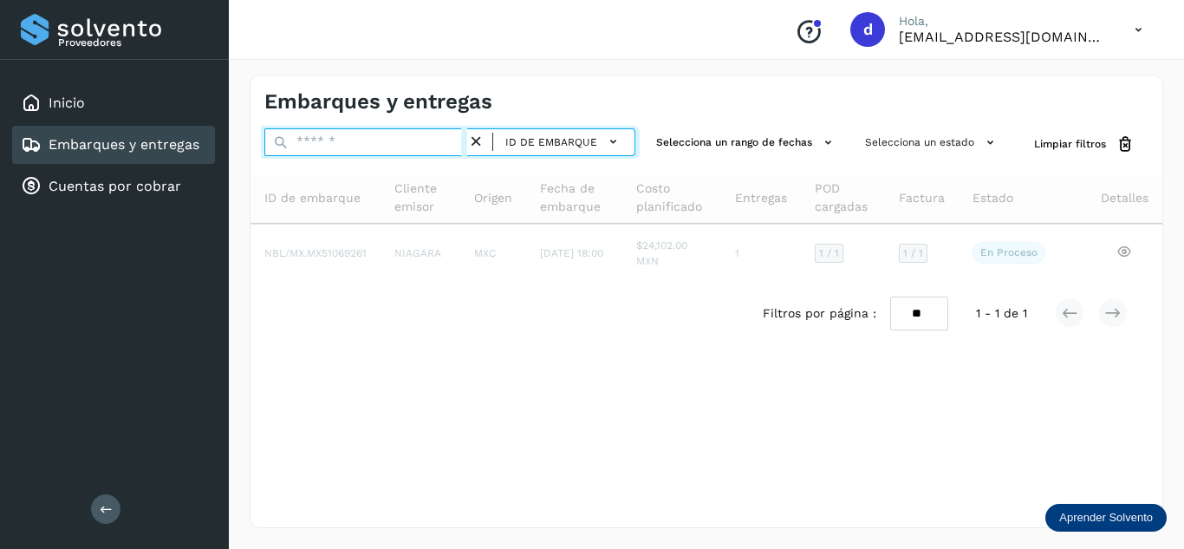
paste input "**********"
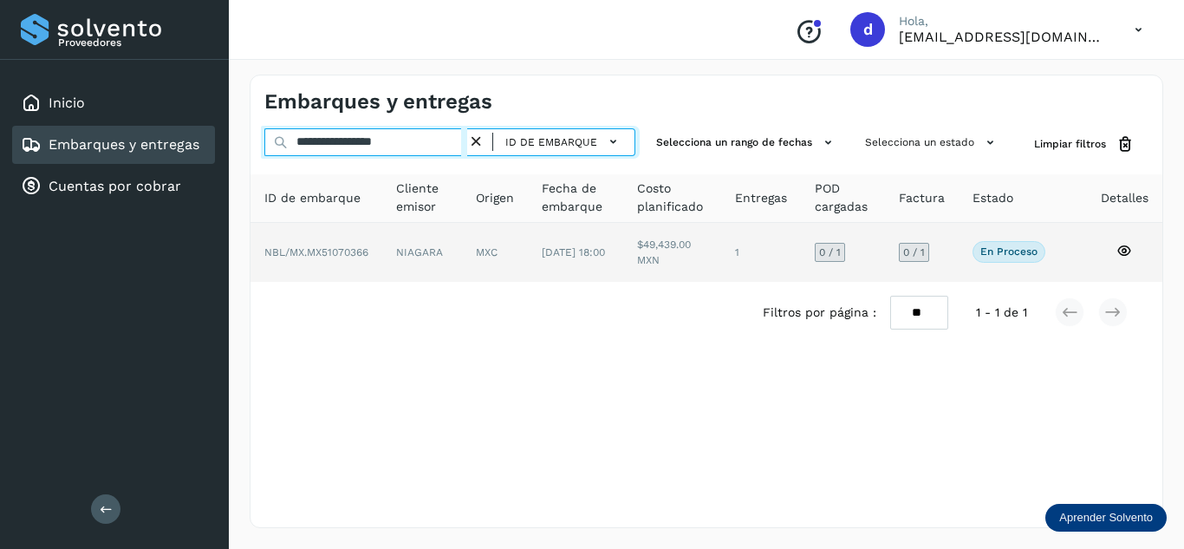
type input "**********"
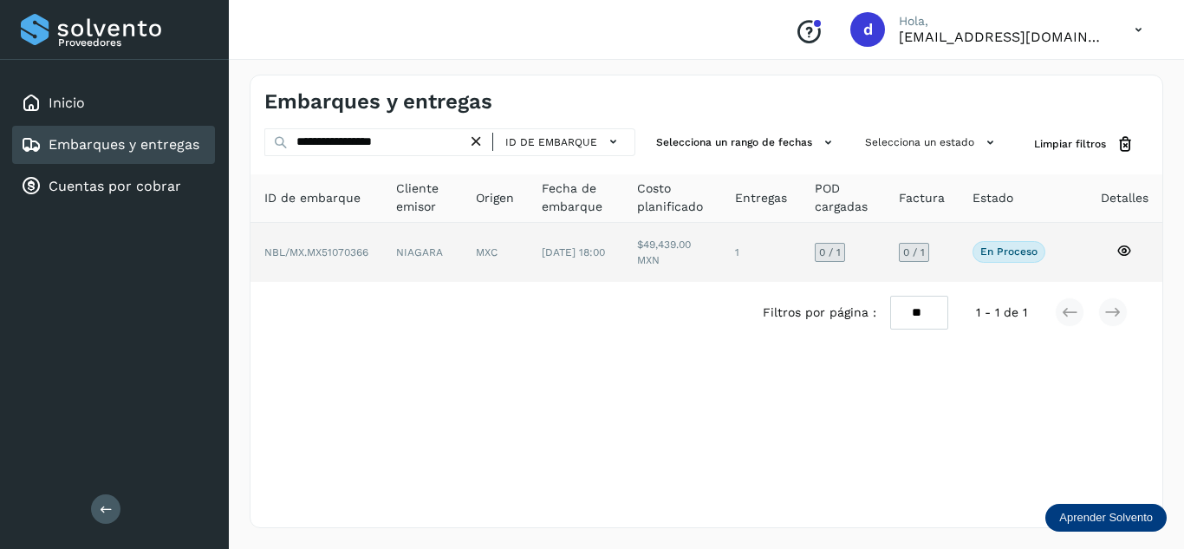
click at [1122, 248] on icon at bounding box center [1124, 251] width 16 height 16
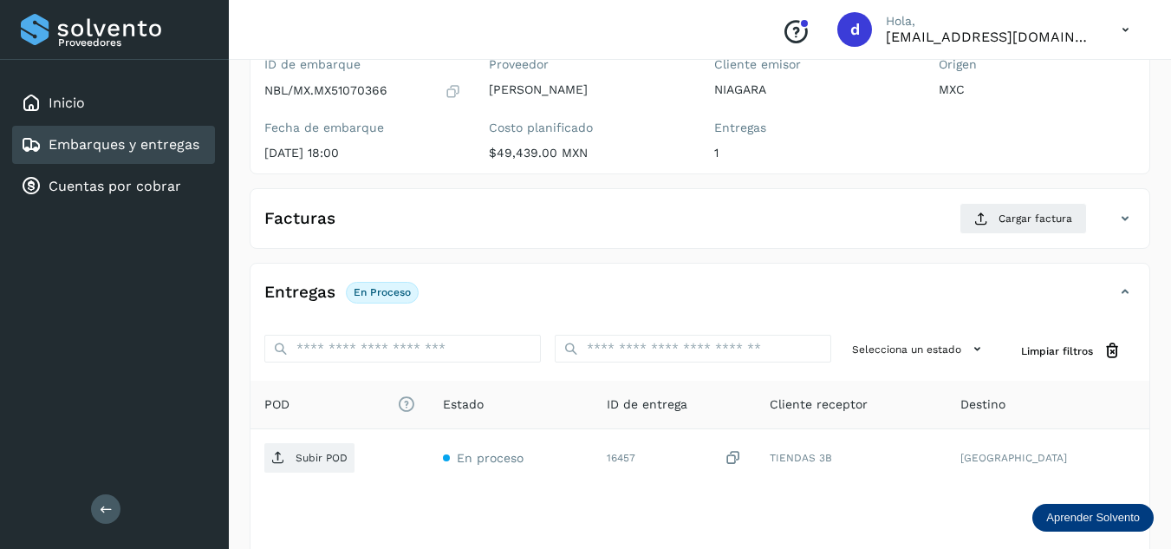
scroll to position [173, 0]
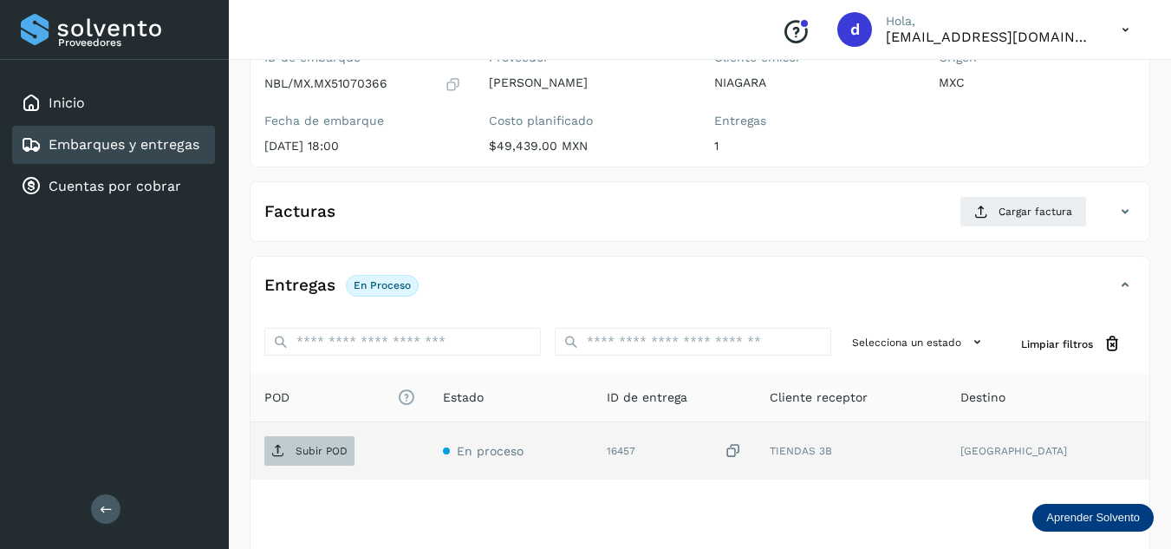
click at [308, 445] on p "Subir POD" at bounding box center [322, 451] width 52 height 12
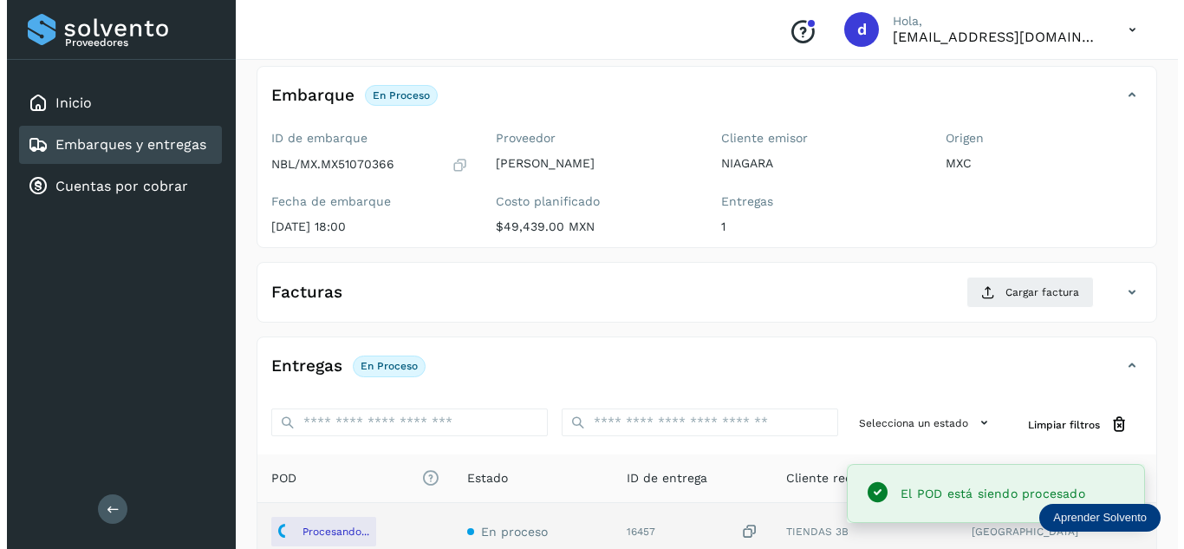
scroll to position [0, 0]
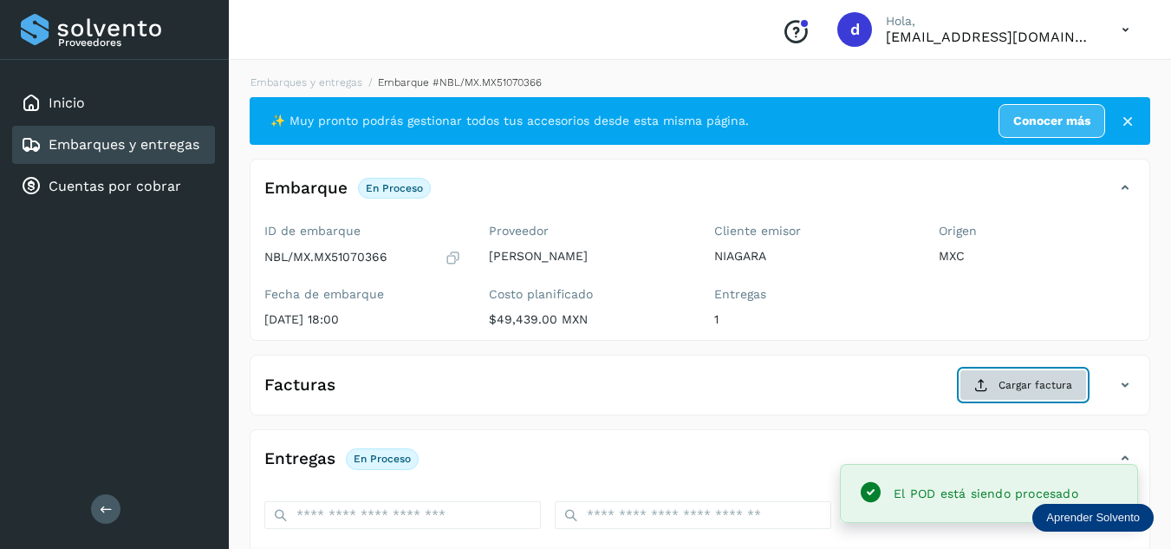
click at [1036, 382] on span "Cargar factura" at bounding box center [1035, 385] width 74 height 16
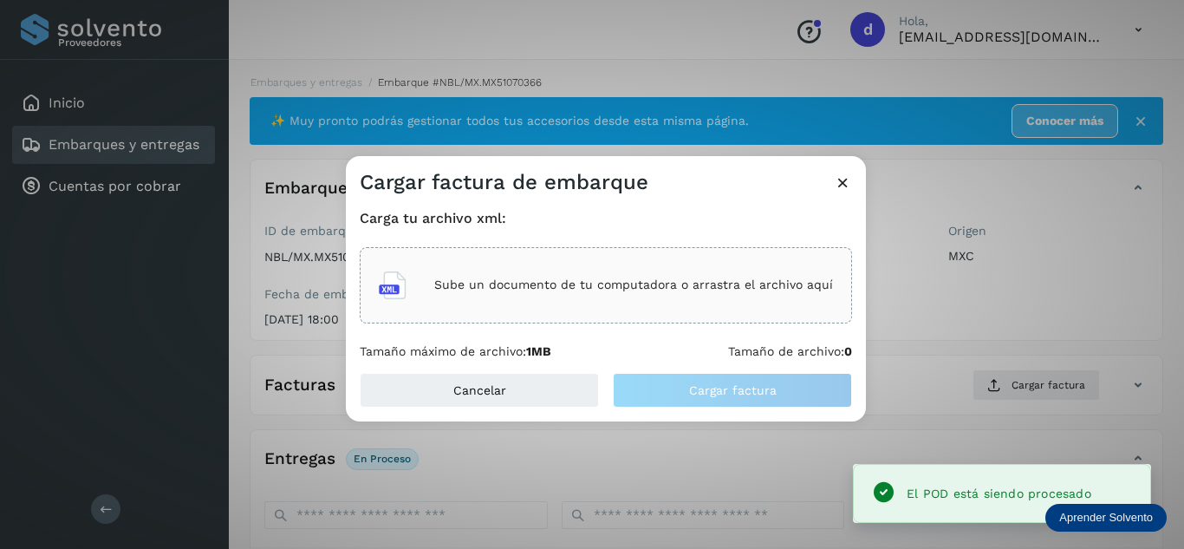
click at [731, 294] on div "Sube un documento de tu computadora o arrastra el archivo aquí" at bounding box center [606, 285] width 454 height 47
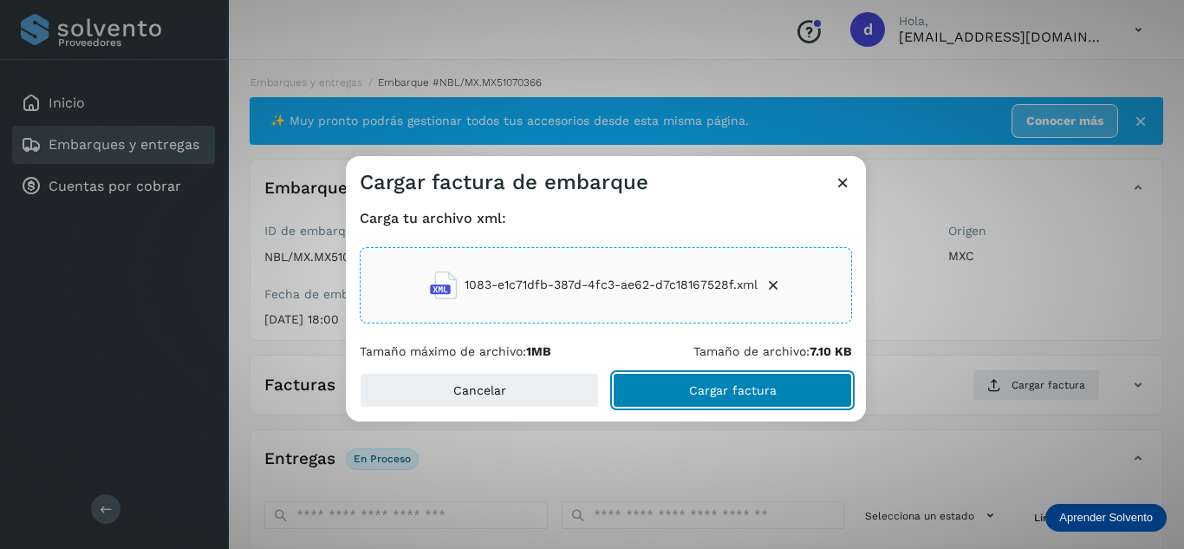
click at [799, 392] on button "Cargar factura" at bounding box center [732, 390] width 239 height 35
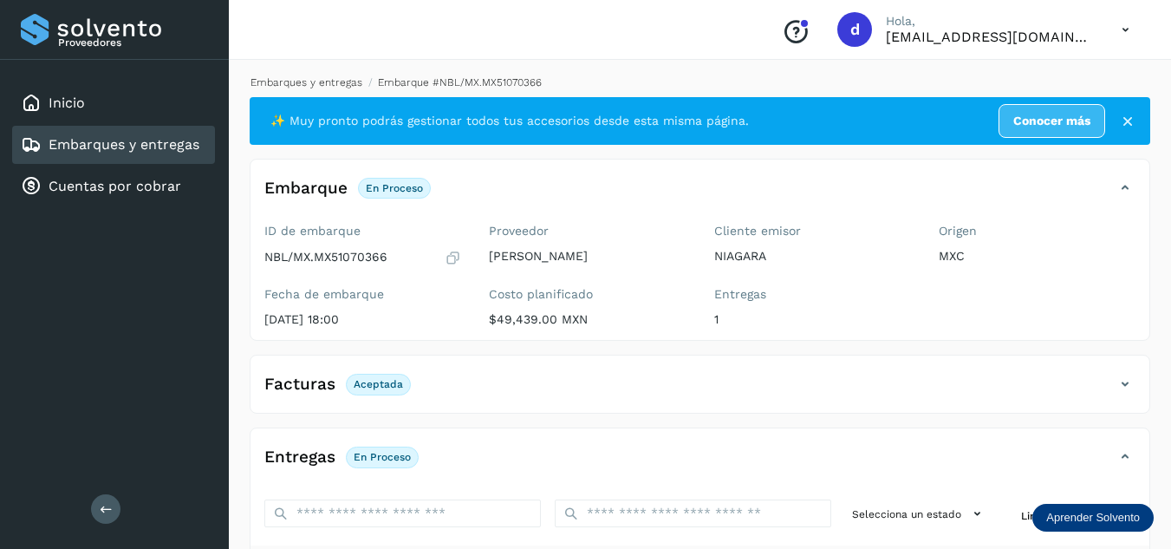
click at [296, 85] on link "Embarques y entregas" at bounding box center [306, 82] width 112 height 12
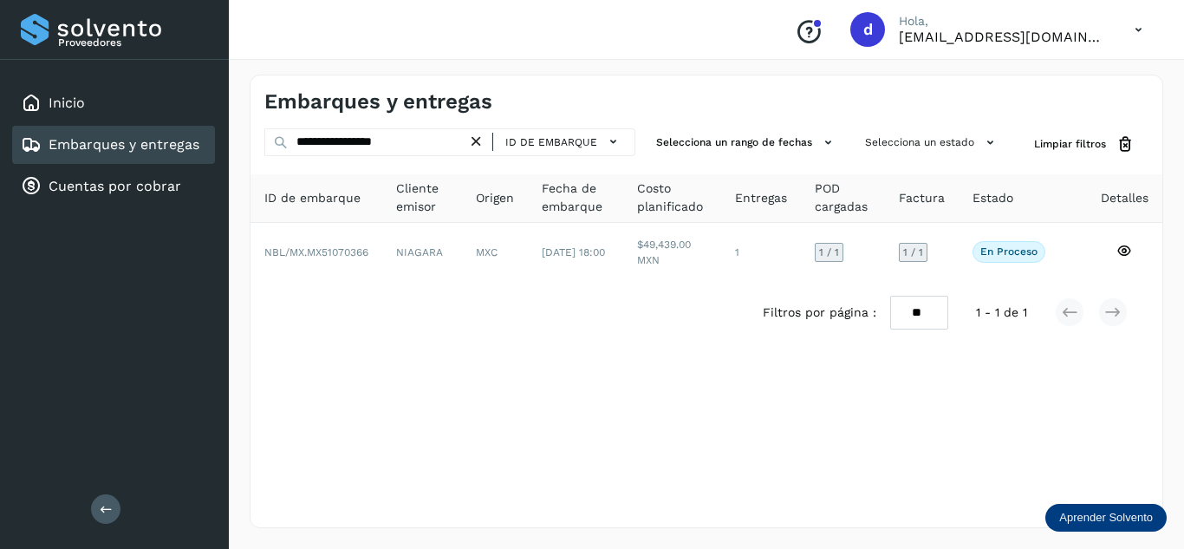
click at [479, 139] on icon at bounding box center [476, 142] width 18 height 18
